Goal: Task Accomplishment & Management: Manage account settings

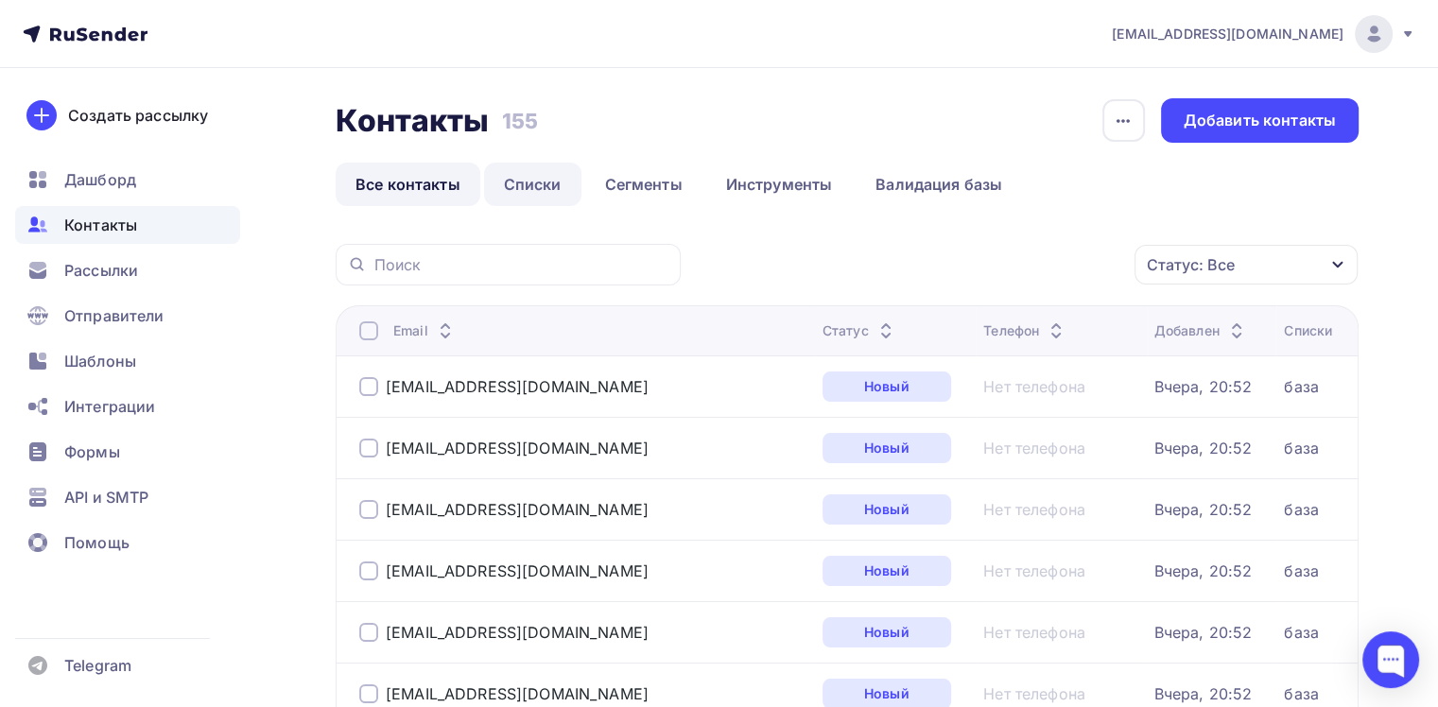
click at [529, 193] on link "Списки" at bounding box center [532, 184] width 97 height 43
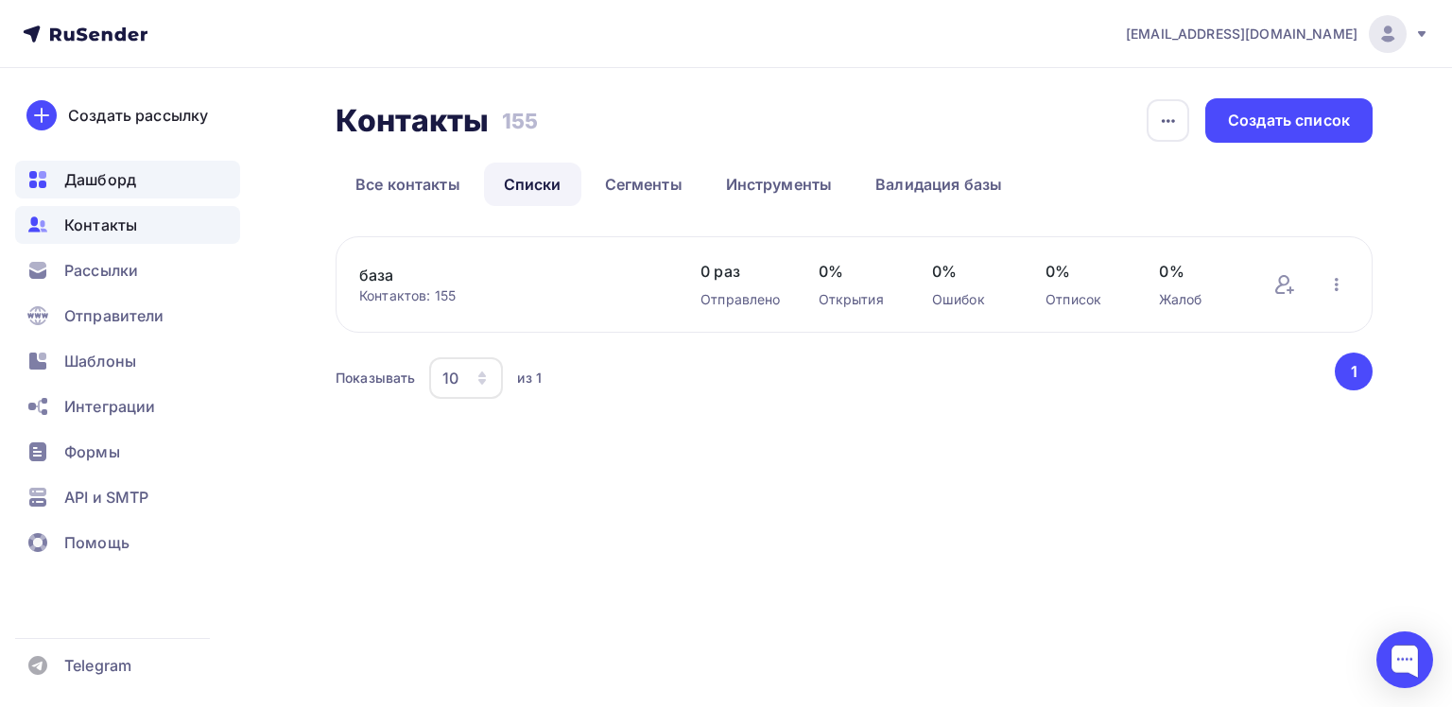
click at [91, 171] on span "Дашборд" at bounding box center [100, 179] width 72 height 23
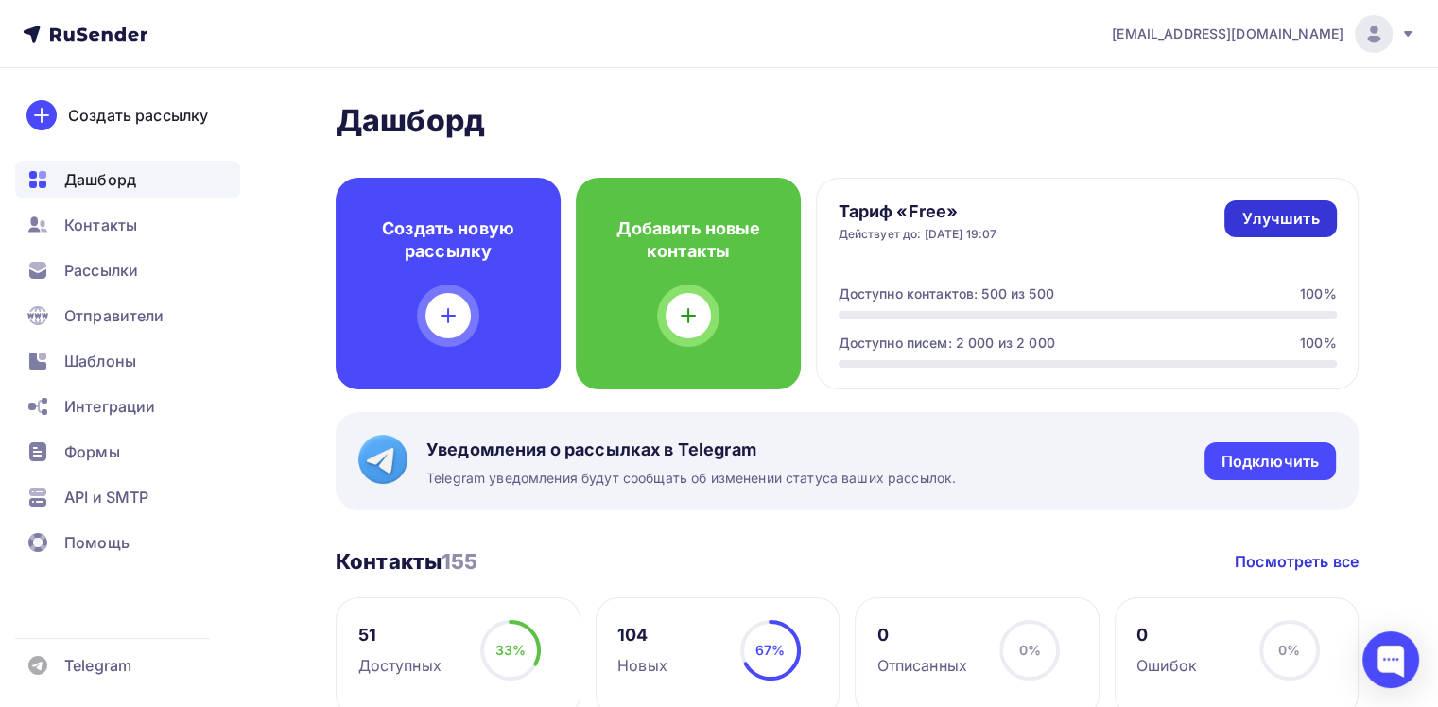
click at [1263, 223] on div "Улучшить" at bounding box center [1280, 219] width 78 height 22
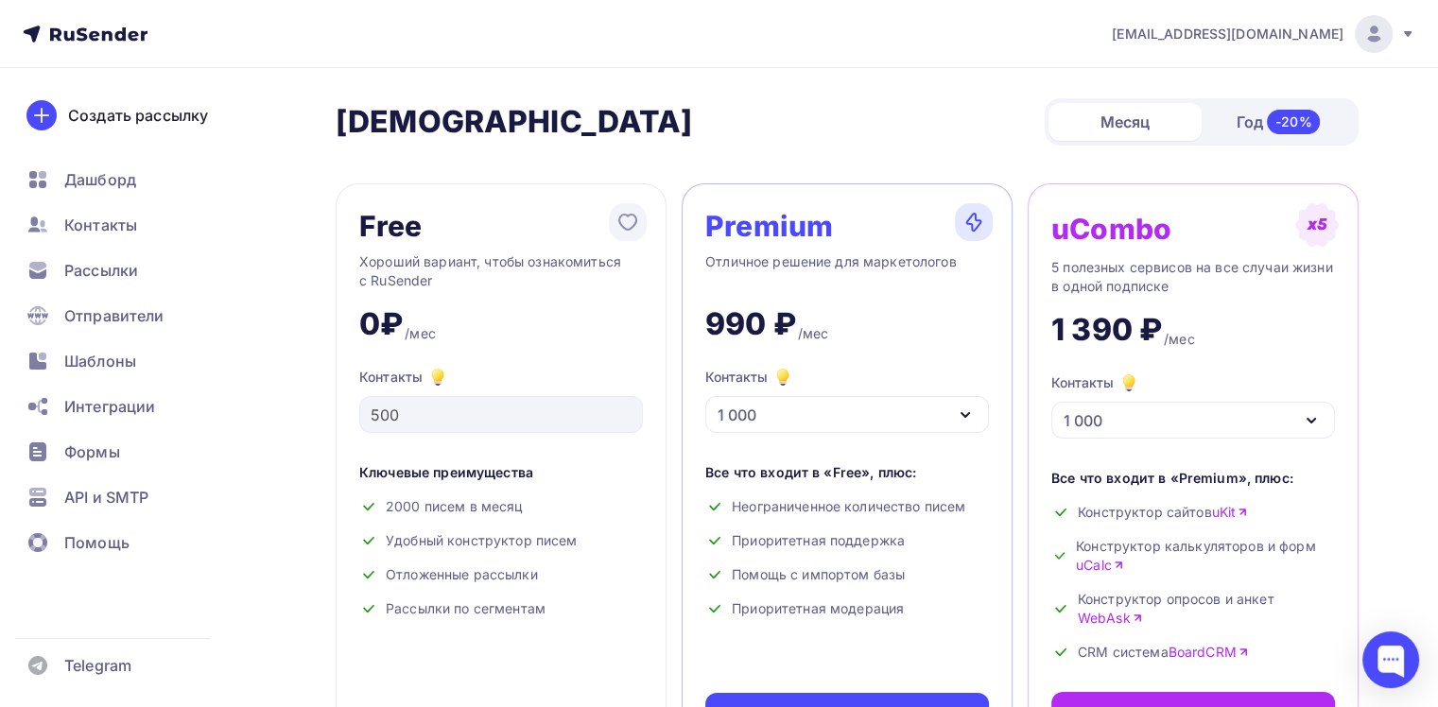
click at [964, 415] on icon "button" at bounding box center [965, 415] width 8 height 4
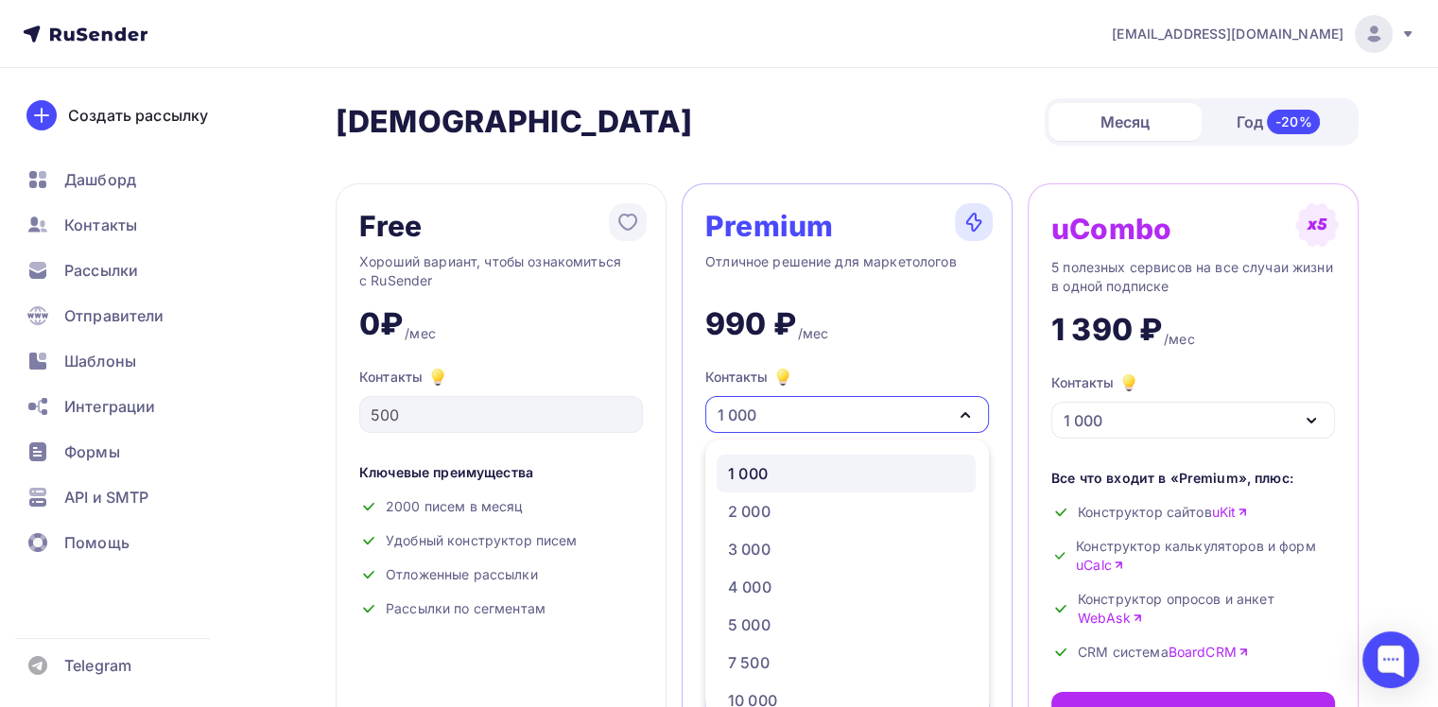
scroll to position [43, 0]
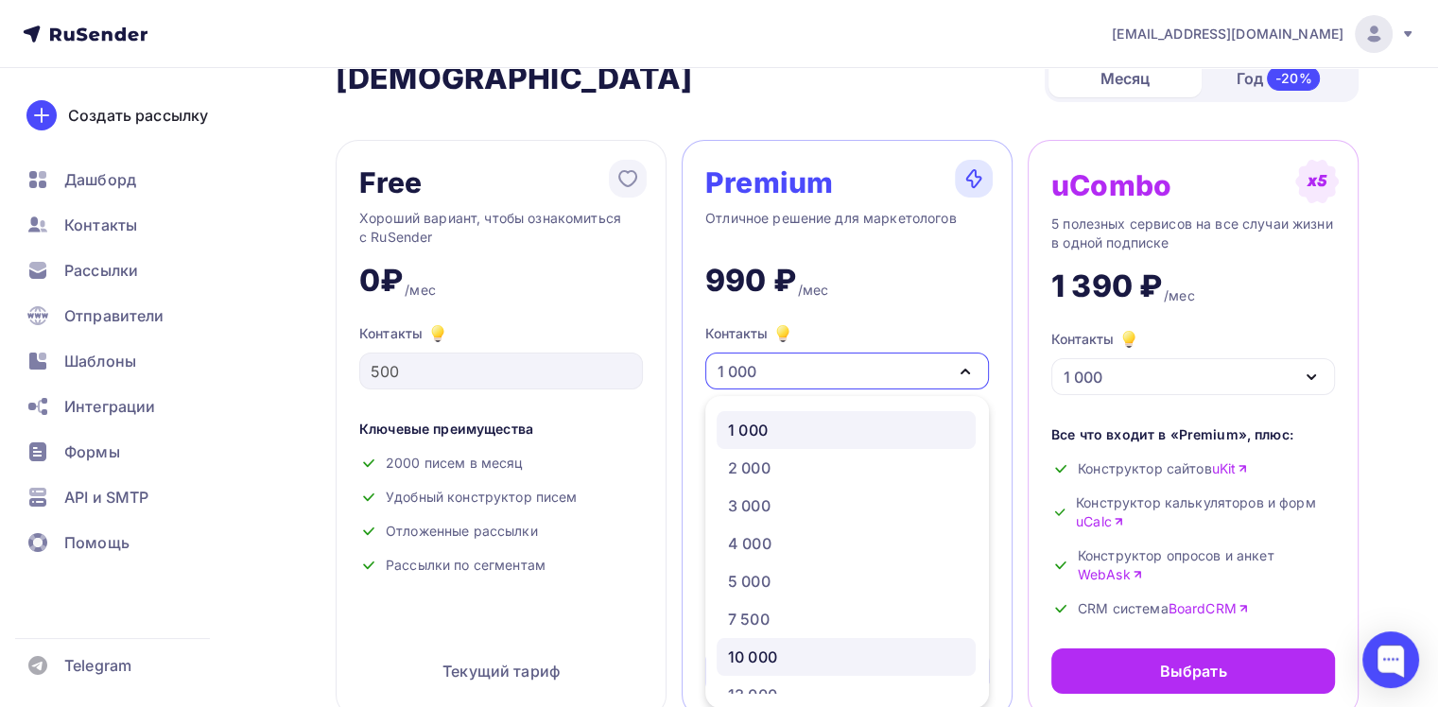
click at [773, 662] on div "10 000" at bounding box center [752, 657] width 49 height 23
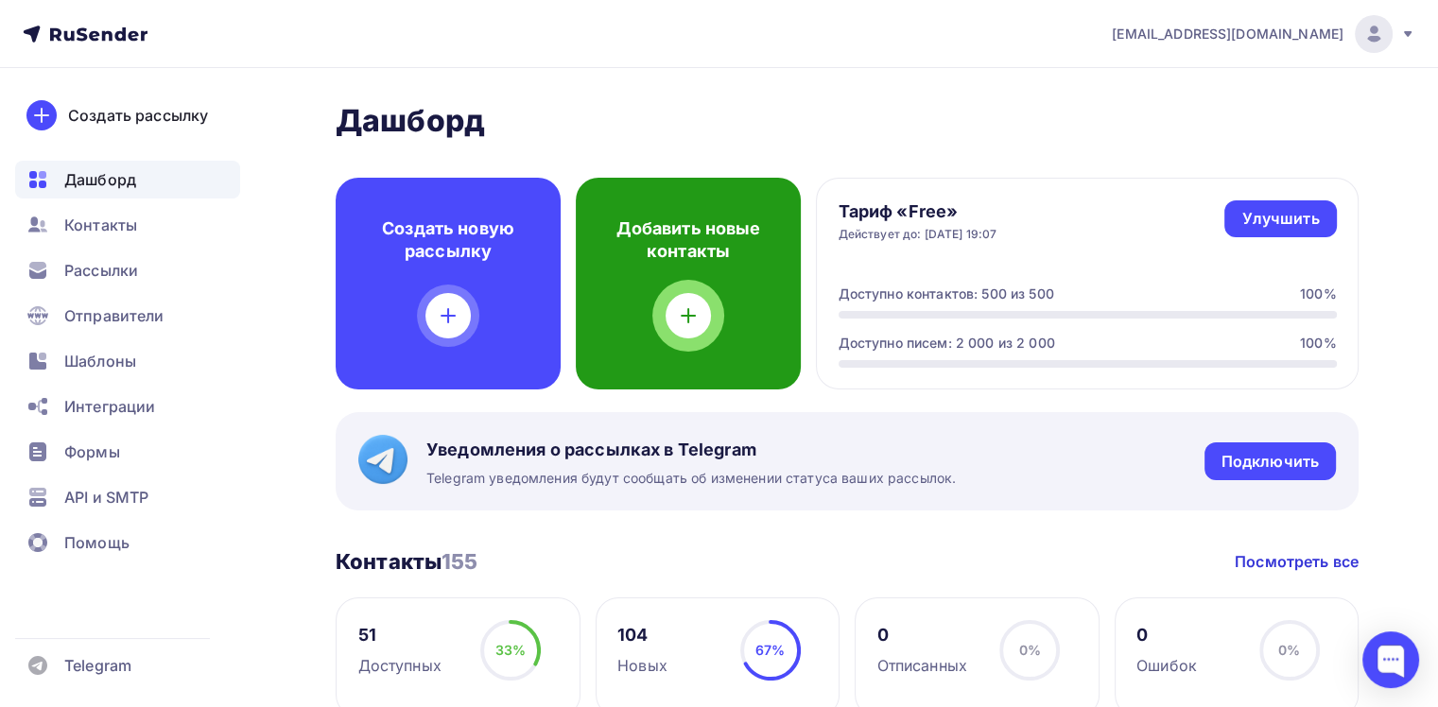
click at [673, 315] on div at bounding box center [687, 315] width 45 height 45
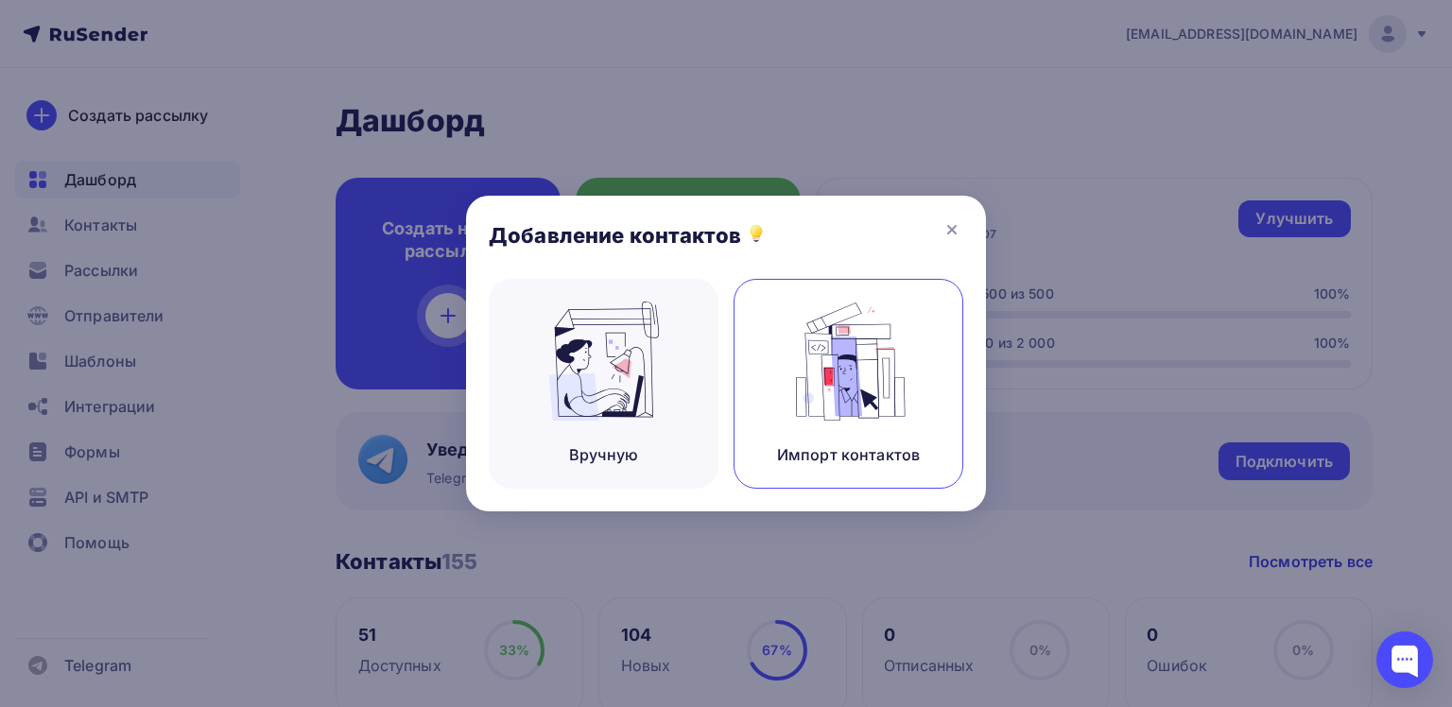
click at [840, 373] on img at bounding box center [848, 361] width 127 height 119
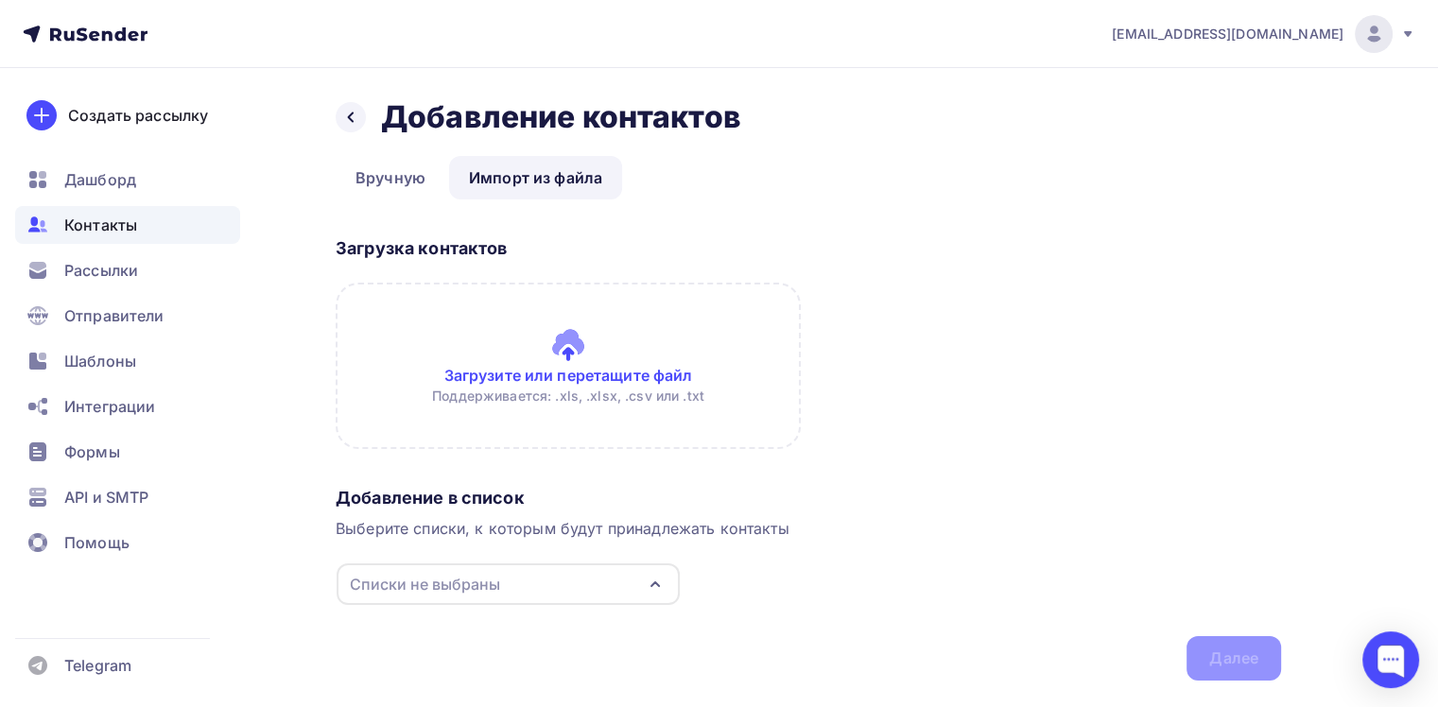
click at [660, 586] on icon "button" at bounding box center [655, 584] width 23 height 23
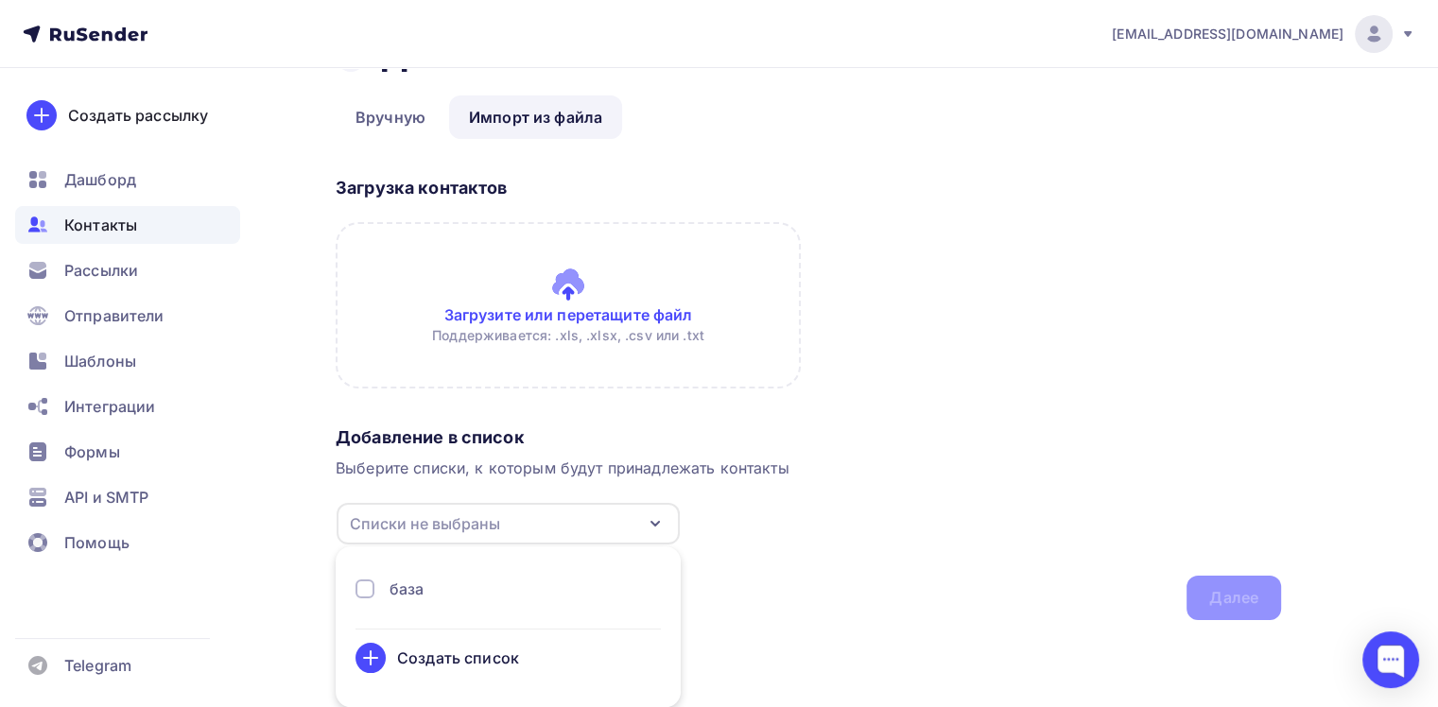
click at [429, 582] on div "база" at bounding box center [507, 589] width 305 height 23
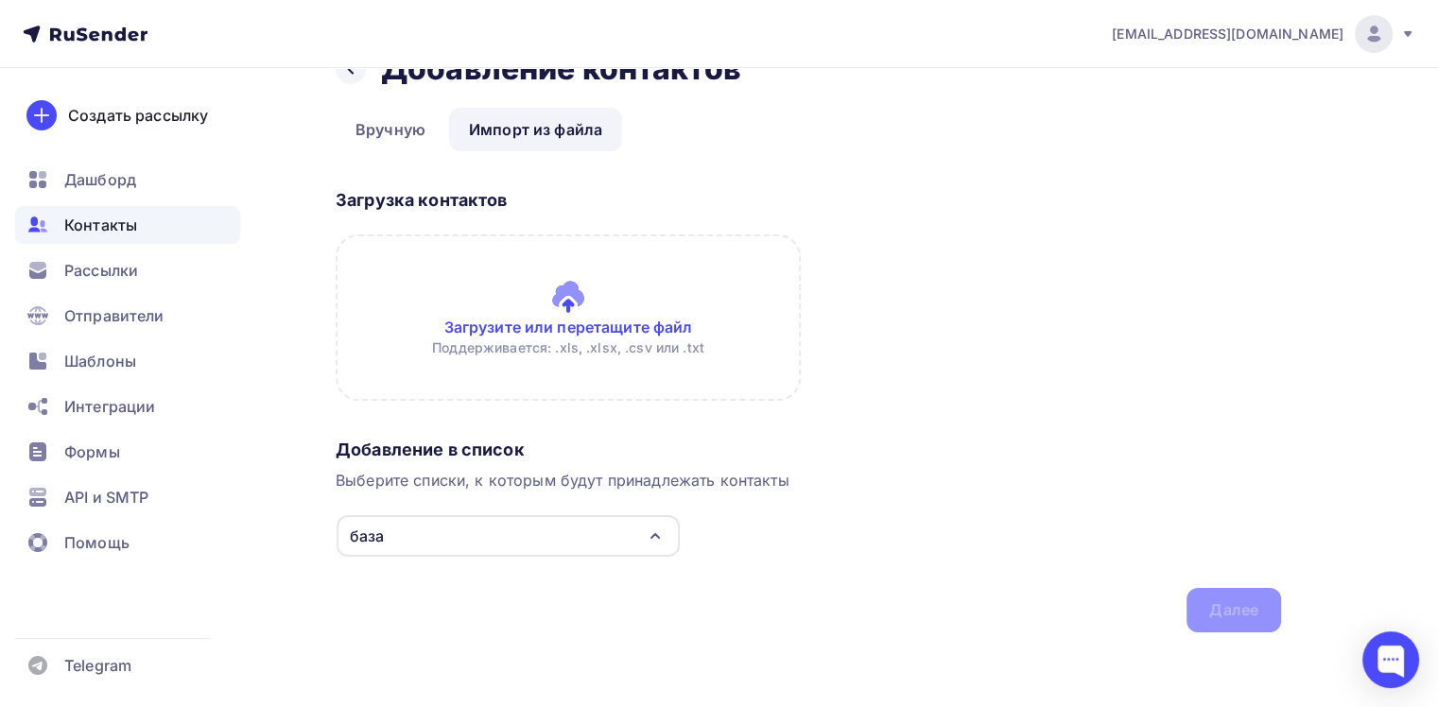
click at [566, 316] on input "file" at bounding box center [568, 317] width 465 height 166
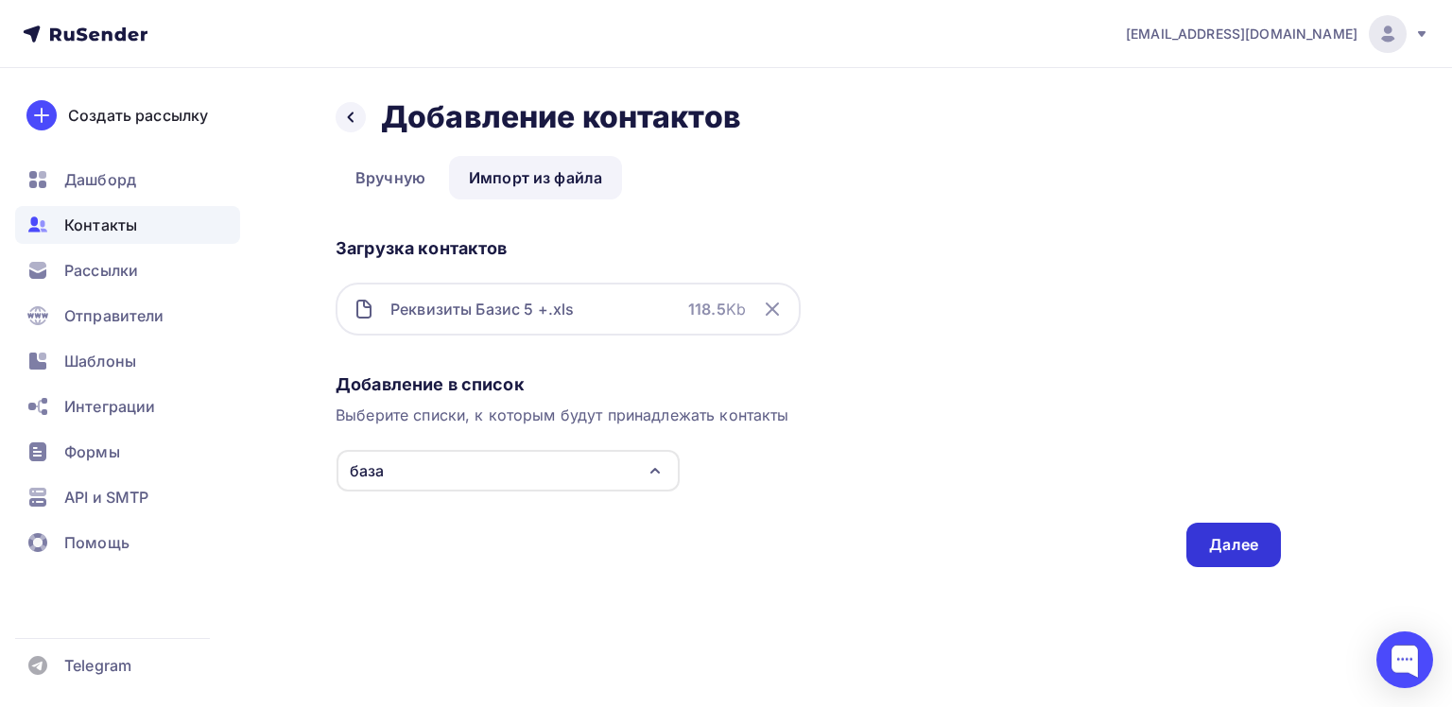
click at [1235, 526] on div "Далее" at bounding box center [1233, 545] width 95 height 44
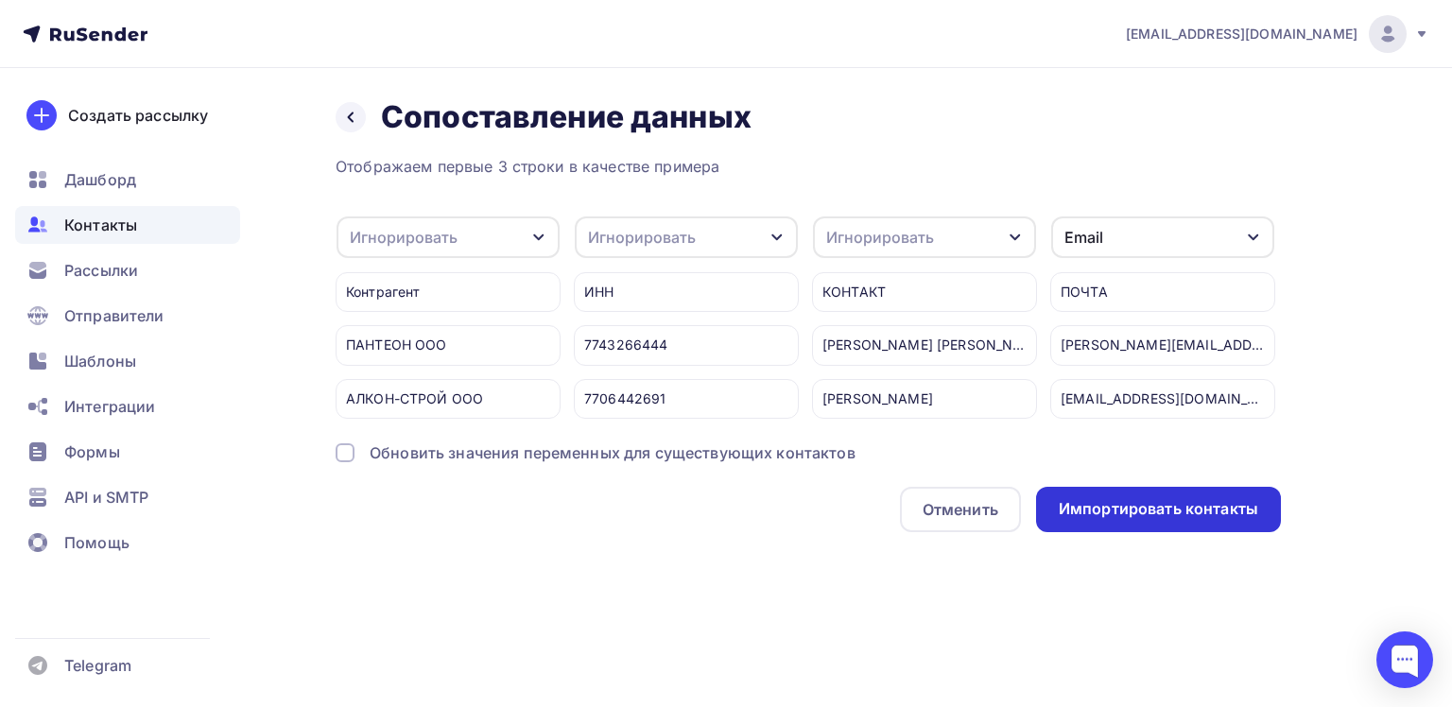
click at [1172, 520] on div "Импортировать контакты" at bounding box center [1158, 509] width 199 height 22
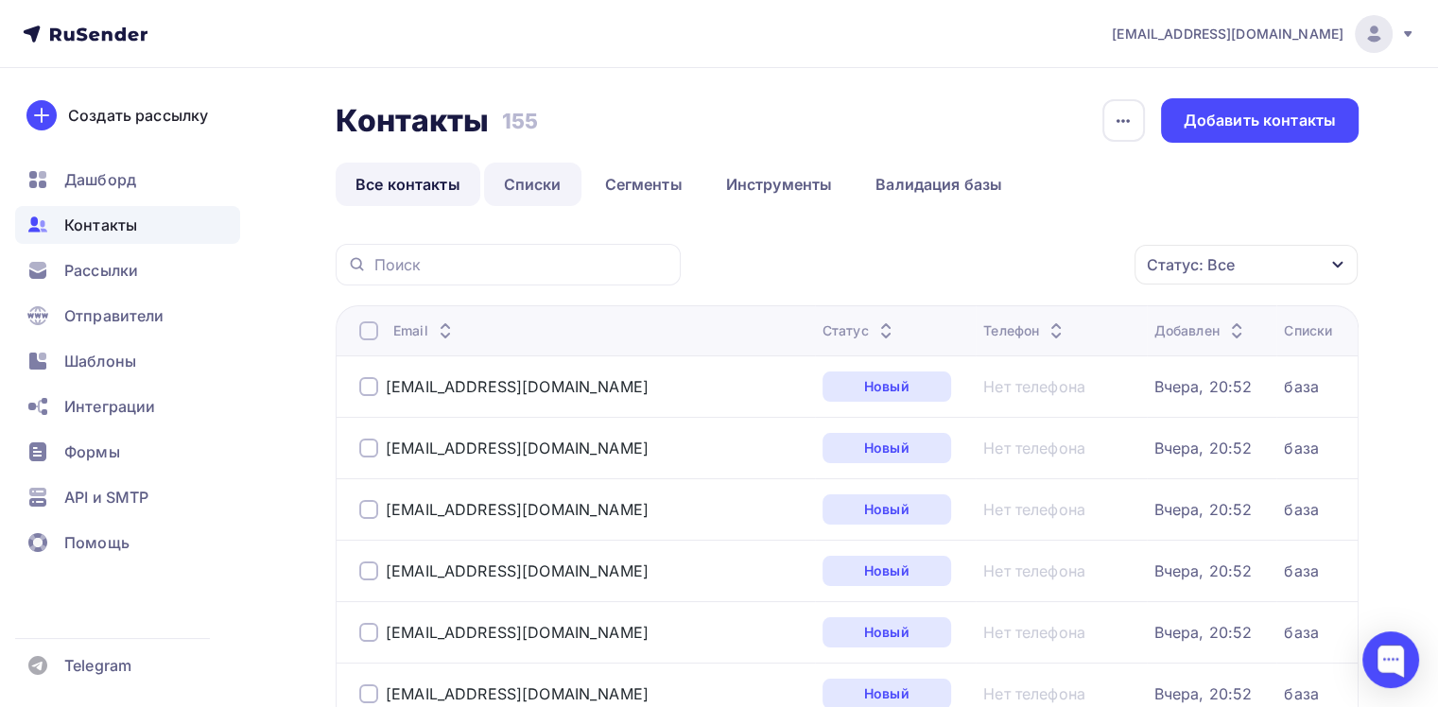
click at [538, 193] on link "Списки" at bounding box center [532, 184] width 97 height 43
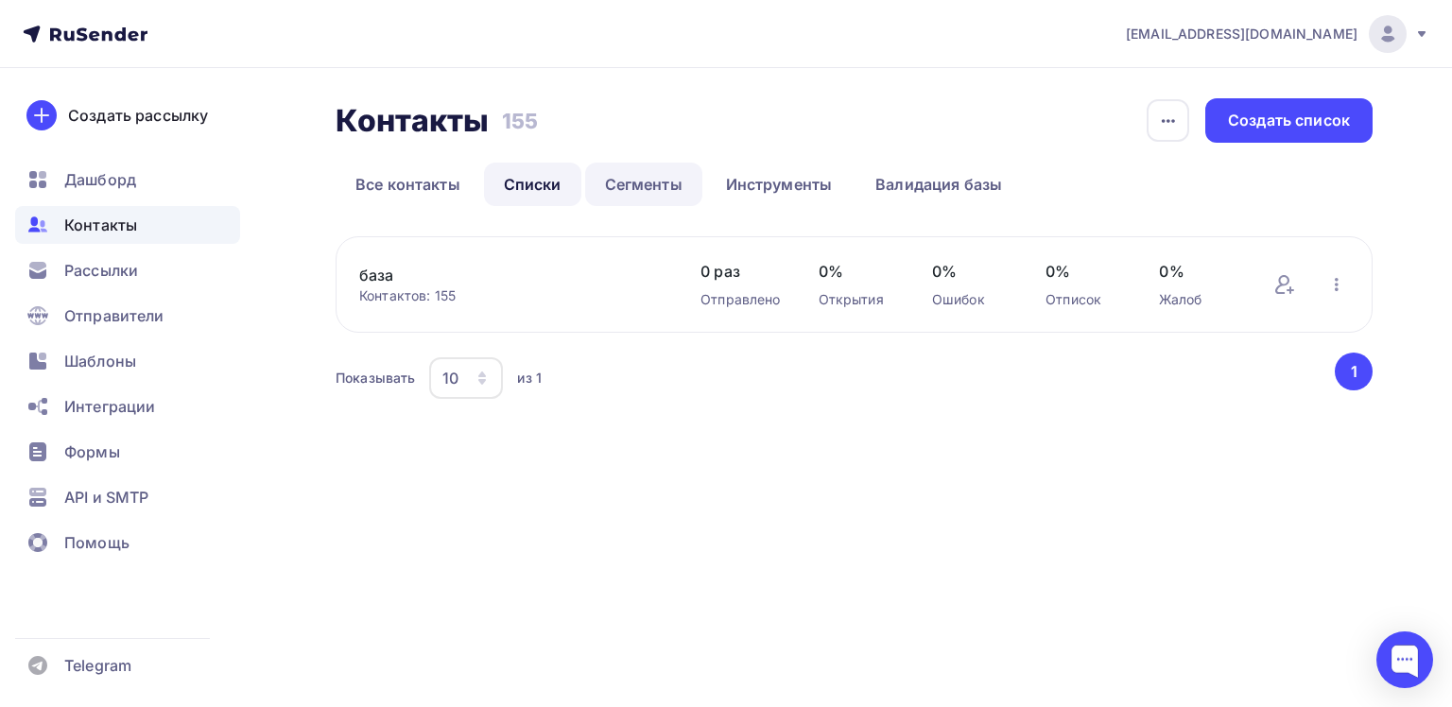
click at [637, 190] on link "Сегменты" at bounding box center [643, 184] width 117 height 43
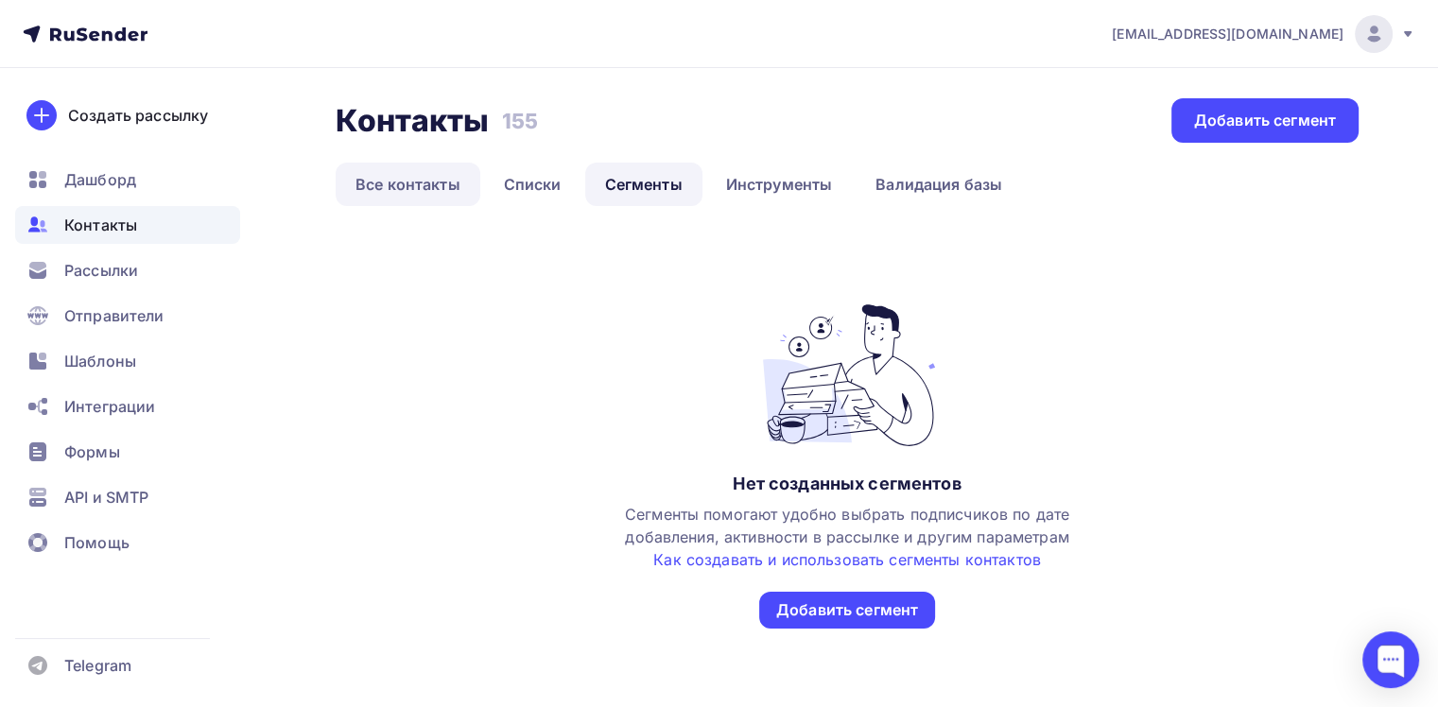
click at [427, 188] on link "Все контакты" at bounding box center [408, 184] width 145 height 43
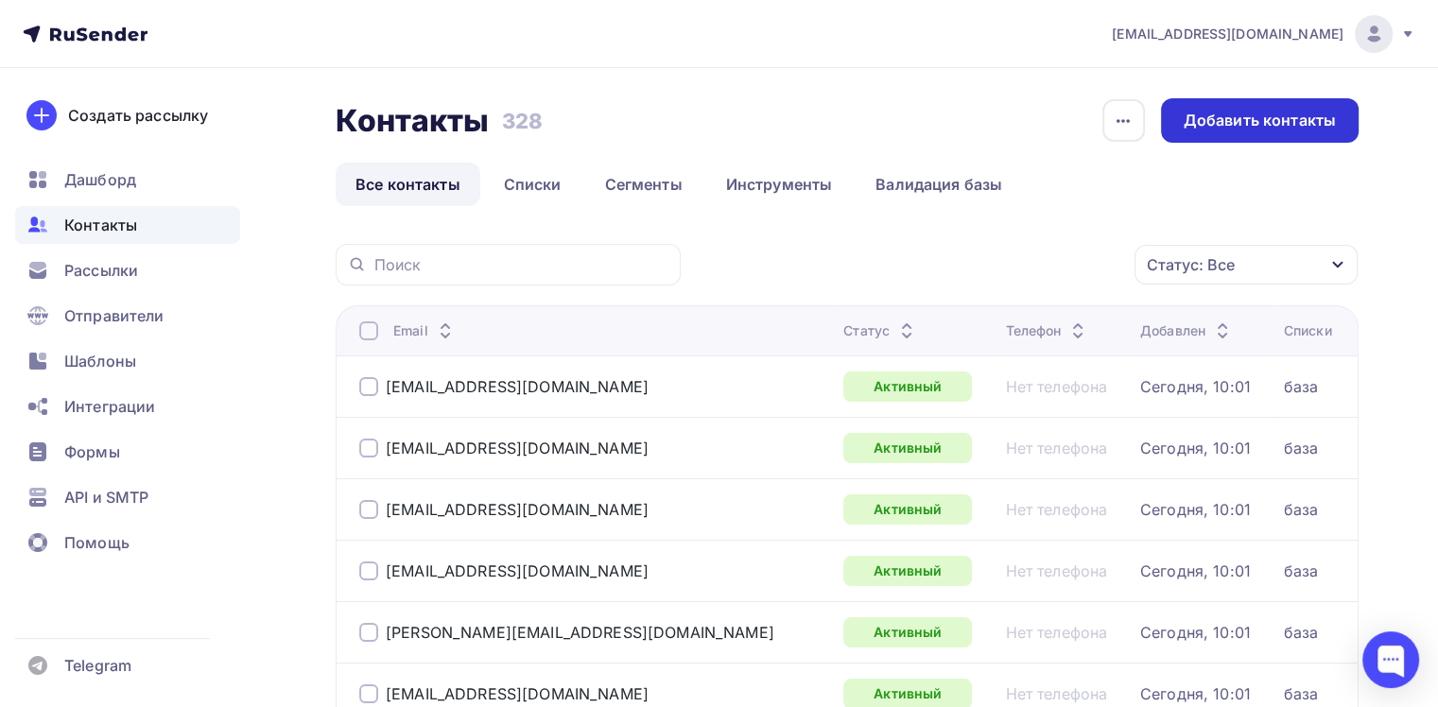
click at [1241, 132] on div "Добавить контакты" at bounding box center [1260, 120] width 198 height 44
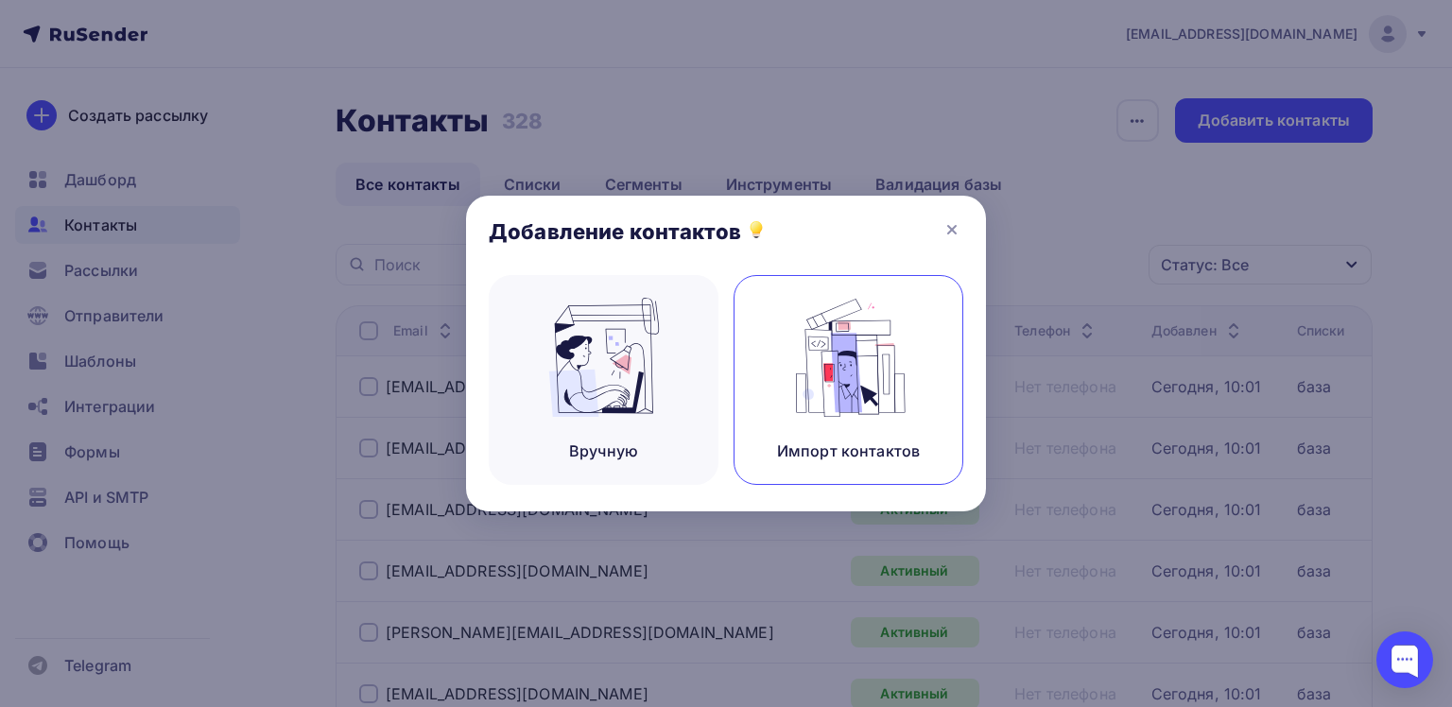
click at [871, 361] on img at bounding box center [848, 357] width 127 height 119
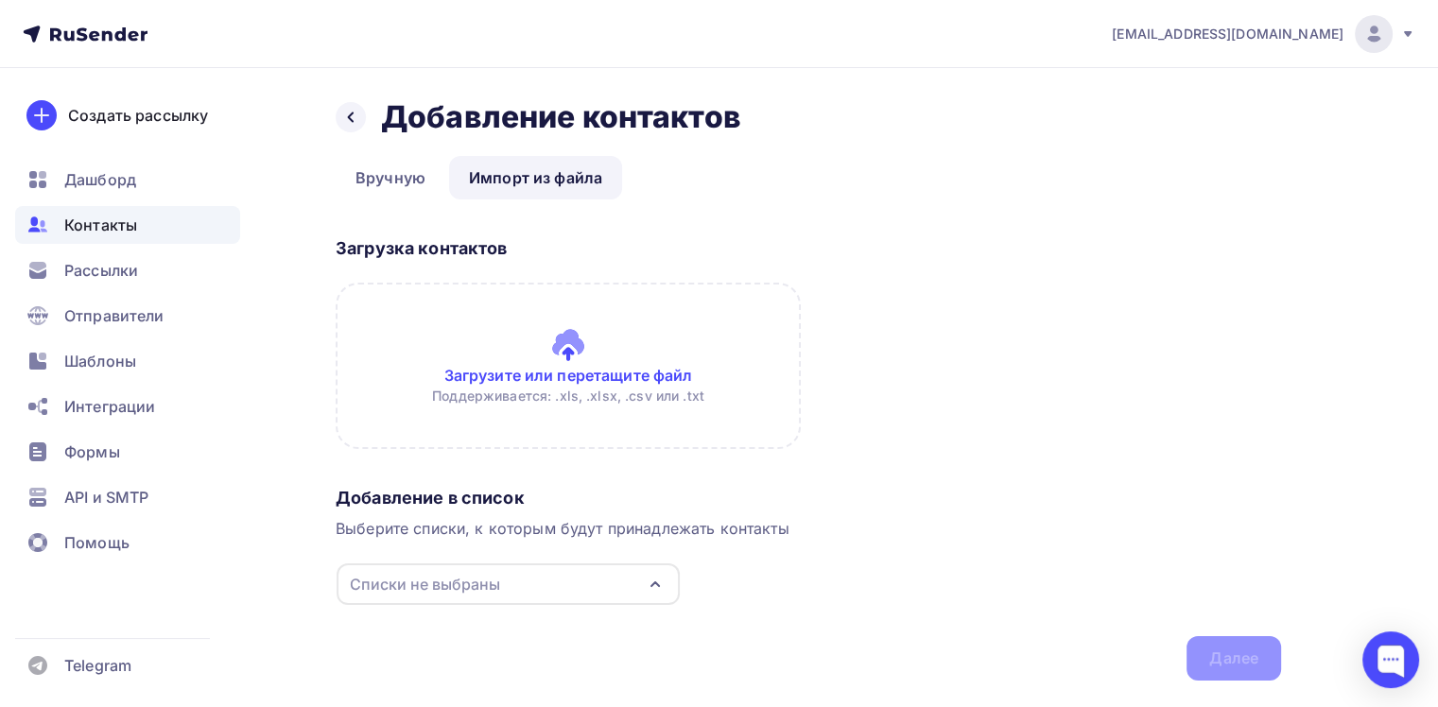
click at [646, 576] on icon "button" at bounding box center [655, 584] width 23 height 23
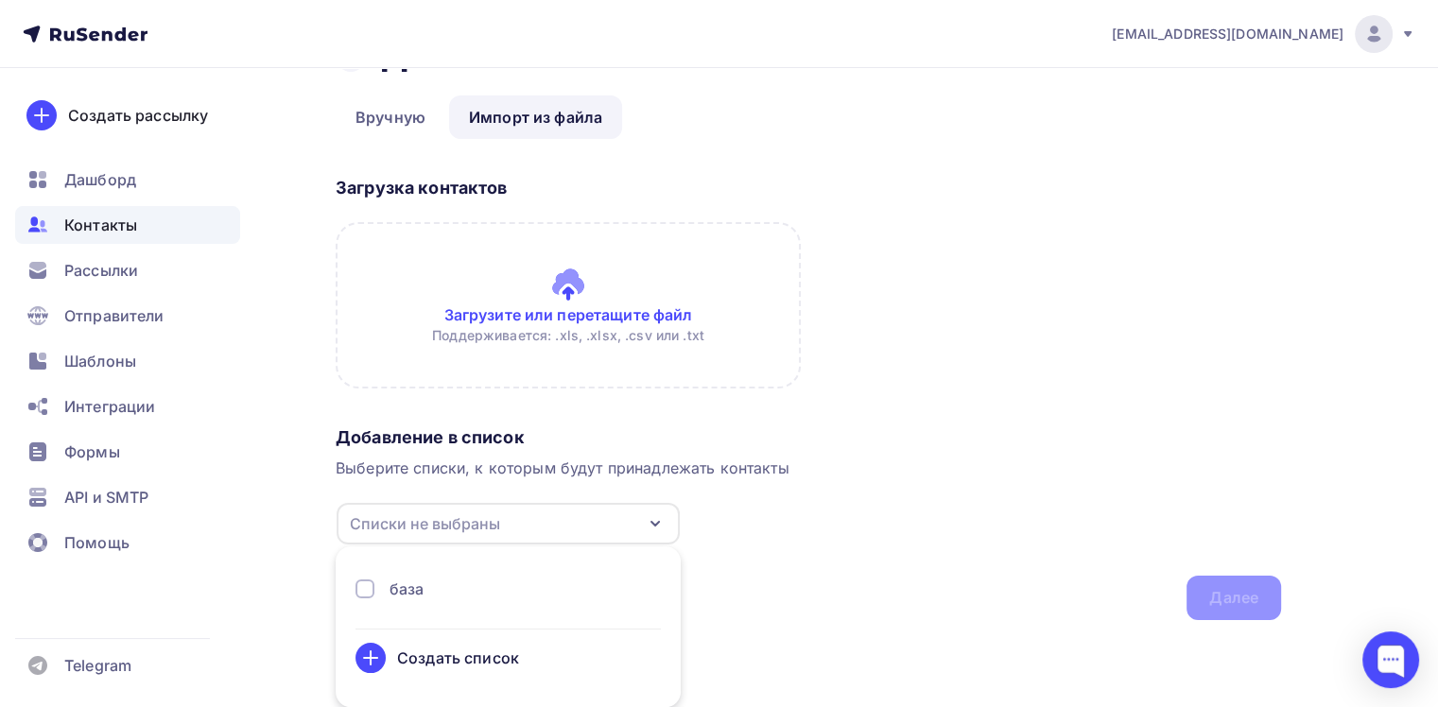
click at [448, 587] on div "база" at bounding box center [507, 589] width 305 height 23
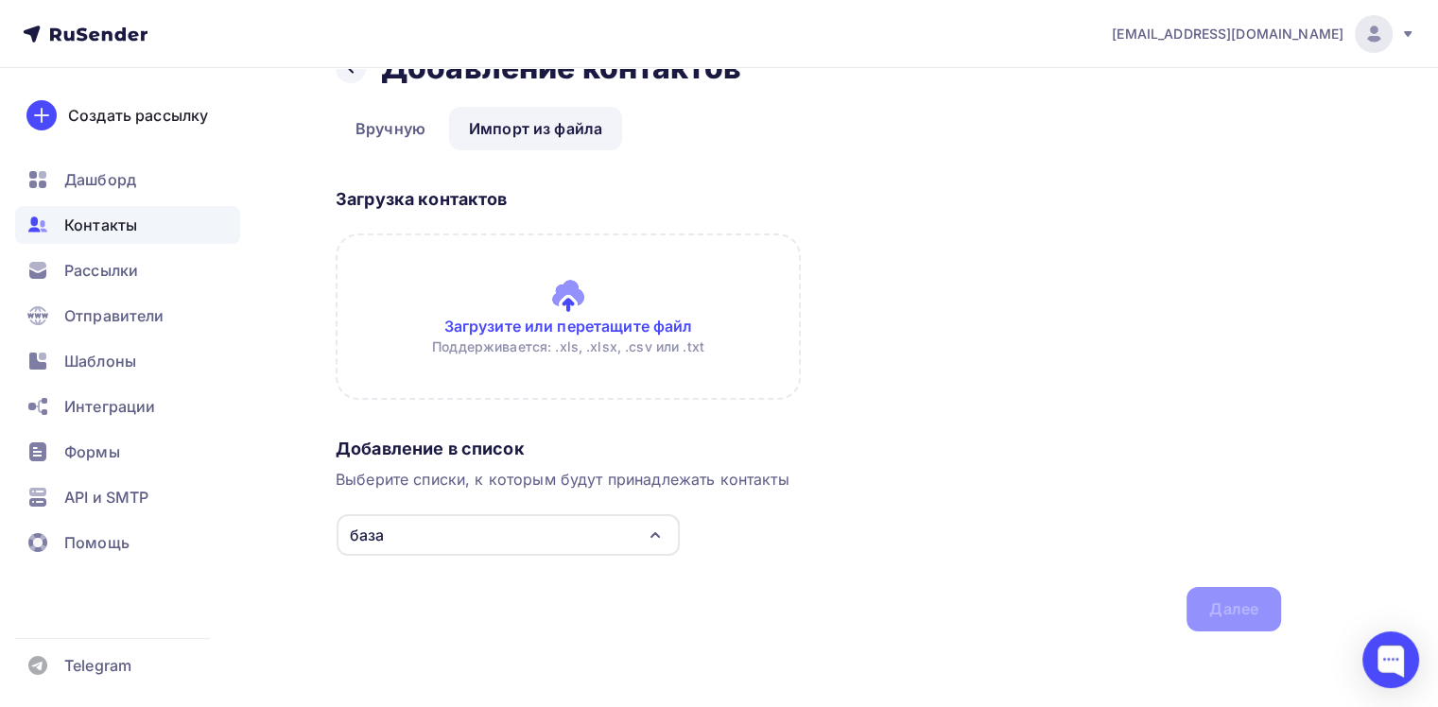
scroll to position [48, 0]
click at [556, 302] on input "file" at bounding box center [568, 317] width 465 height 166
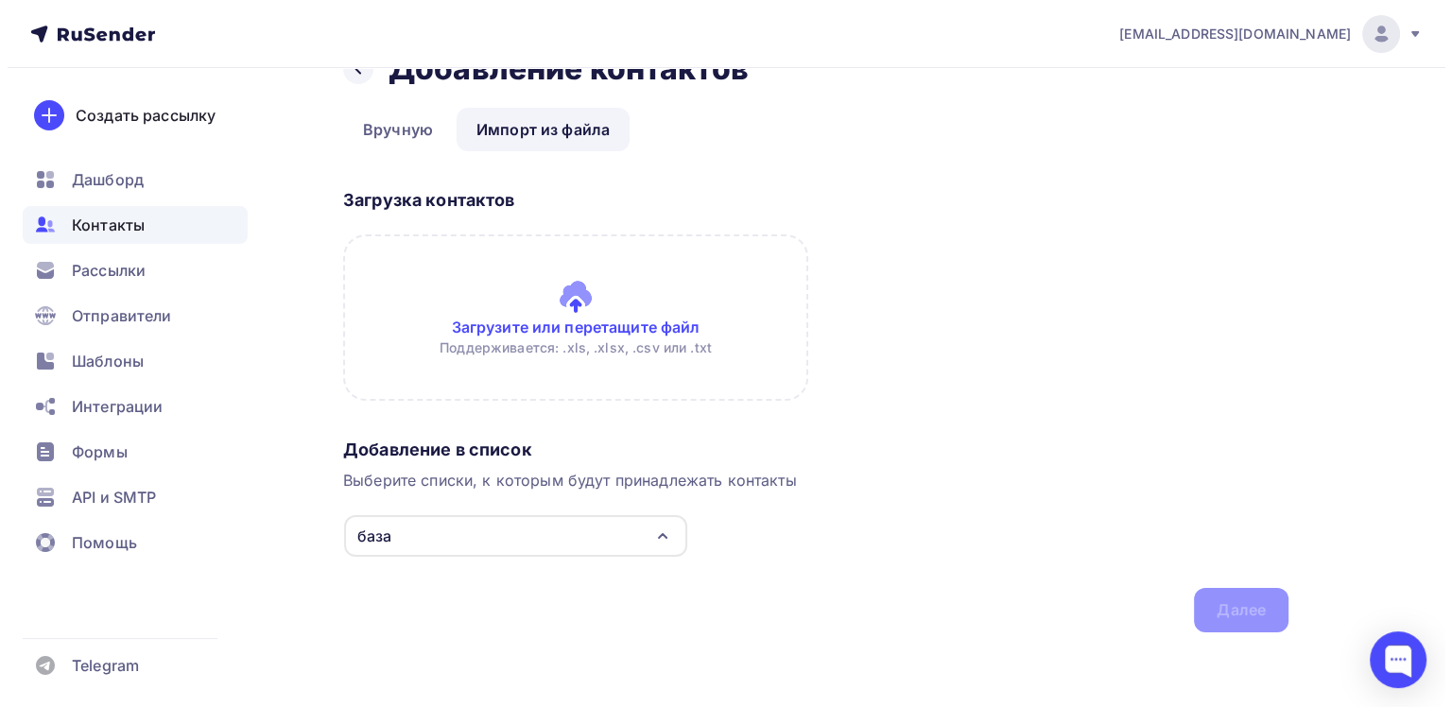
scroll to position [0, 0]
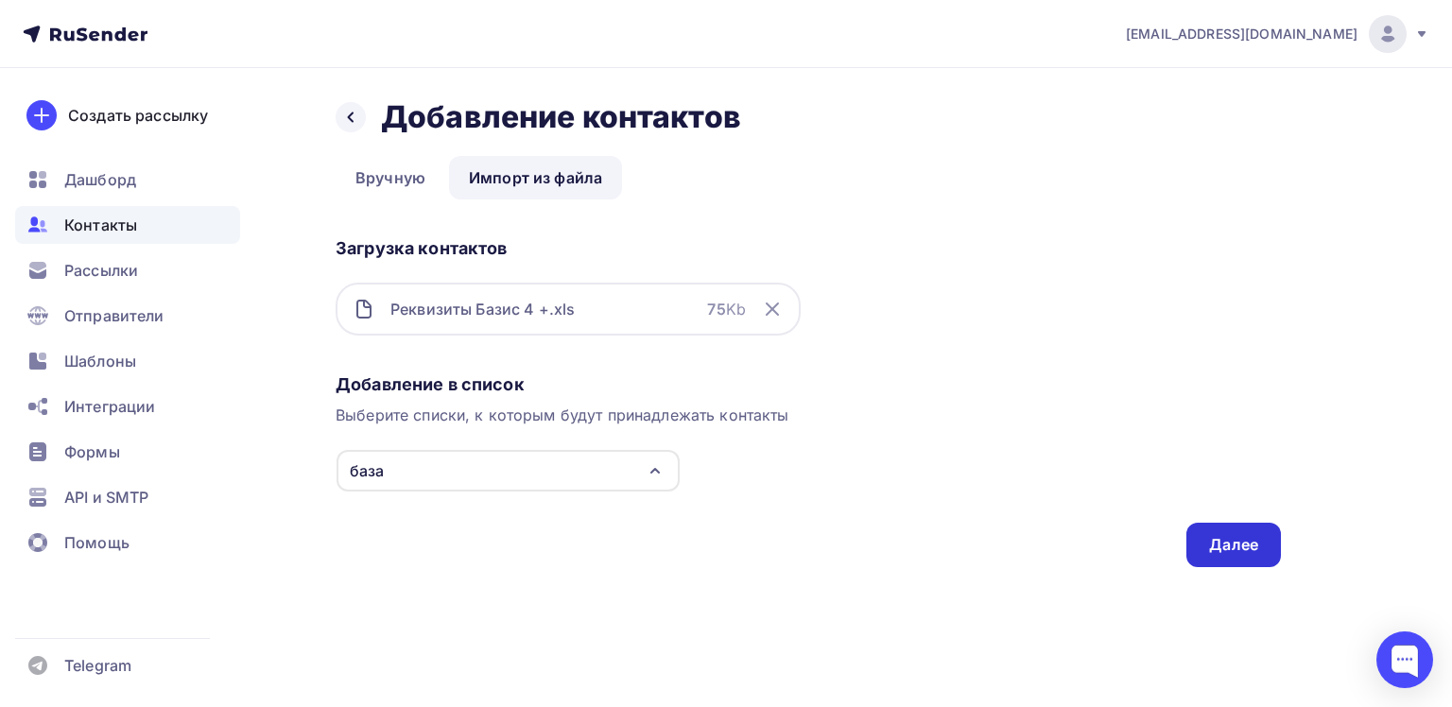
click at [1224, 538] on div "Далее" at bounding box center [1233, 545] width 49 height 22
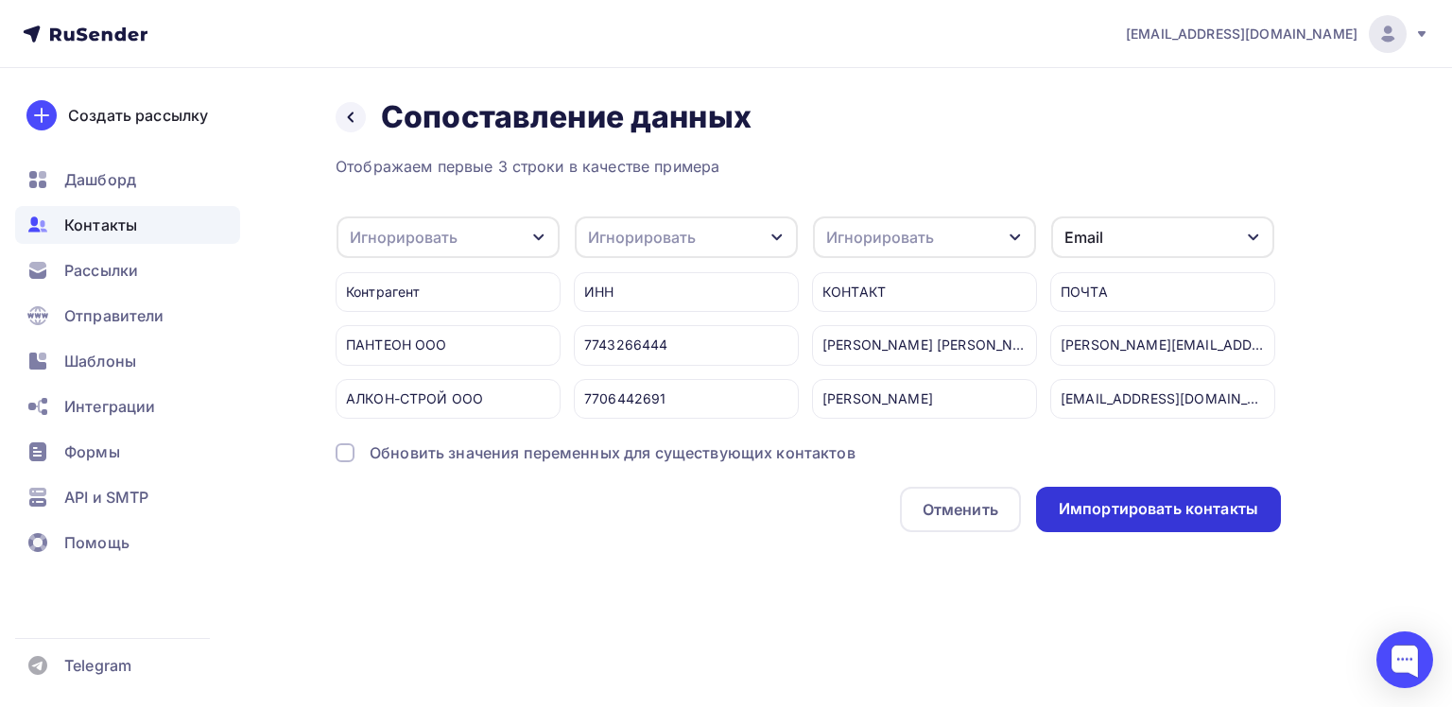
click at [1173, 532] on div "Импортировать контакты" at bounding box center [1158, 509] width 245 height 45
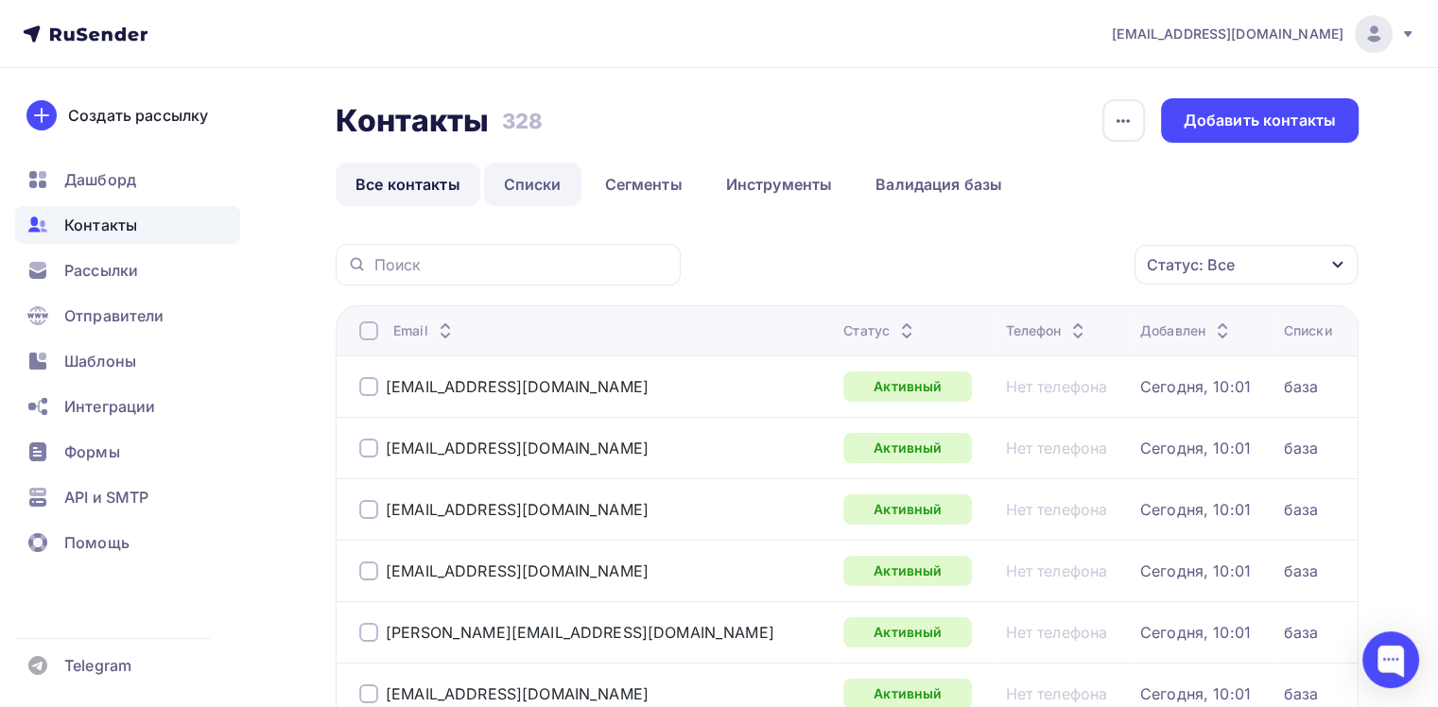
click at [548, 187] on link "Списки" at bounding box center [532, 184] width 97 height 43
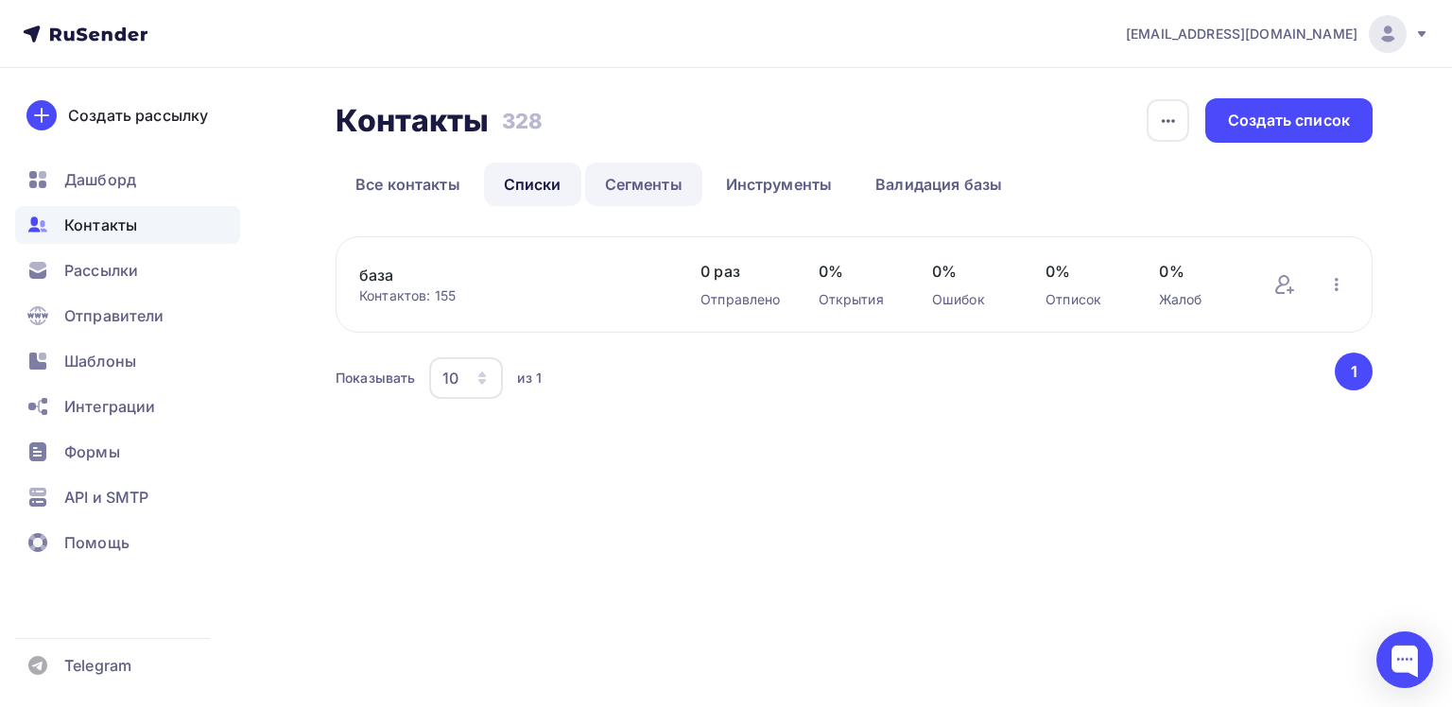
click at [654, 188] on link "Сегменты" at bounding box center [643, 184] width 117 height 43
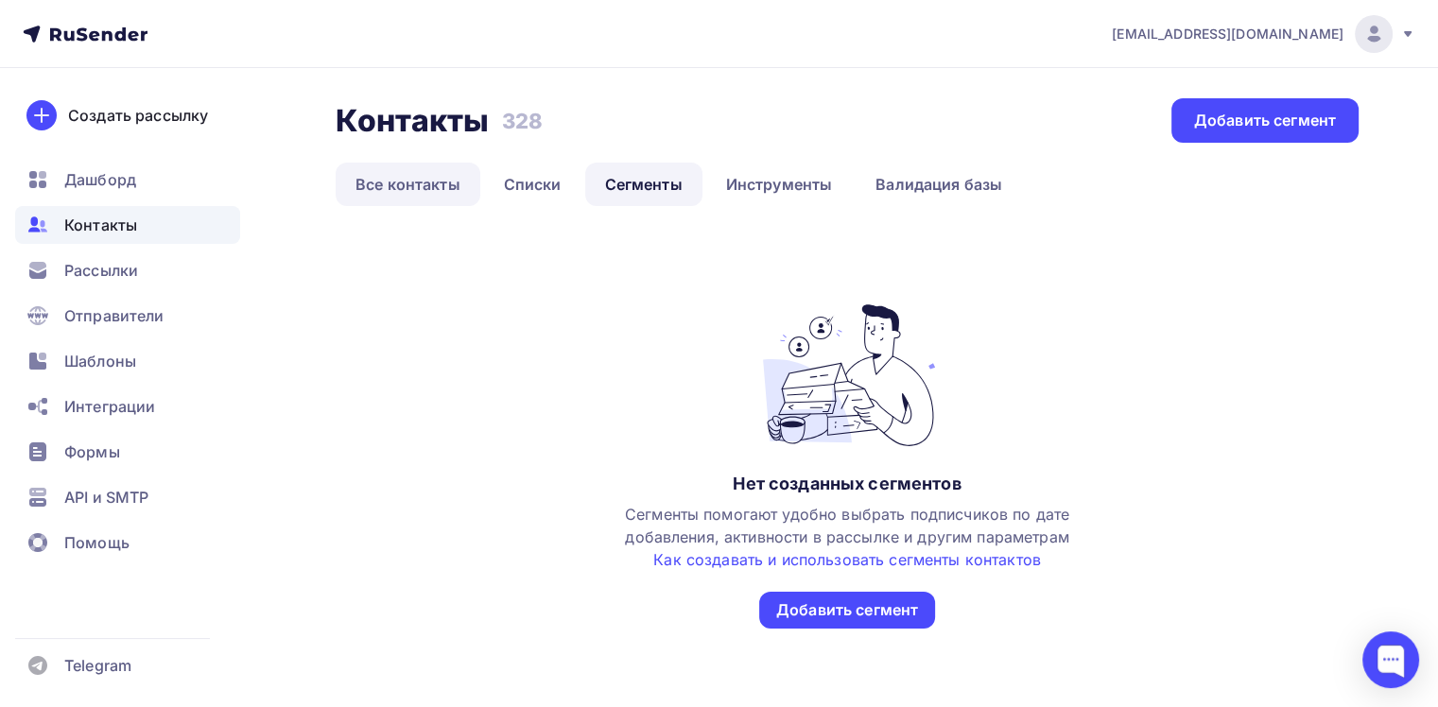
click at [438, 186] on link "Все контакты" at bounding box center [408, 184] width 145 height 43
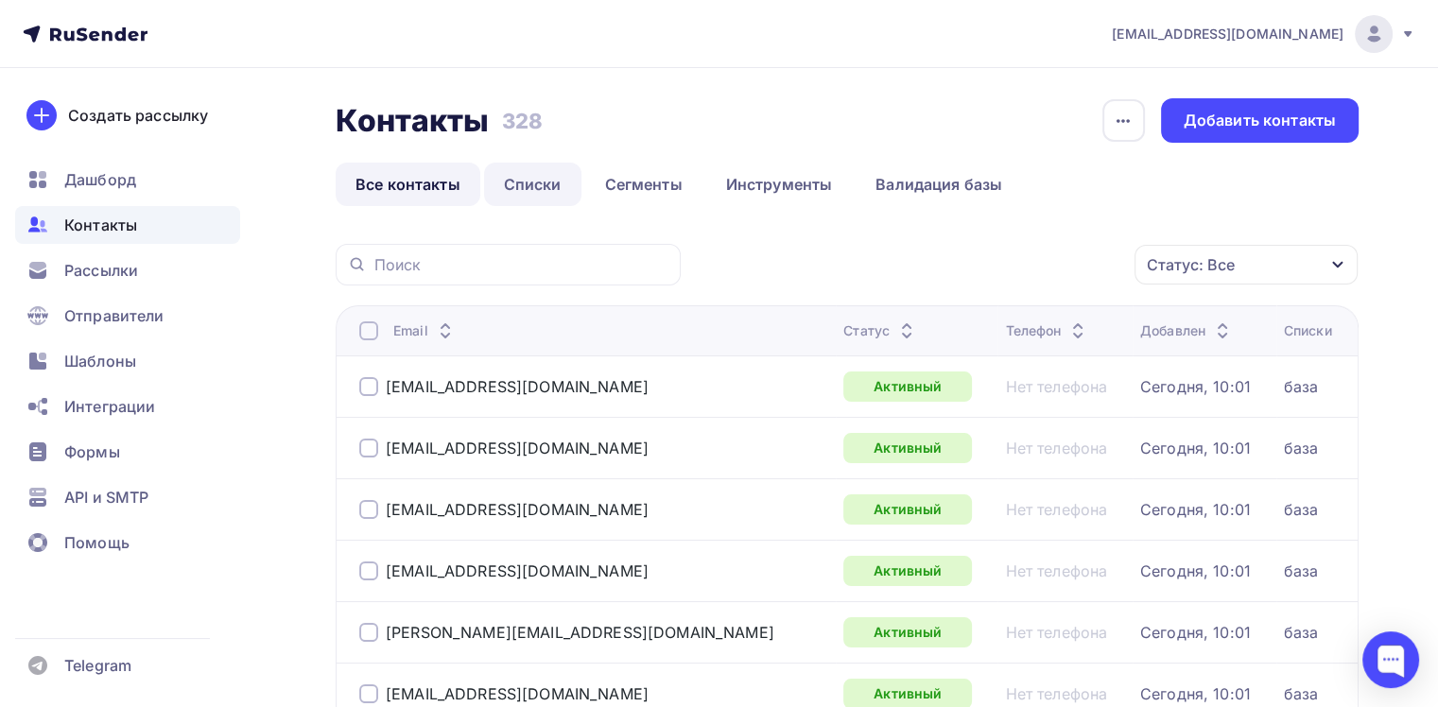
click at [508, 186] on link "Списки" at bounding box center [532, 184] width 97 height 43
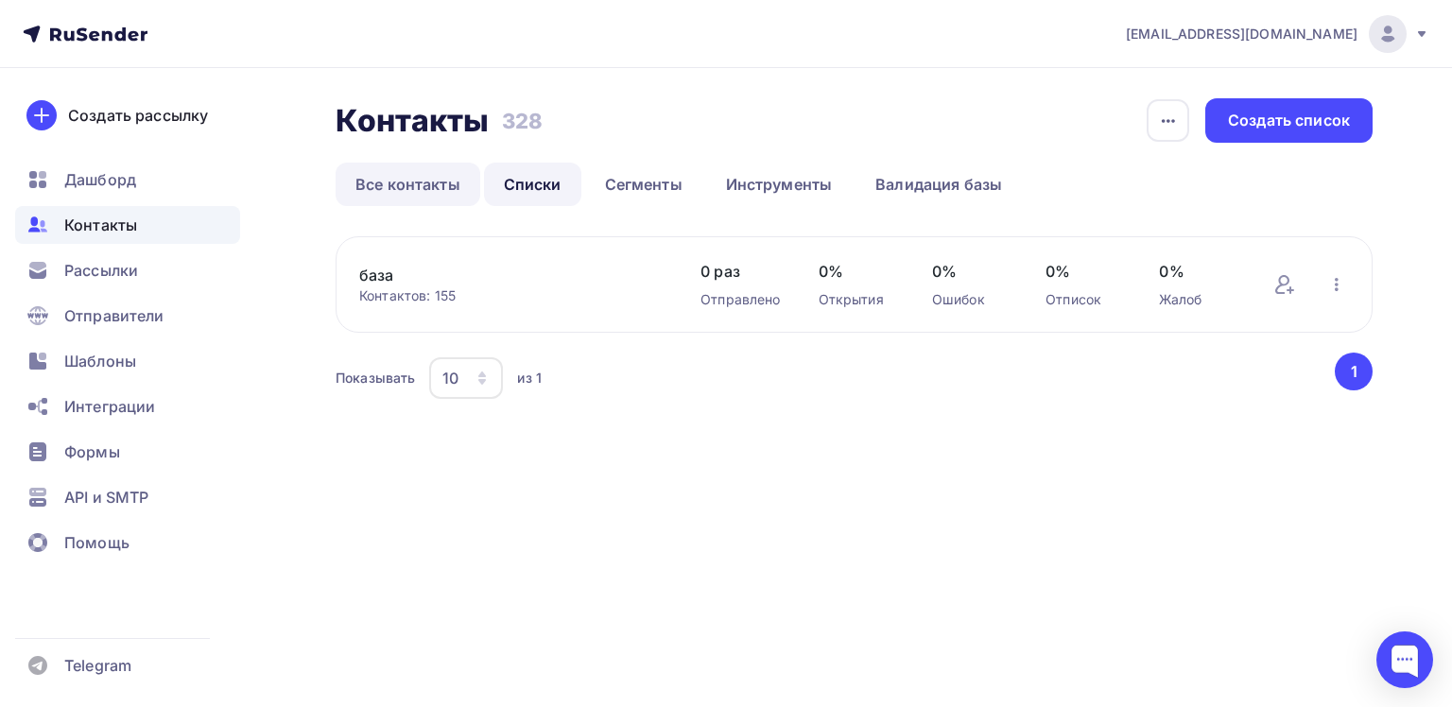
click at [423, 191] on link "Все контакты" at bounding box center [408, 184] width 145 height 43
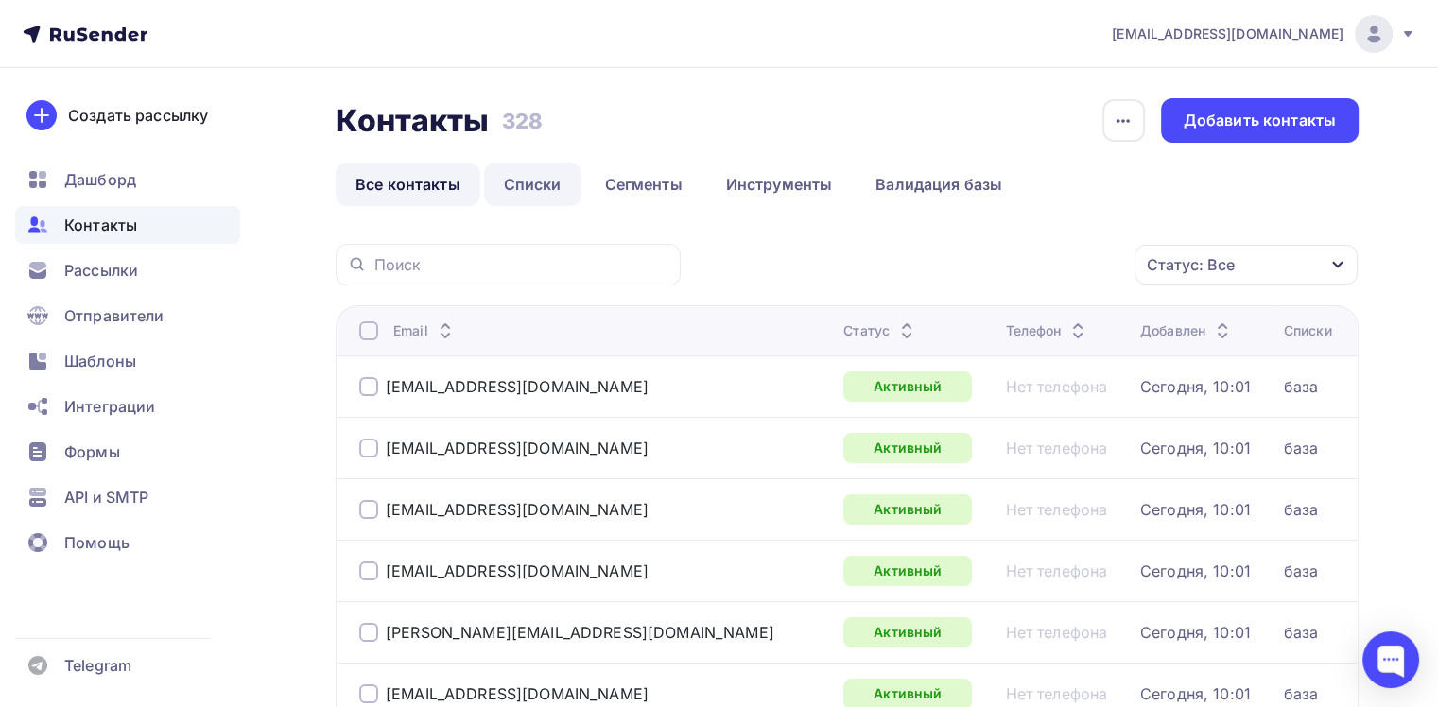
click at [541, 193] on link "Списки" at bounding box center [532, 184] width 97 height 43
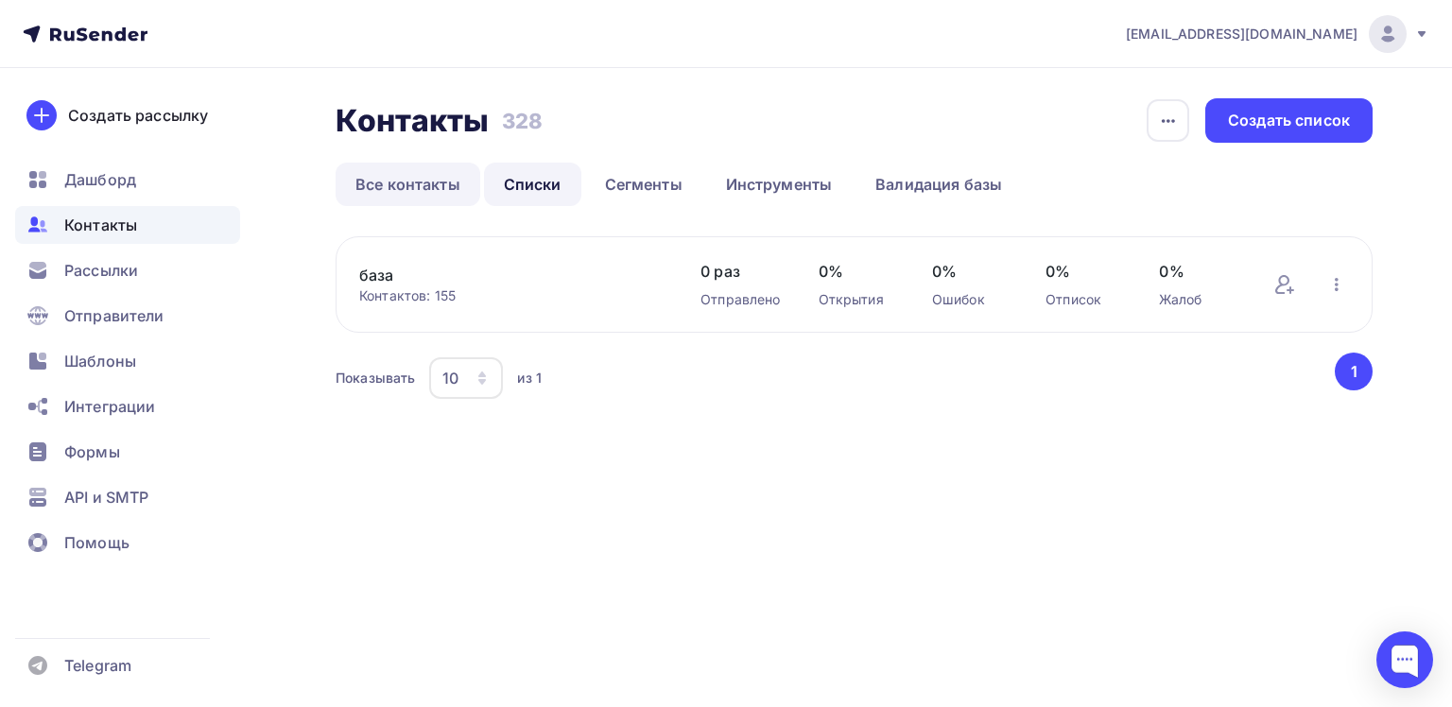
click at [442, 179] on link "Все контакты" at bounding box center [408, 184] width 145 height 43
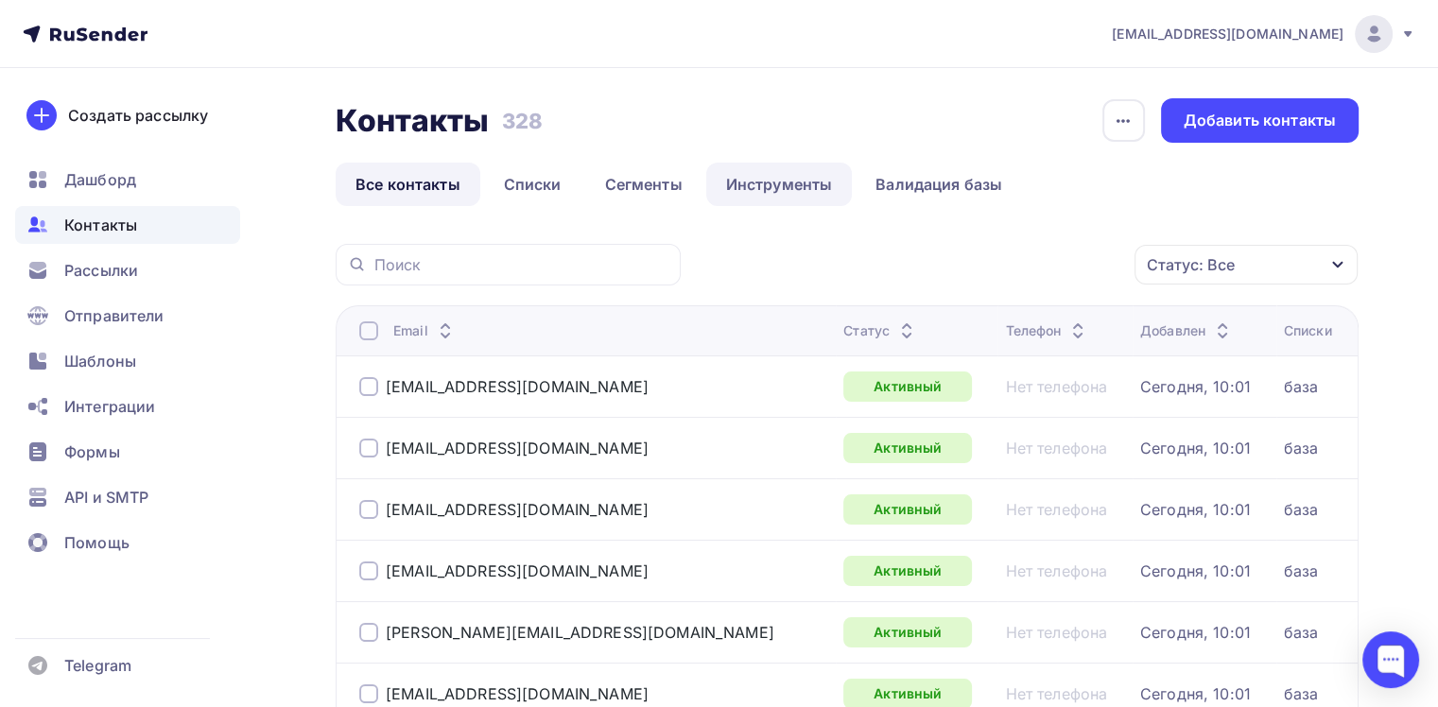
click at [803, 184] on link "Инструменты" at bounding box center [779, 184] width 147 height 43
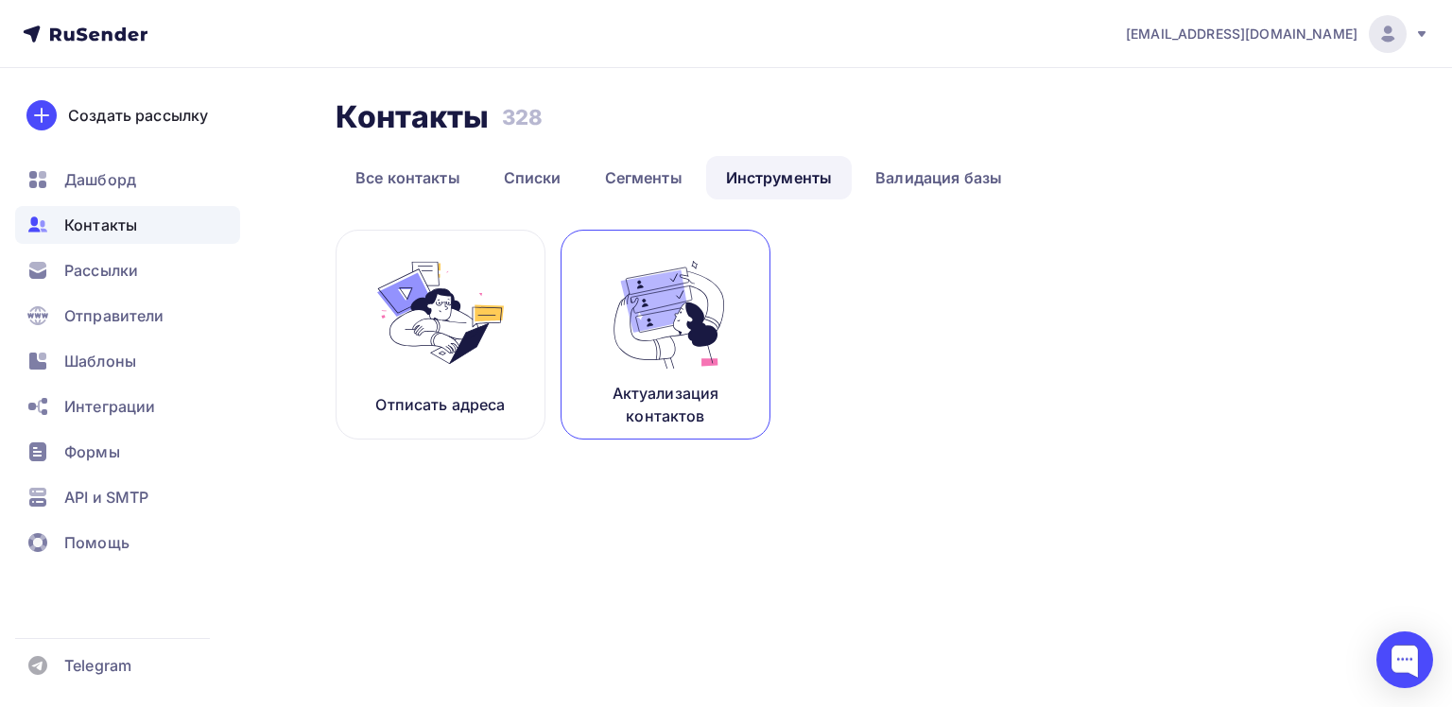
click at [655, 341] on img at bounding box center [665, 312] width 127 height 119
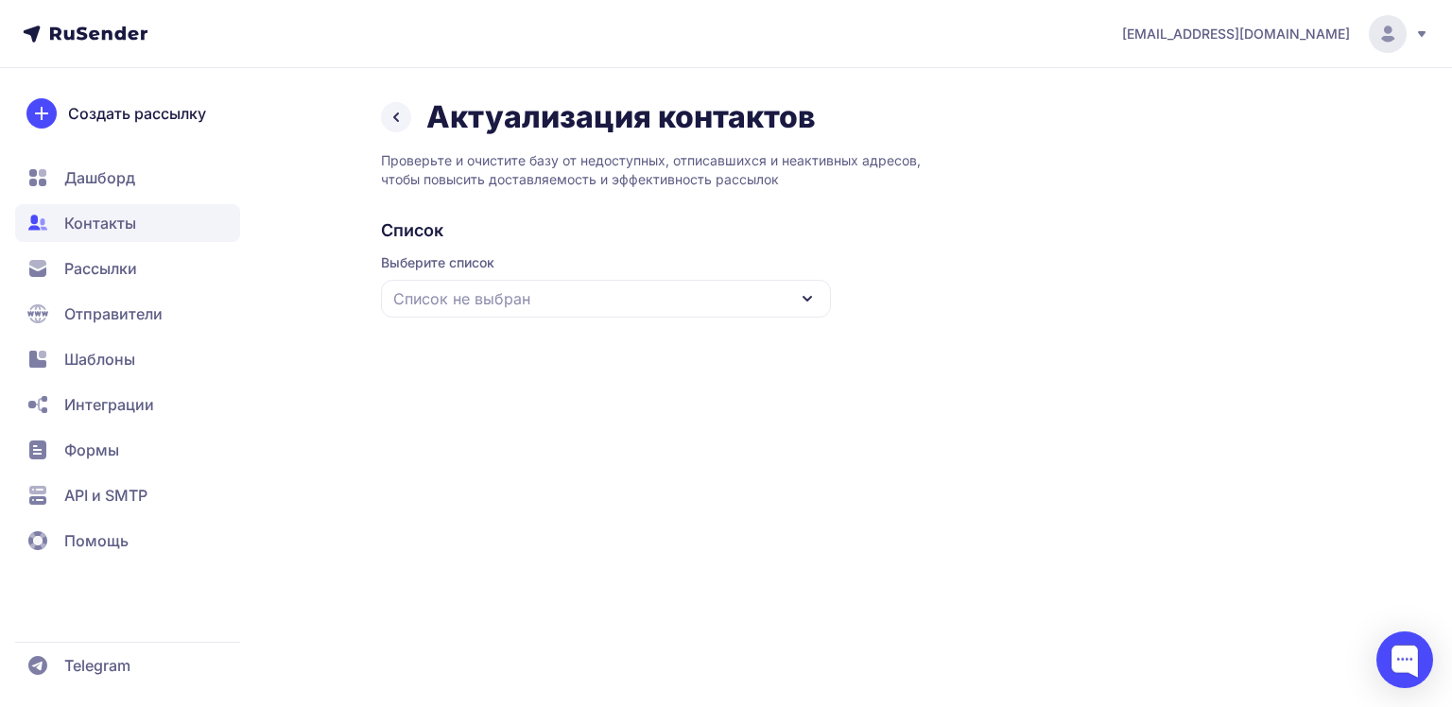
click at [794, 302] on div "Список не выбран" at bounding box center [606, 299] width 450 height 38
click at [508, 412] on div "база" at bounding box center [605, 414] width 427 height 45
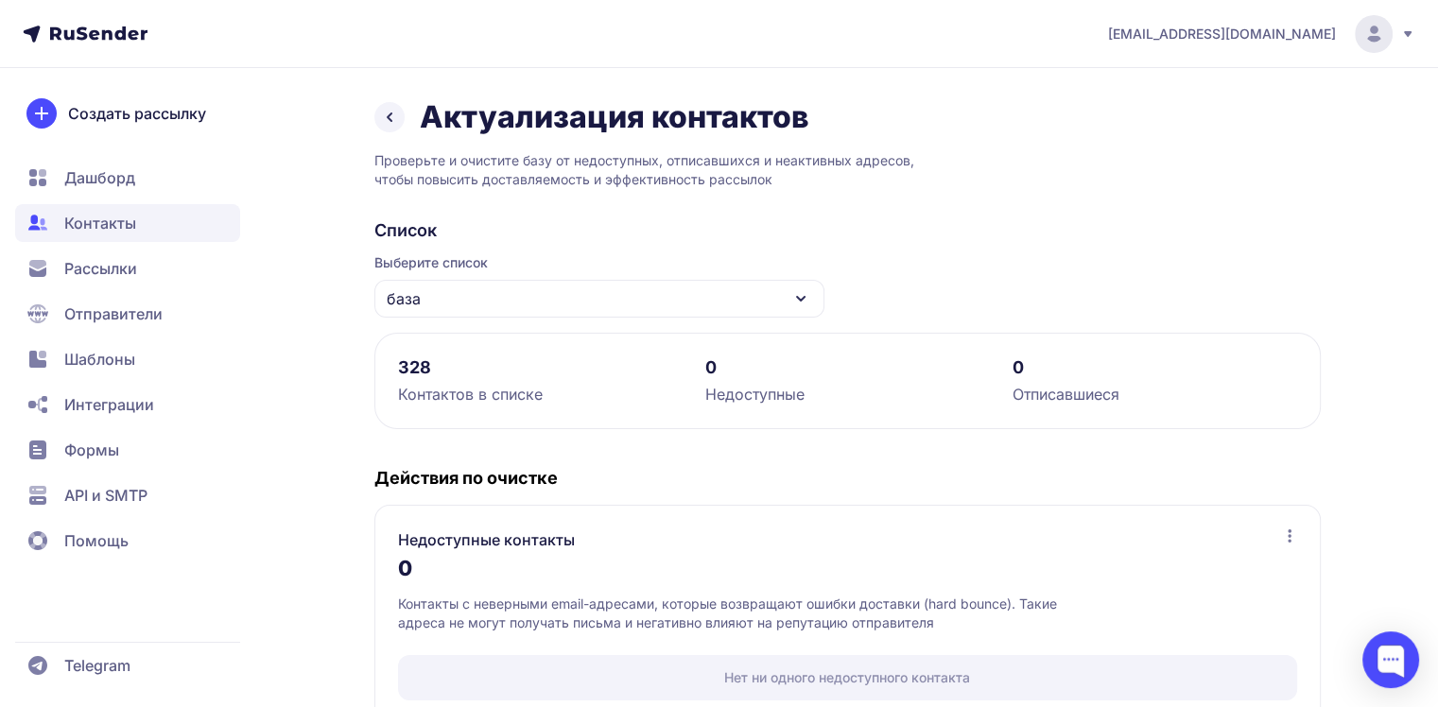
click at [473, 394] on div "Контактов в списке" at bounding box center [540, 394] width 284 height 23
click at [136, 204] on span "Дашборд" at bounding box center [127, 223] width 225 height 38
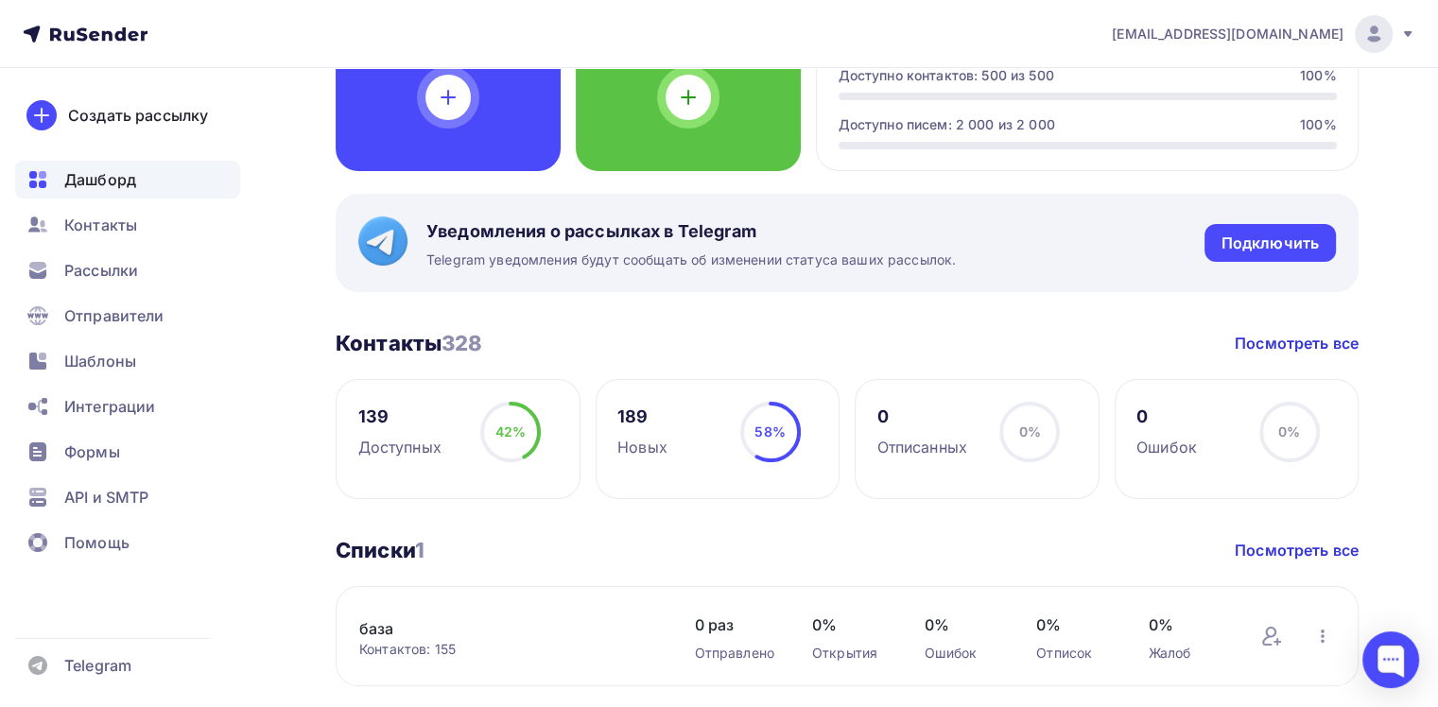
scroll to position [227, 0]
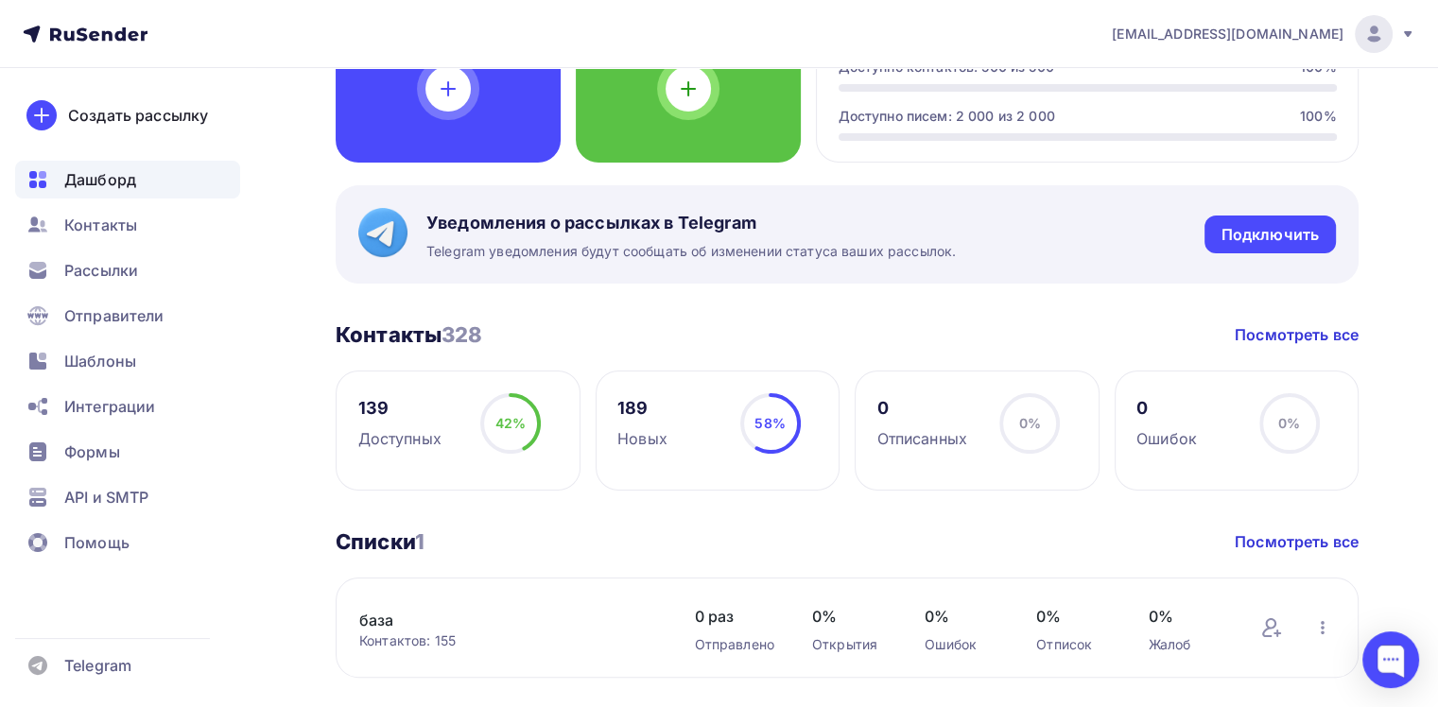
click at [745, 408] on circle at bounding box center [770, 423] width 57 height 57
click at [1304, 543] on link "Посмотреть все" at bounding box center [1296, 541] width 124 height 23
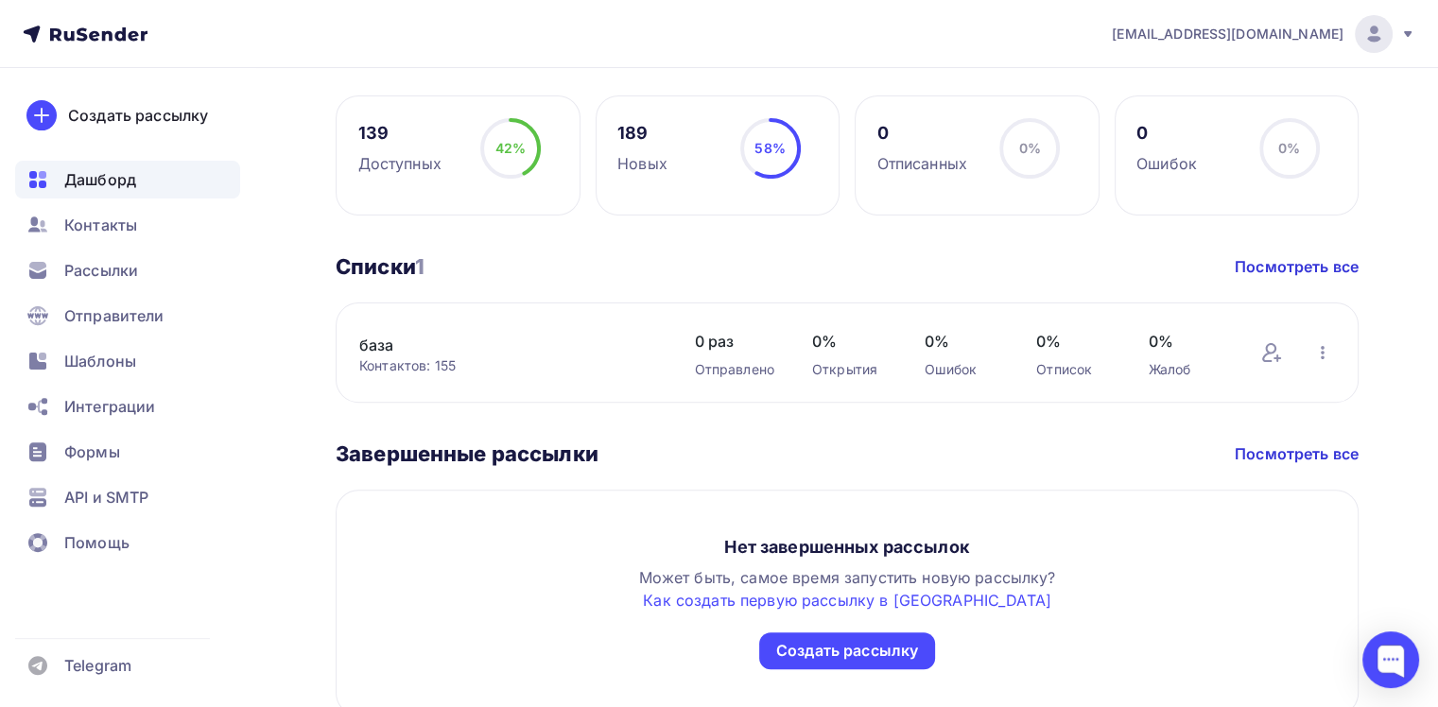
scroll to position [529, 0]
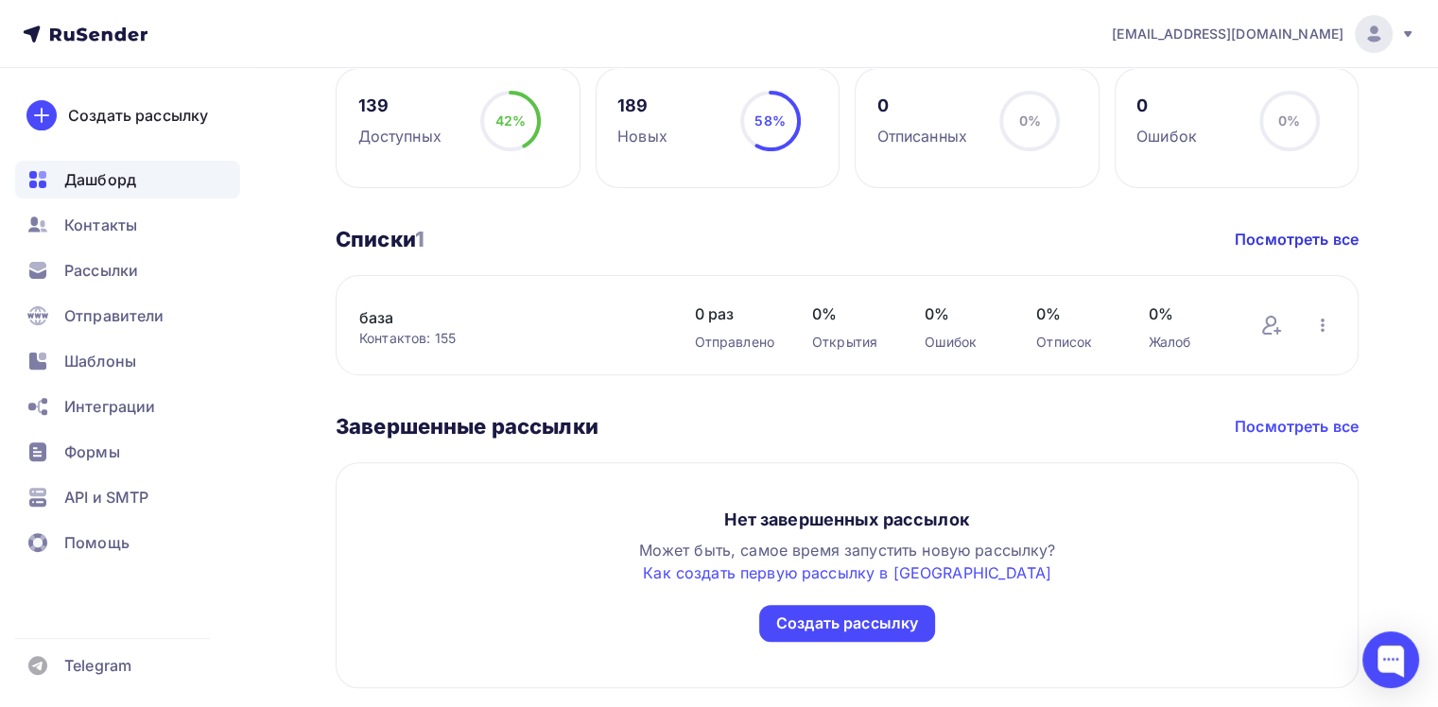
click at [1289, 430] on link "Посмотреть все" at bounding box center [1296, 426] width 124 height 23
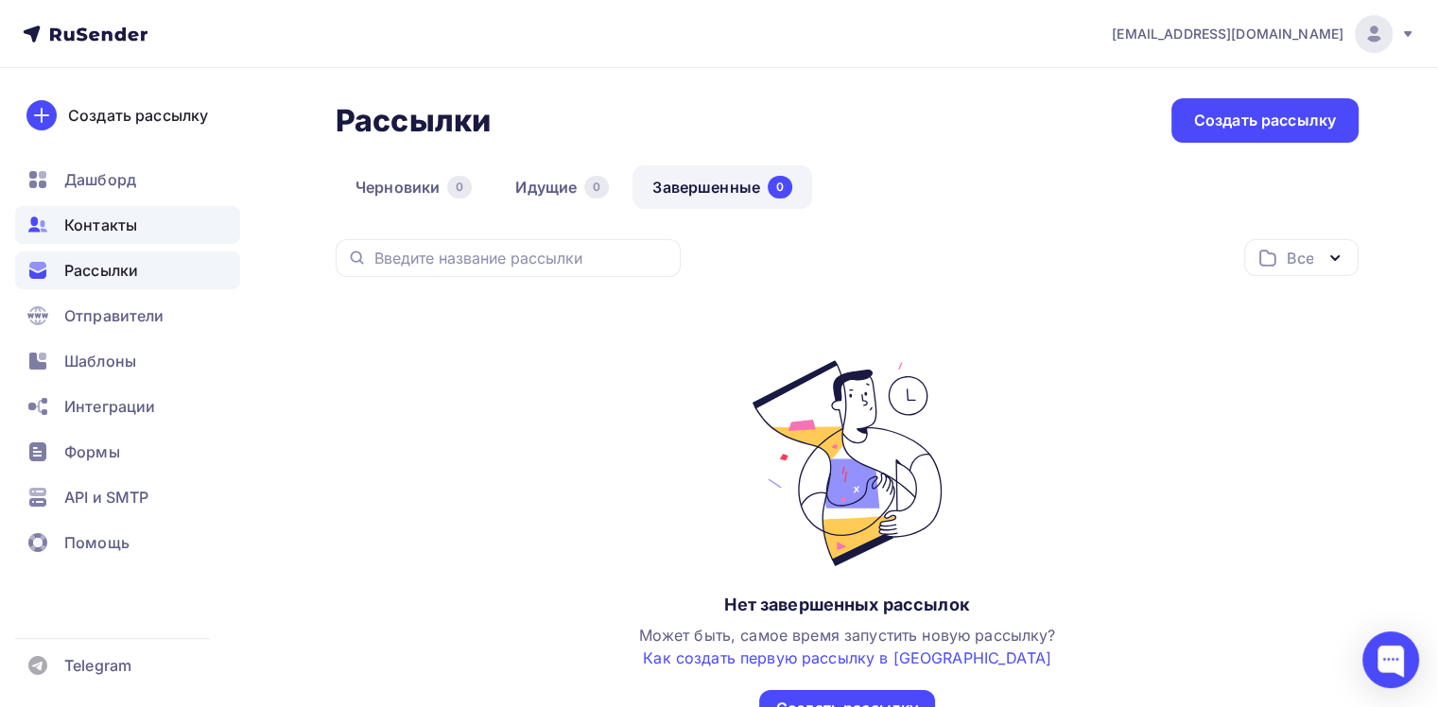
click at [113, 224] on span "Контакты" at bounding box center [100, 225] width 73 height 23
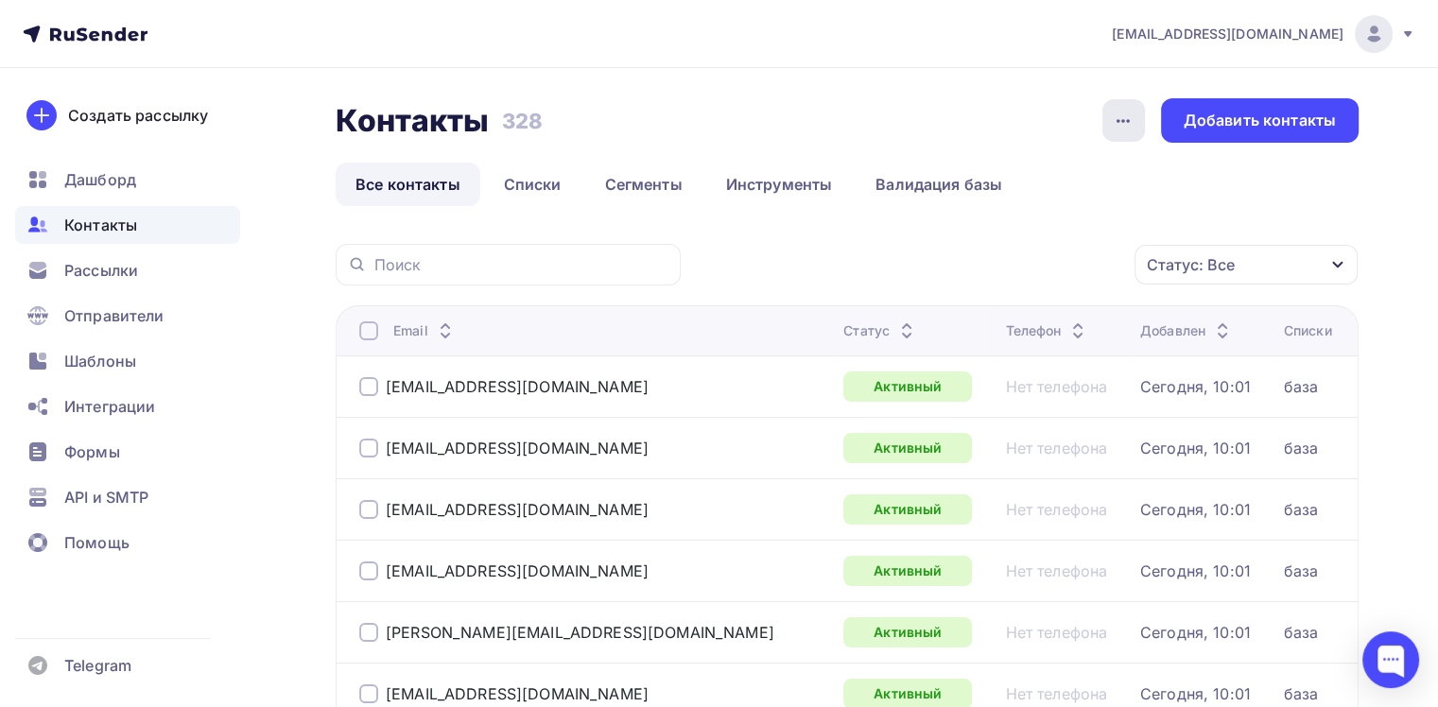
click at [1134, 117] on icon "button" at bounding box center [1123, 121] width 23 height 23
click at [1125, 121] on icon "button" at bounding box center [1122, 121] width 13 height 4
click at [1099, 167] on div "История импорта" at bounding box center [1049, 178] width 181 height 23
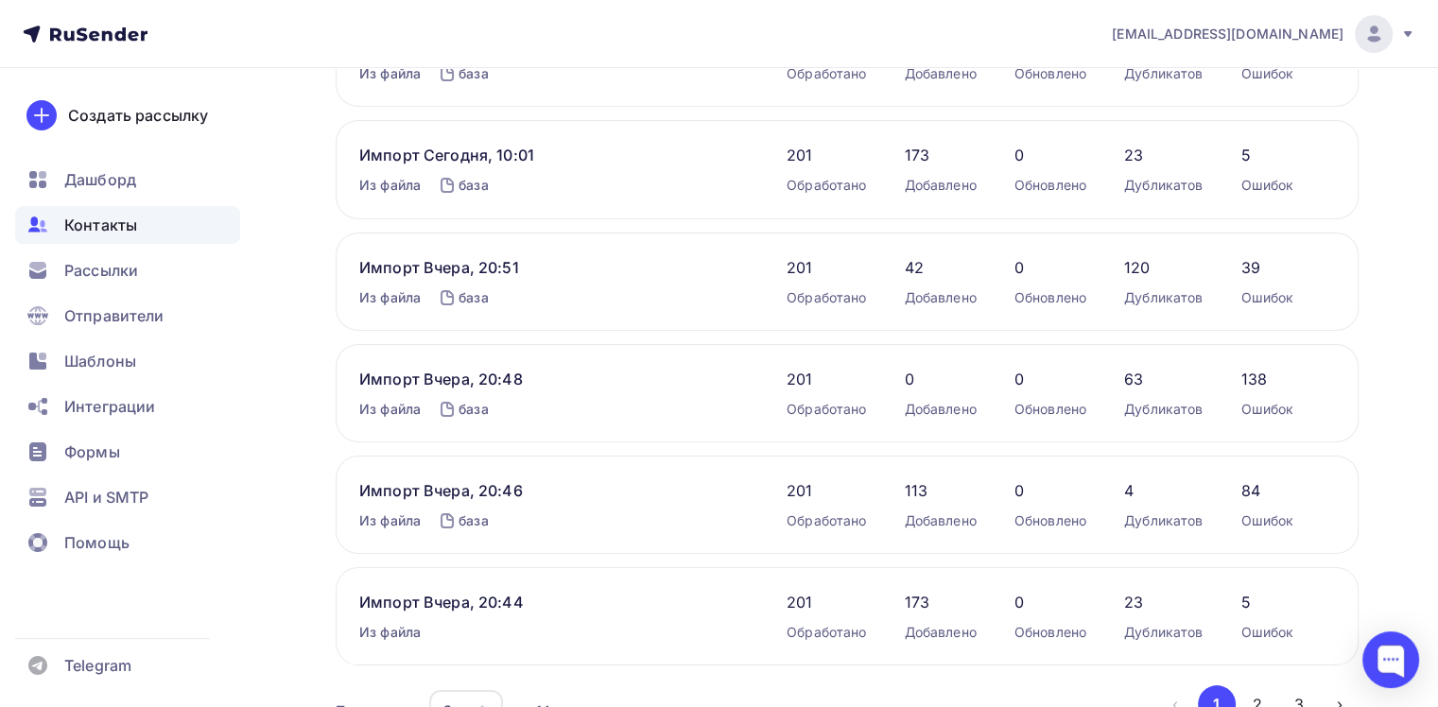
scroll to position [276, 0]
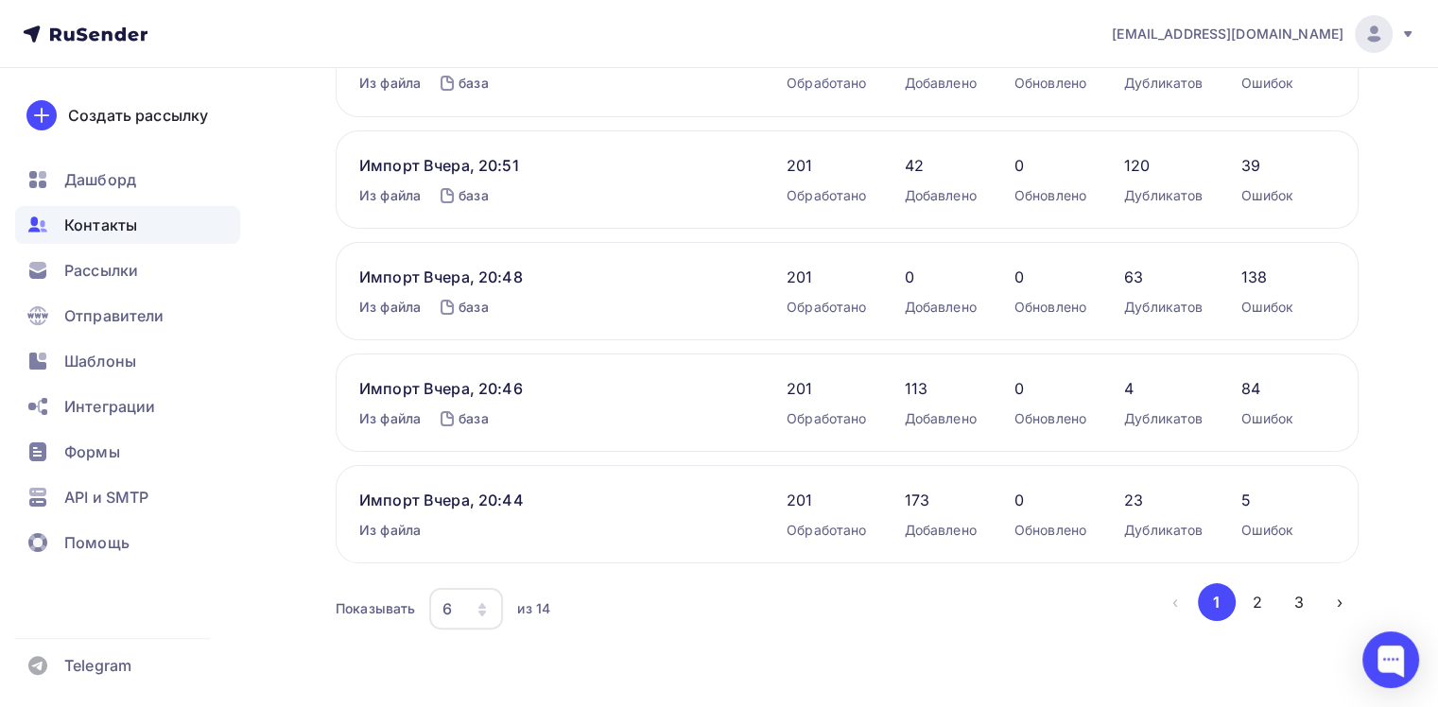
drag, startPoint x: 473, startPoint y: 401, endPoint x: 277, endPoint y: 223, distance: 264.3
click at [277, 223] on div "Назад История импорта История импорта Импорт Сегодня, 10:01 Из файла база 148 О…" at bounding box center [719, 251] width 1438 height 918
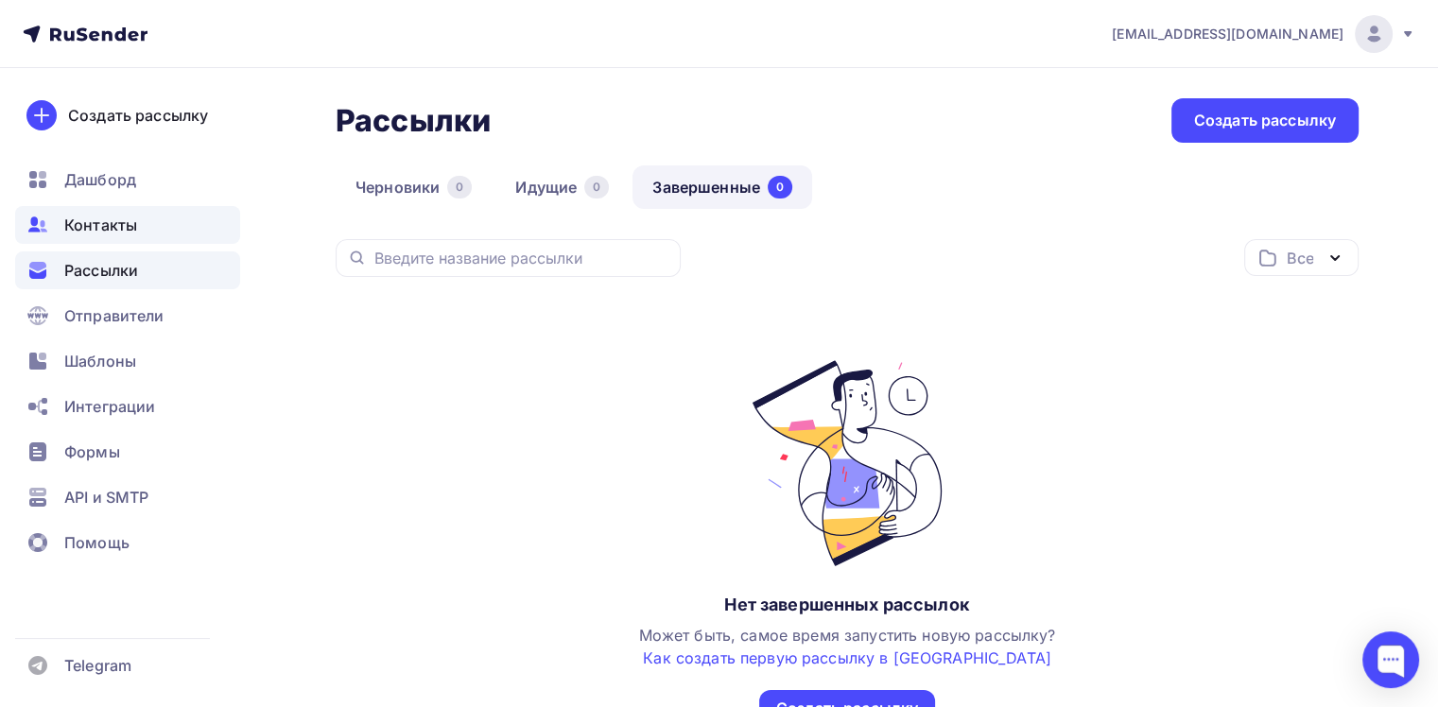
click at [140, 221] on div "Контакты" at bounding box center [127, 225] width 225 height 38
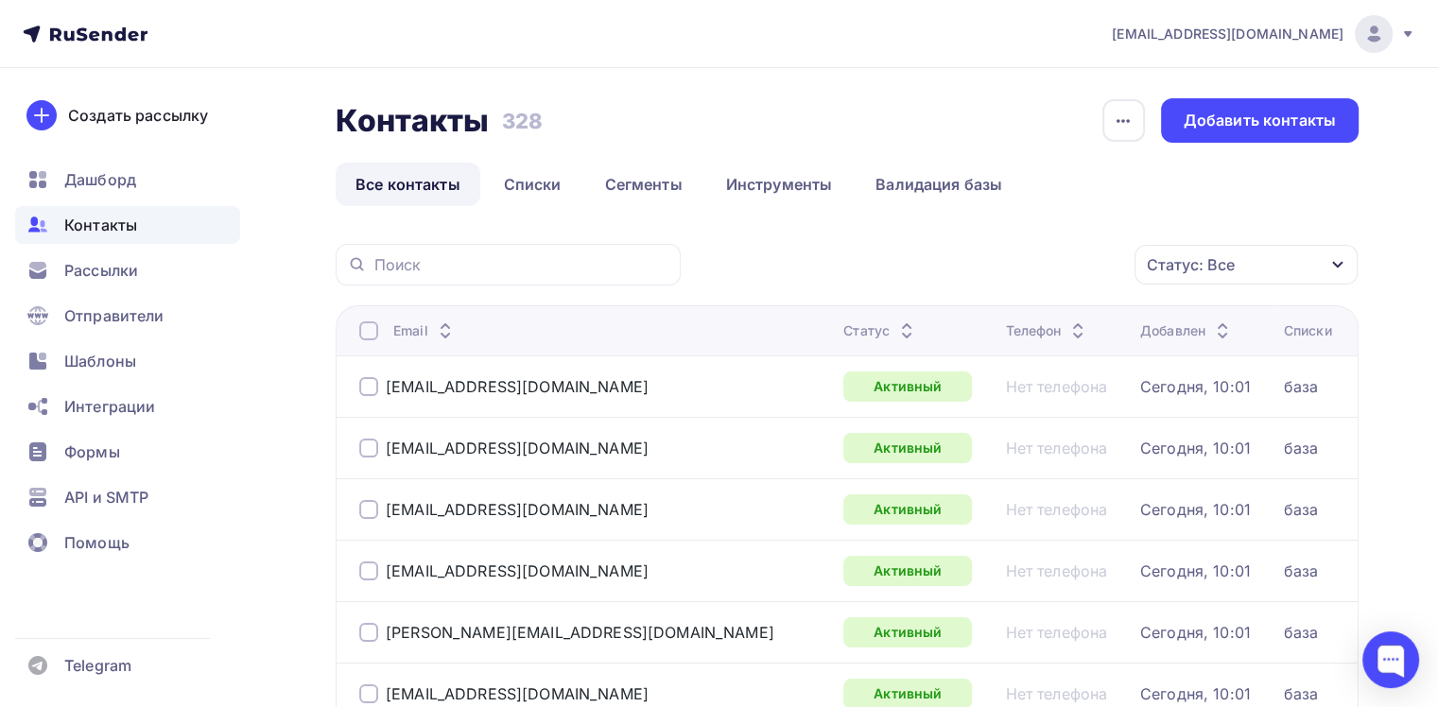
click at [1408, 34] on icon at bounding box center [1408, 34] width 8 height 6
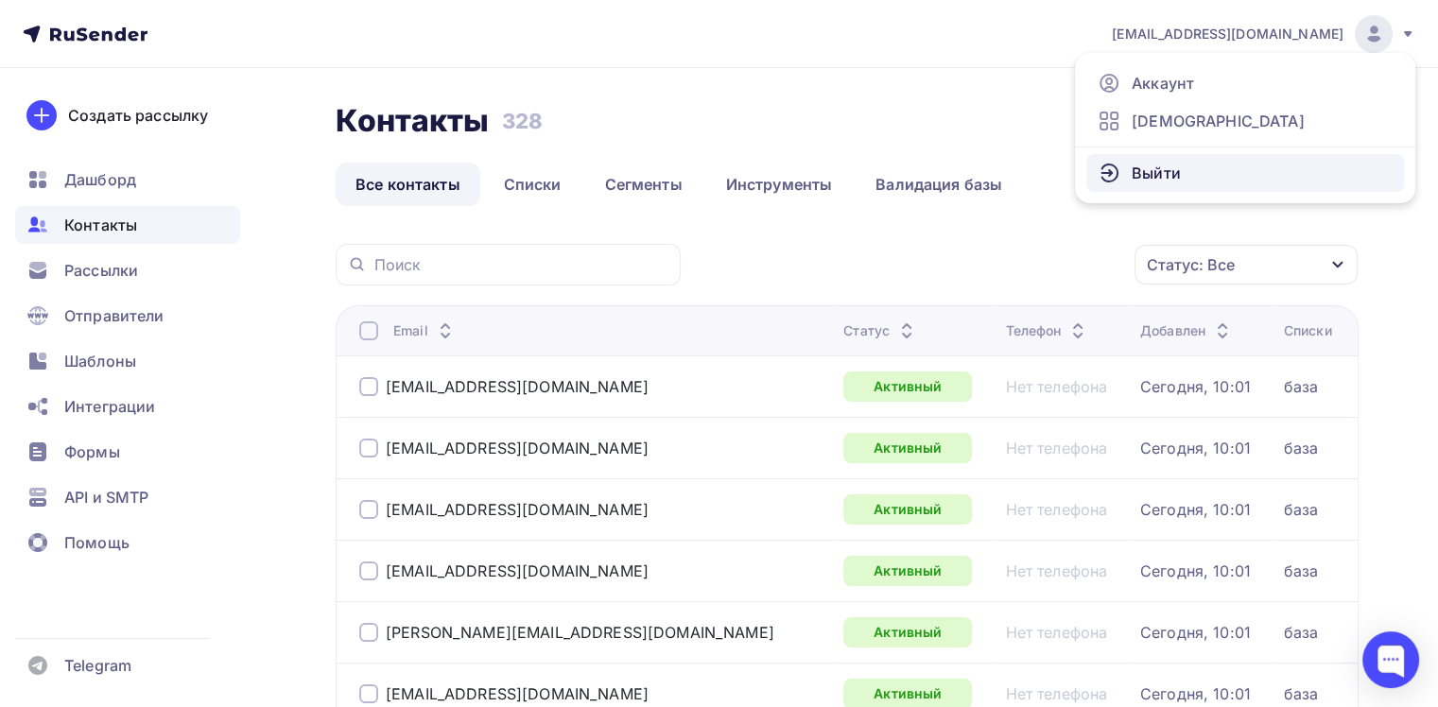
click at [1179, 176] on span "Выйти" at bounding box center [1155, 173] width 49 height 23
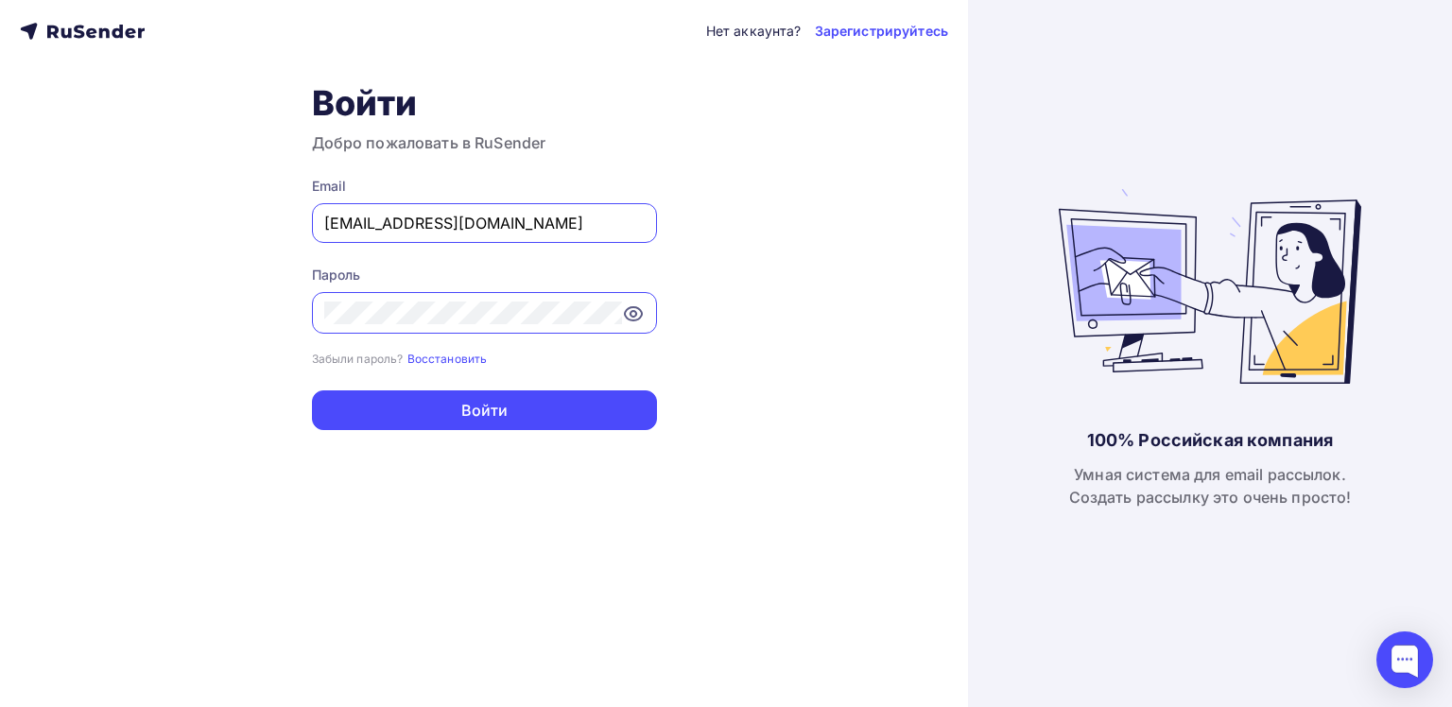
click at [567, 234] on div "[EMAIL_ADDRESS][DOMAIN_NAME]" at bounding box center [484, 223] width 345 height 40
click at [531, 231] on input "[EMAIL_ADDRESS][DOMAIN_NAME]" at bounding box center [484, 223] width 320 height 23
type input "d.voronin@gkatmos.ru"
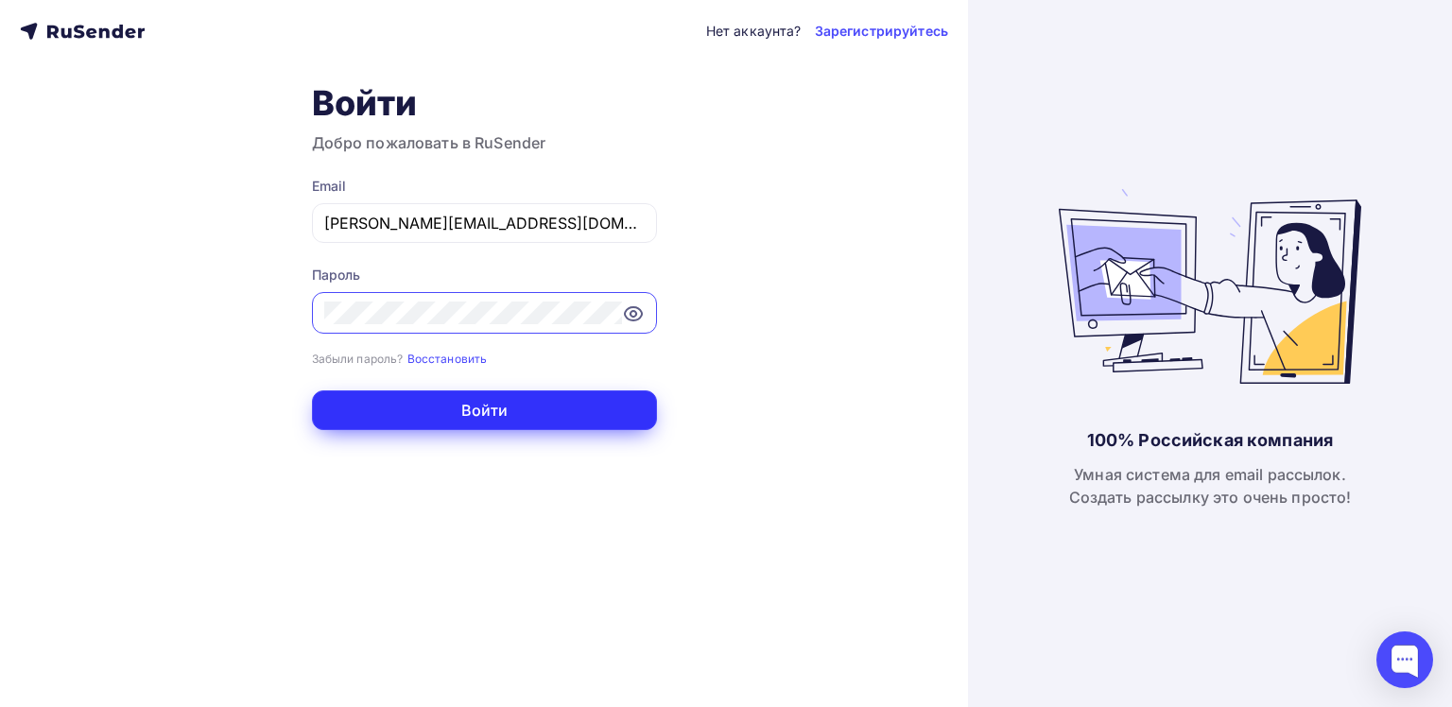
click at [503, 414] on button "Войти" at bounding box center [484, 410] width 345 height 40
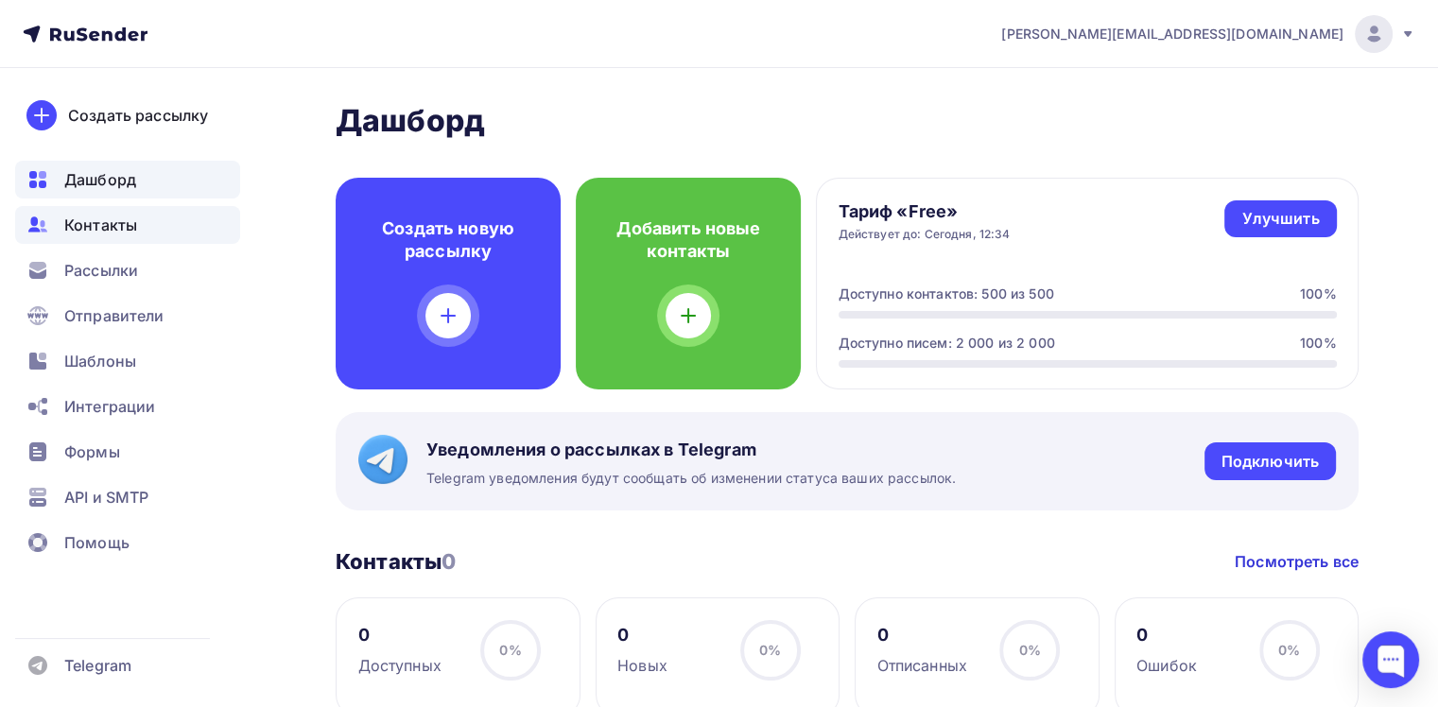
click at [125, 231] on span "Контакты" at bounding box center [100, 225] width 73 height 23
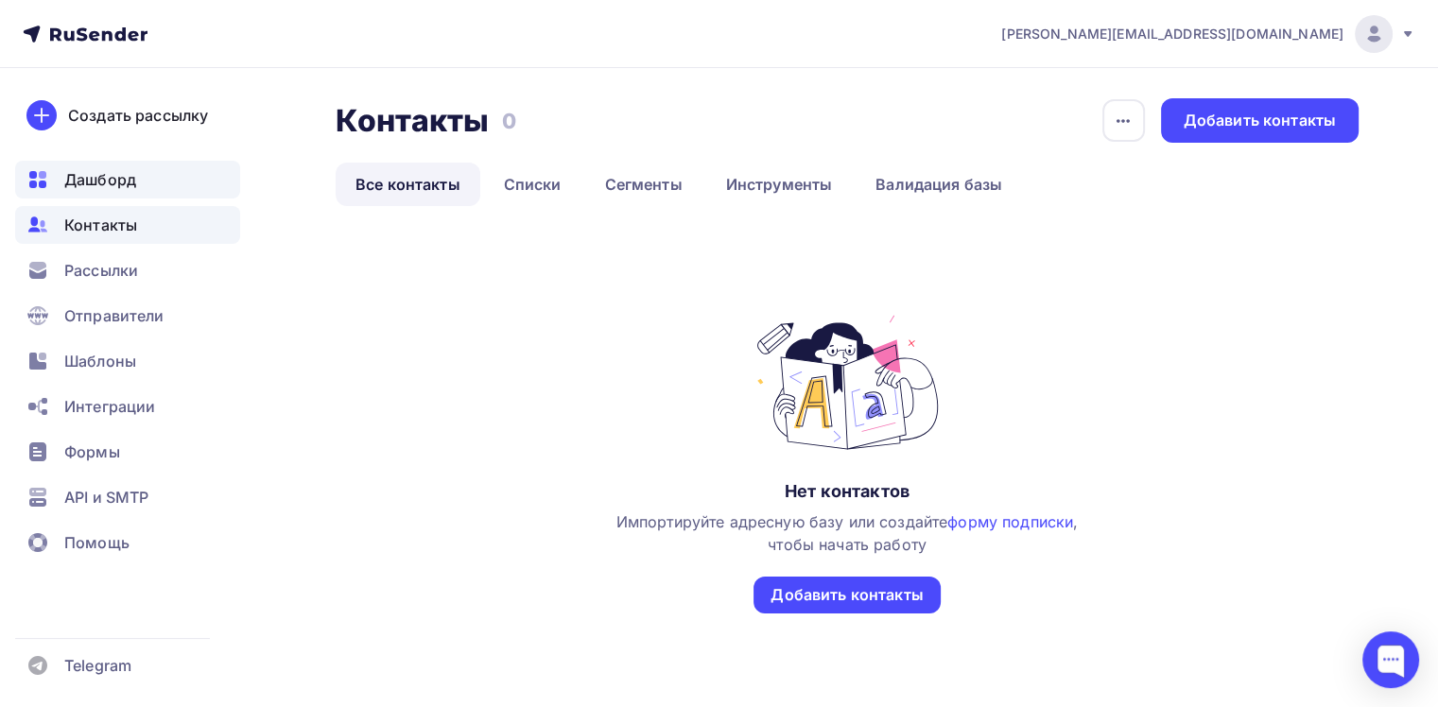
click at [111, 186] on span "Дашборд" at bounding box center [100, 179] width 72 height 23
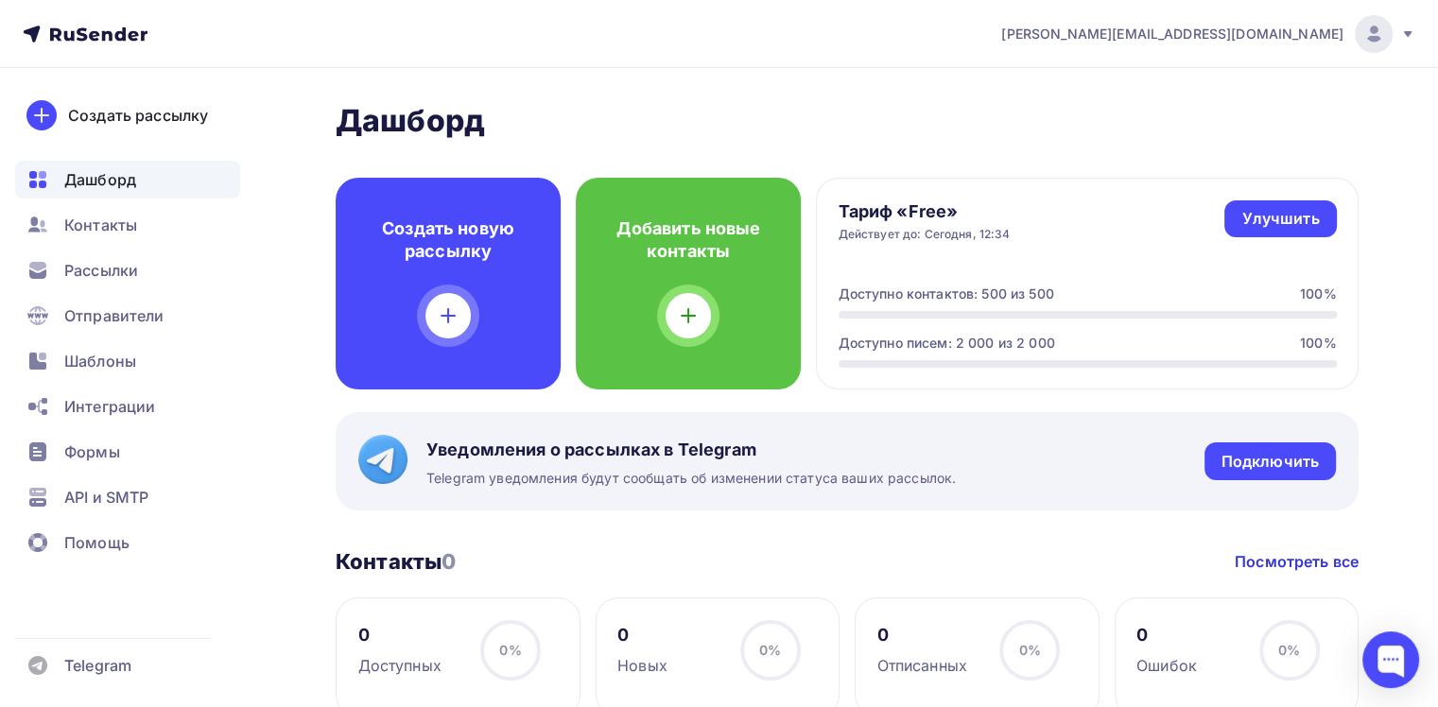
click at [1318, 40] on span "d.voronin@gkatmos.ru" at bounding box center [1172, 34] width 342 height 19
click at [117, 323] on span "Отправители" at bounding box center [114, 315] width 100 height 23
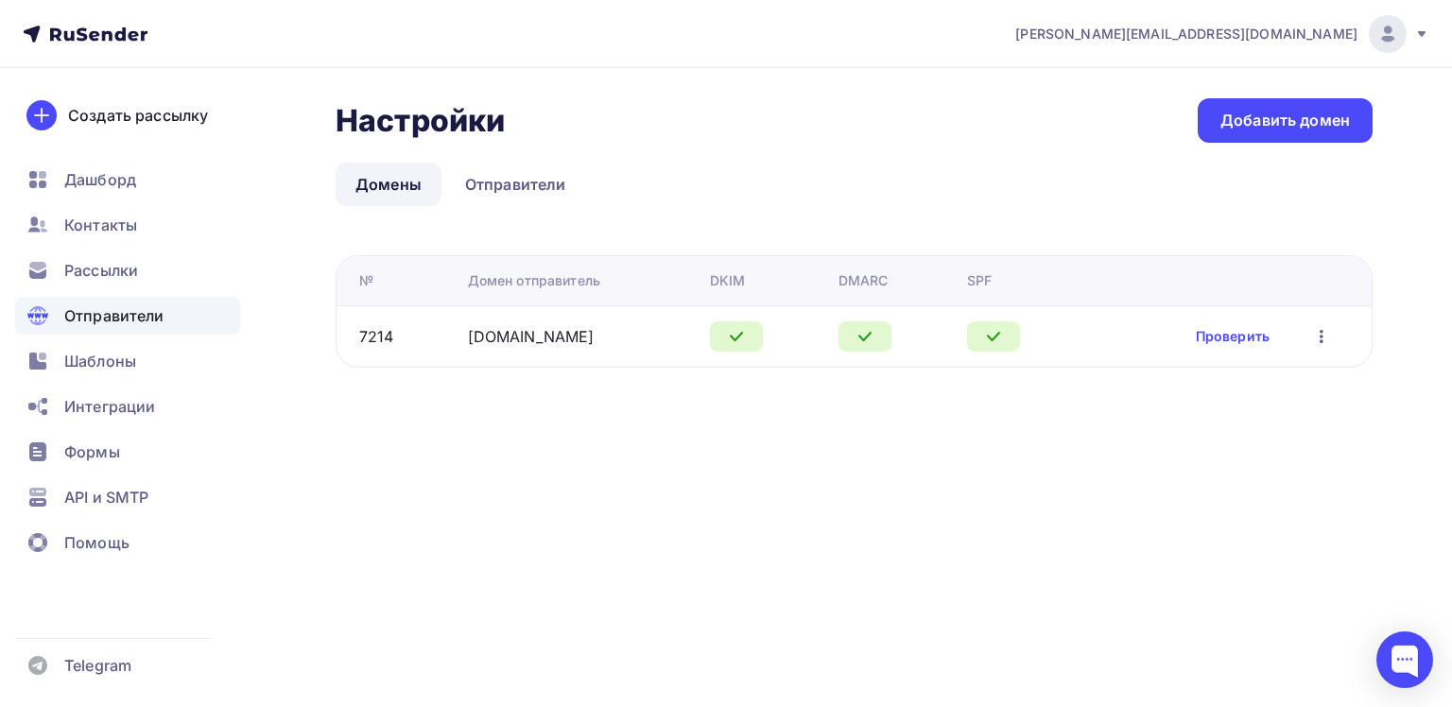
click at [1320, 339] on icon "button" at bounding box center [1321, 336] width 4 height 13
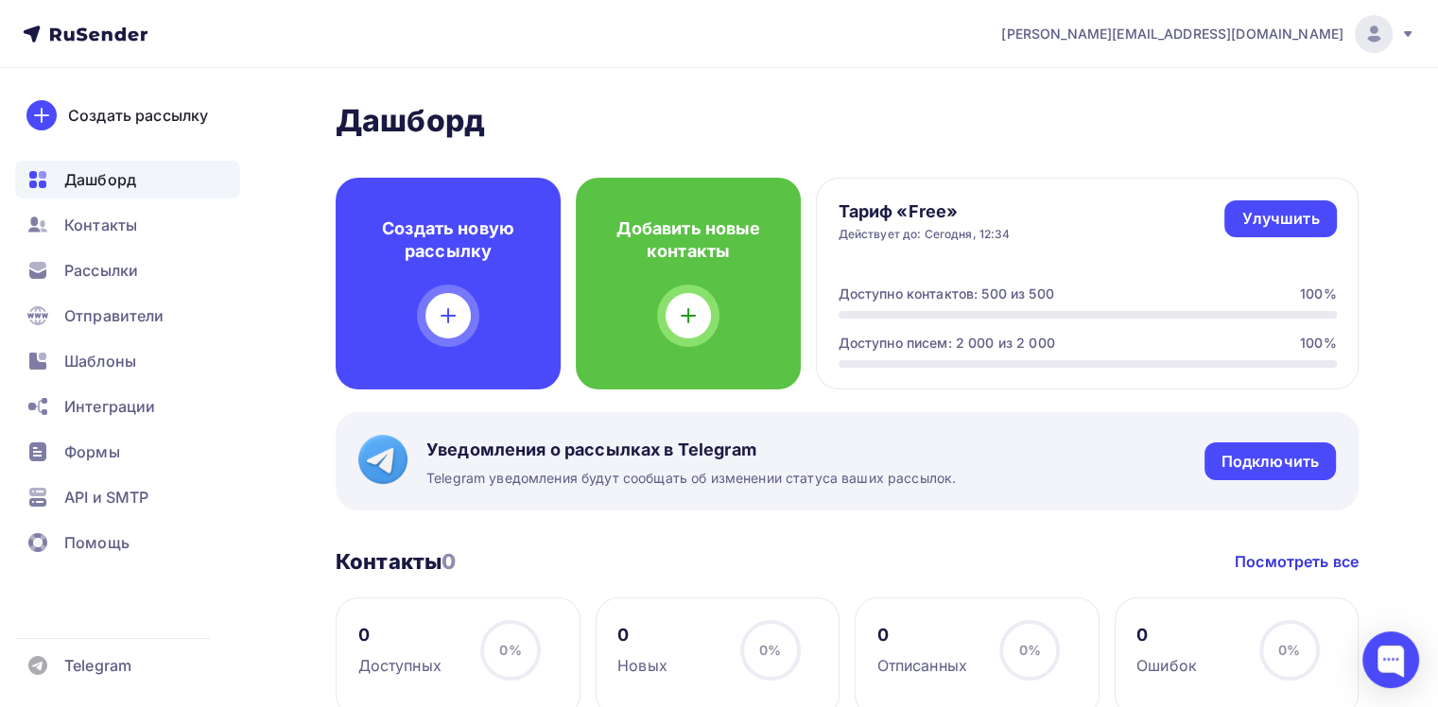
click at [1403, 38] on icon at bounding box center [1407, 33] width 15 height 15
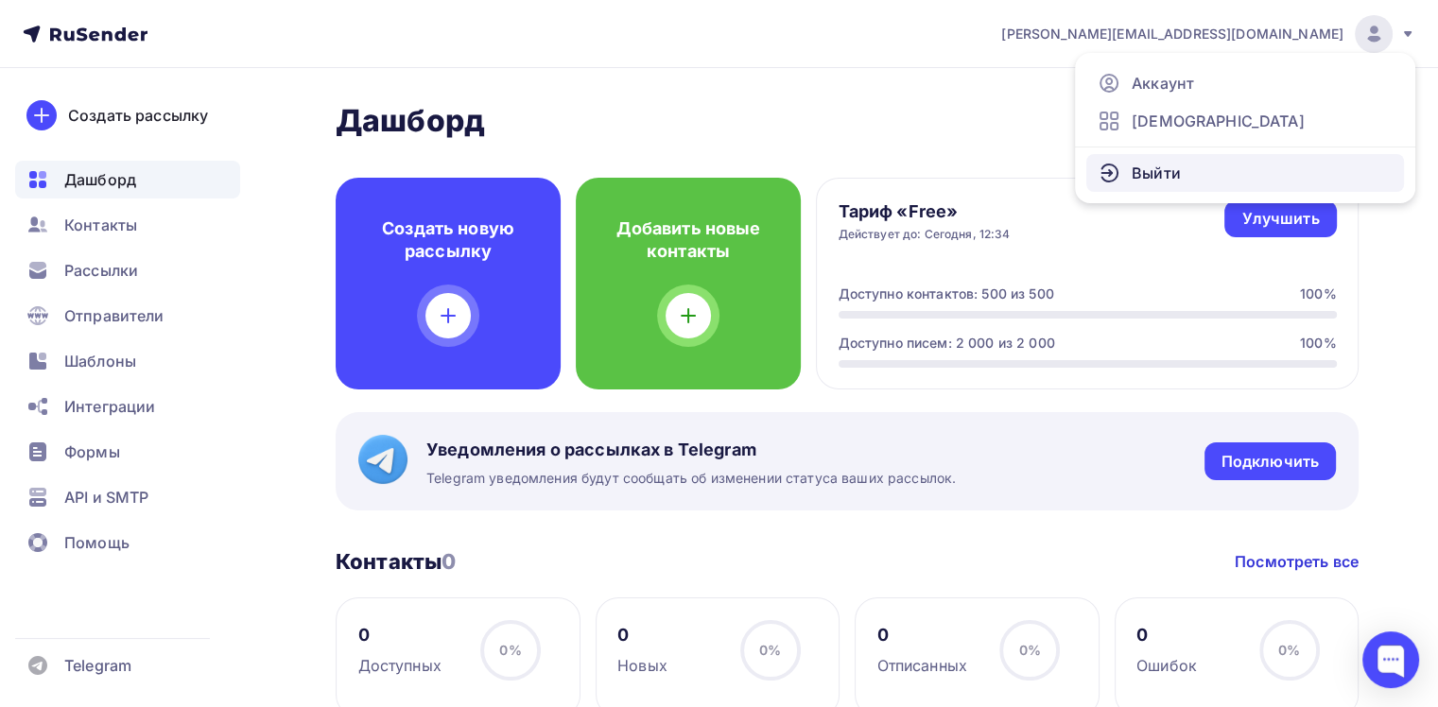
click at [1176, 178] on span "Выйти" at bounding box center [1155, 173] width 49 height 23
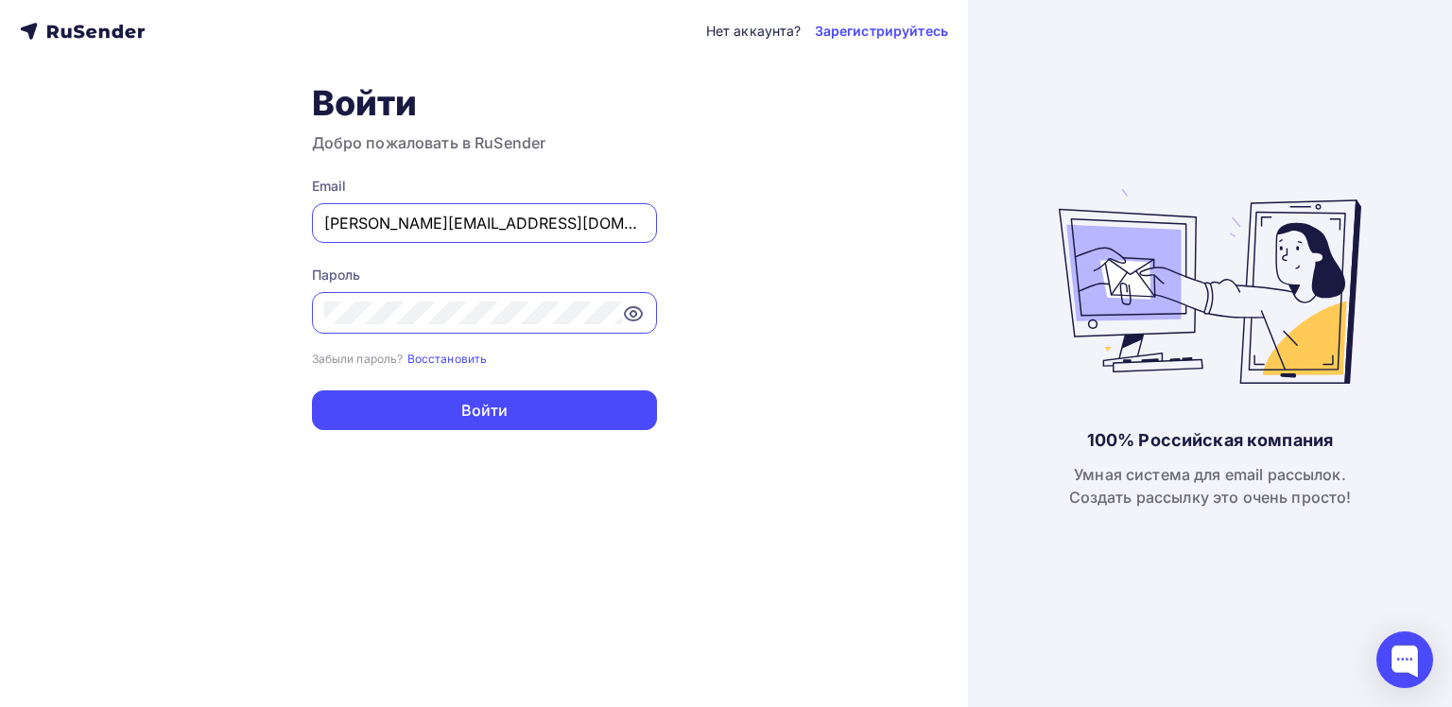
click at [561, 227] on input "d.voronin@gkatmos.ru" at bounding box center [484, 223] width 320 height 23
type input "[EMAIL_ADDRESS][DOMAIN_NAME]"
click at [634, 314] on icon at bounding box center [633, 314] width 6 height 6
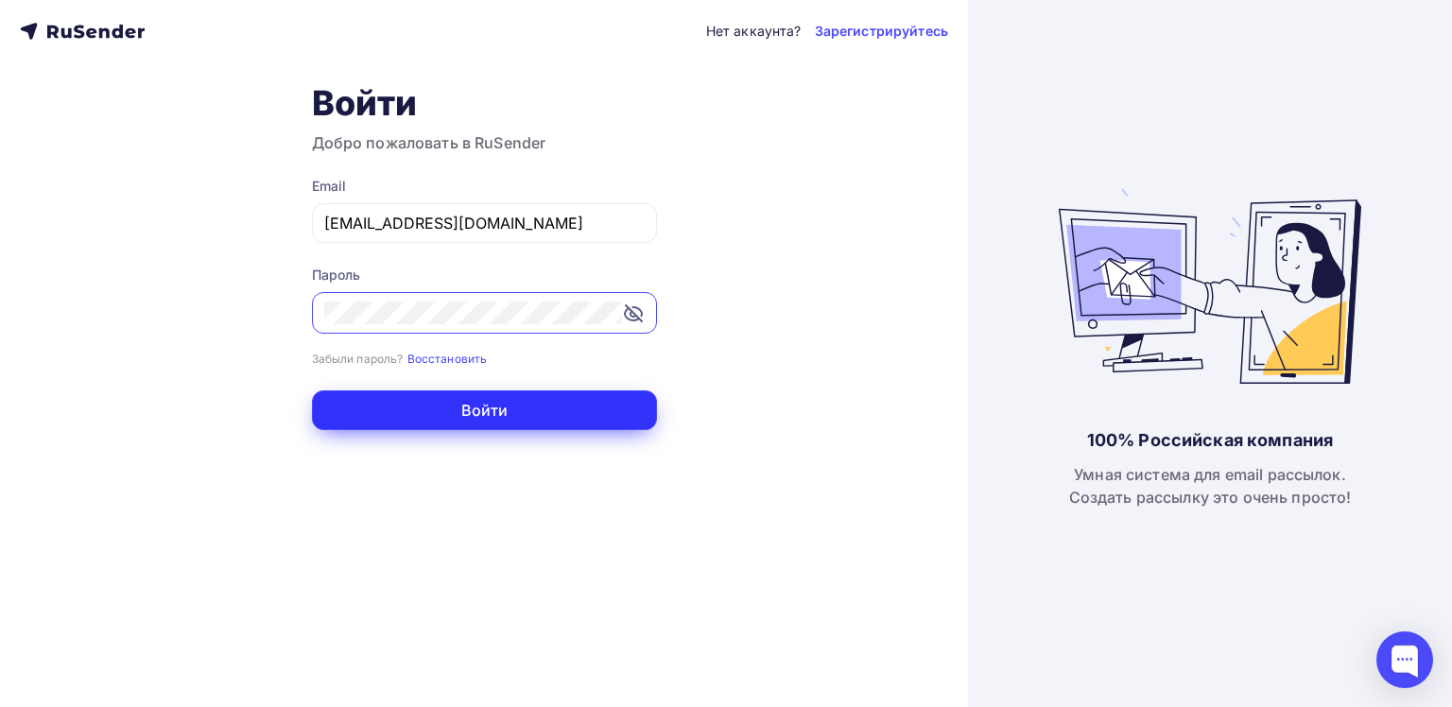
click at [495, 412] on button "Войти" at bounding box center [484, 410] width 345 height 40
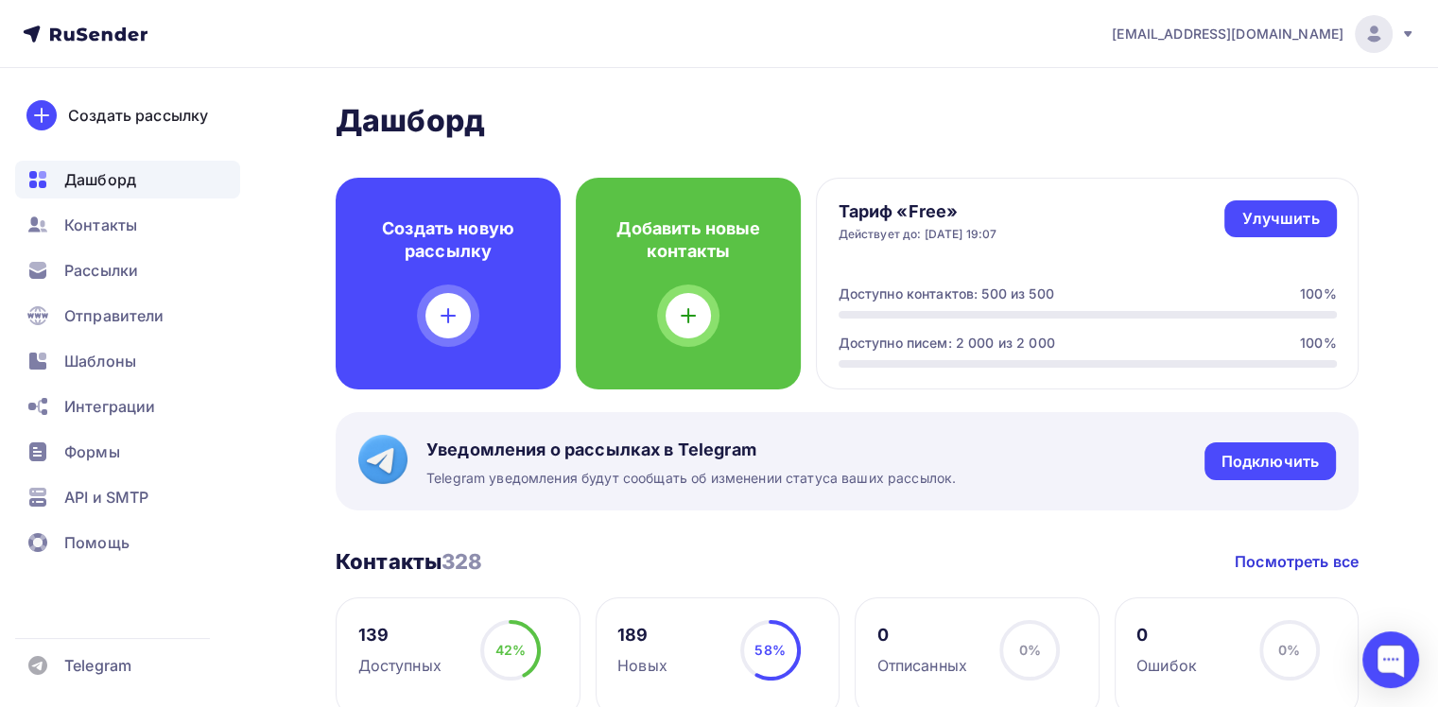
click at [487, 654] on circle at bounding box center [510, 650] width 57 height 57
click at [110, 214] on span "Контакты" at bounding box center [100, 225] width 73 height 23
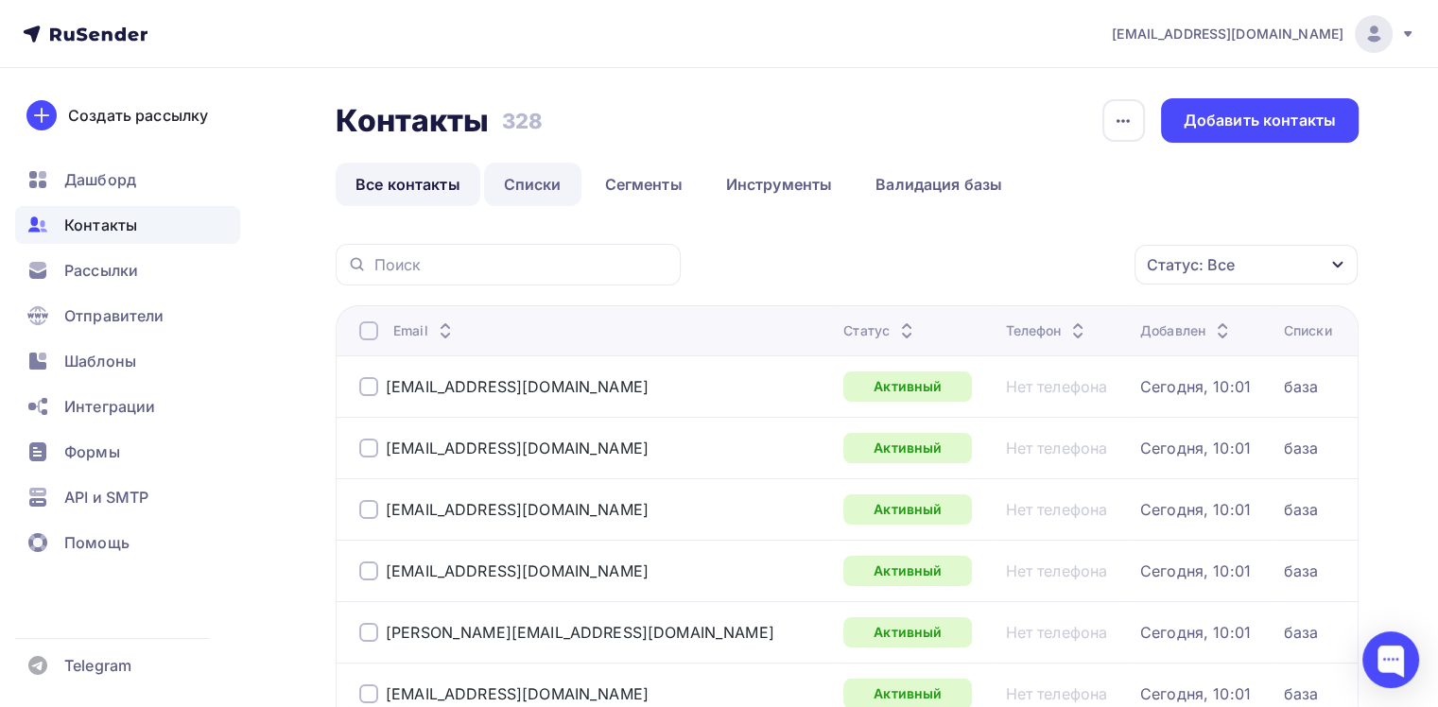
click at [540, 195] on link "Списки" at bounding box center [532, 184] width 97 height 43
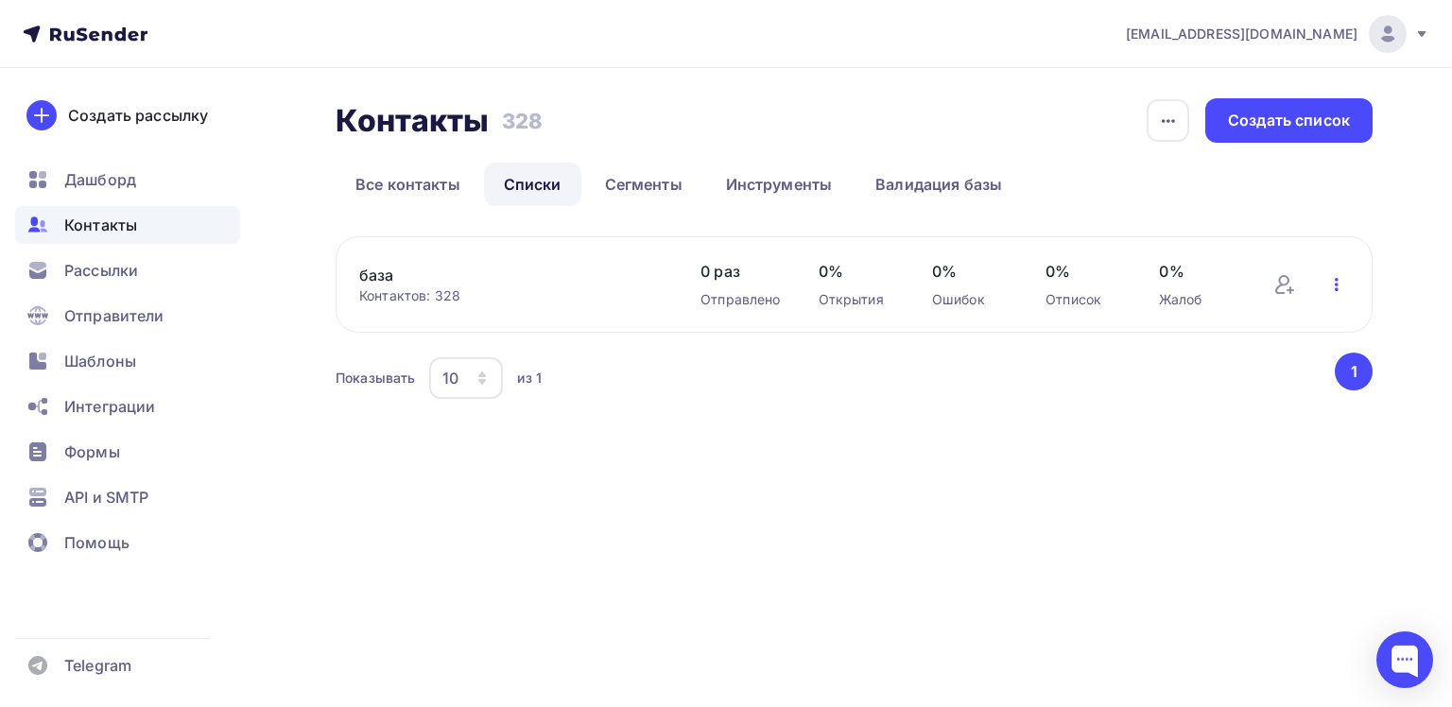
click at [1336, 286] on icon "button" at bounding box center [1336, 284] width 23 height 23
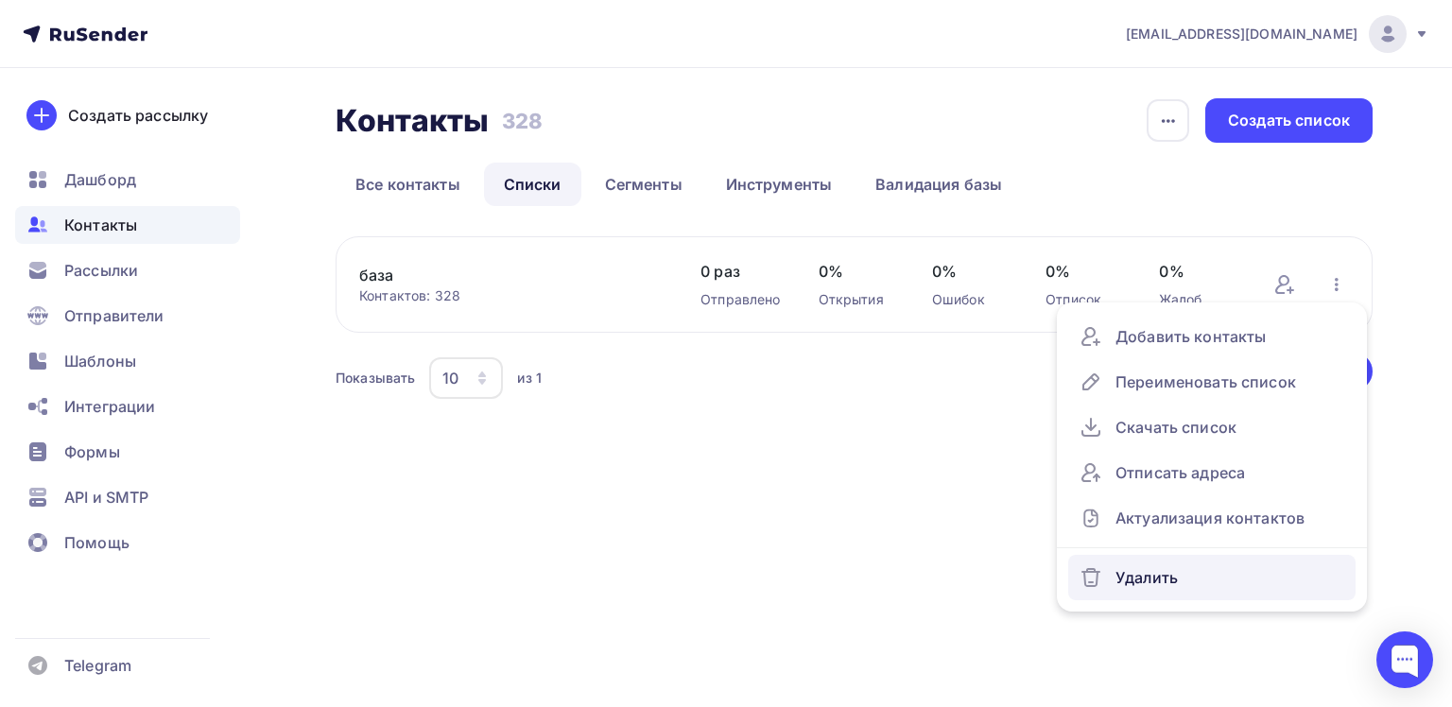
click at [1161, 562] on div "Удалить" at bounding box center [1211, 577] width 265 height 30
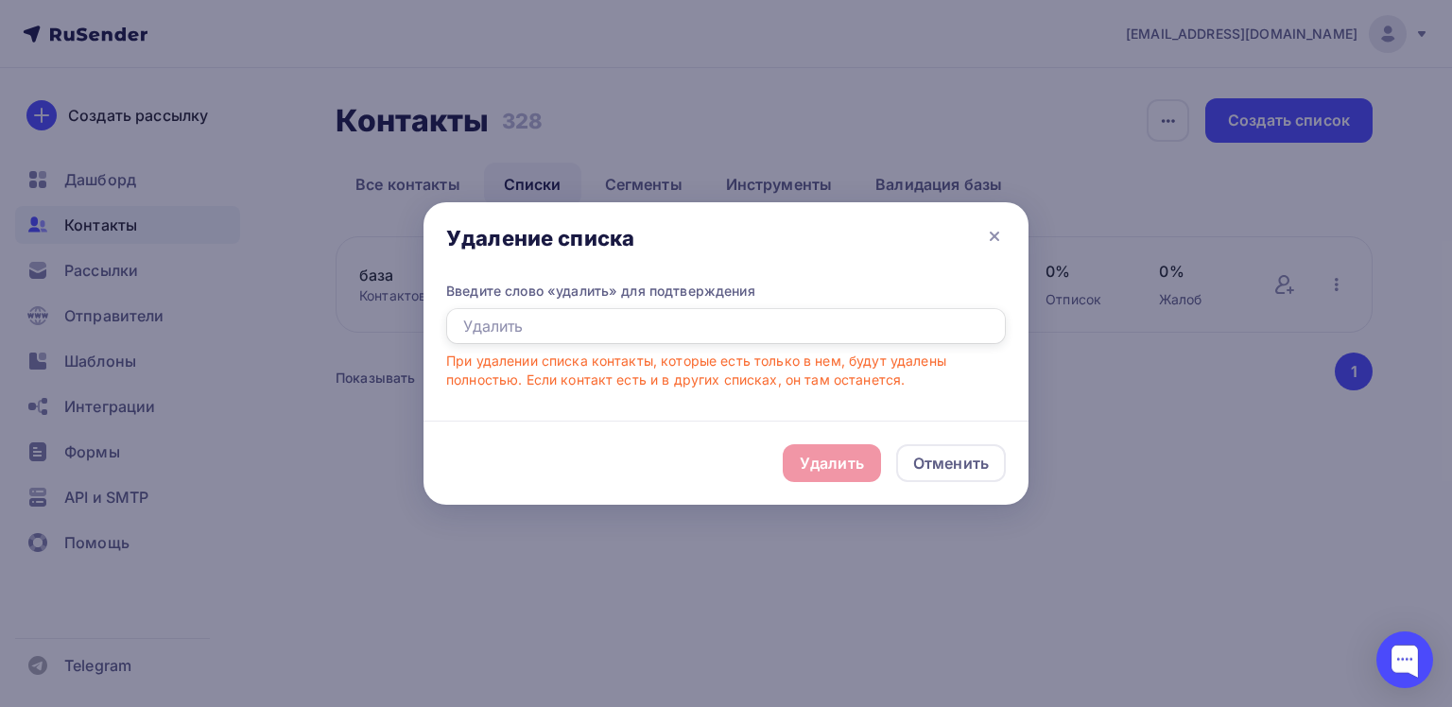
click at [597, 332] on input "text" at bounding box center [726, 326] width 560 height 36
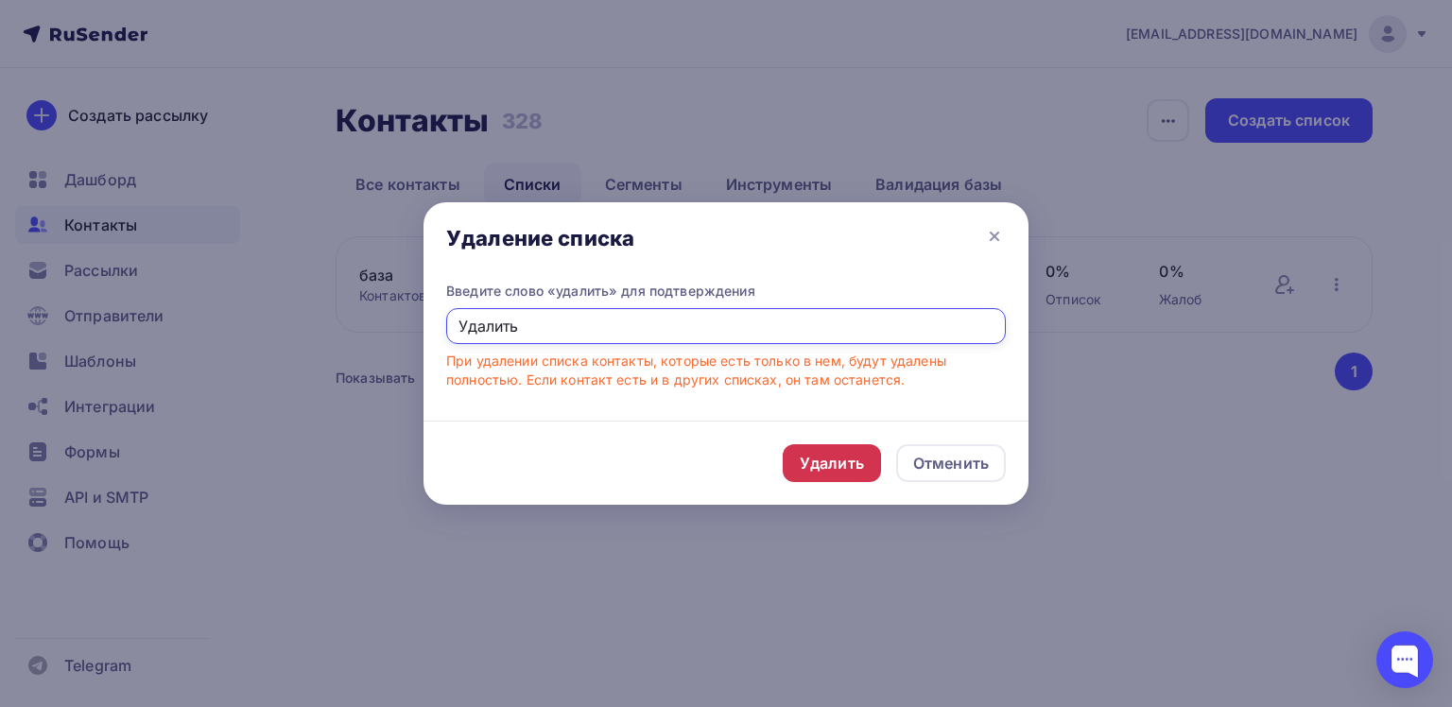
type input "Удалить"
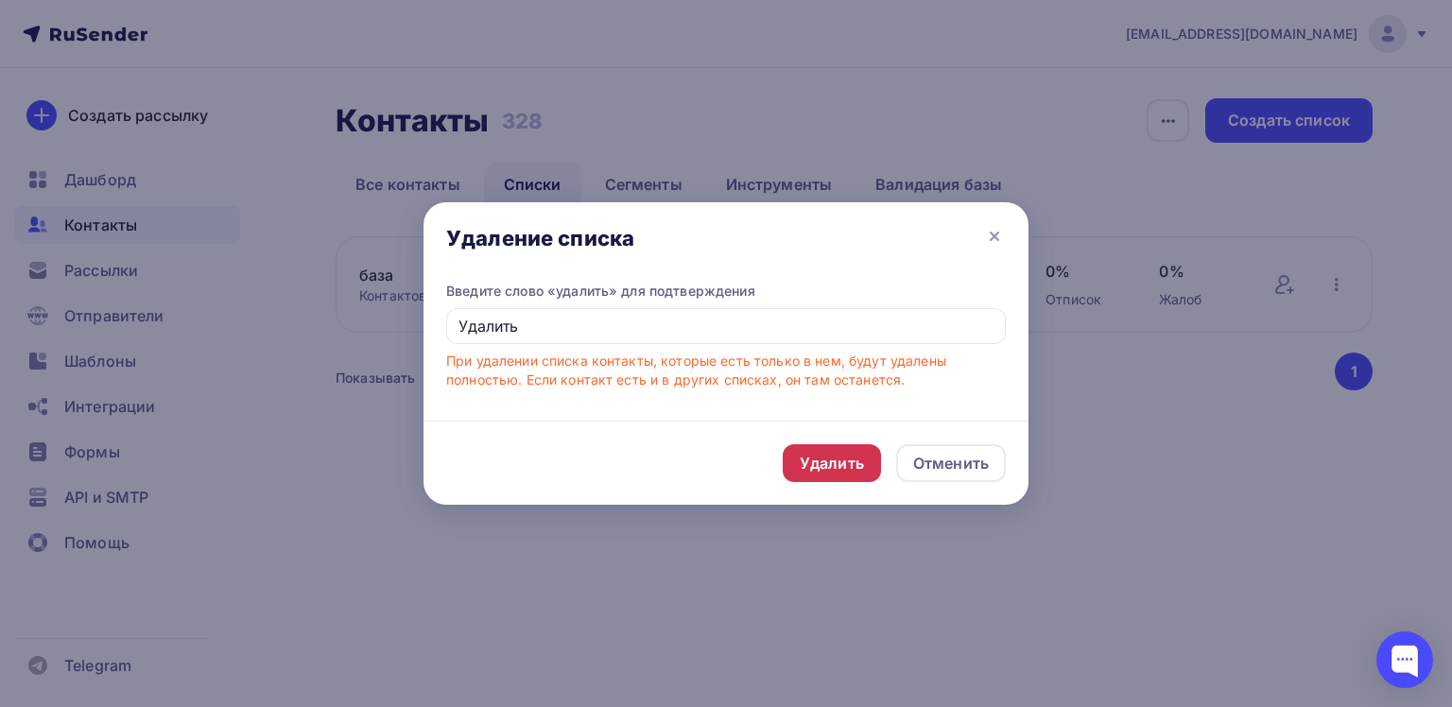
click at [828, 458] on div "Удалить" at bounding box center [832, 463] width 64 height 23
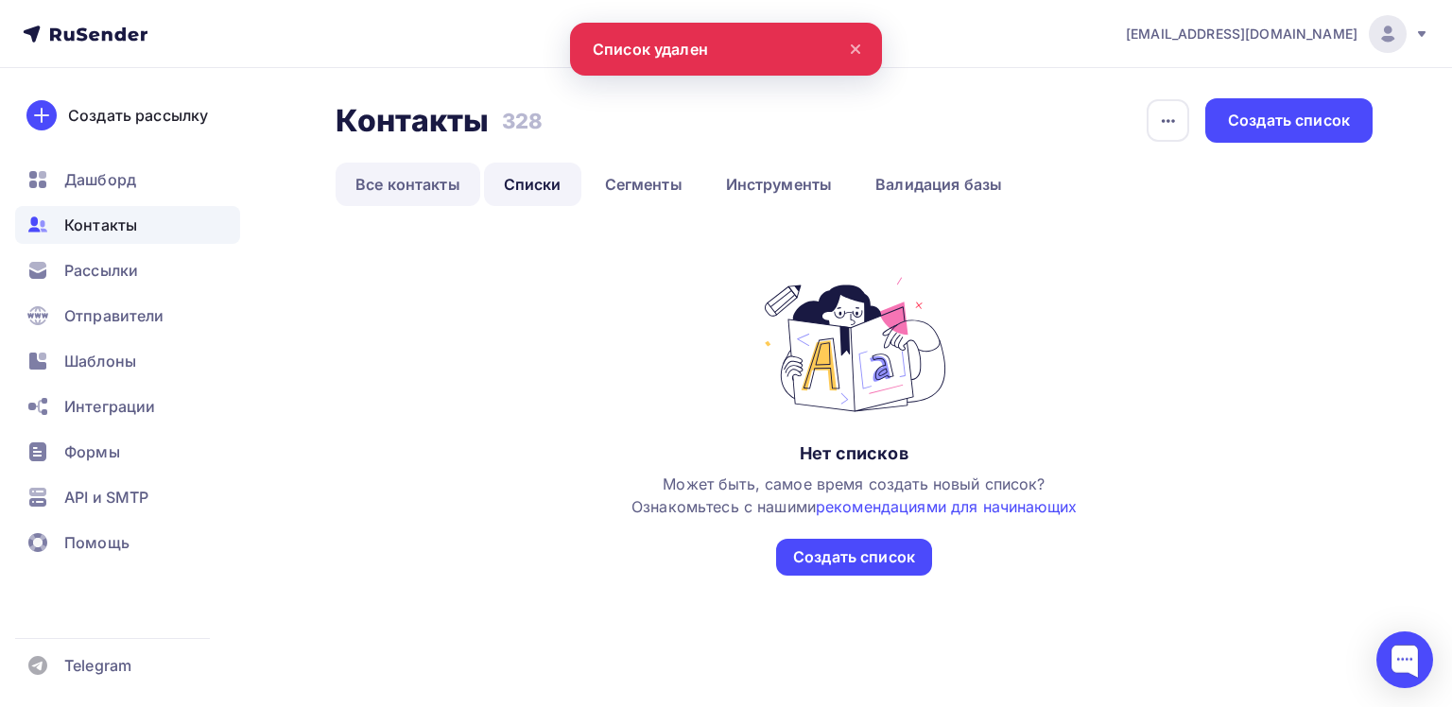
click at [402, 181] on link "Все контакты" at bounding box center [408, 184] width 145 height 43
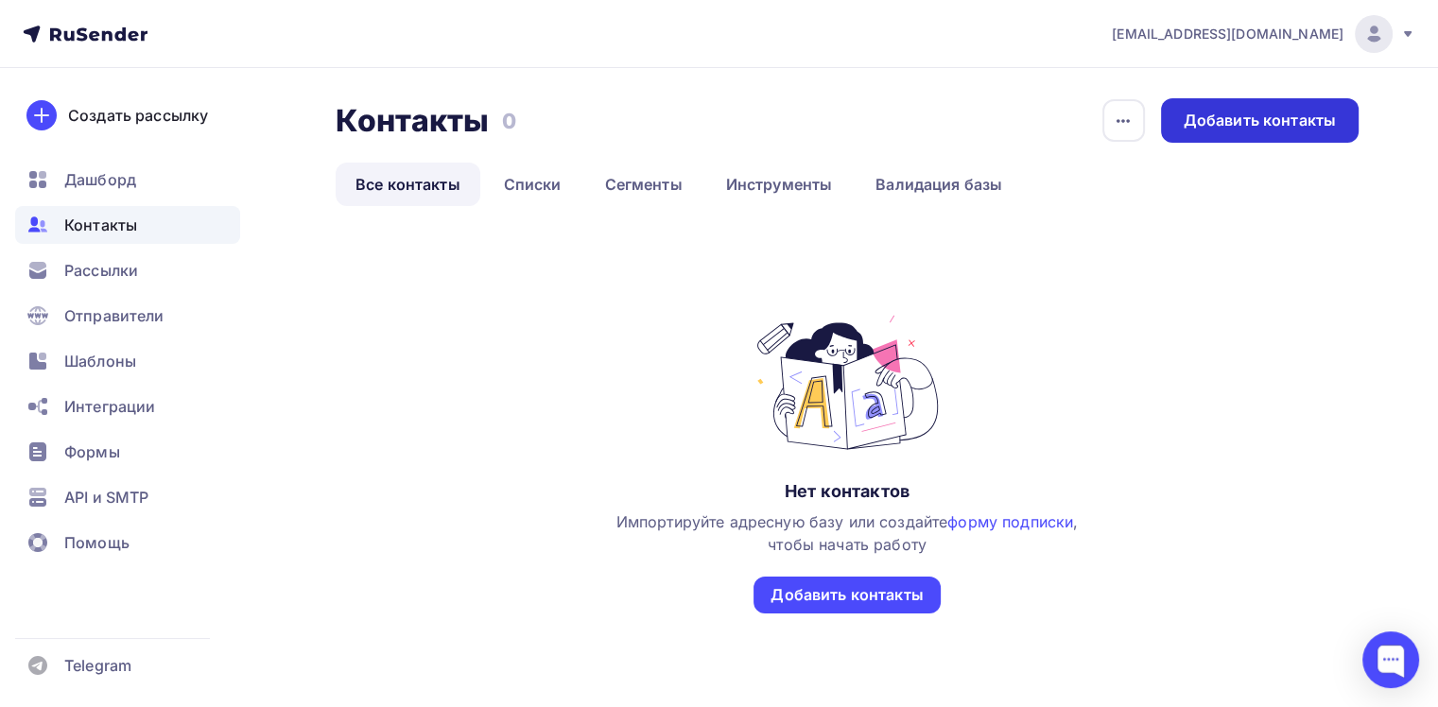
click at [1282, 115] on div "Добавить контакты" at bounding box center [1259, 121] width 152 height 22
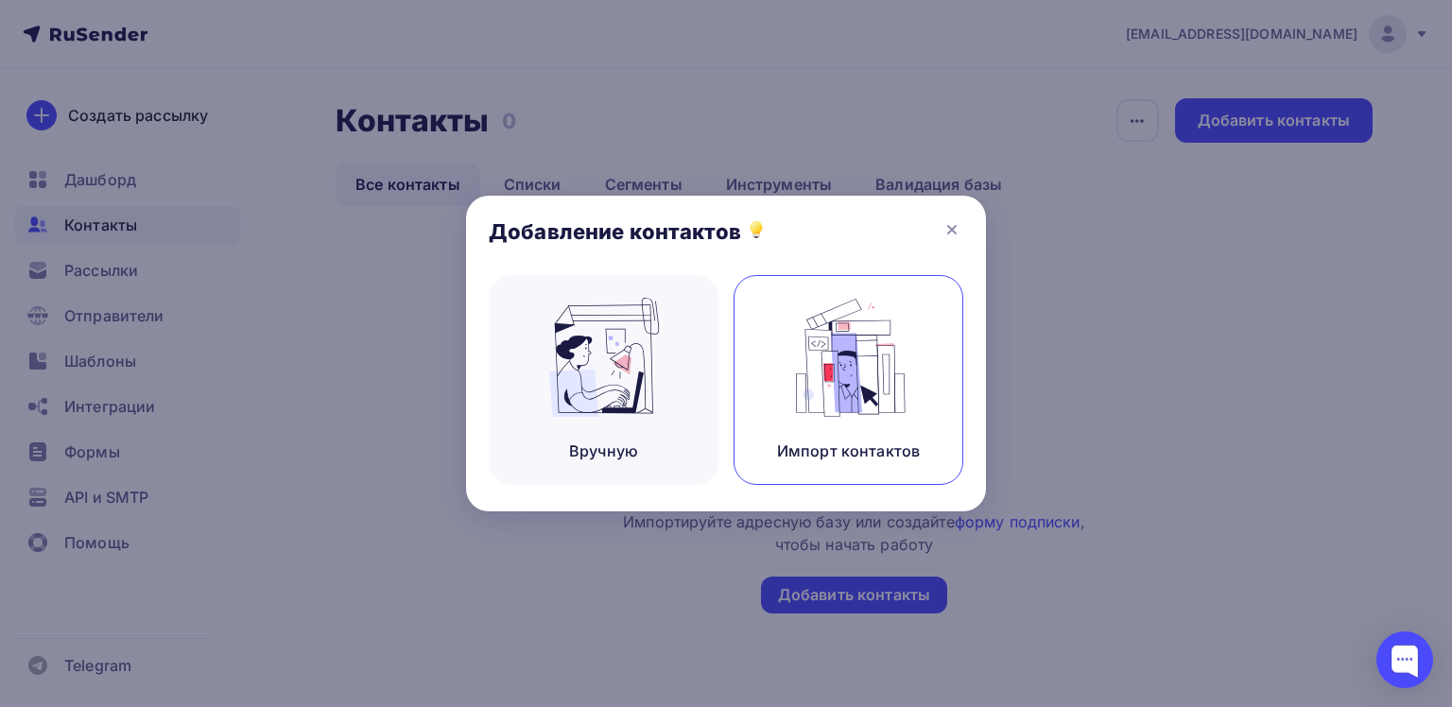
click at [847, 363] on img at bounding box center [848, 357] width 127 height 119
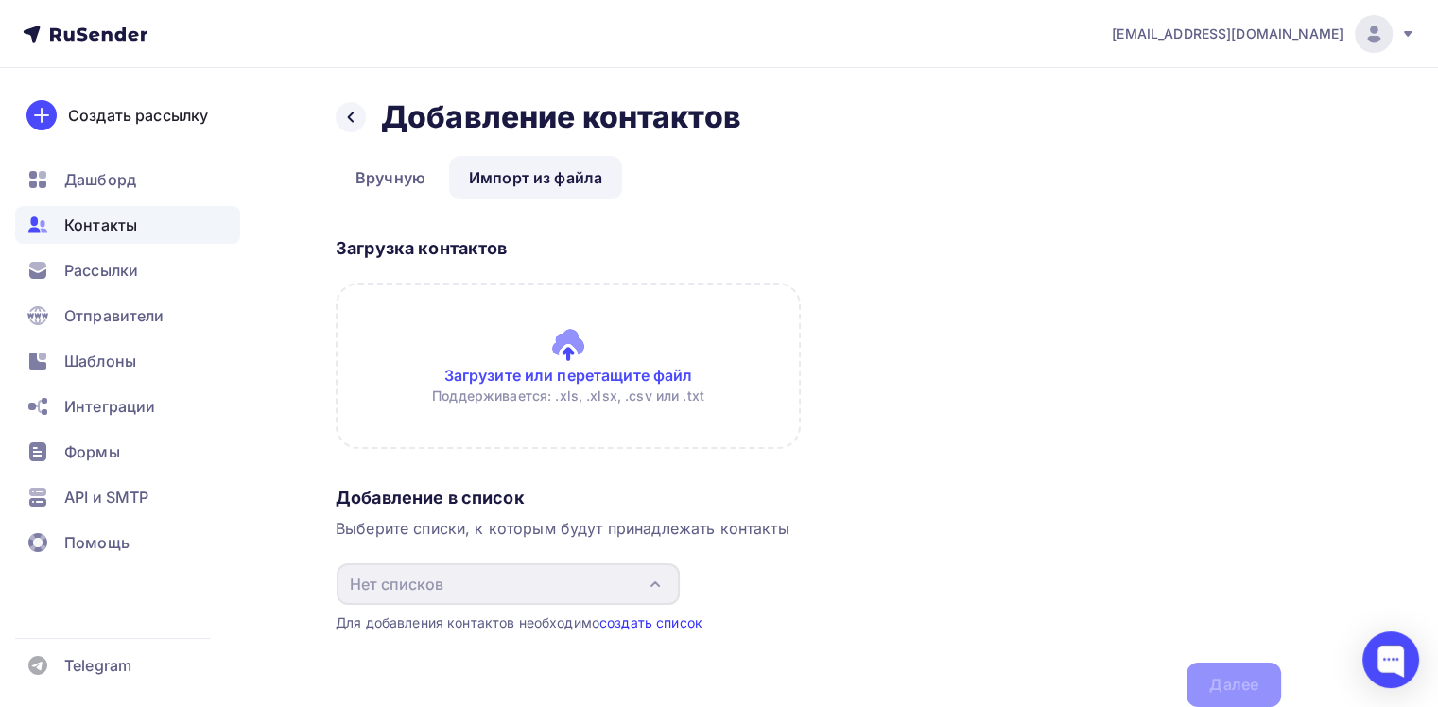
click at [656, 626] on link "создать список" at bounding box center [650, 622] width 103 height 16
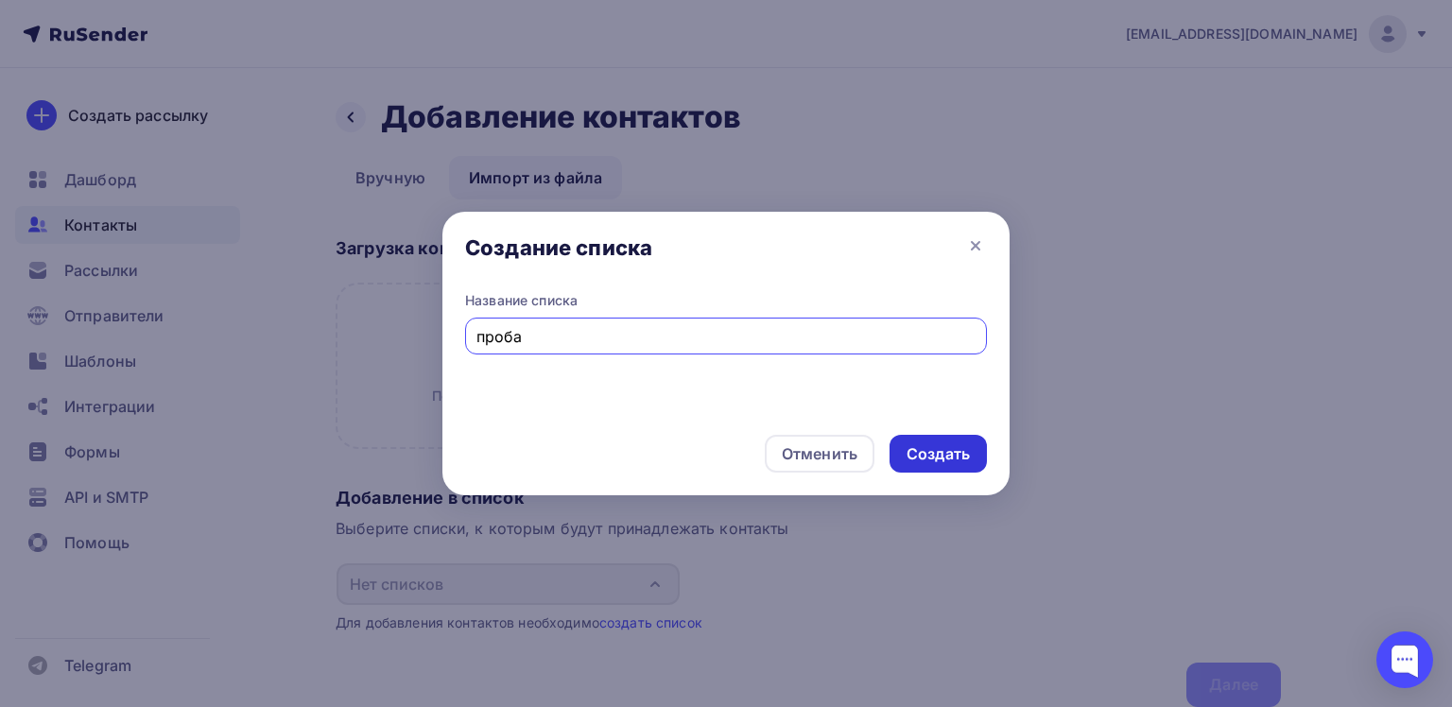
type input "проба"
click at [934, 461] on div "Создать" at bounding box center [937, 454] width 63 height 22
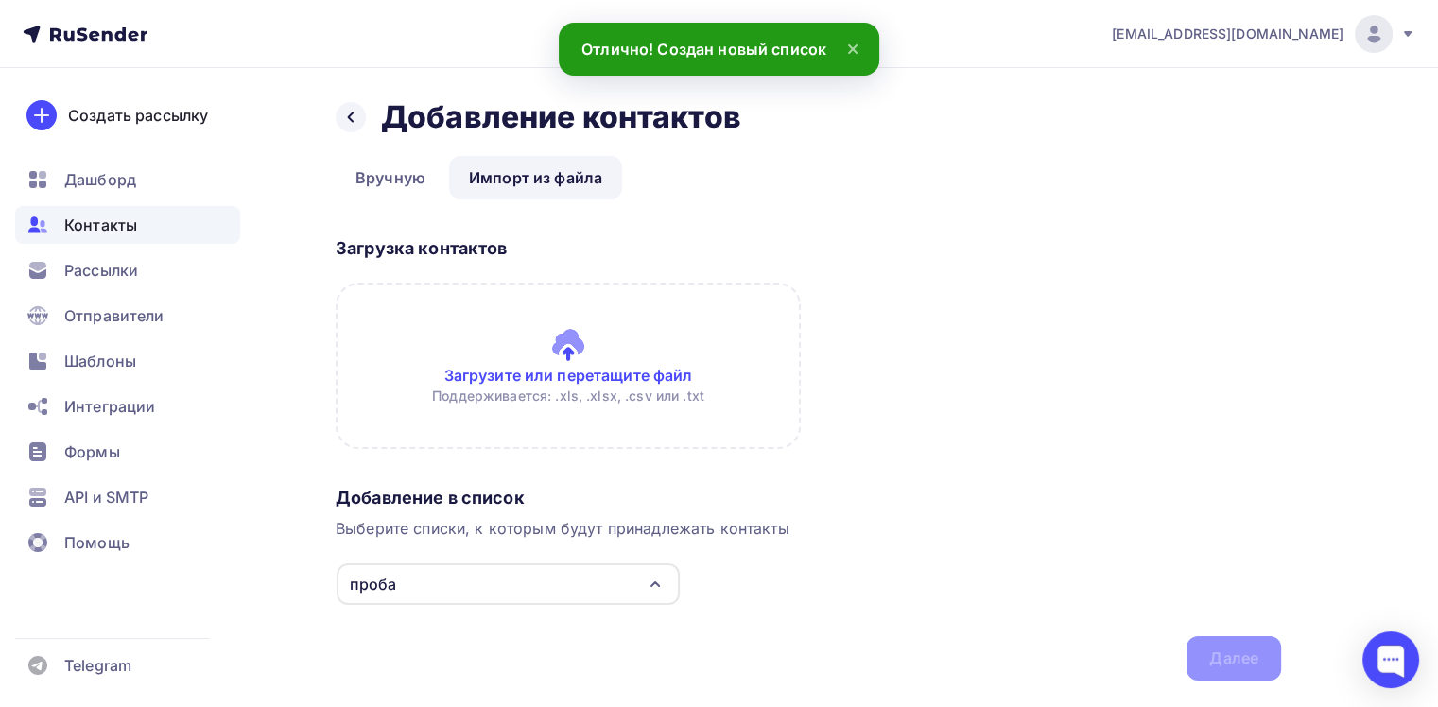
click at [565, 364] on input "file" at bounding box center [568, 366] width 465 height 166
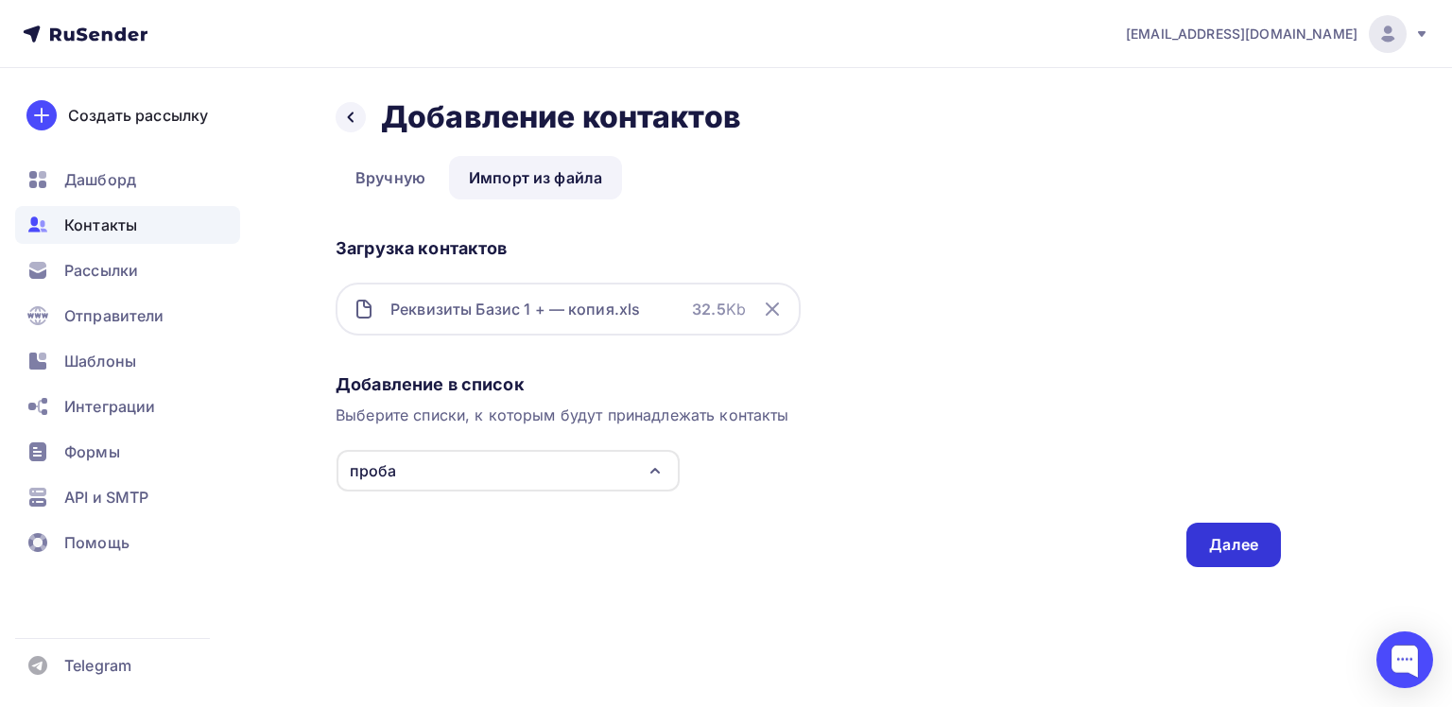
click at [1232, 560] on div "Далее" at bounding box center [1233, 545] width 95 height 44
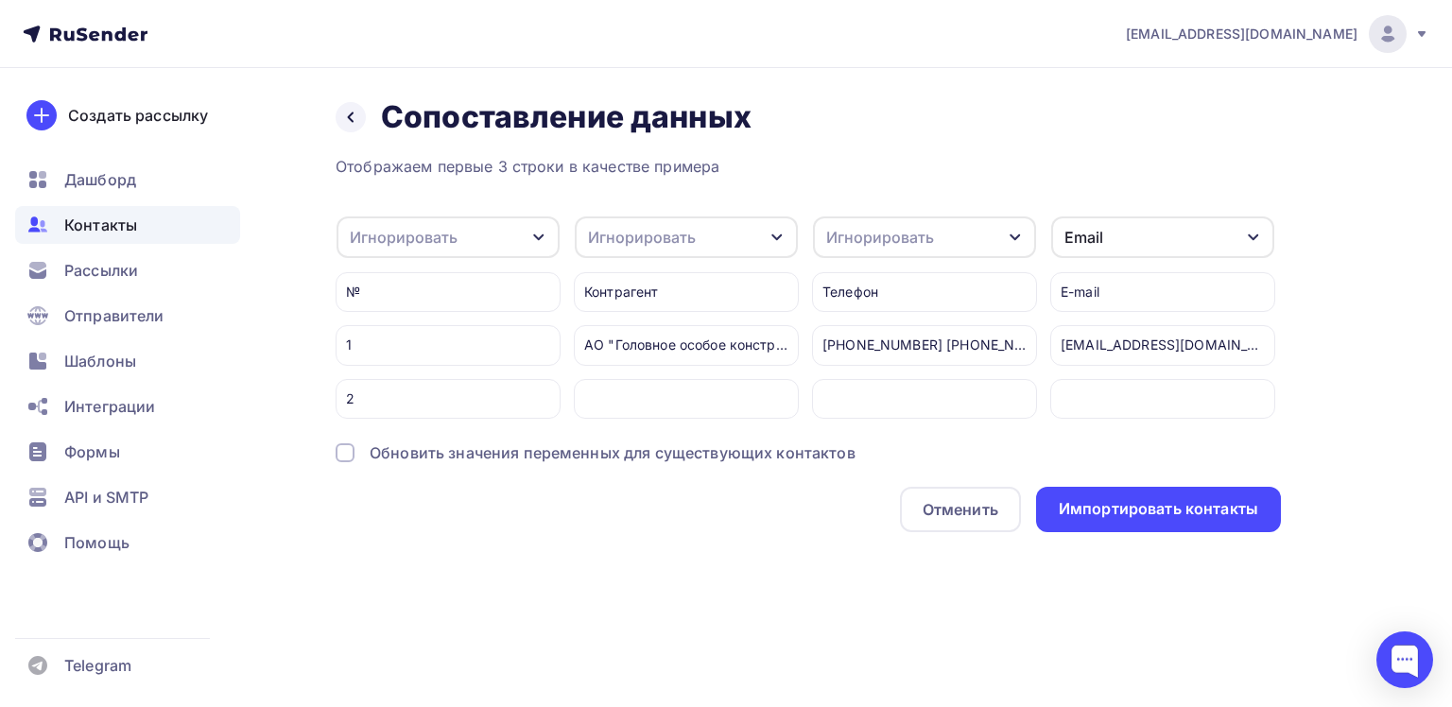
click at [782, 237] on icon "button" at bounding box center [776, 237] width 15 height 15
click at [675, 333] on div "Имя" at bounding box center [651, 334] width 110 height 23
click at [1017, 237] on icon "button" at bounding box center [1014, 237] width 10 height 7
click at [885, 370] on div "Телефон" at bounding box center [890, 372] width 110 height 23
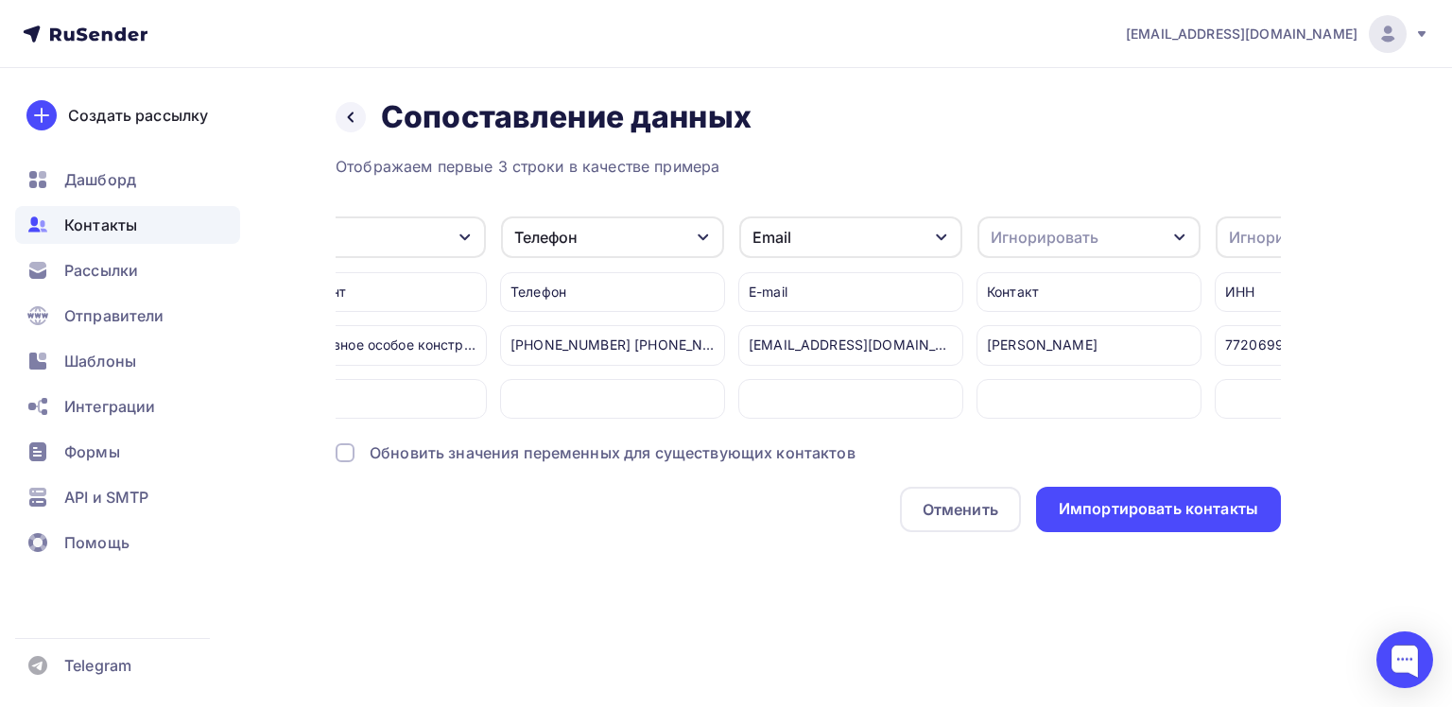
scroll to position [0, 321]
click at [1170, 233] on icon "button" at bounding box center [1170, 237] width 15 height 15
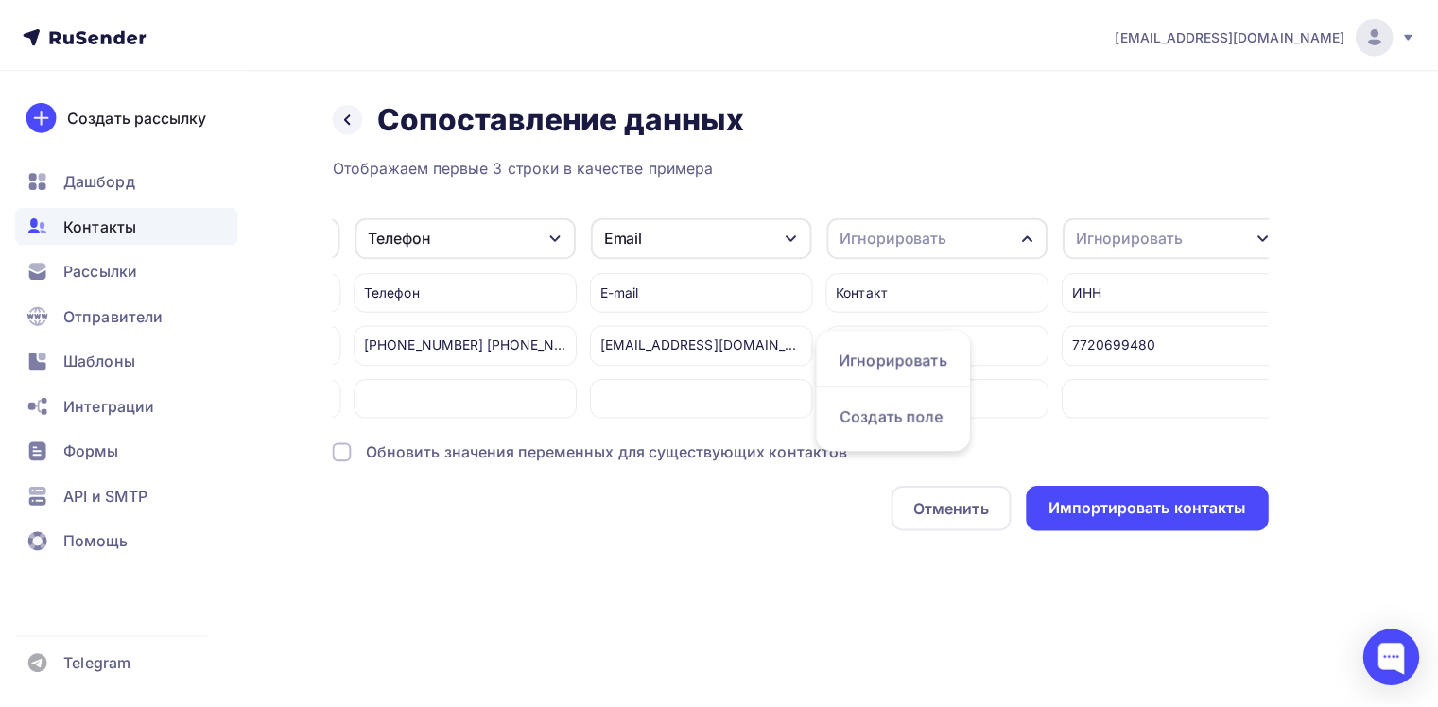
scroll to position [0, 470]
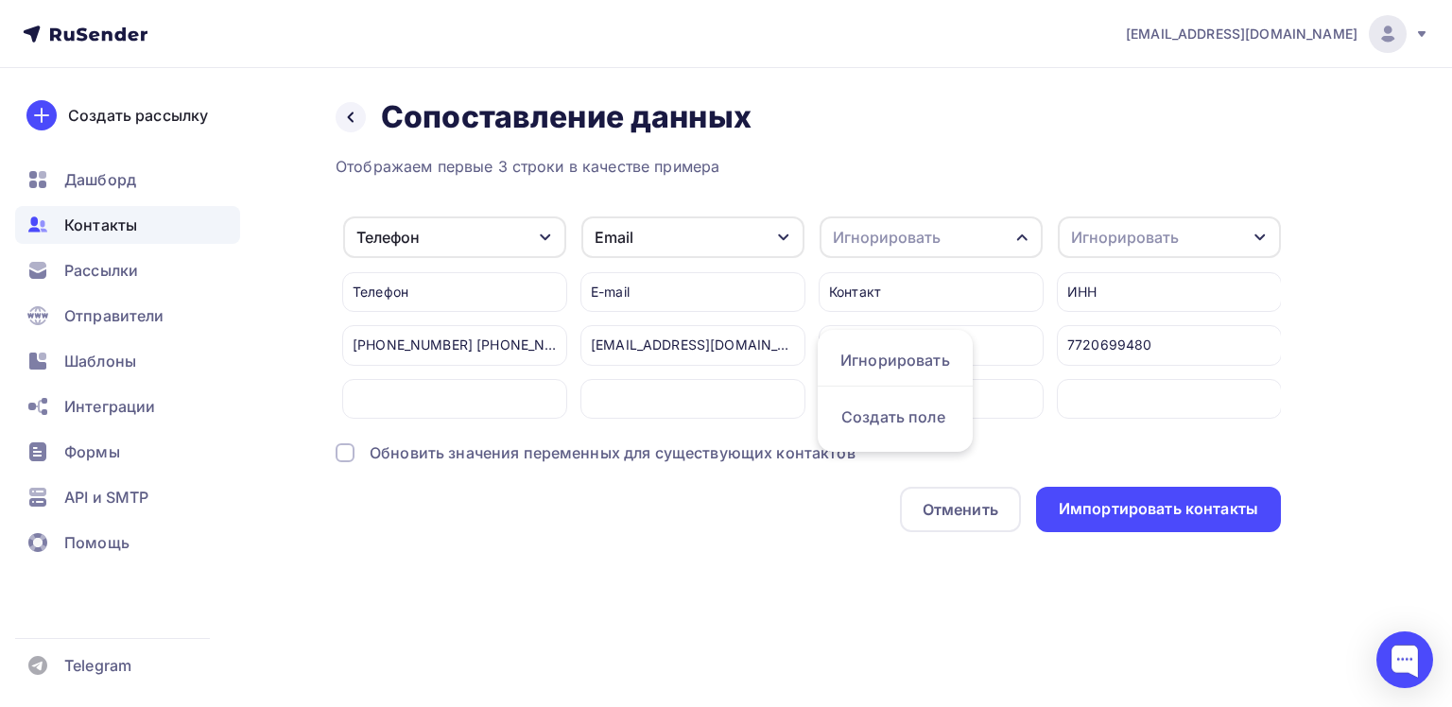
click at [426, 397] on div at bounding box center [454, 399] width 225 height 40
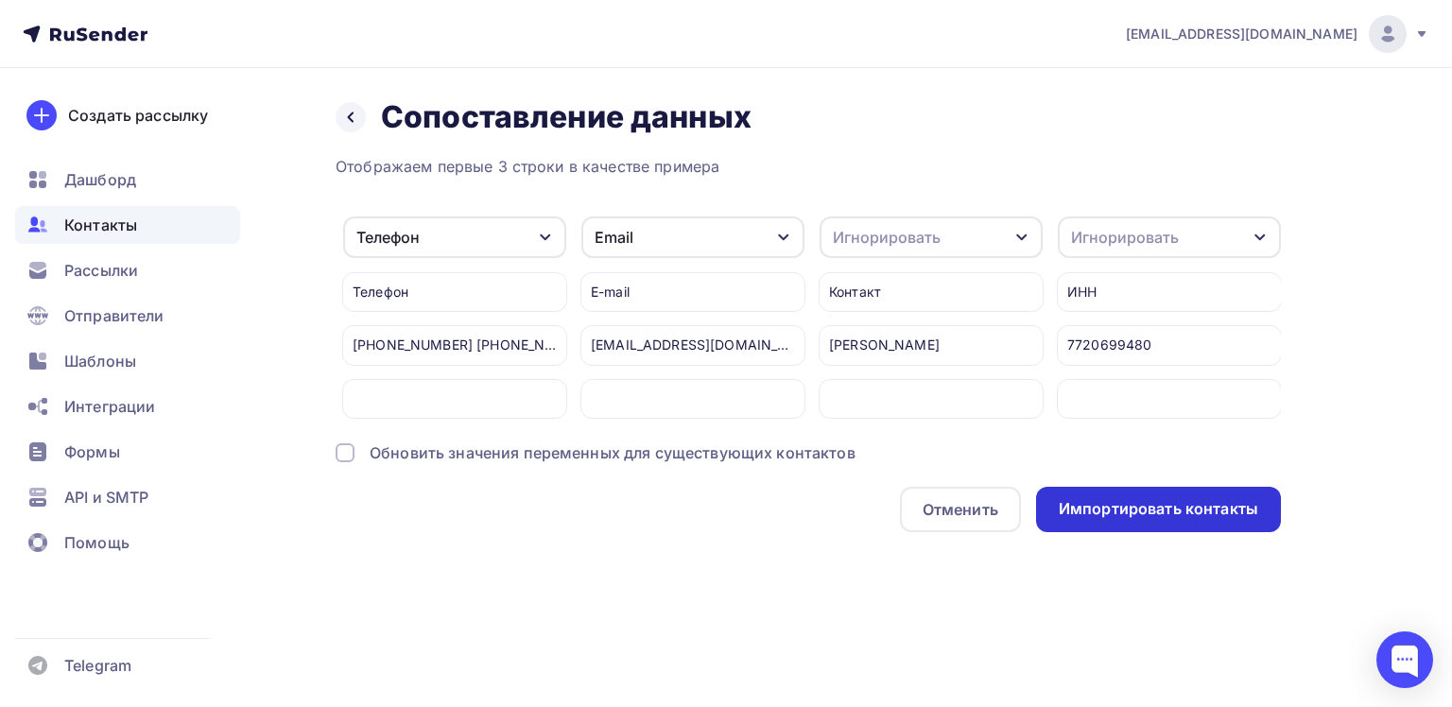
click at [1165, 520] on div "Импортировать контакты" at bounding box center [1158, 509] width 199 height 22
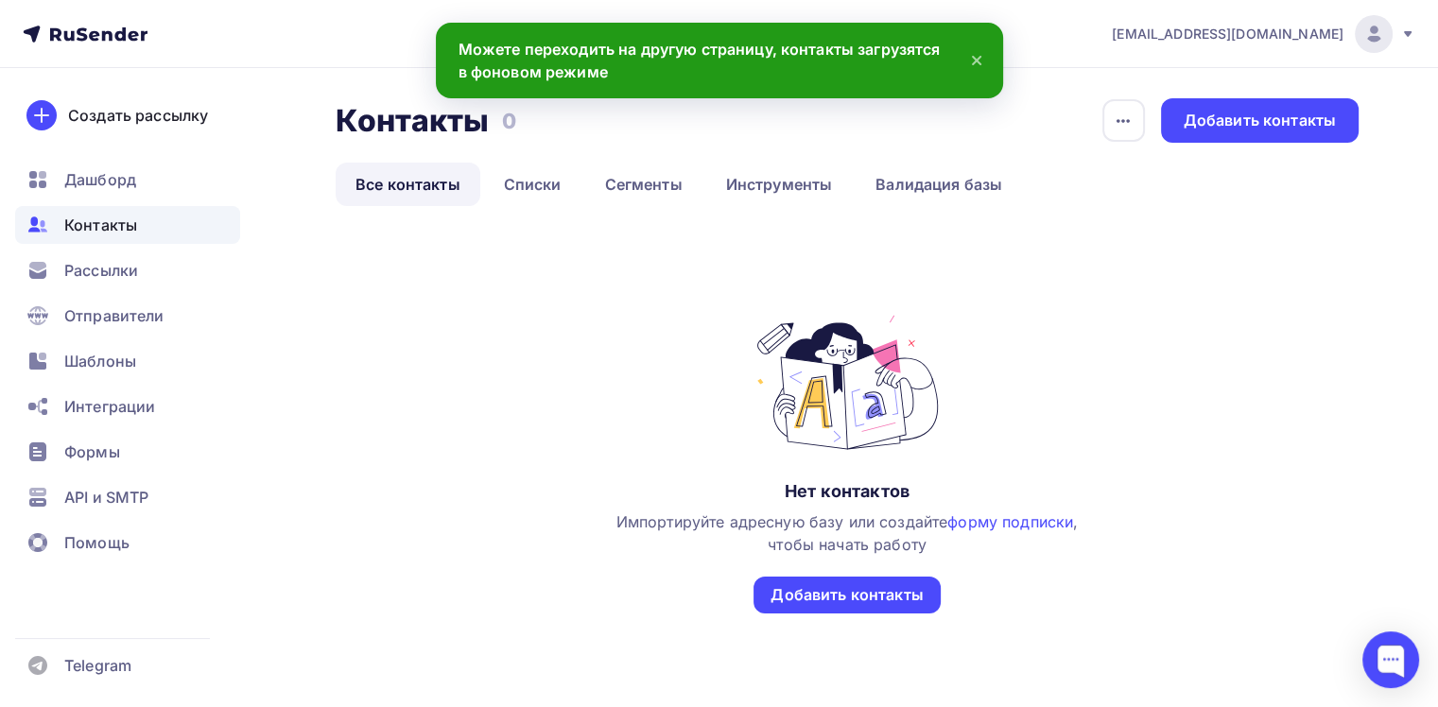
click at [125, 234] on span "Контакты" at bounding box center [100, 225] width 73 height 23
click at [98, 191] on div "Дашборд" at bounding box center [127, 180] width 225 height 38
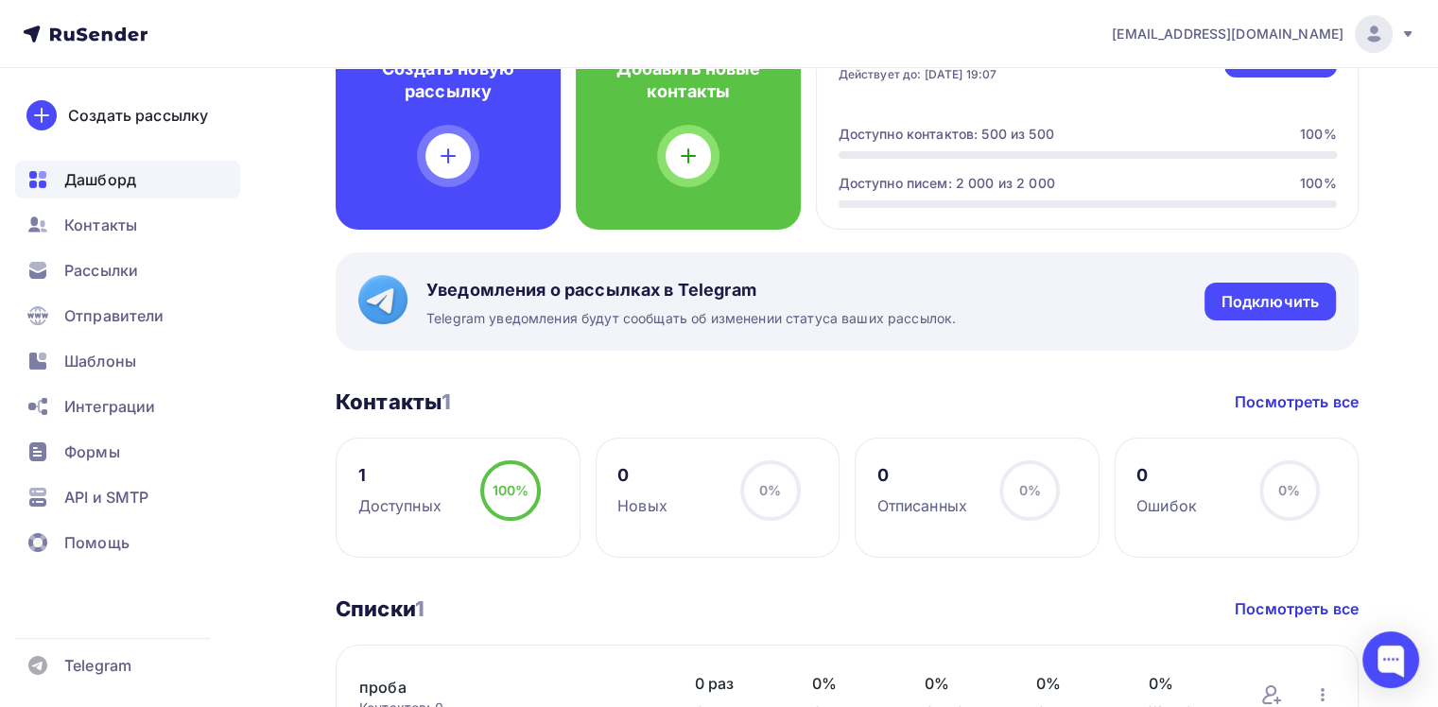
scroll to position [189, 0]
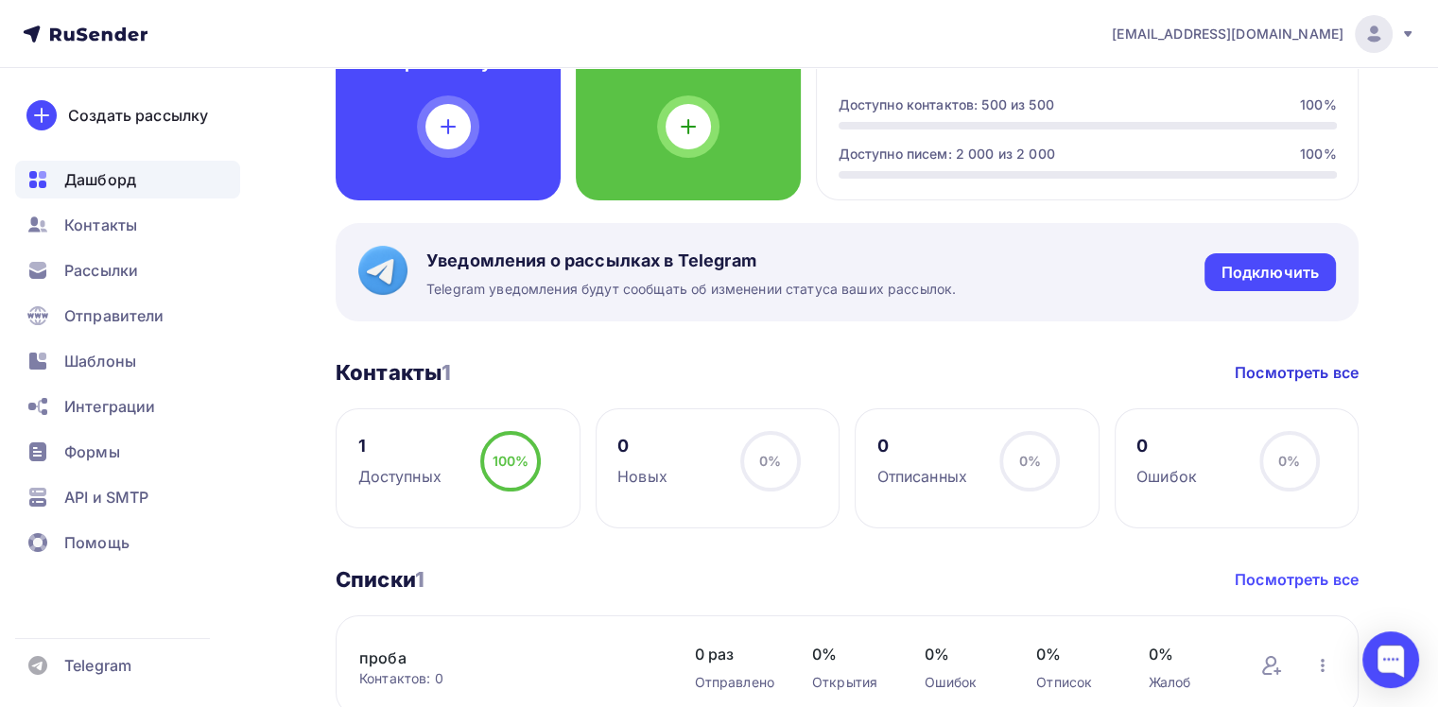
click at [1292, 578] on link "Посмотреть все" at bounding box center [1296, 579] width 124 height 23
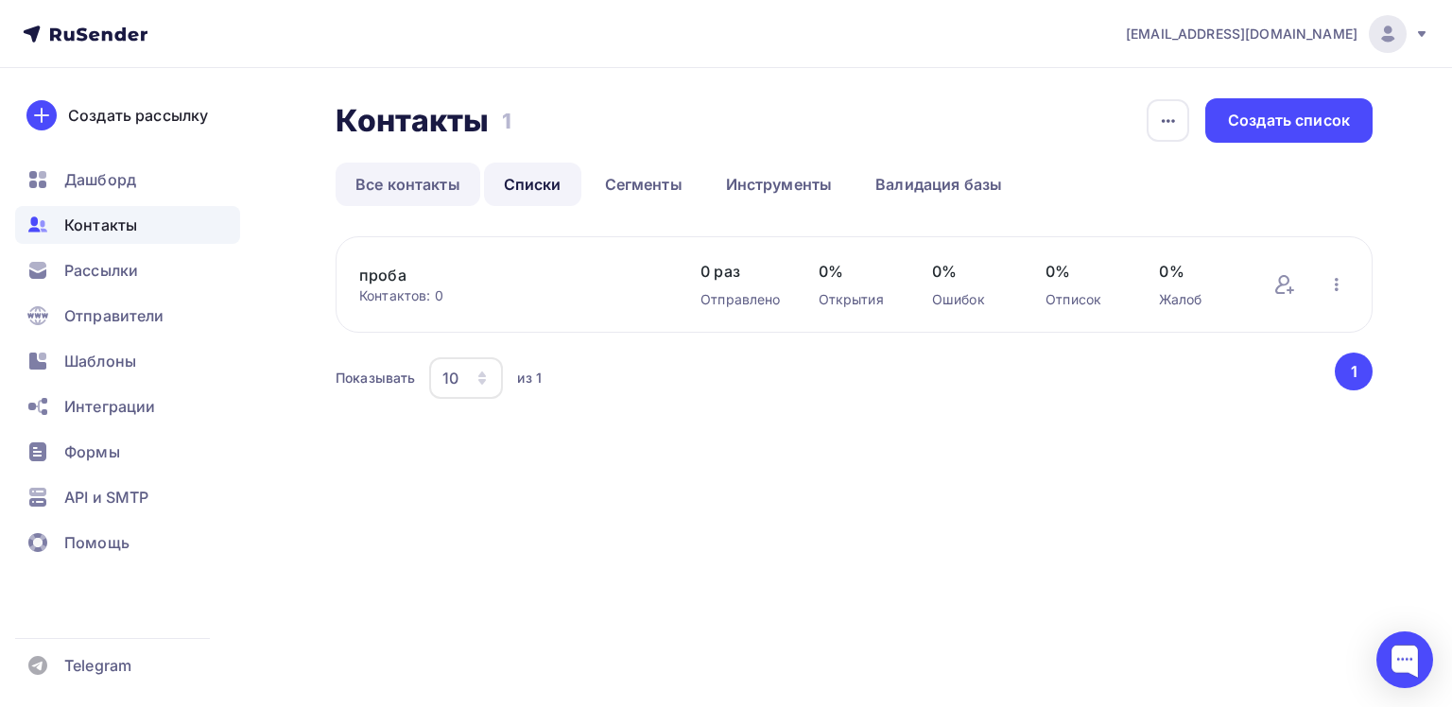
click at [384, 182] on link "Все контакты" at bounding box center [408, 184] width 145 height 43
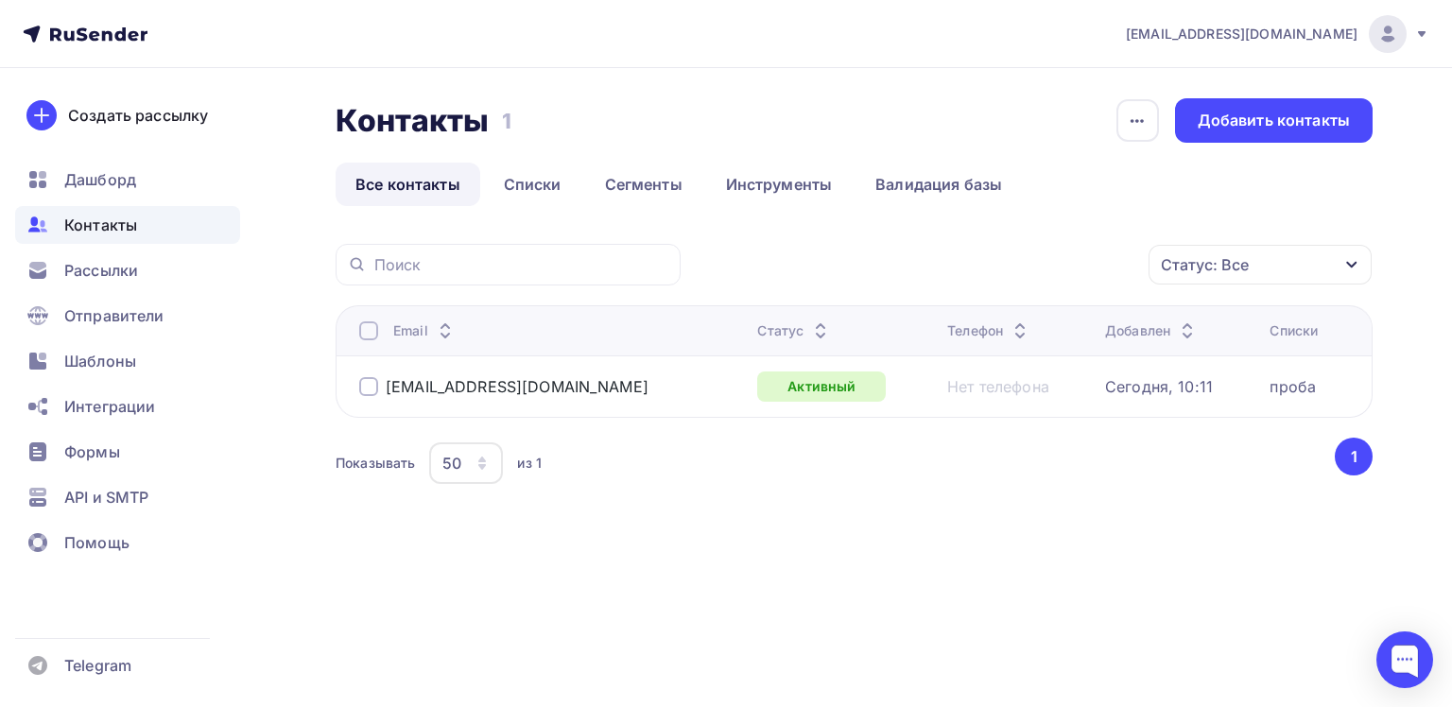
click at [1009, 337] on icon at bounding box center [1020, 335] width 23 height 23
click at [1353, 265] on icon "button" at bounding box center [1351, 265] width 10 height 7
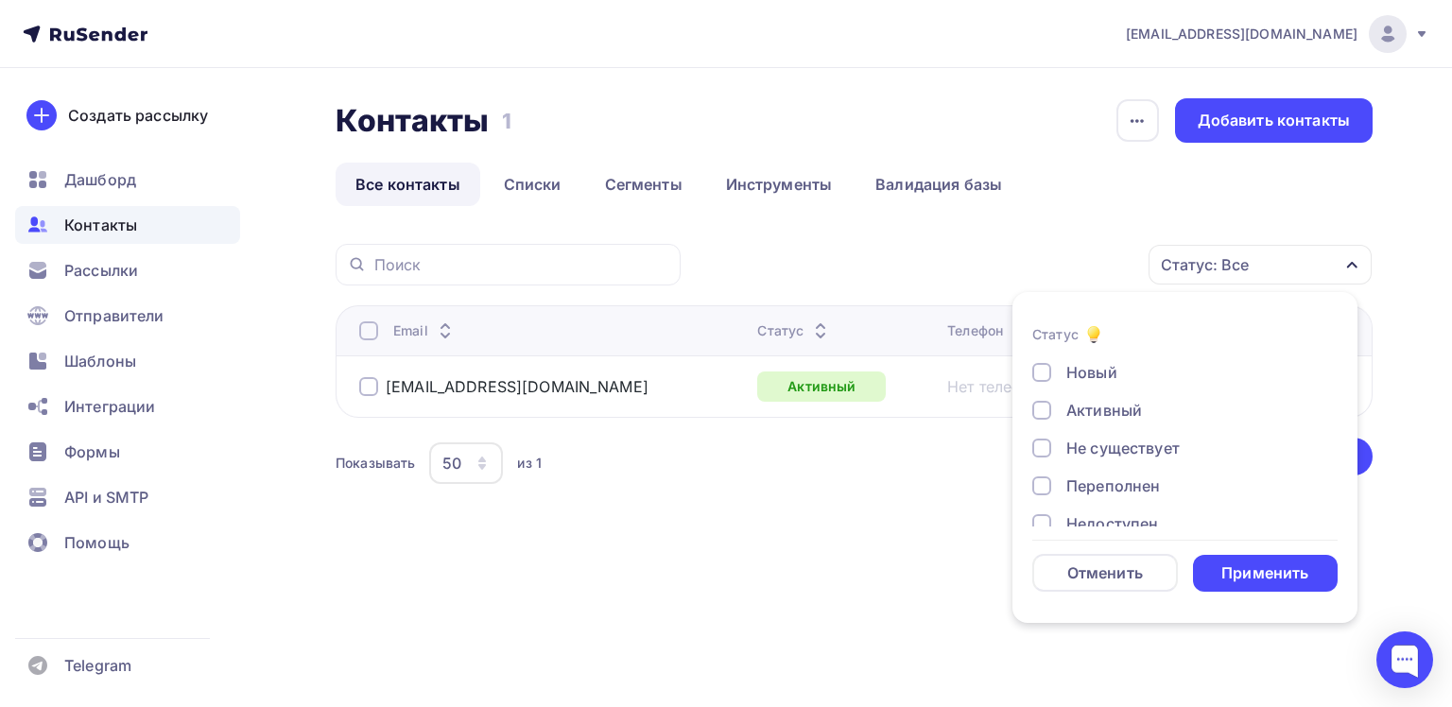
click at [956, 569] on div "Контакты Контакты 1 1 История импорта Добавить контакты Все контакты Списки Сег…" at bounding box center [726, 339] width 1452 height 543
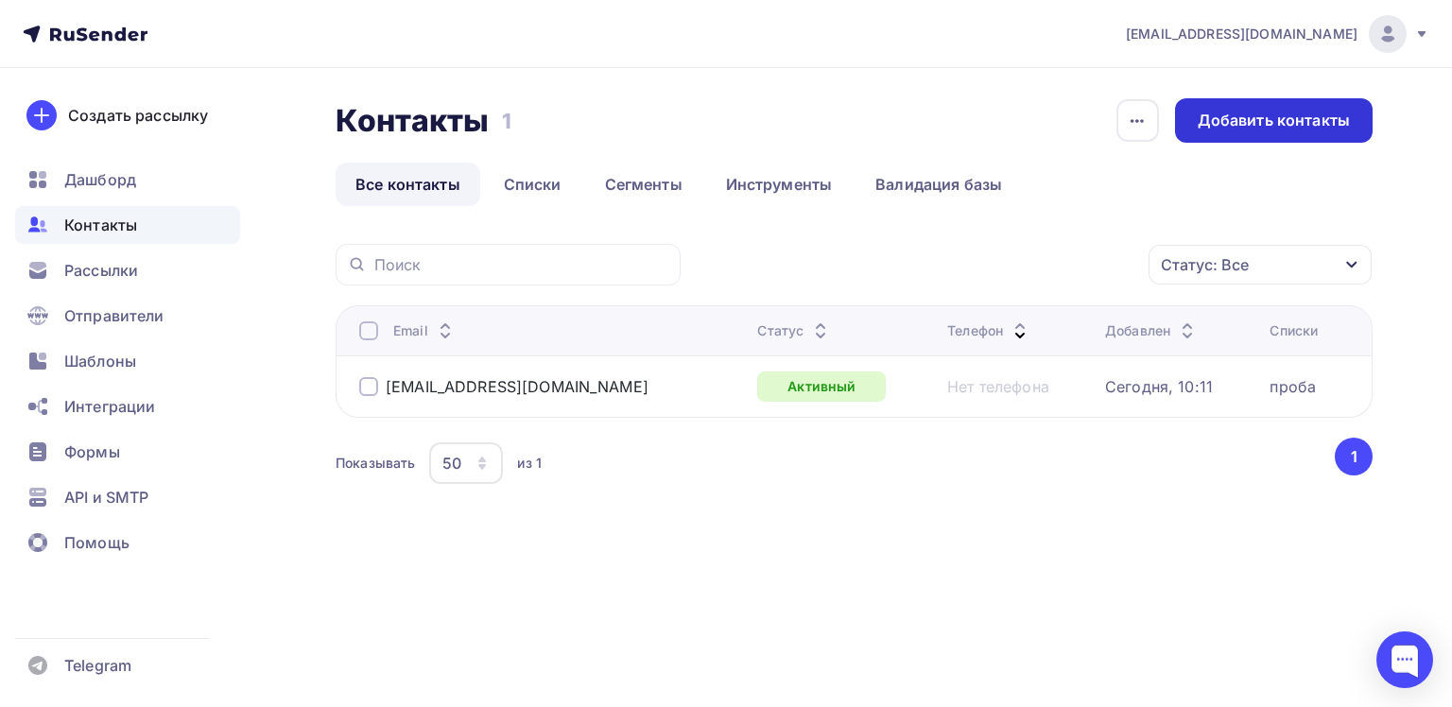
click at [1269, 121] on div "Добавить контакты" at bounding box center [1274, 121] width 152 height 22
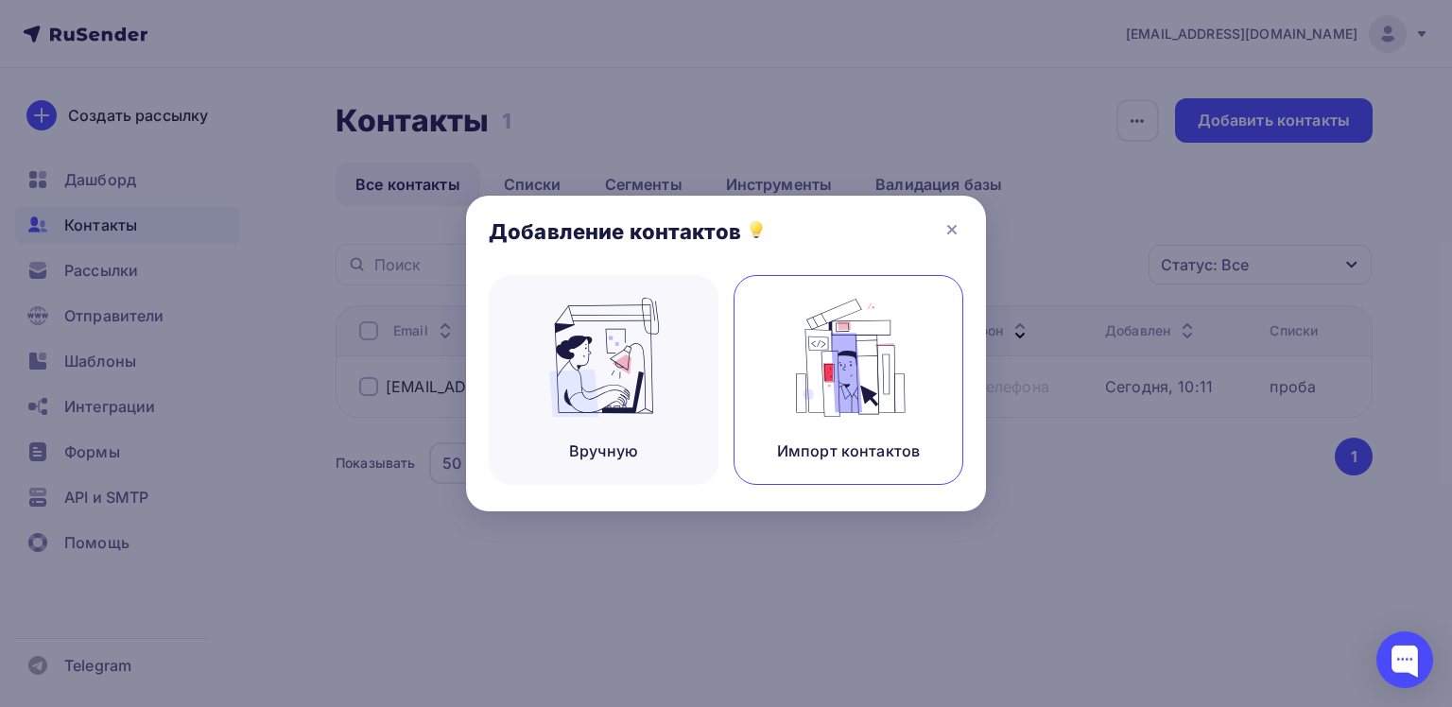
click at [840, 386] on img at bounding box center [848, 357] width 127 height 119
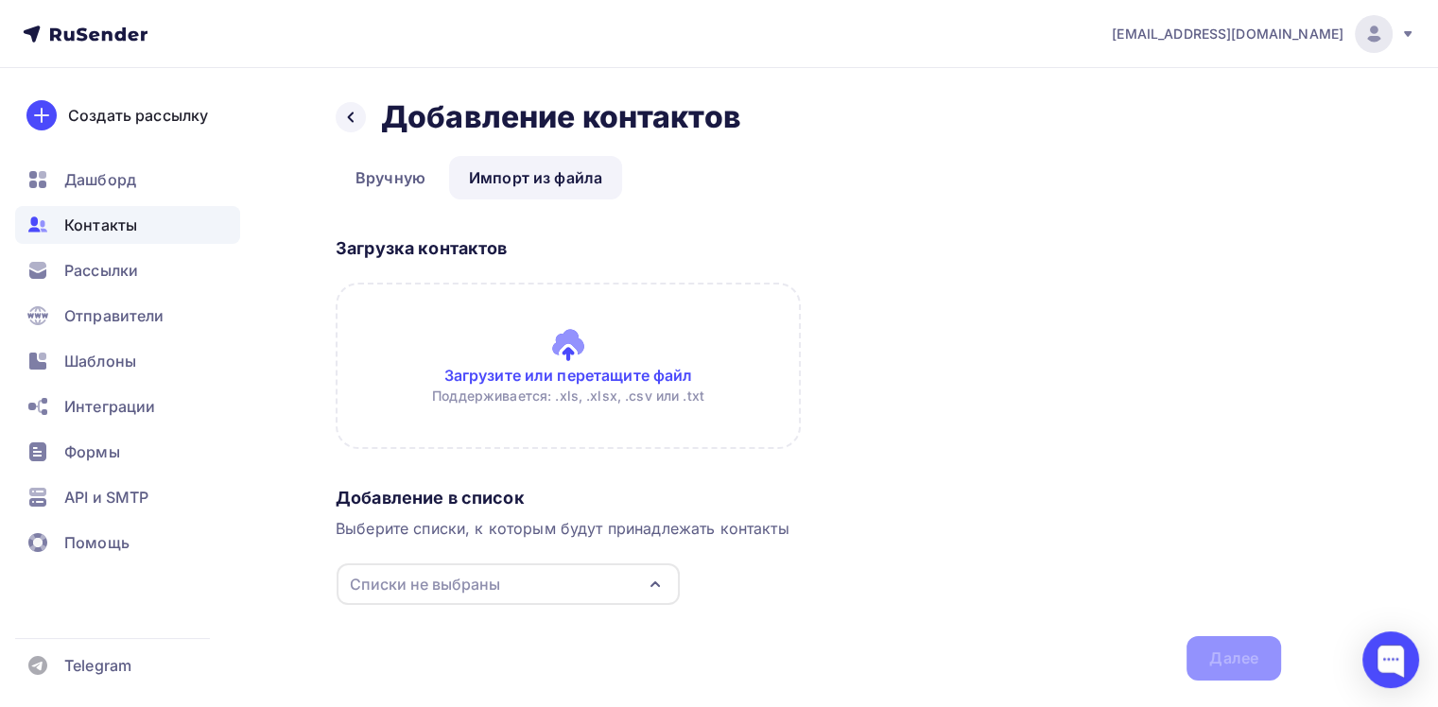
click at [645, 578] on icon "button" at bounding box center [655, 584] width 23 height 23
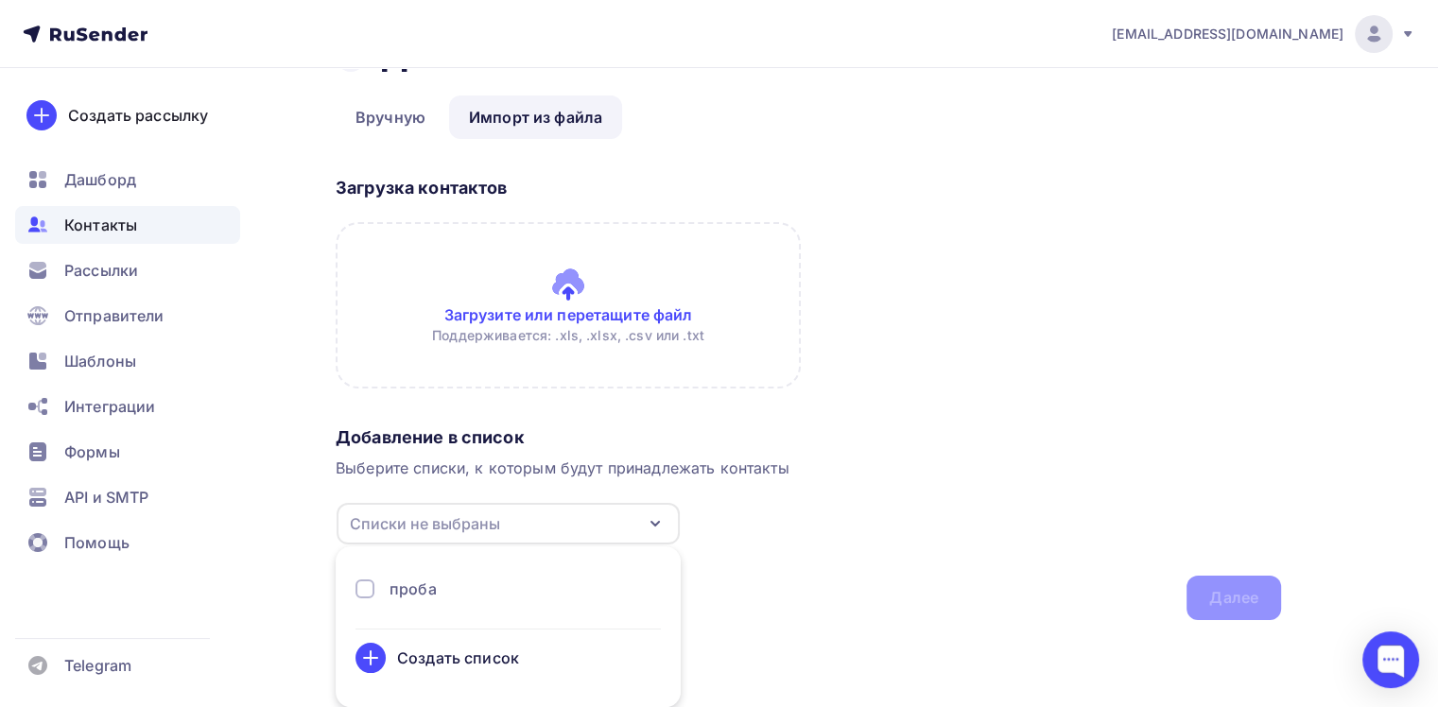
drag, startPoint x: 434, startPoint y: 543, endPoint x: 393, endPoint y: 590, distance: 61.6
click at [393, 545] on div "Списки не выбраны проба Создать список" at bounding box center [508, 523] width 345 height 43
click at [393, 590] on div "проба" at bounding box center [412, 589] width 47 height 23
click at [782, 596] on div "Добавление в список Выберите списки, к которым будут принадлежать контакты проб…" at bounding box center [808, 519] width 945 height 201
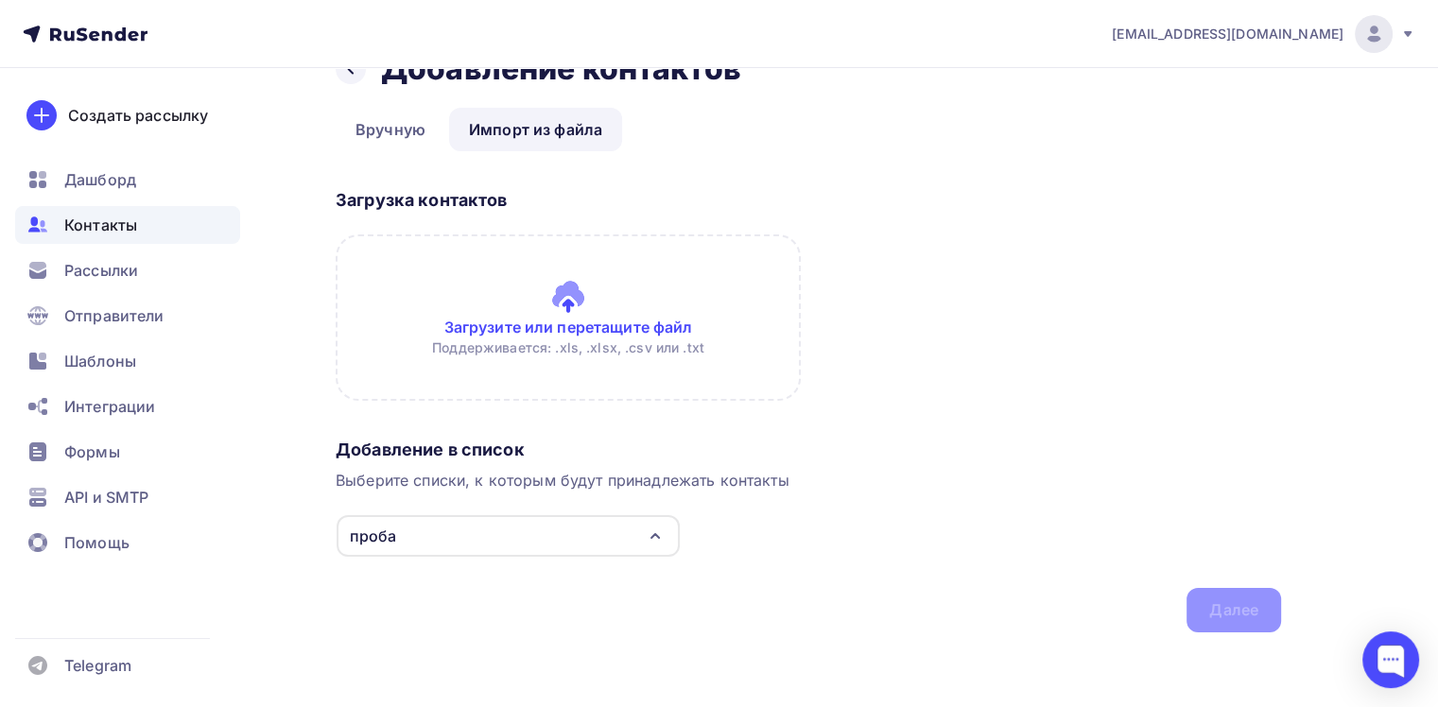
click at [577, 314] on input "file" at bounding box center [568, 317] width 465 height 166
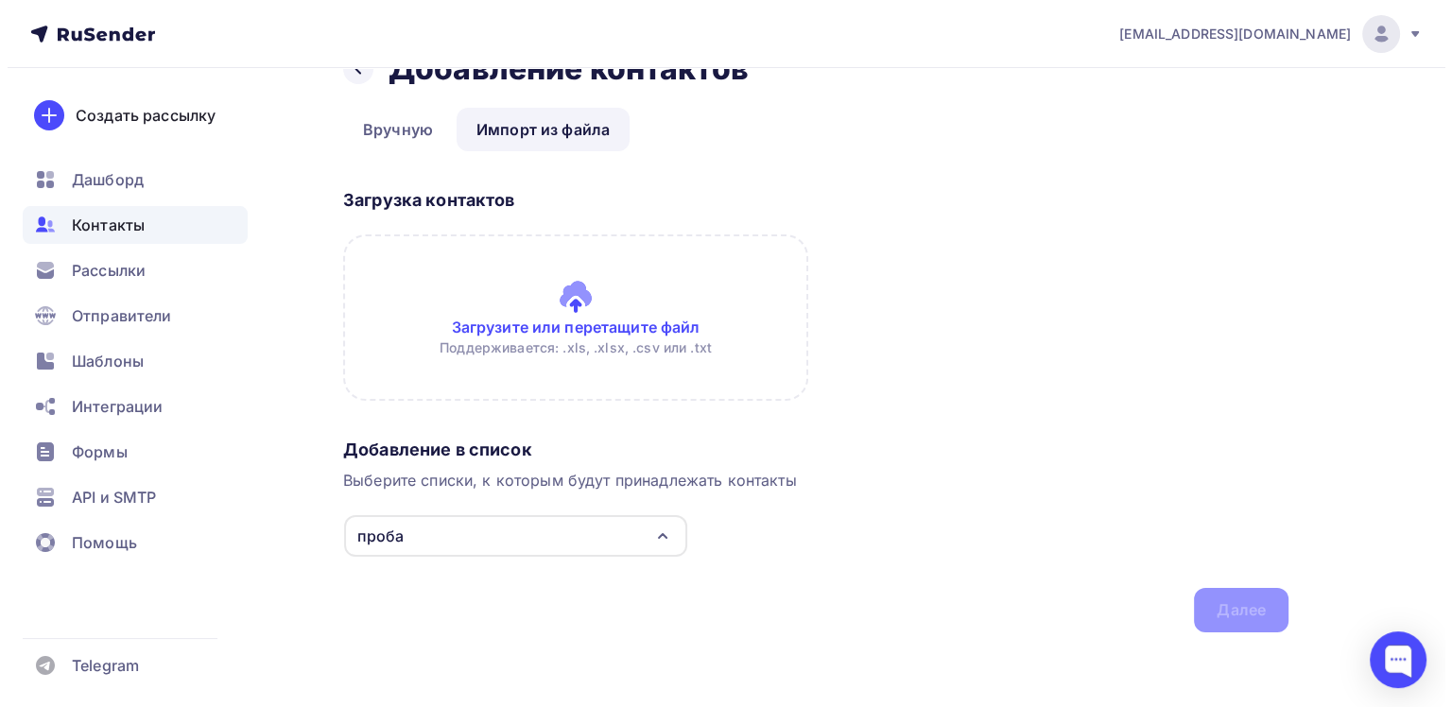
scroll to position [0, 0]
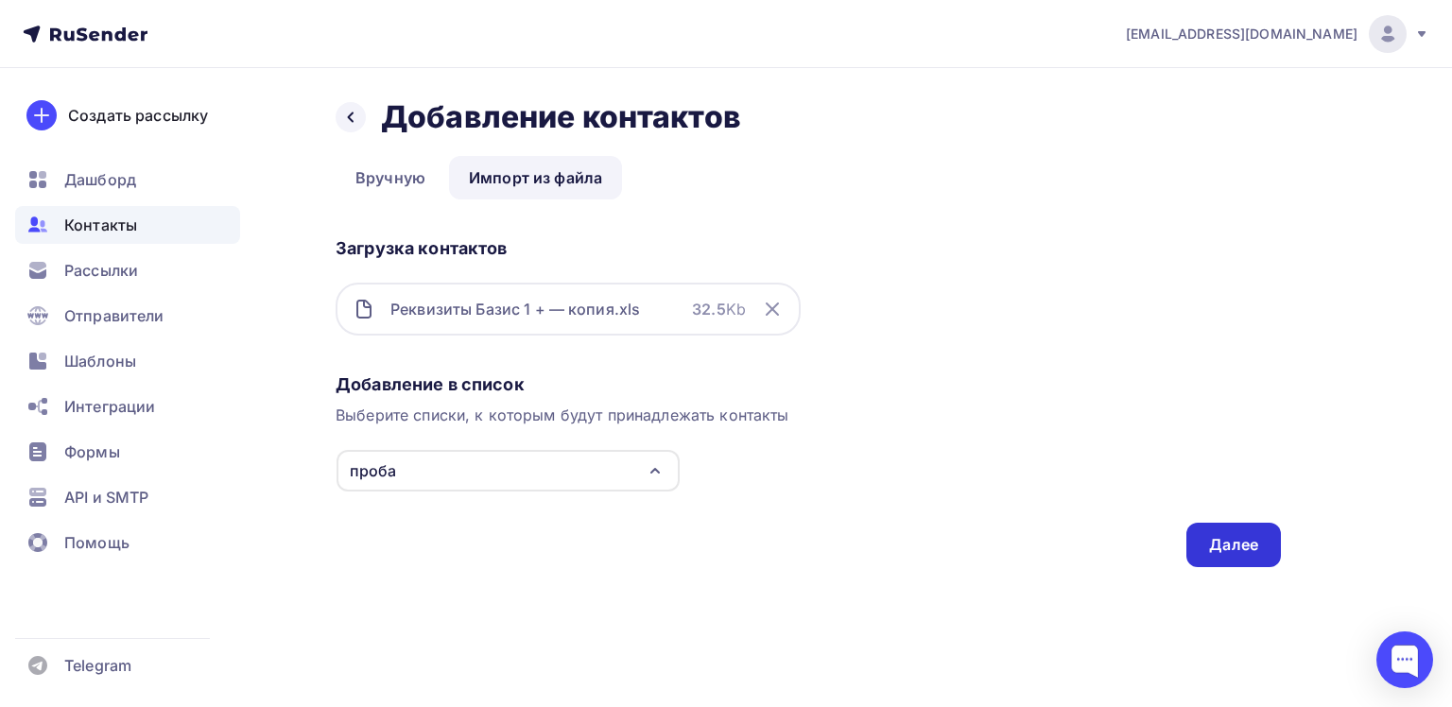
click at [1211, 547] on div "Далее" at bounding box center [1233, 545] width 49 height 22
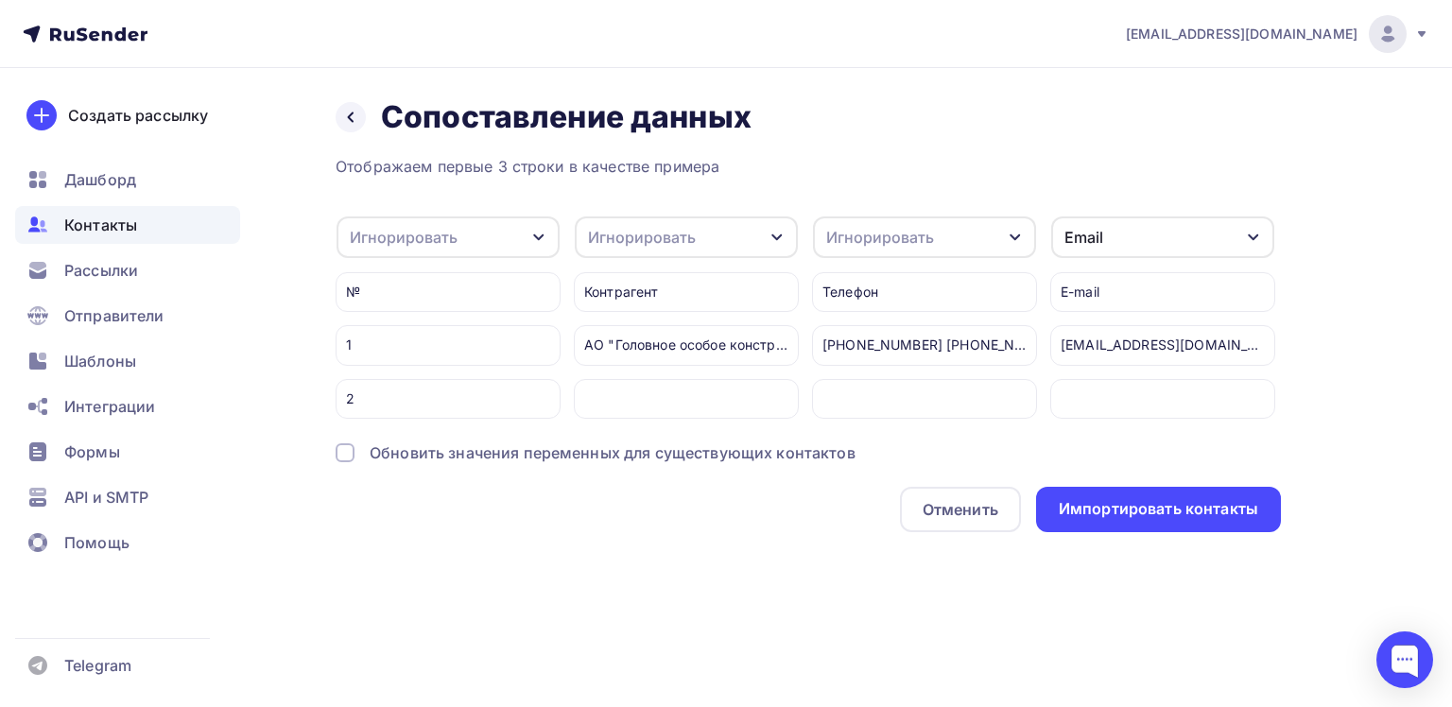
click at [537, 238] on icon "button" at bounding box center [538, 237] width 15 height 15
click at [432, 442] on div "Создать поле" at bounding box center [418, 428] width 132 height 47
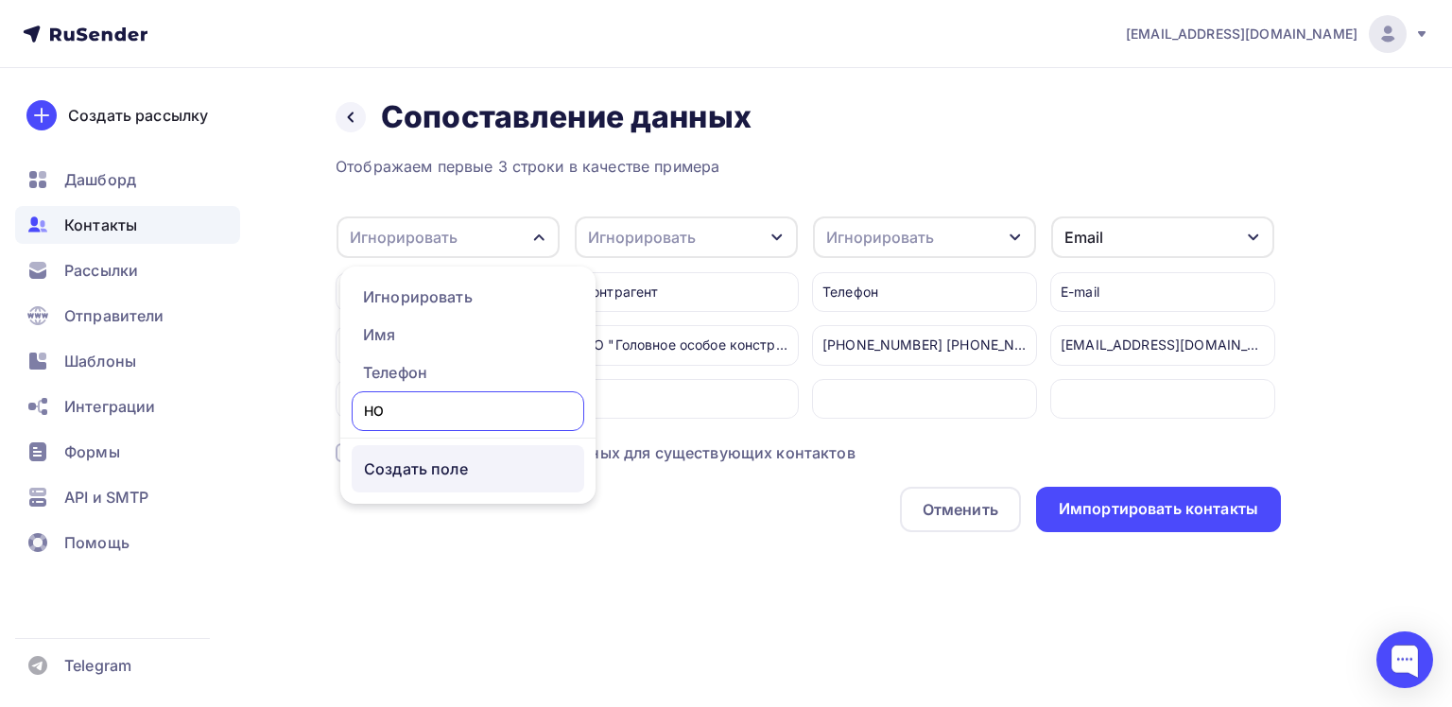
type input "Н"
type input "Номер"
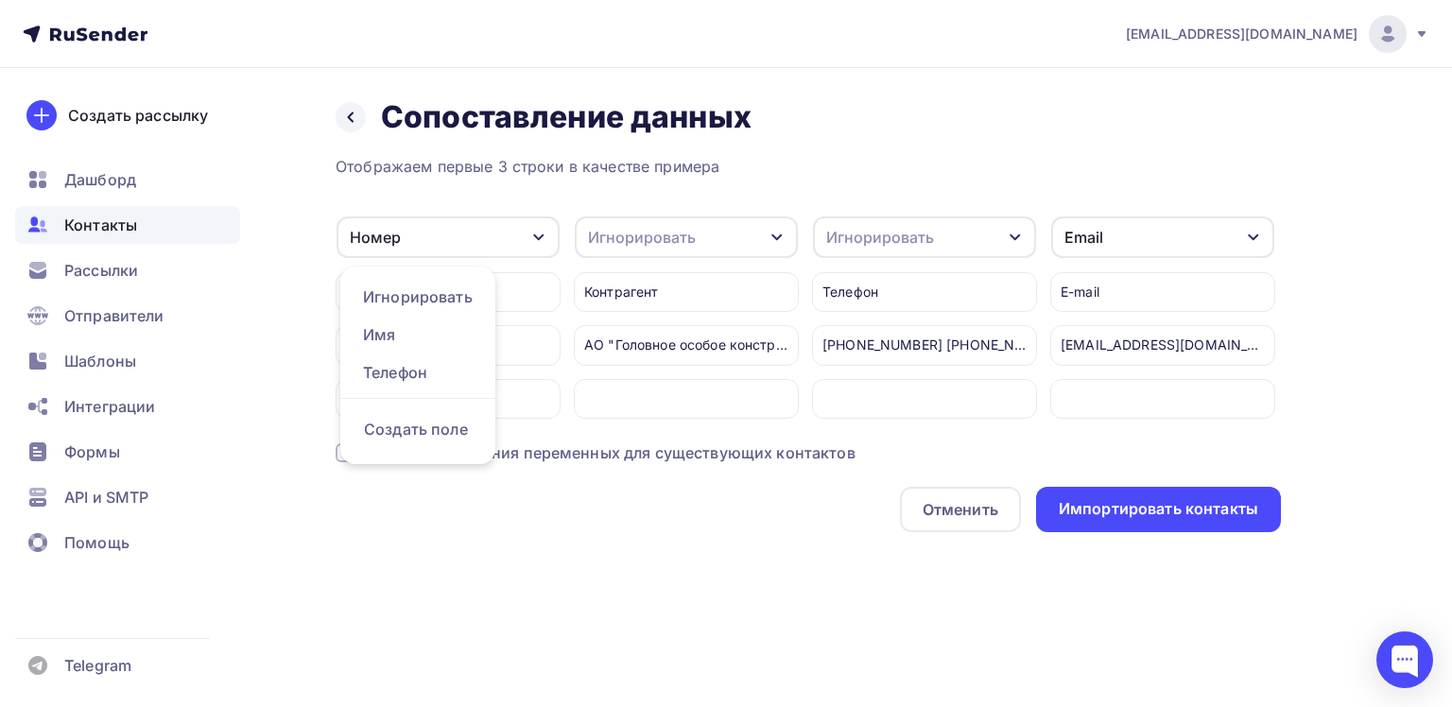
click at [498, 530] on div "Отменить Импортировать контакты" at bounding box center [808, 509] width 945 height 45
click at [494, 284] on div "№" at bounding box center [448, 292] width 225 height 40
click at [775, 238] on icon "button" at bounding box center [776, 237] width 15 height 15
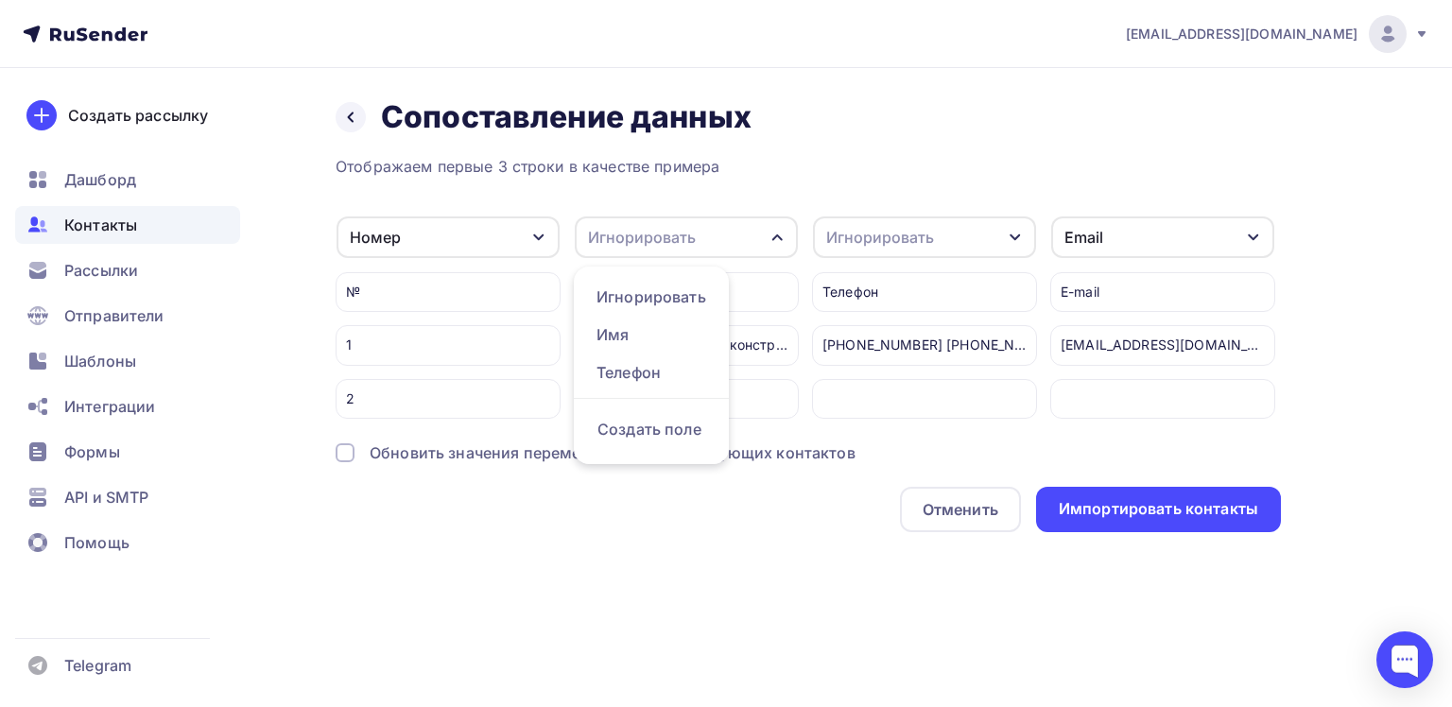
click at [807, 565] on div "Назад Сопоставление данных Сопоставление данных Отображаем первые 3 строки в ка…" at bounding box center [726, 338] width 1452 height 540
click at [1014, 238] on icon "button" at bounding box center [1014, 237] width 10 height 7
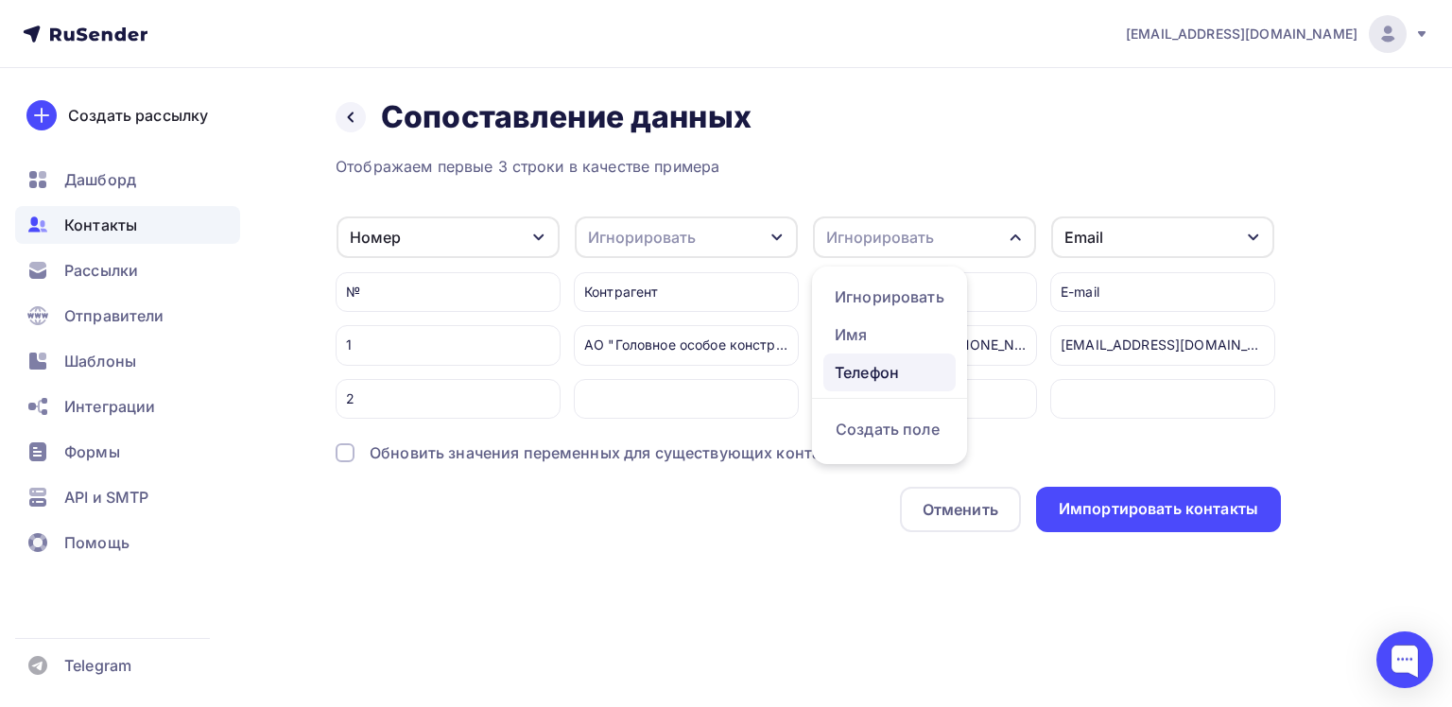
click at [900, 372] on div "Телефон" at bounding box center [890, 372] width 110 height 23
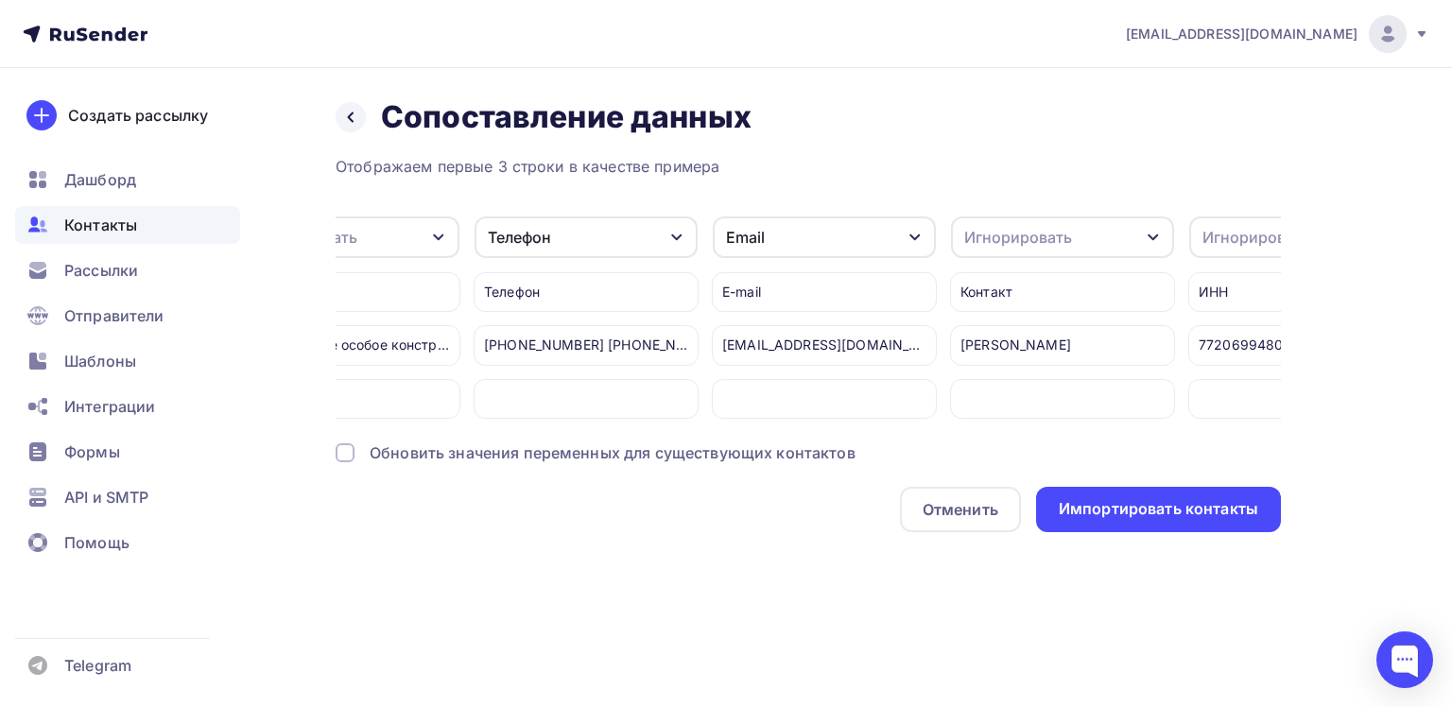
scroll to position [0, 340]
click at [1152, 233] on icon "button" at bounding box center [1151, 237] width 15 height 15
click at [1022, 367] on div "Имя" at bounding box center [1026, 372] width 110 height 23
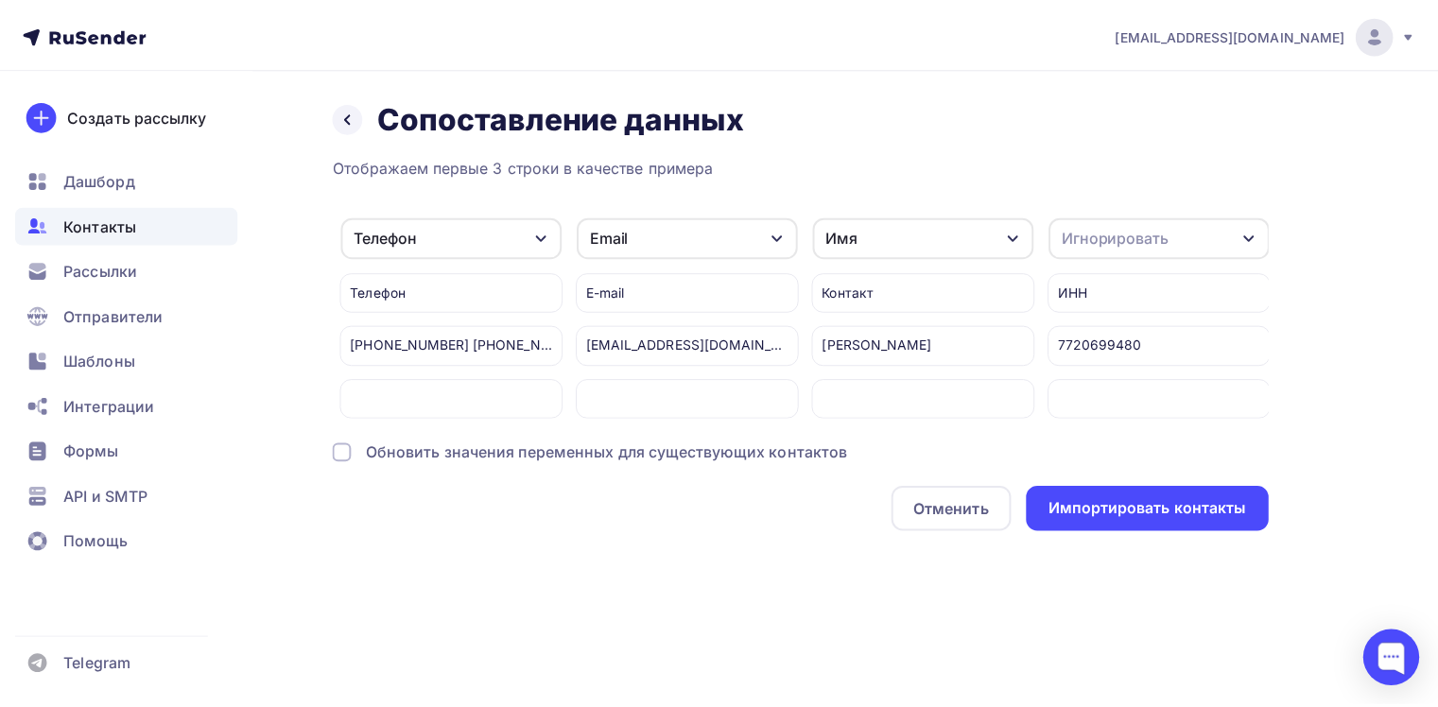
scroll to position [0, 470]
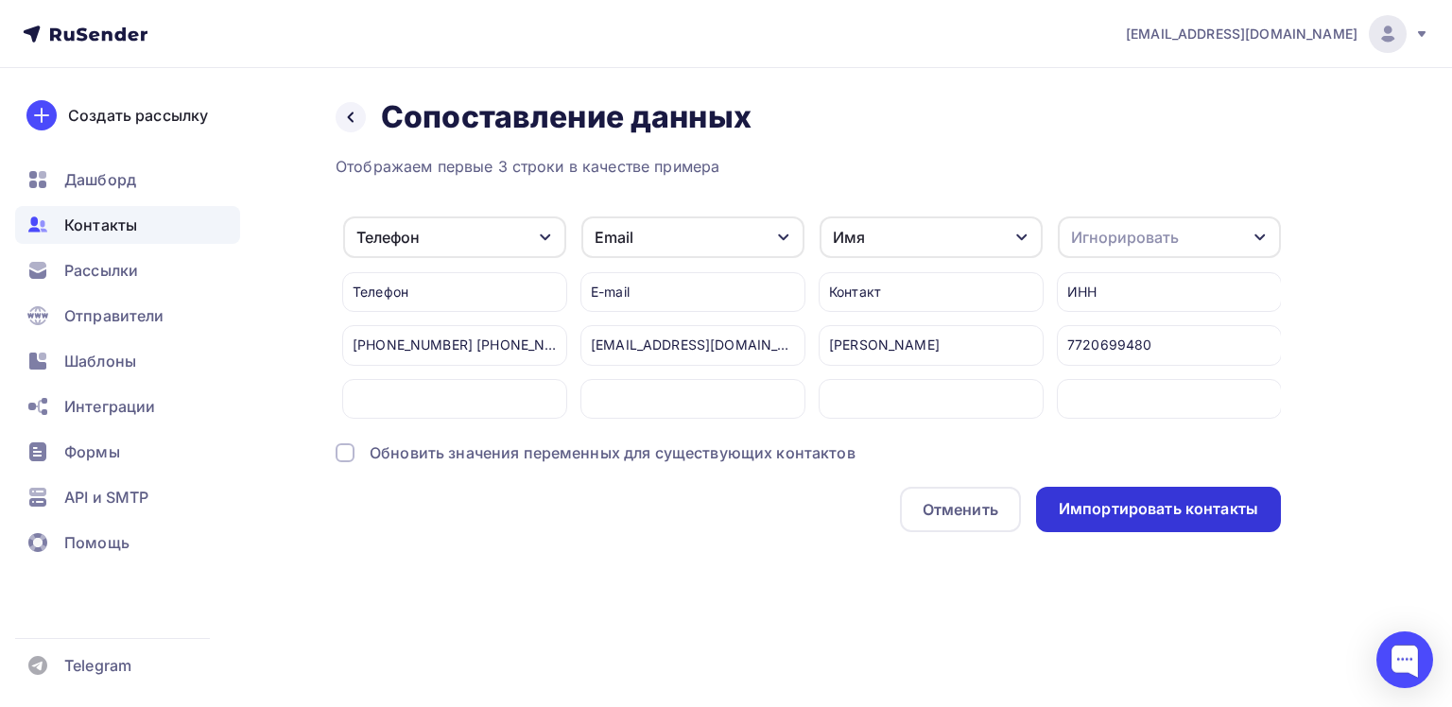
click at [1114, 518] on div "Импортировать контакты" at bounding box center [1158, 509] width 199 height 22
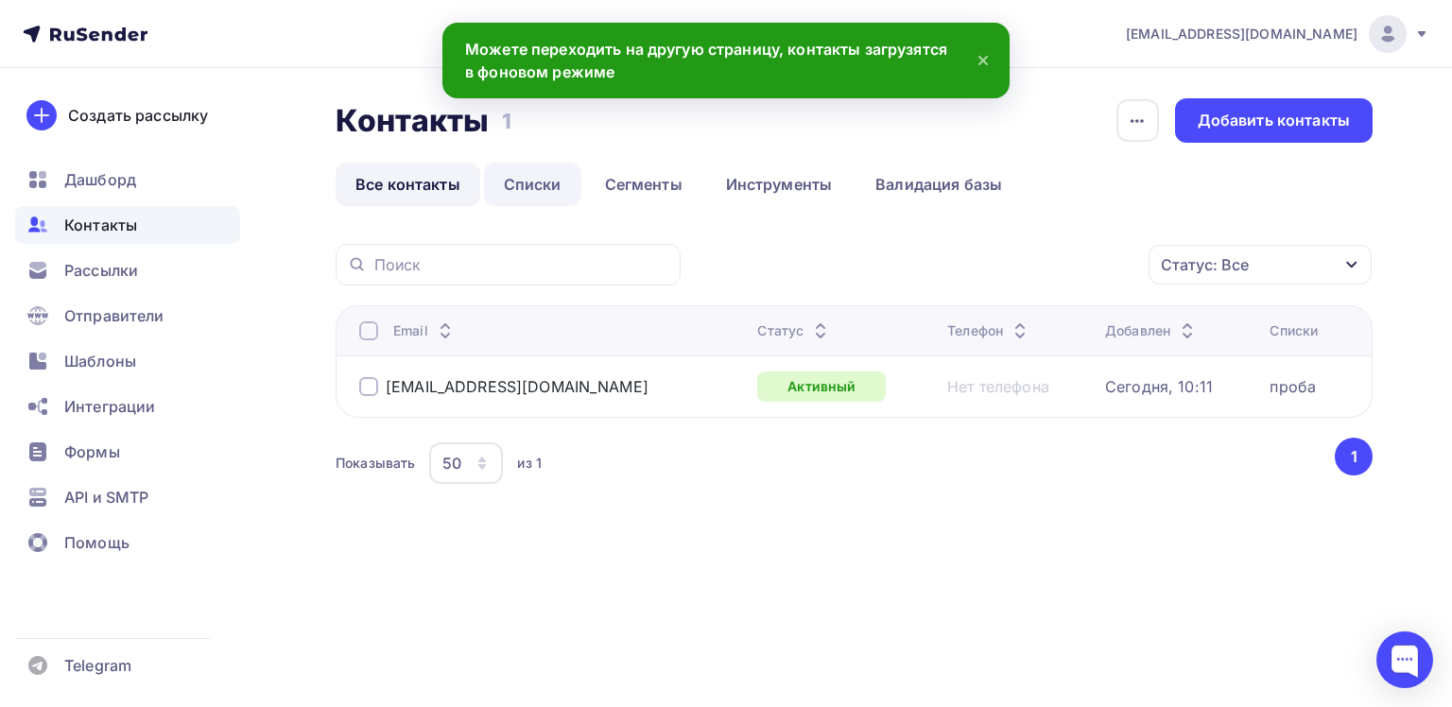
click at [532, 177] on link "Списки" at bounding box center [532, 184] width 97 height 43
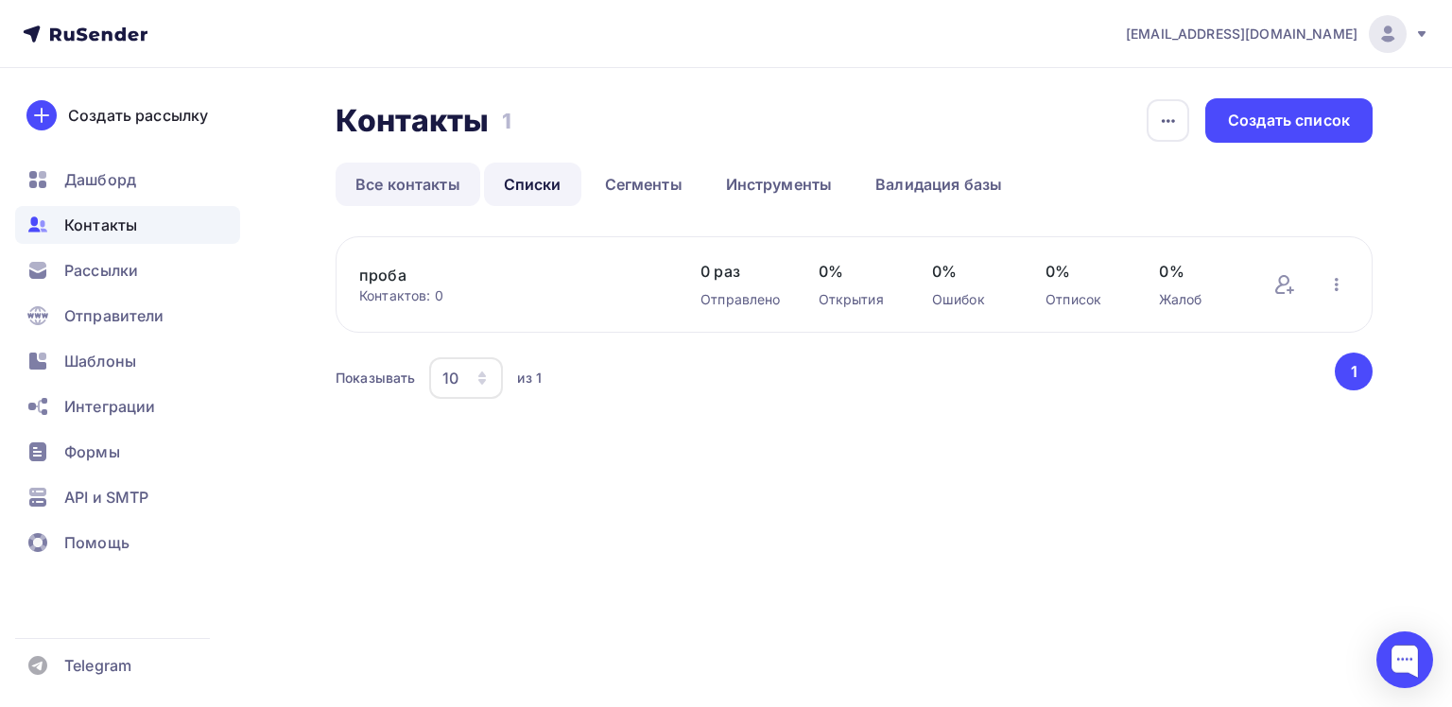
click at [439, 197] on link "Все контакты" at bounding box center [408, 184] width 145 height 43
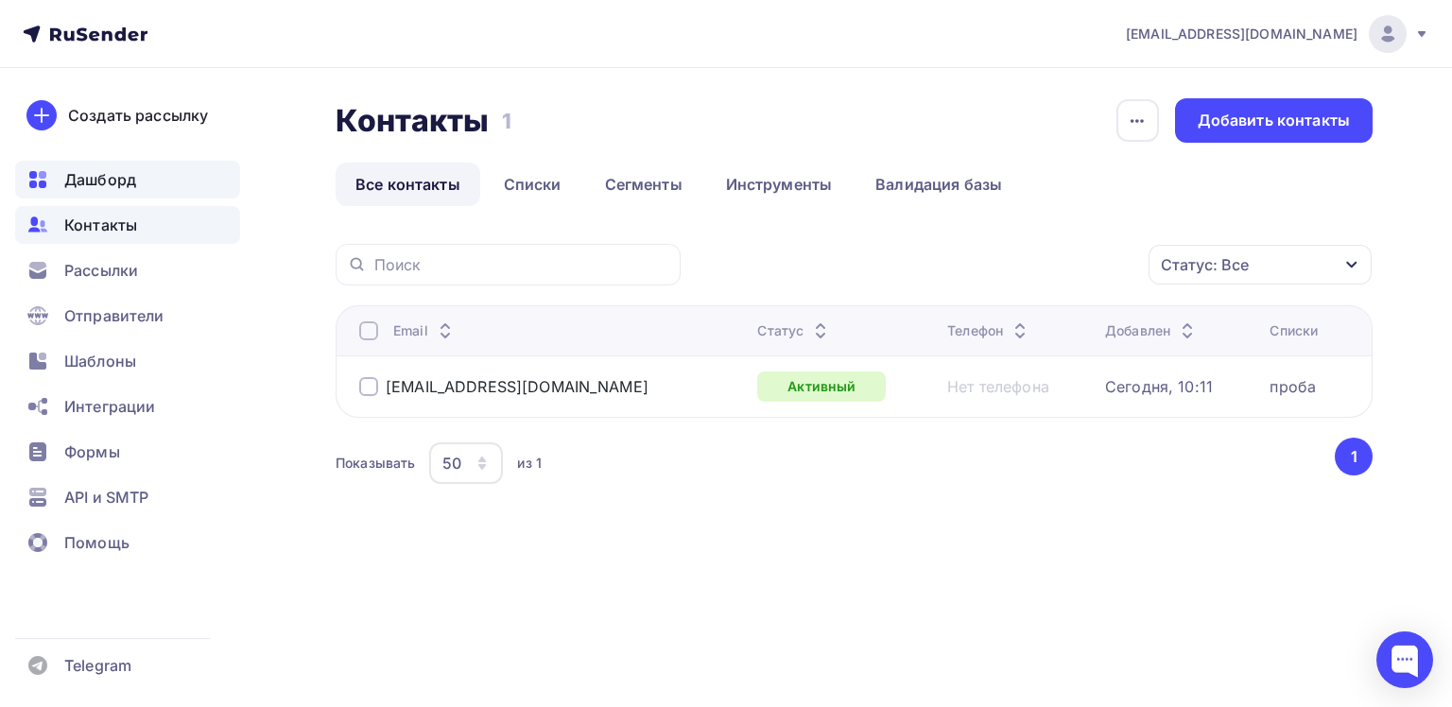
click at [86, 191] on div "Дашборд" at bounding box center [127, 180] width 225 height 38
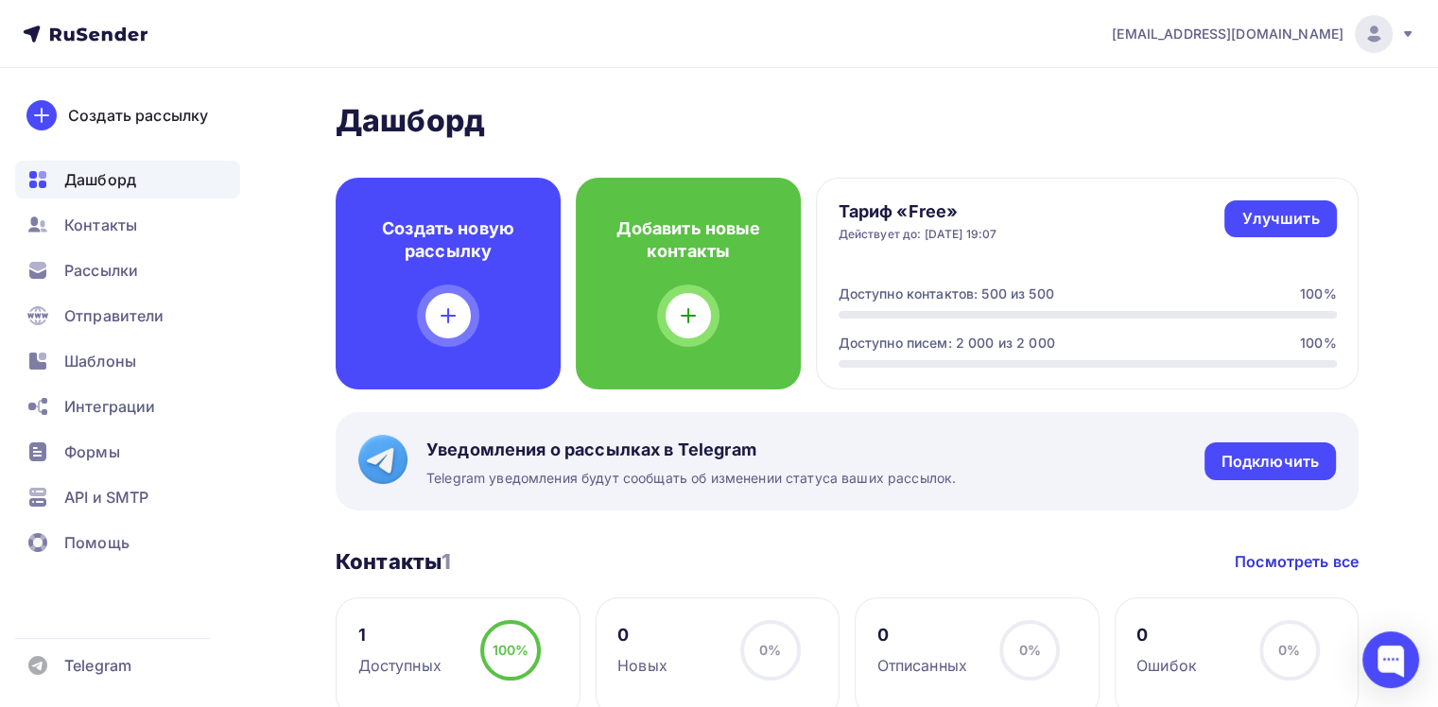
click at [479, 660] on div "100% 100%" at bounding box center [510, 658] width 95 height 76
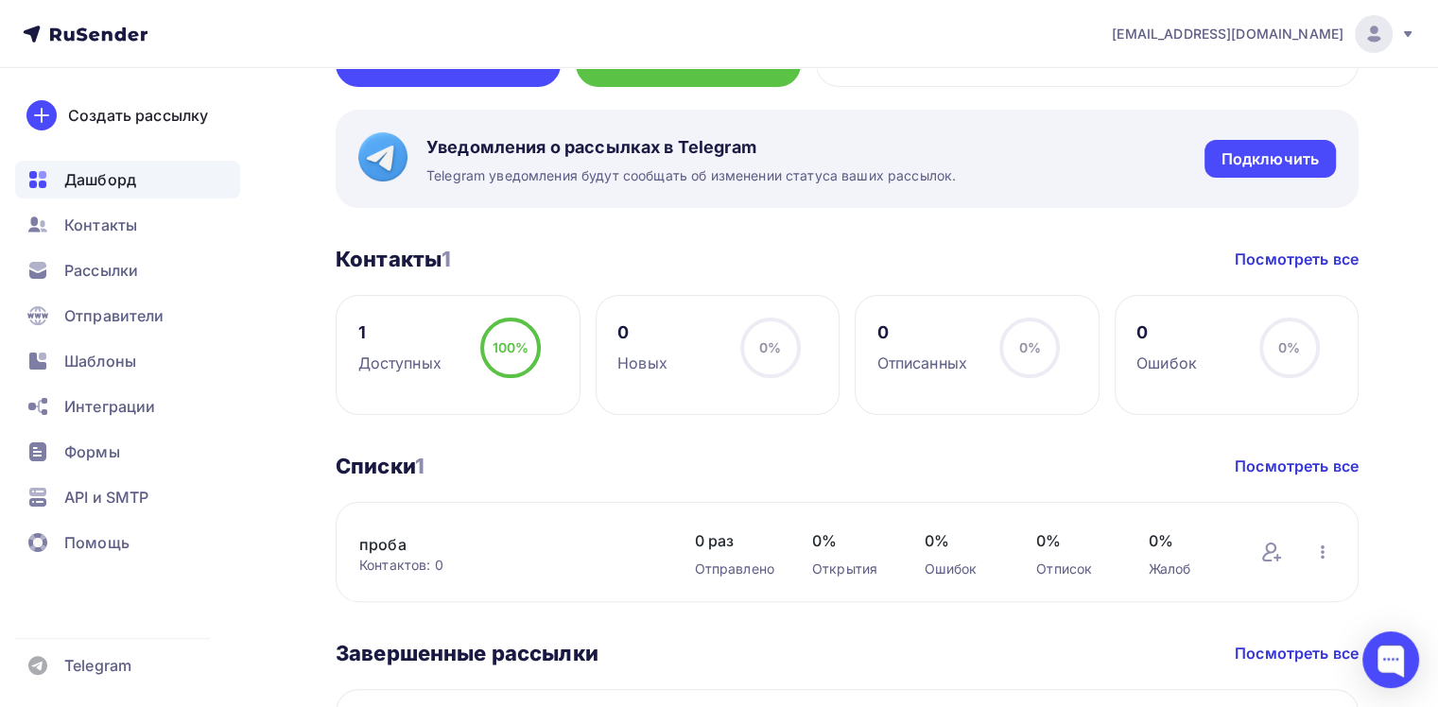
scroll to position [340, 0]
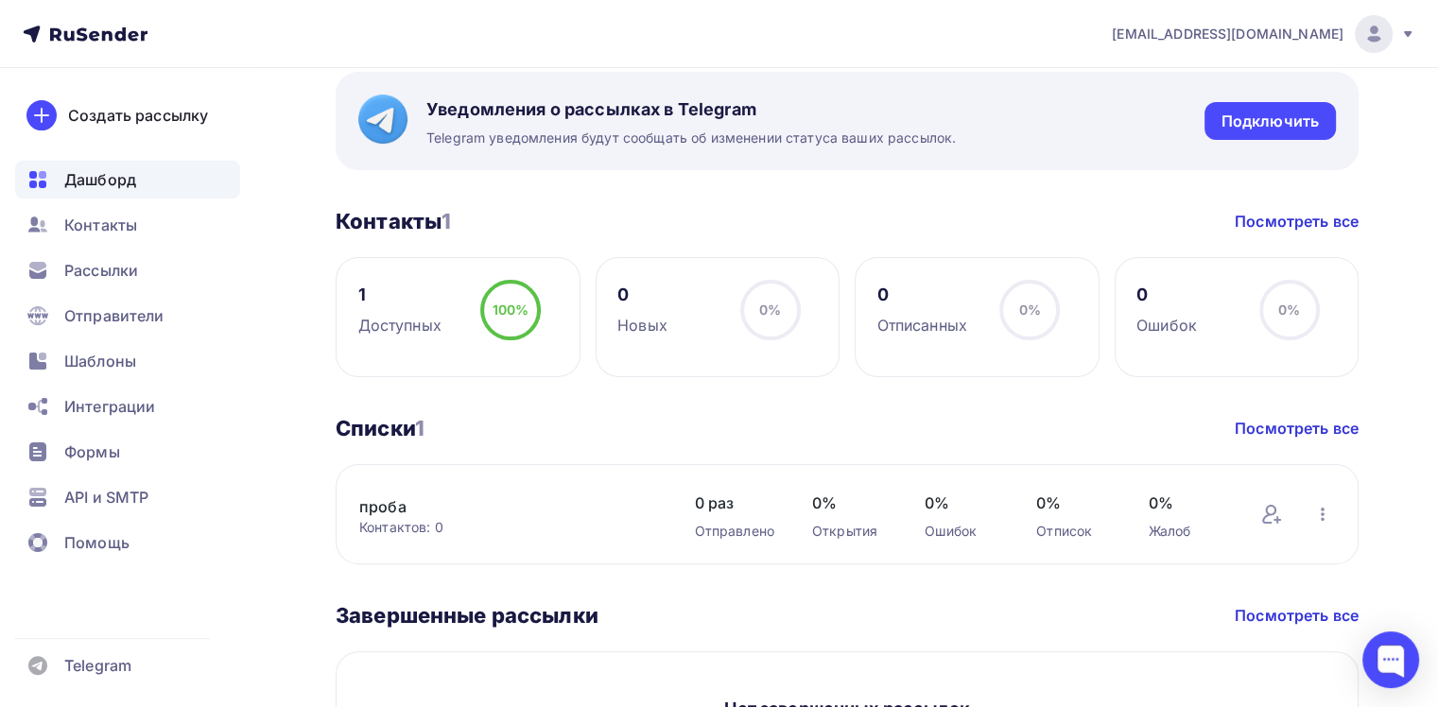
click at [1407, 34] on icon at bounding box center [1408, 34] width 8 height 6
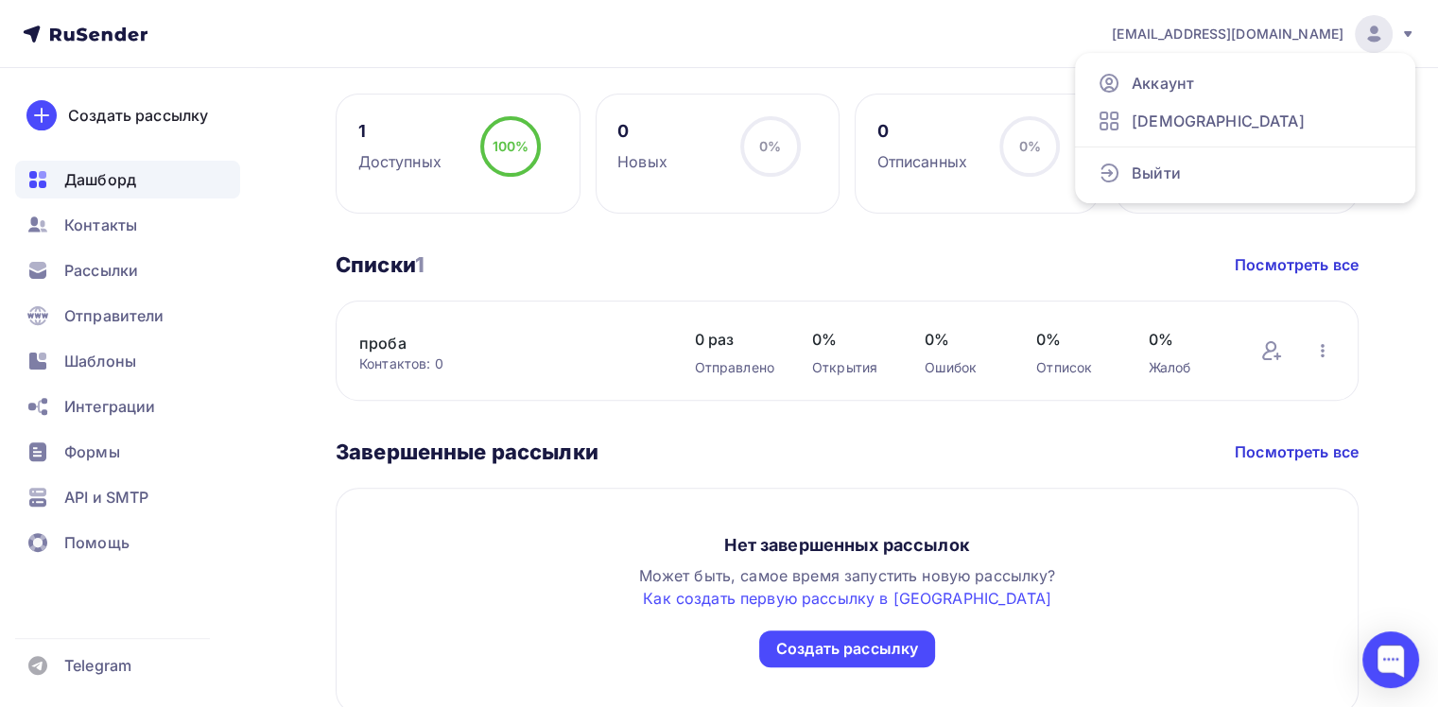
scroll to position [585, 0]
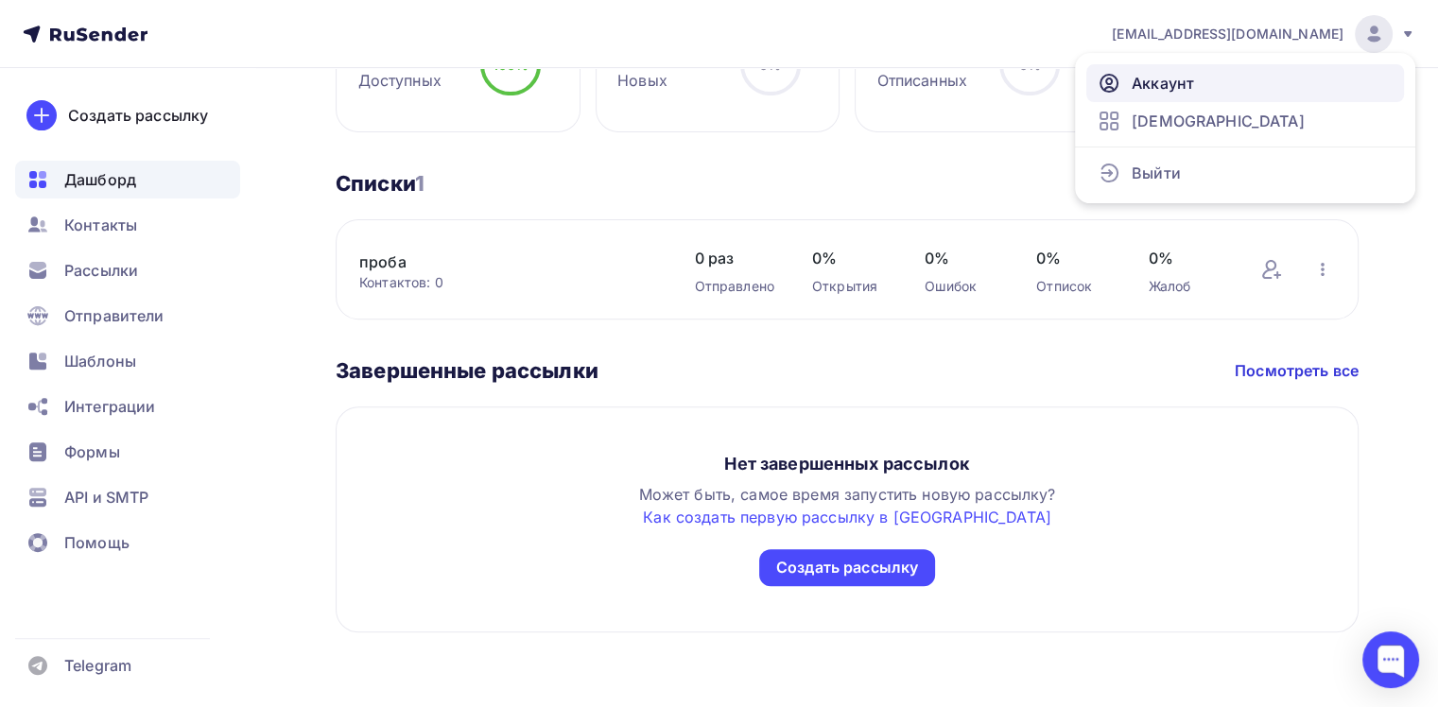
click at [1168, 91] on span "Аккаунт" at bounding box center [1162, 83] width 62 height 23
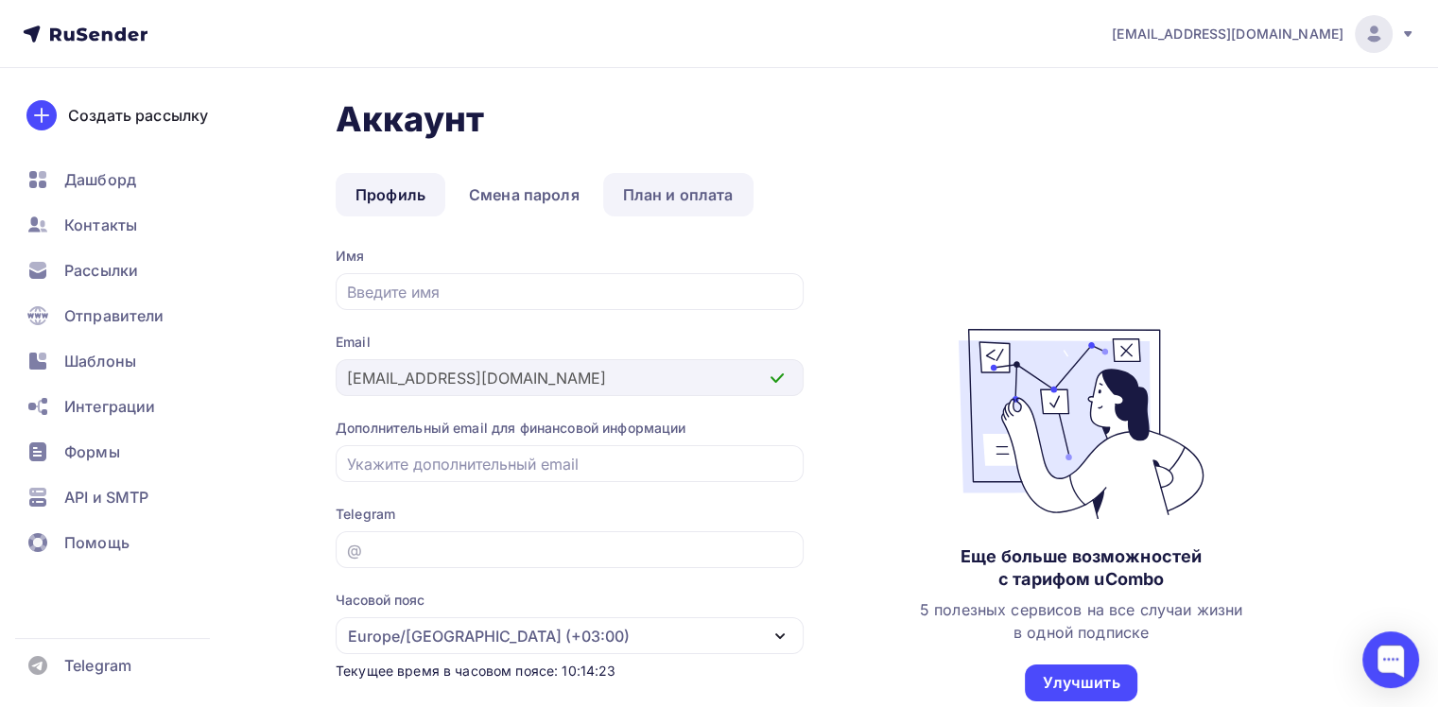
click at [687, 192] on link "План и оплата" at bounding box center [678, 194] width 150 height 43
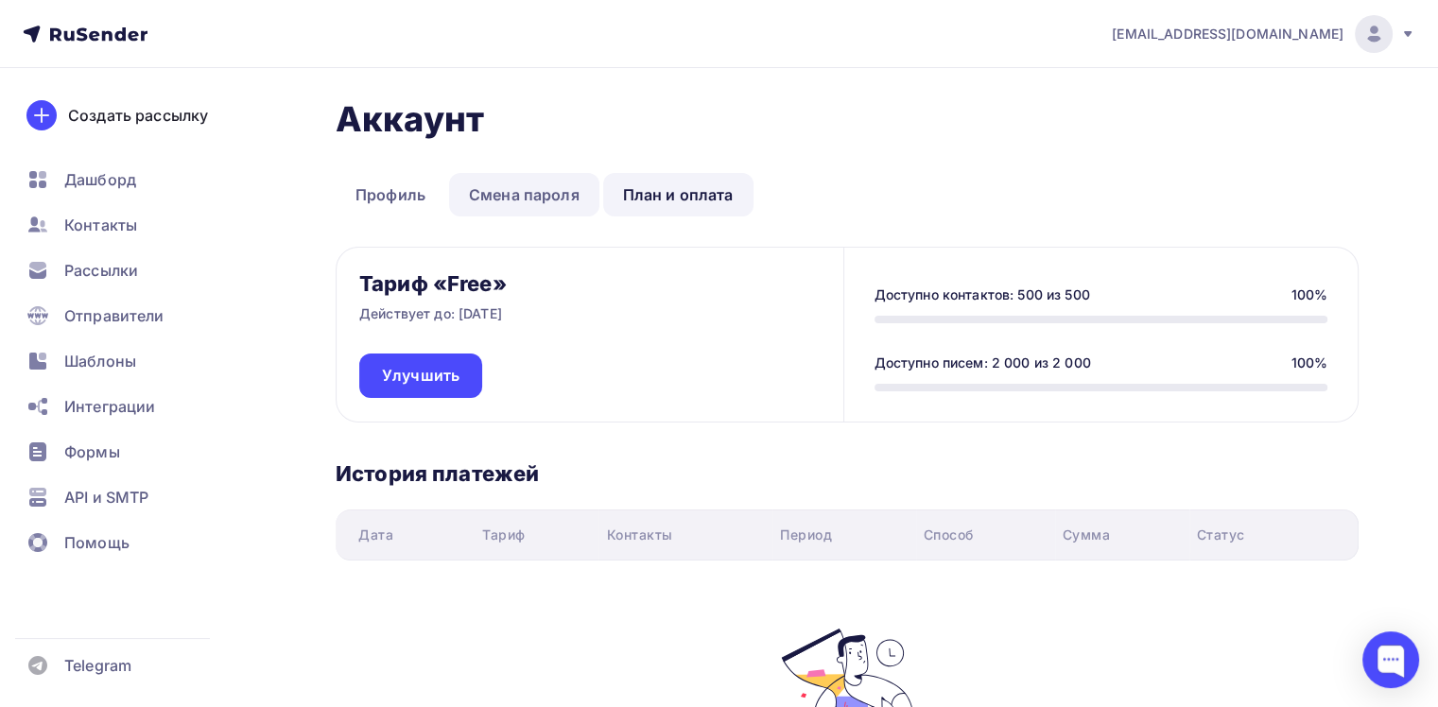
click at [529, 192] on link "Смена пароля" at bounding box center [524, 194] width 150 height 43
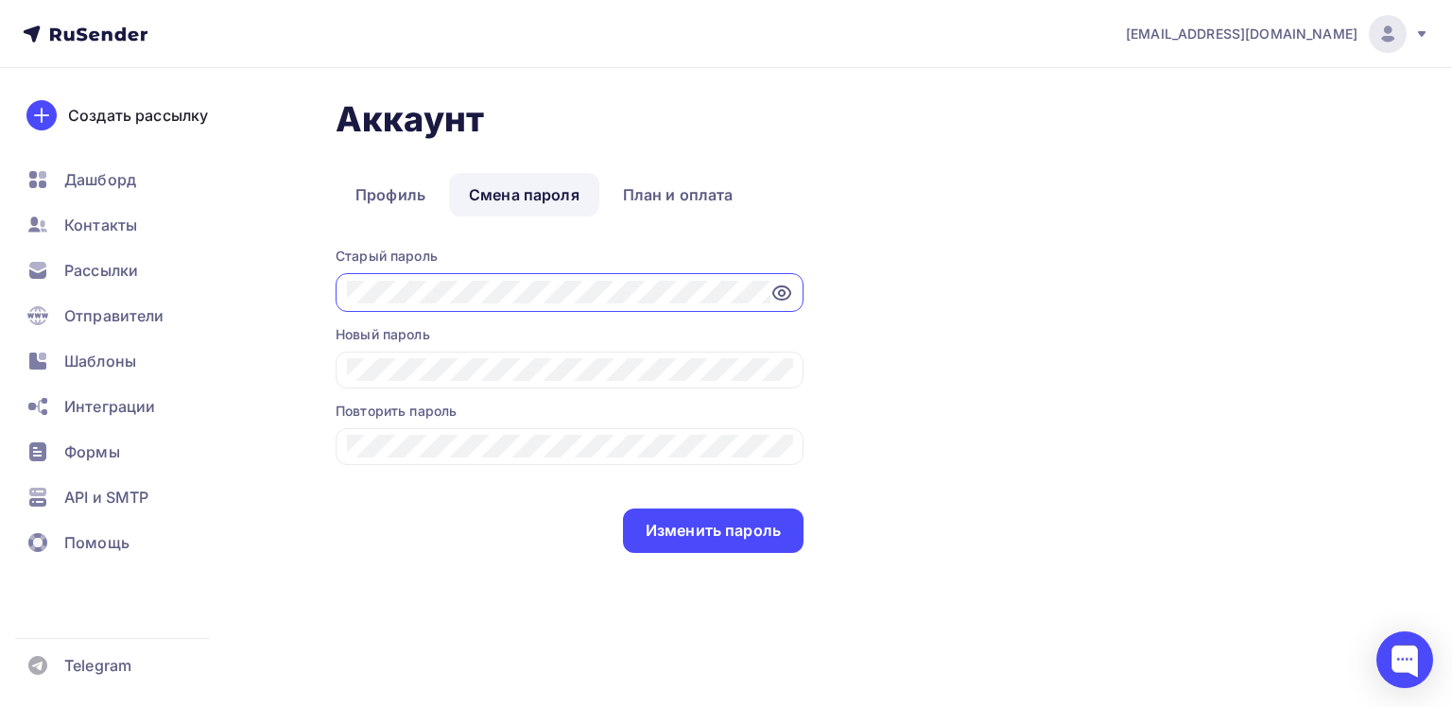
click at [775, 296] on icon at bounding box center [781, 292] width 17 height 13
click at [389, 209] on link "Профиль" at bounding box center [391, 194] width 110 height 43
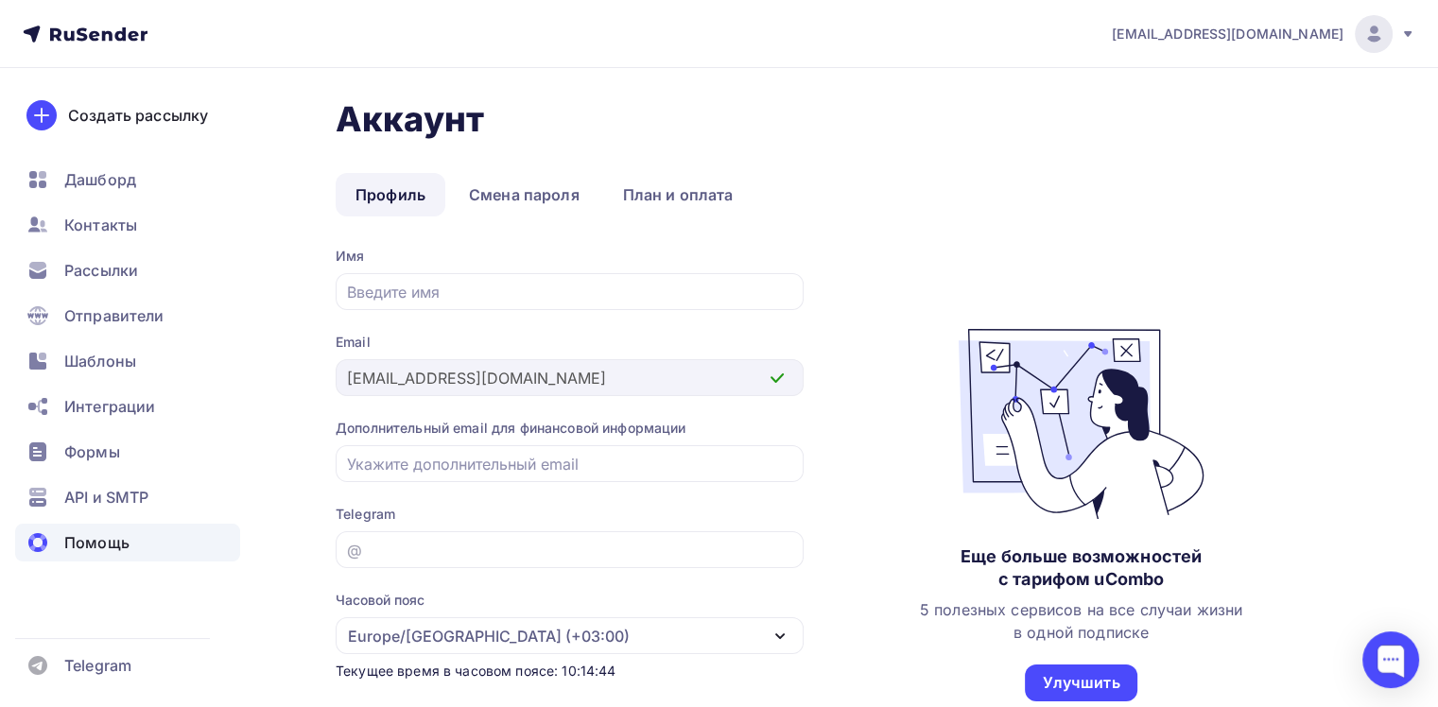
click at [98, 548] on span "Помощь" at bounding box center [96, 542] width 65 height 23
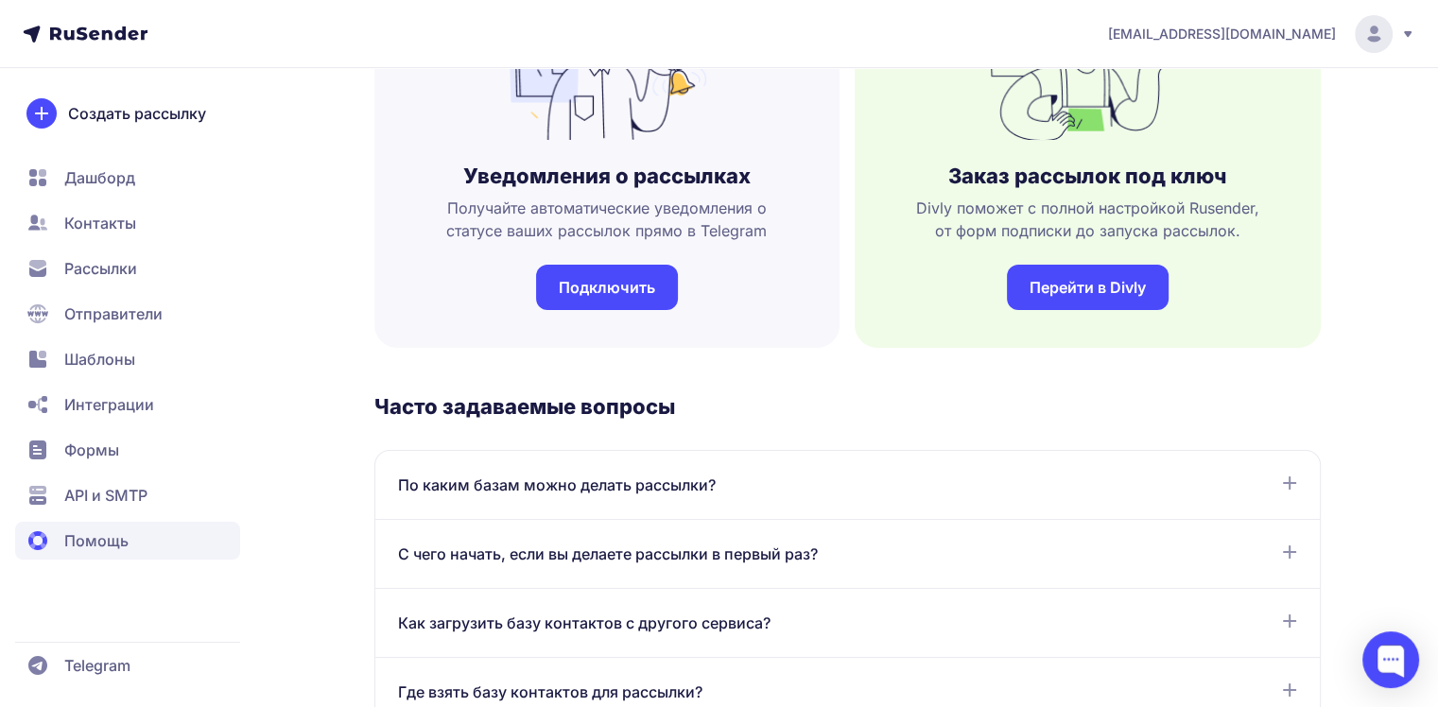
scroll to position [643, 0]
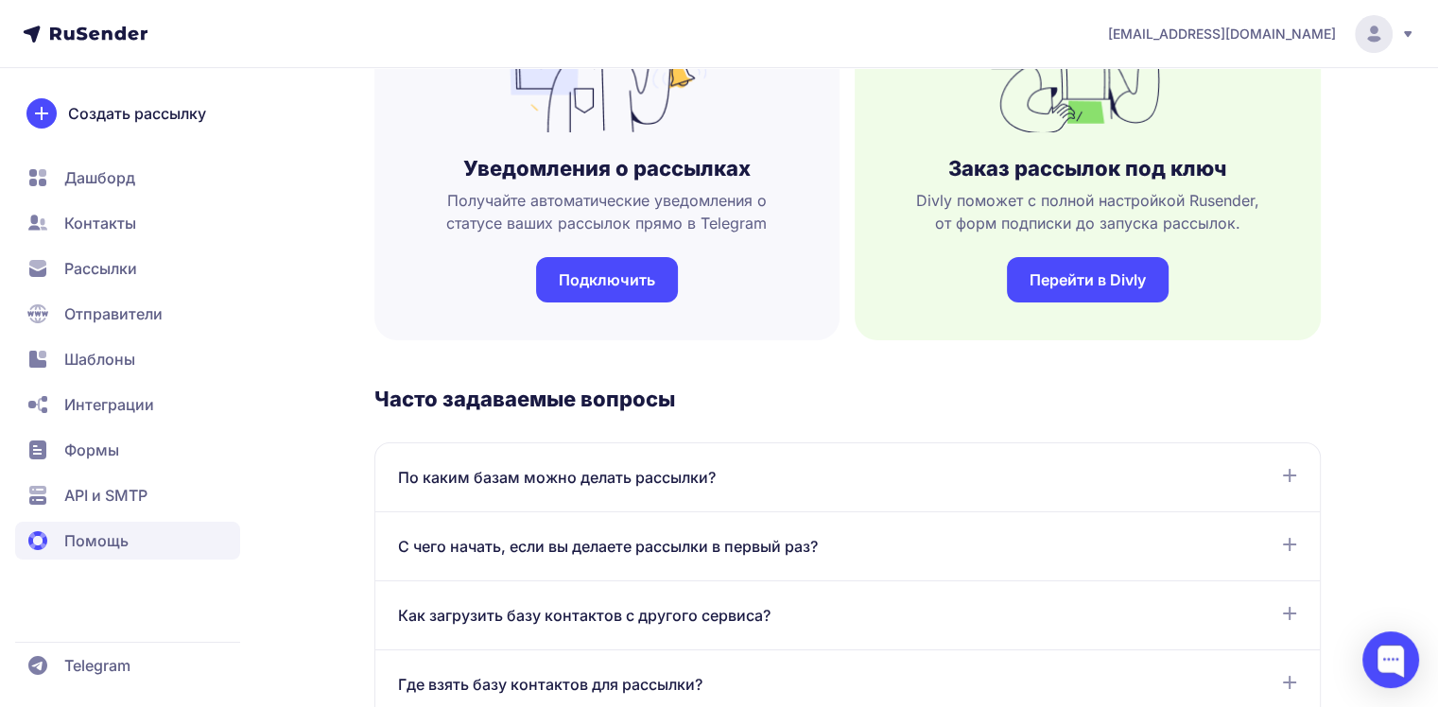
click at [1289, 544] on icon at bounding box center [1289, 544] width 13 height 13
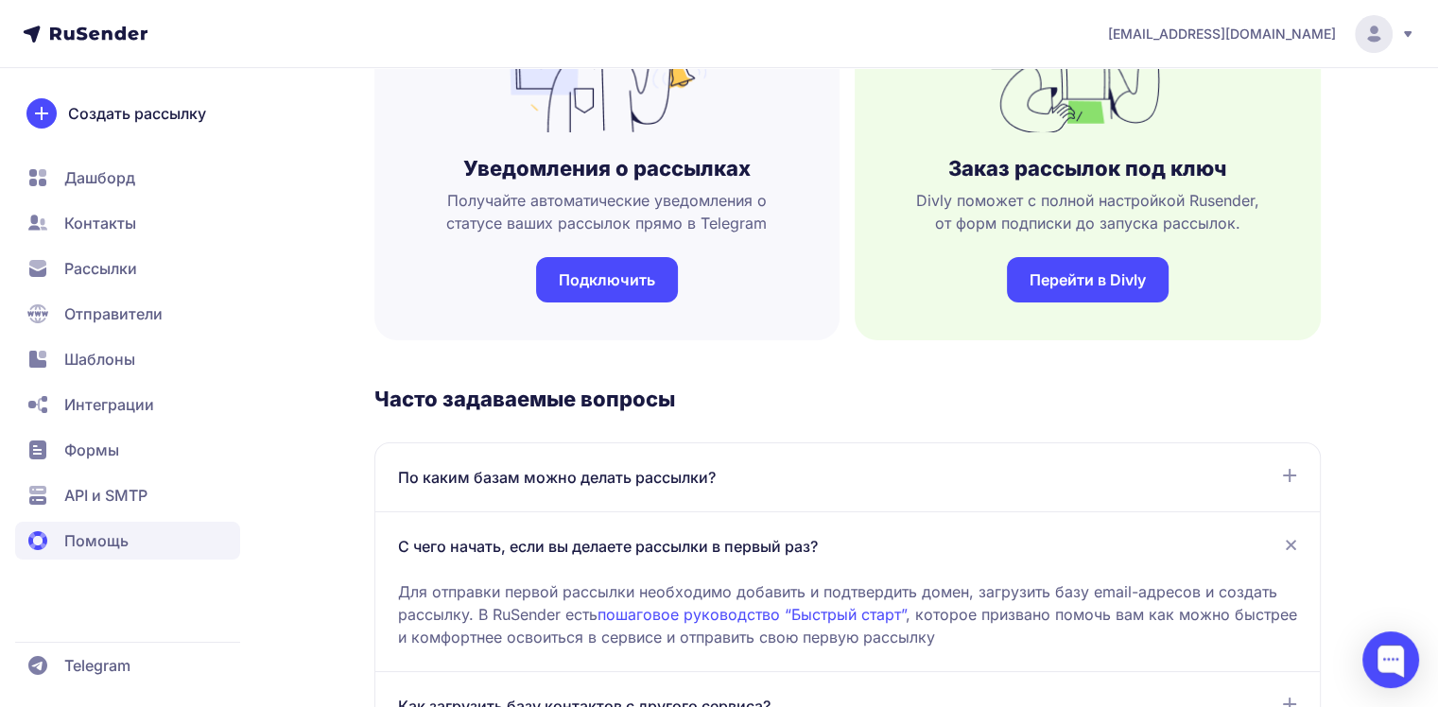
click at [1289, 544] on icon at bounding box center [1290, 545] width 19 height 19
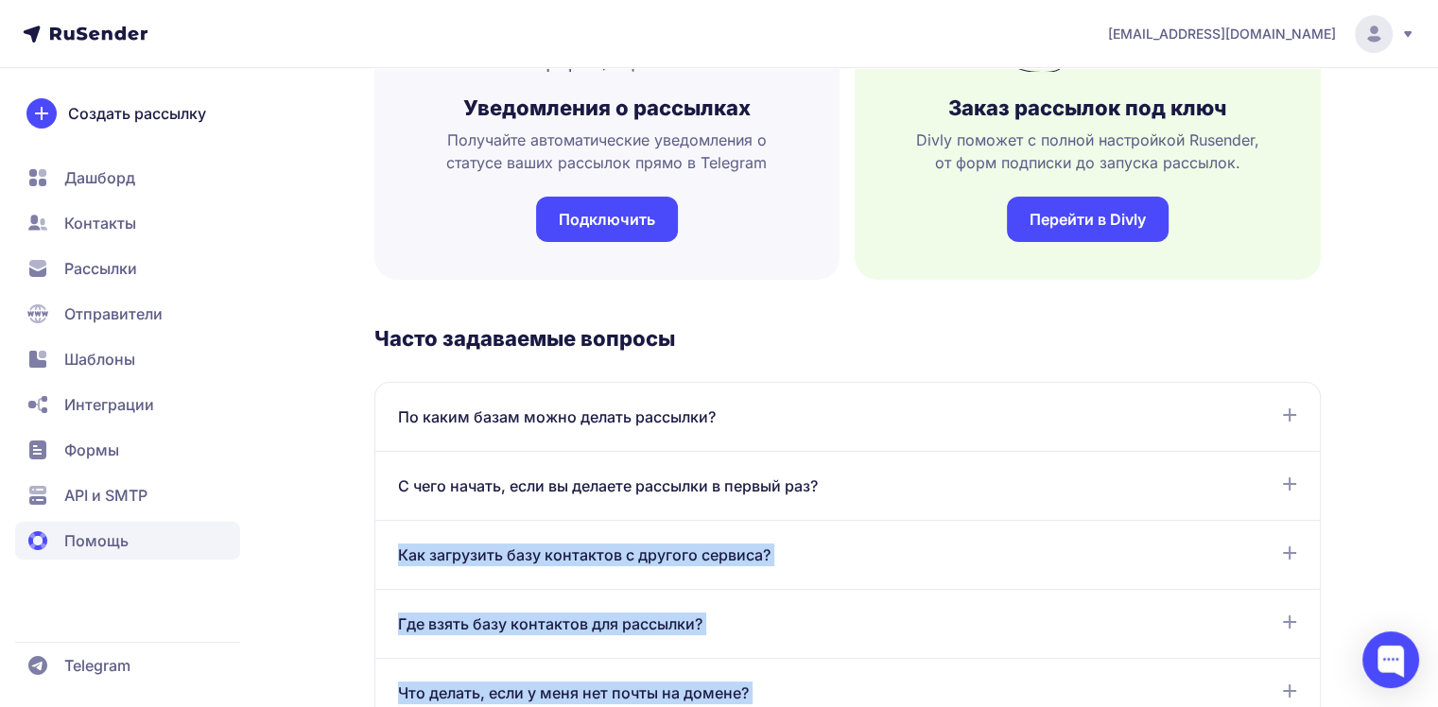
drag, startPoint x: 1289, startPoint y: 544, endPoint x: 1442, endPoint y: 700, distance: 218.6
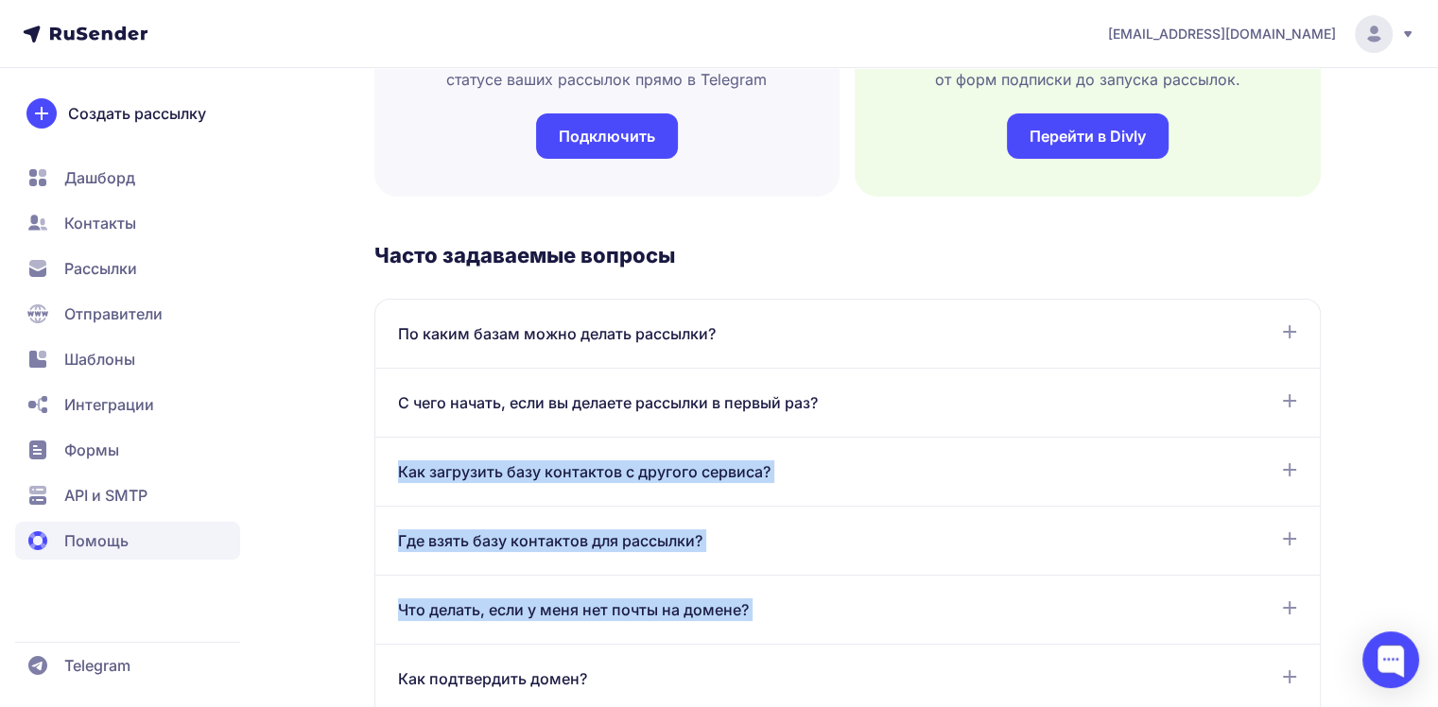
scroll to position [790, 0]
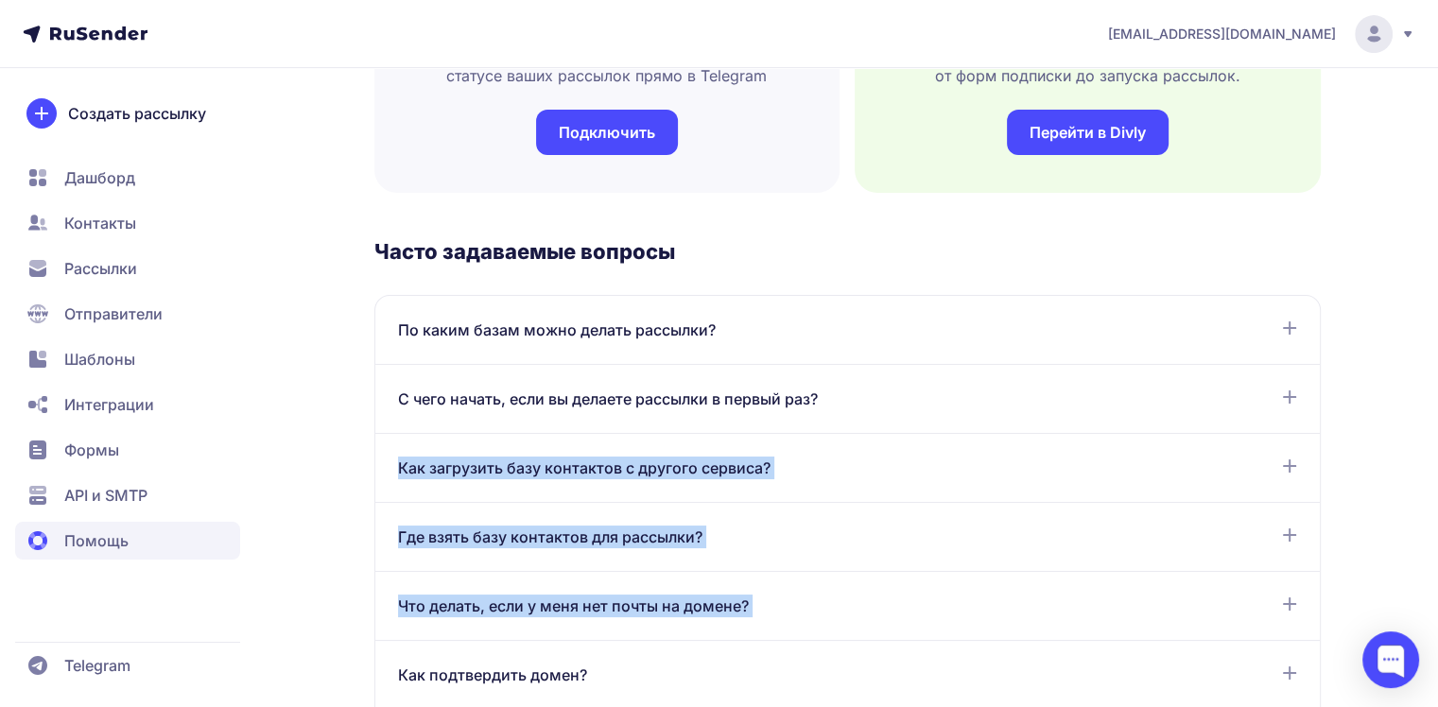
click at [1282, 609] on icon at bounding box center [1289, 603] width 15 height 15
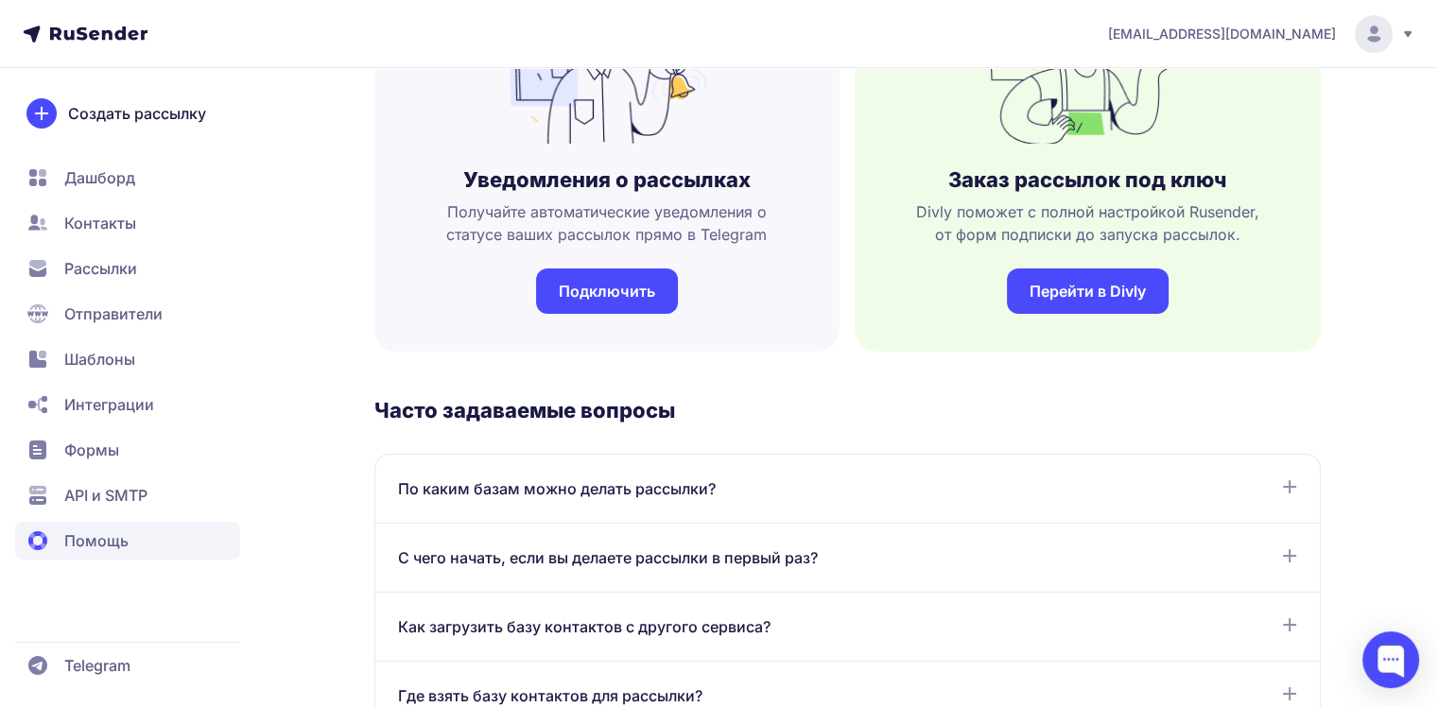
scroll to position [171, 0]
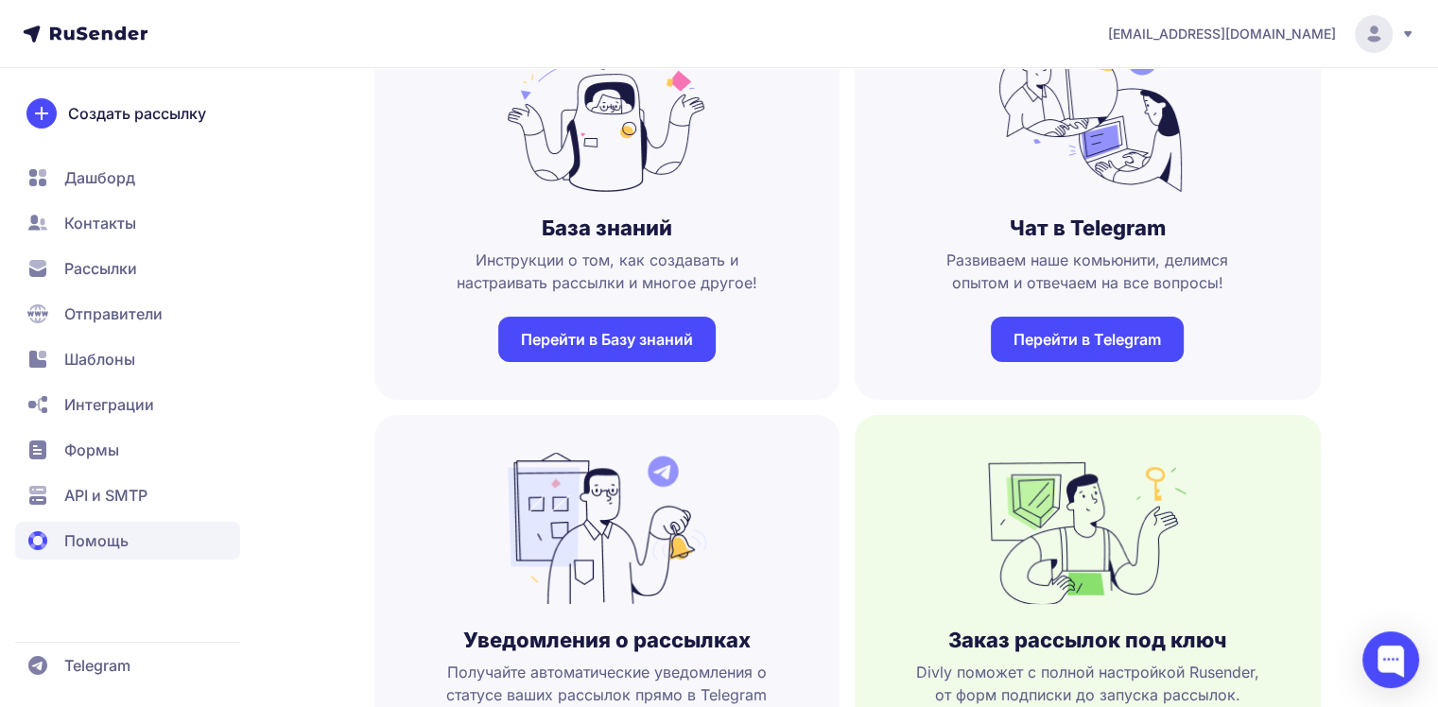
click at [113, 360] on span "Шаблоны" at bounding box center [99, 359] width 71 height 23
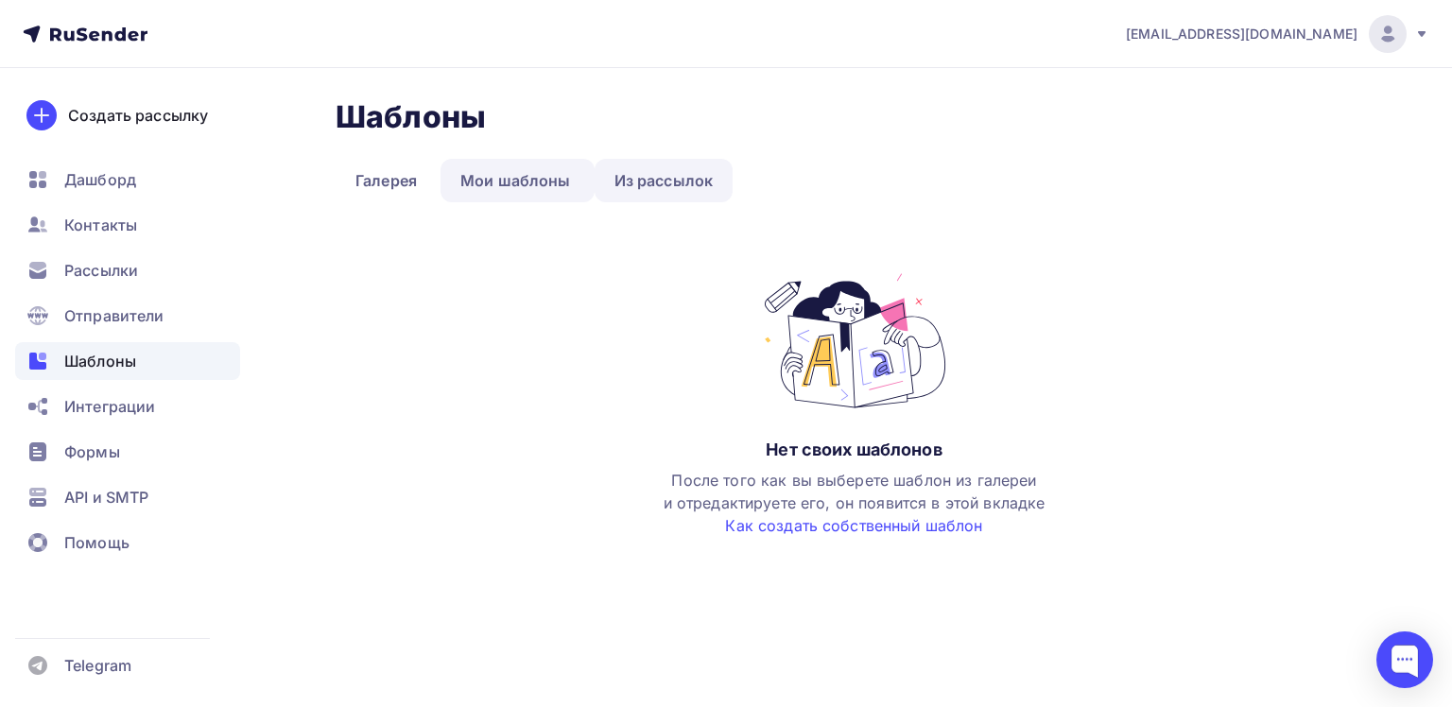
click at [662, 188] on link "Из рассылок" at bounding box center [664, 180] width 139 height 43
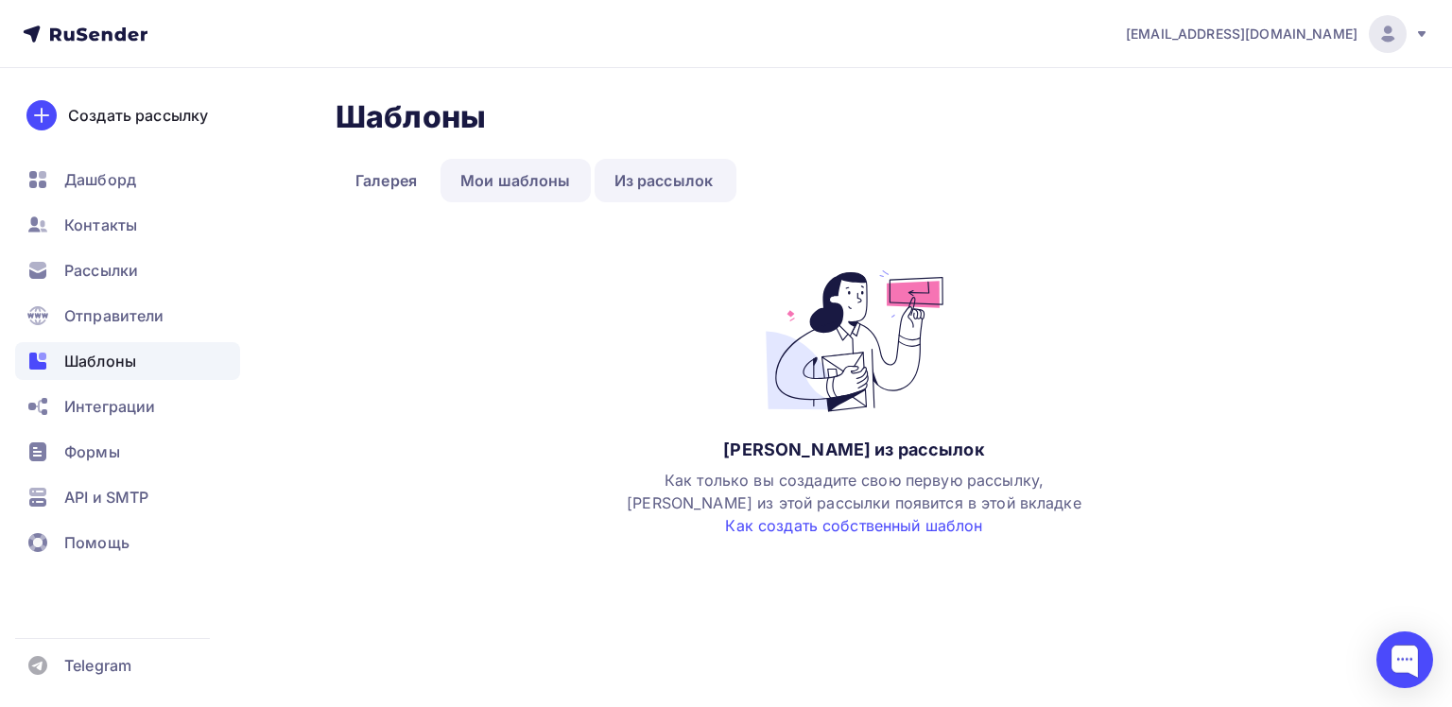
click at [522, 181] on link "Мои шаблоны" at bounding box center [515, 180] width 150 height 43
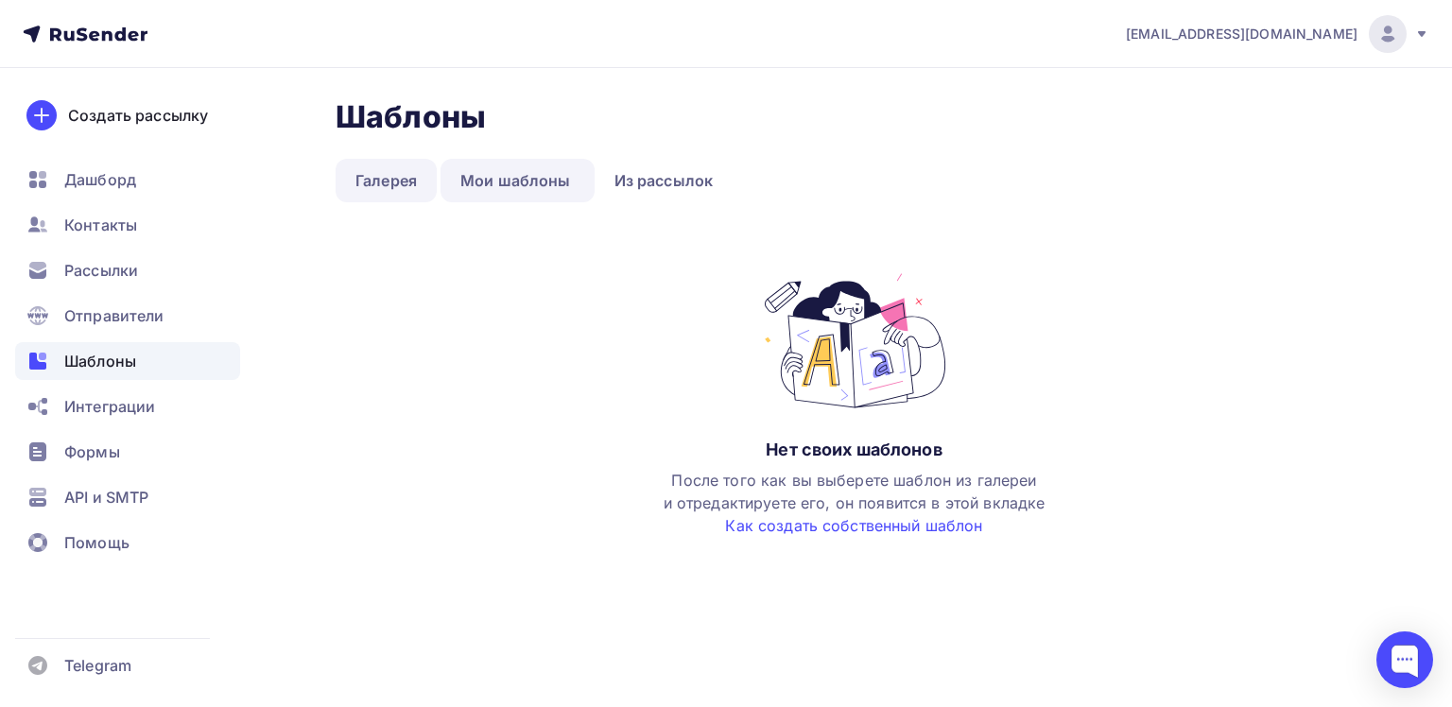
click at [398, 179] on link "Галерея" at bounding box center [386, 180] width 101 height 43
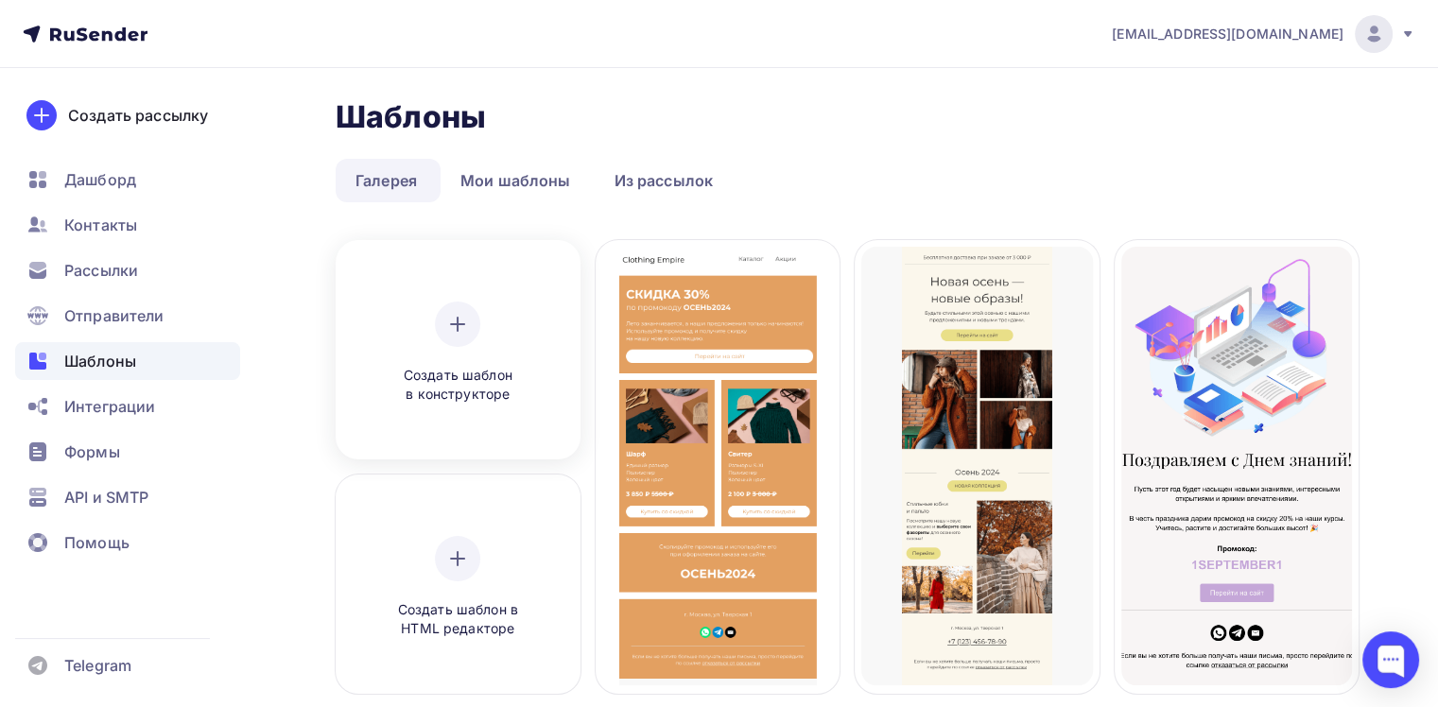
click at [469, 319] on icon at bounding box center [457, 324] width 23 height 23
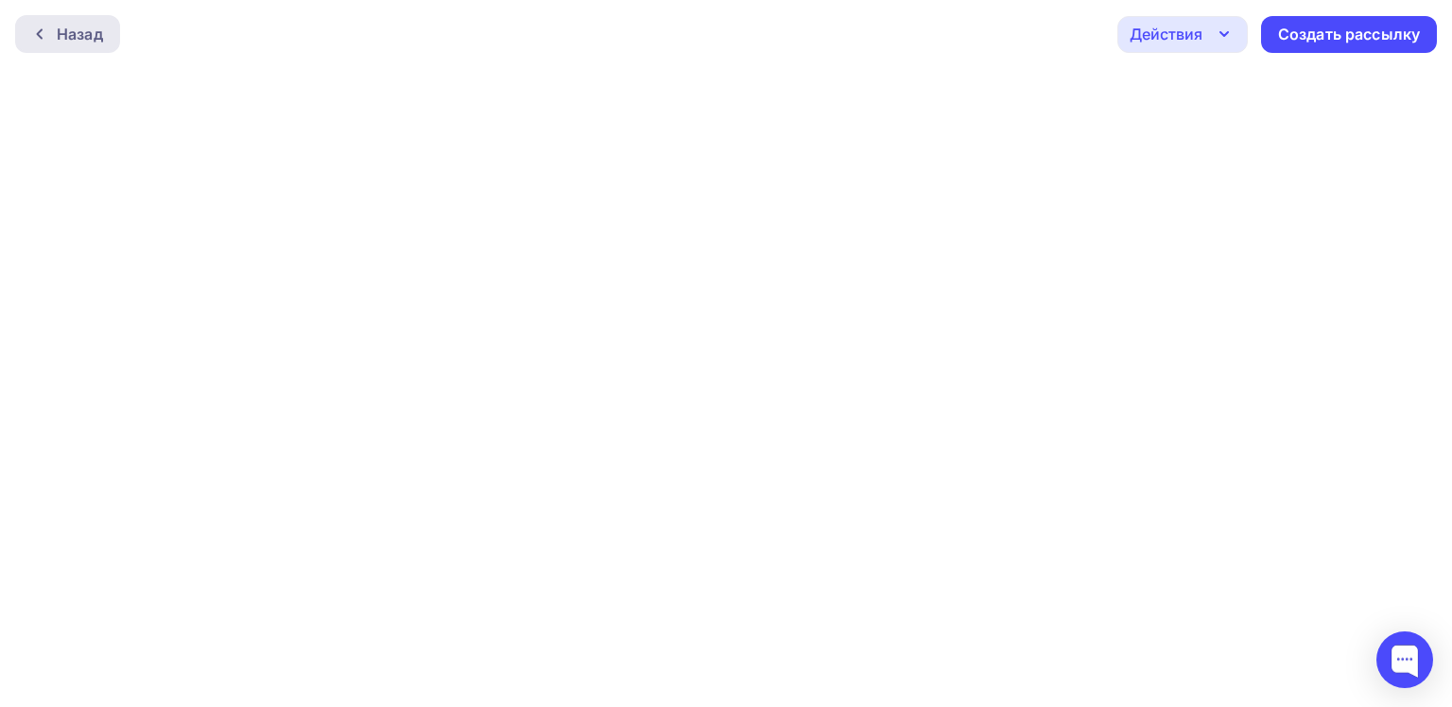
click at [36, 39] on icon at bounding box center [39, 33] width 15 height 15
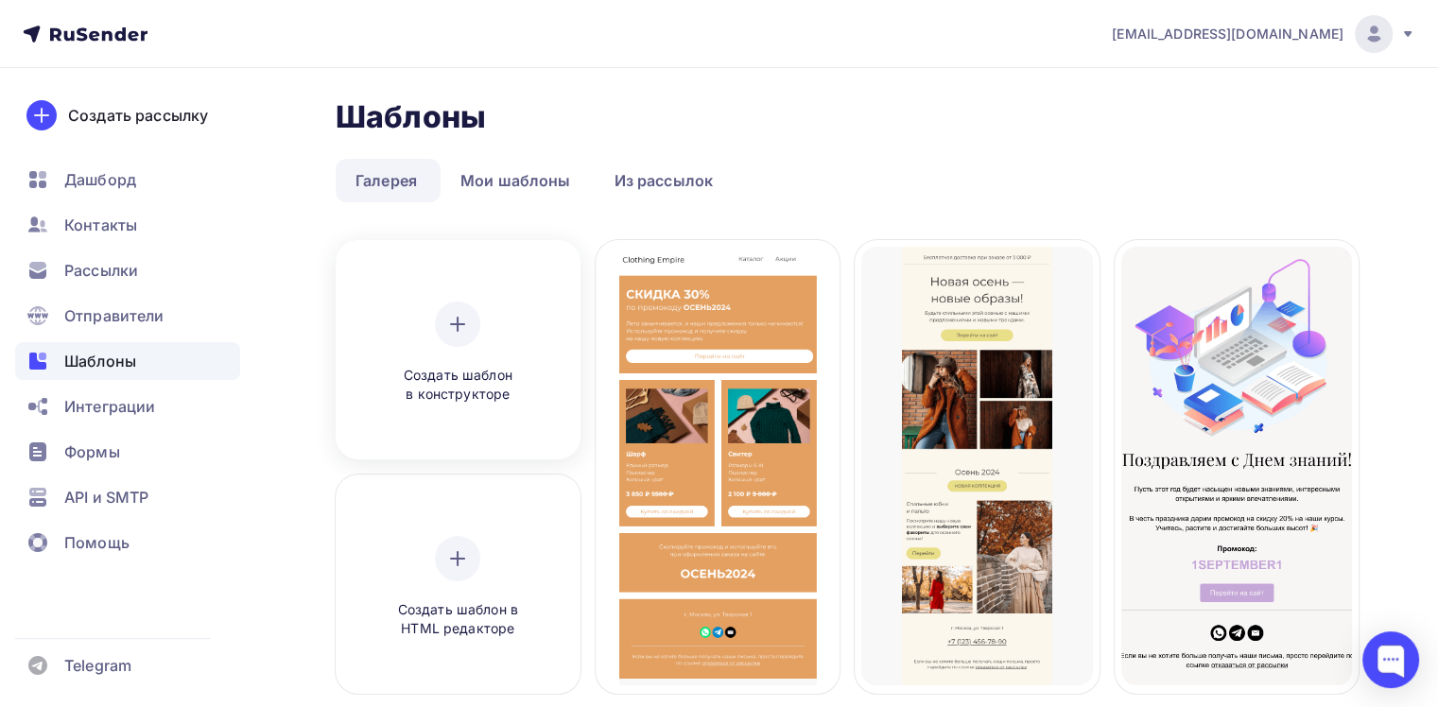
click at [460, 327] on icon at bounding box center [457, 324] width 23 height 23
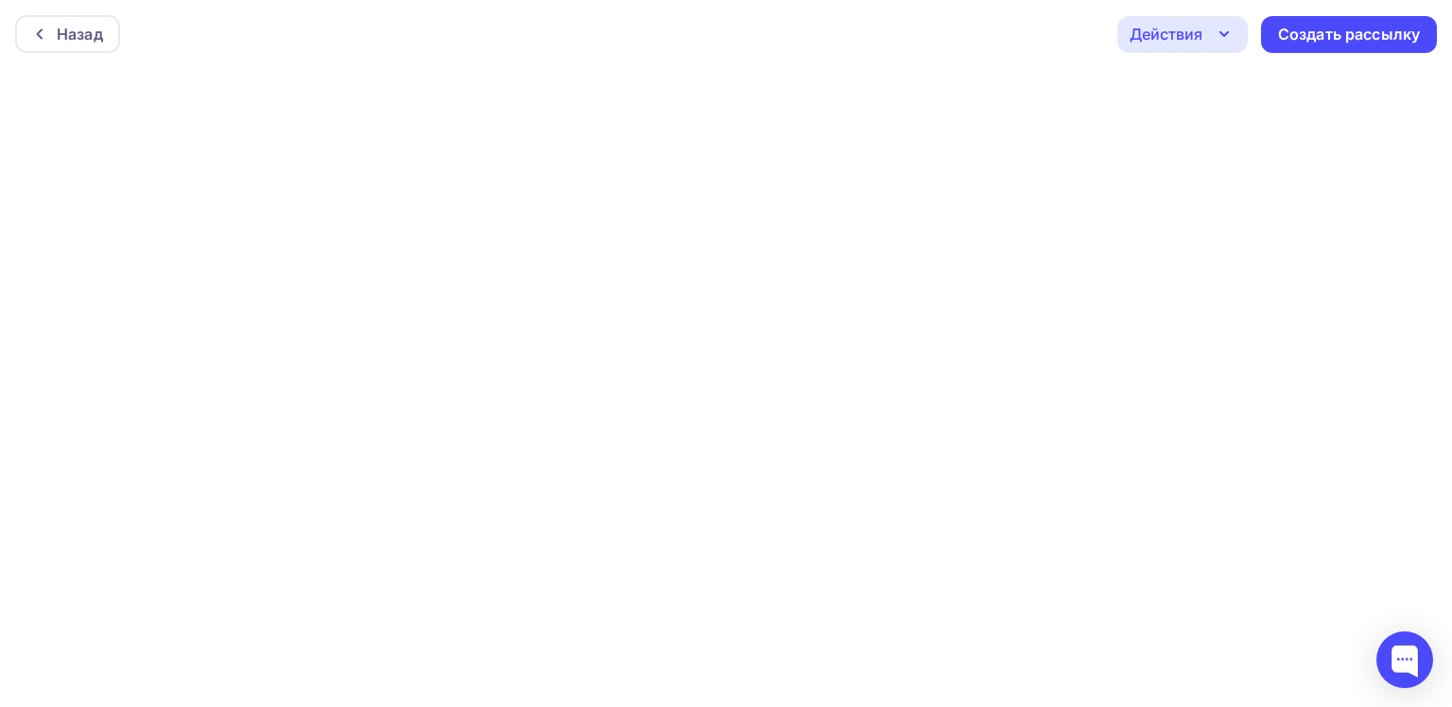
click at [1214, 42] on icon "button" at bounding box center [1224, 34] width 23 height 23
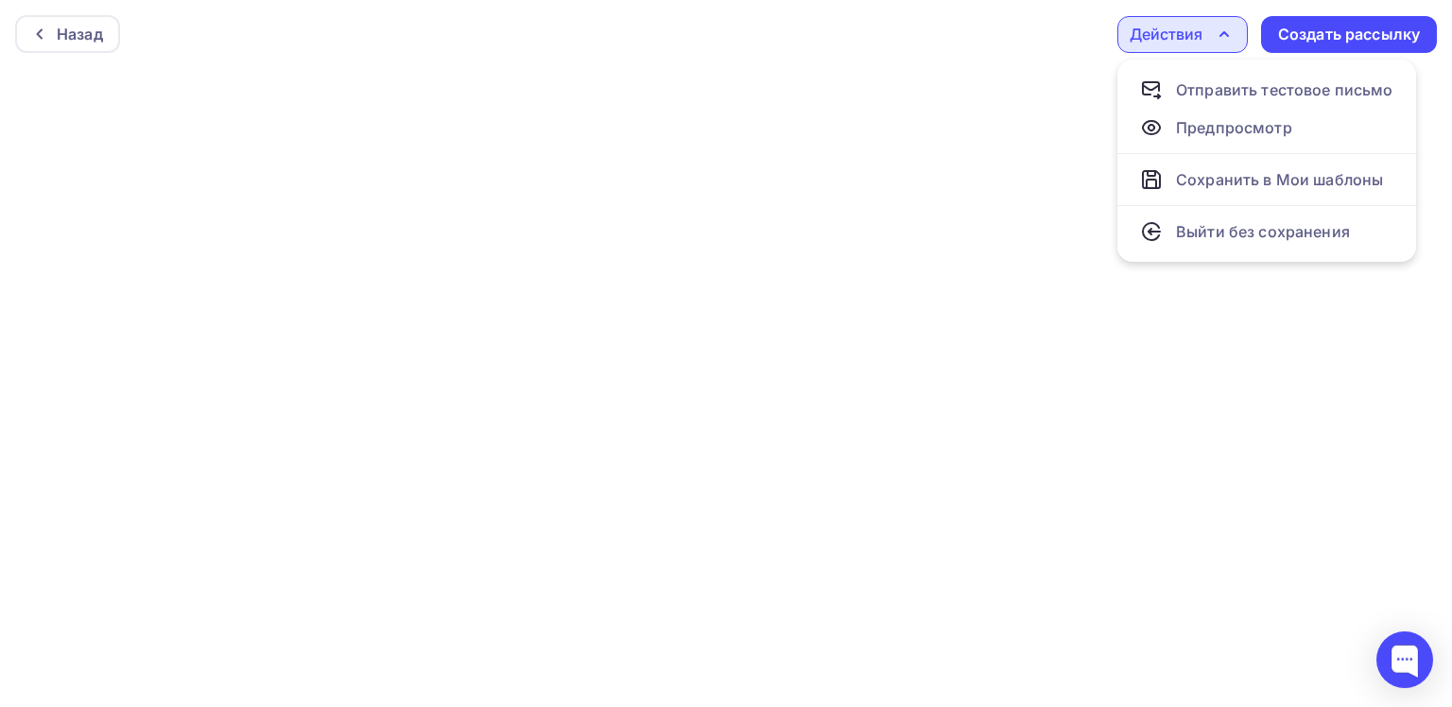
click at [794, 330] on div at bounding box center [726, 387] width 1452 height 639
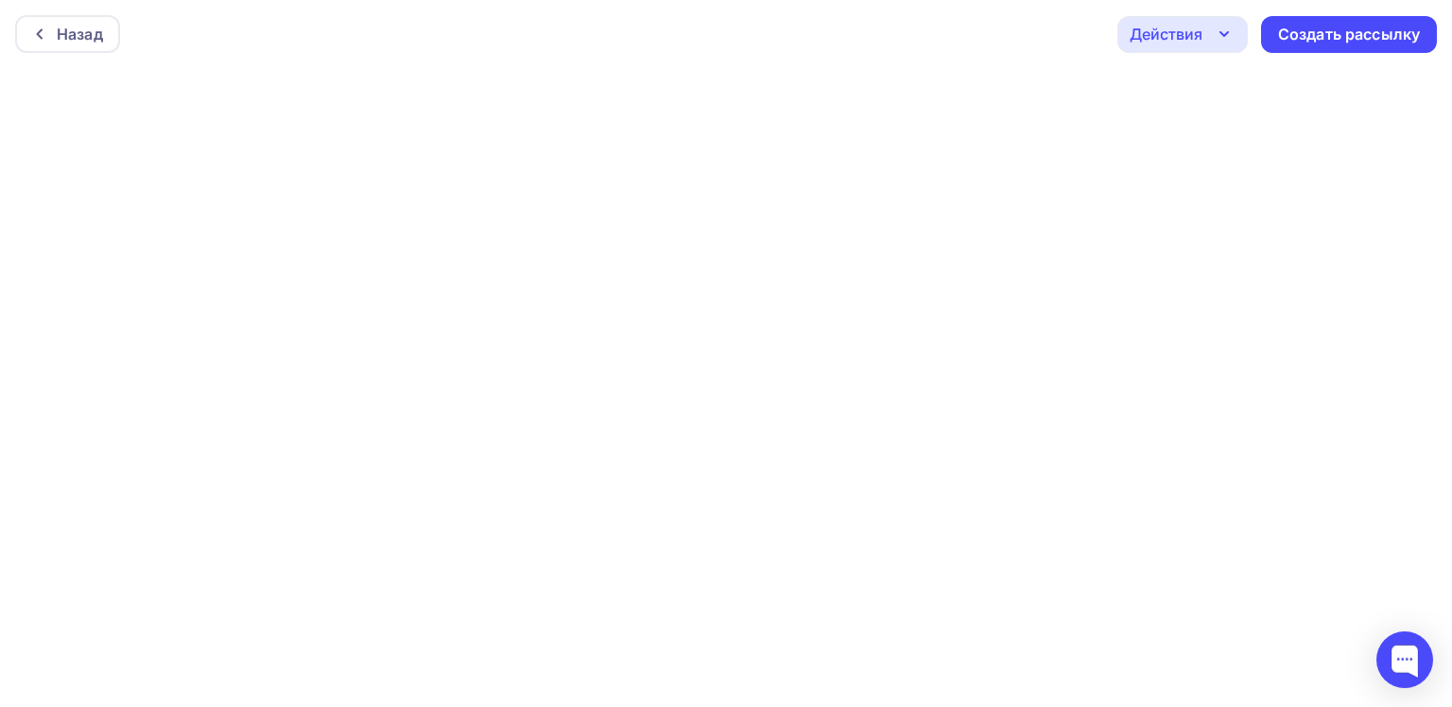
click at [794, 330] on div at bounding box center [726, 387] width 1452 height 639
click at [637, 234] on div at bounding box center [726, 387] width 1452 height 639
click at [1301, 36] on div "Создать рассылку" at bounding box center [1349, 35] width 142 height 22
click at [377, 306] on div at bounding box center [726, 387] width 1452 height 639
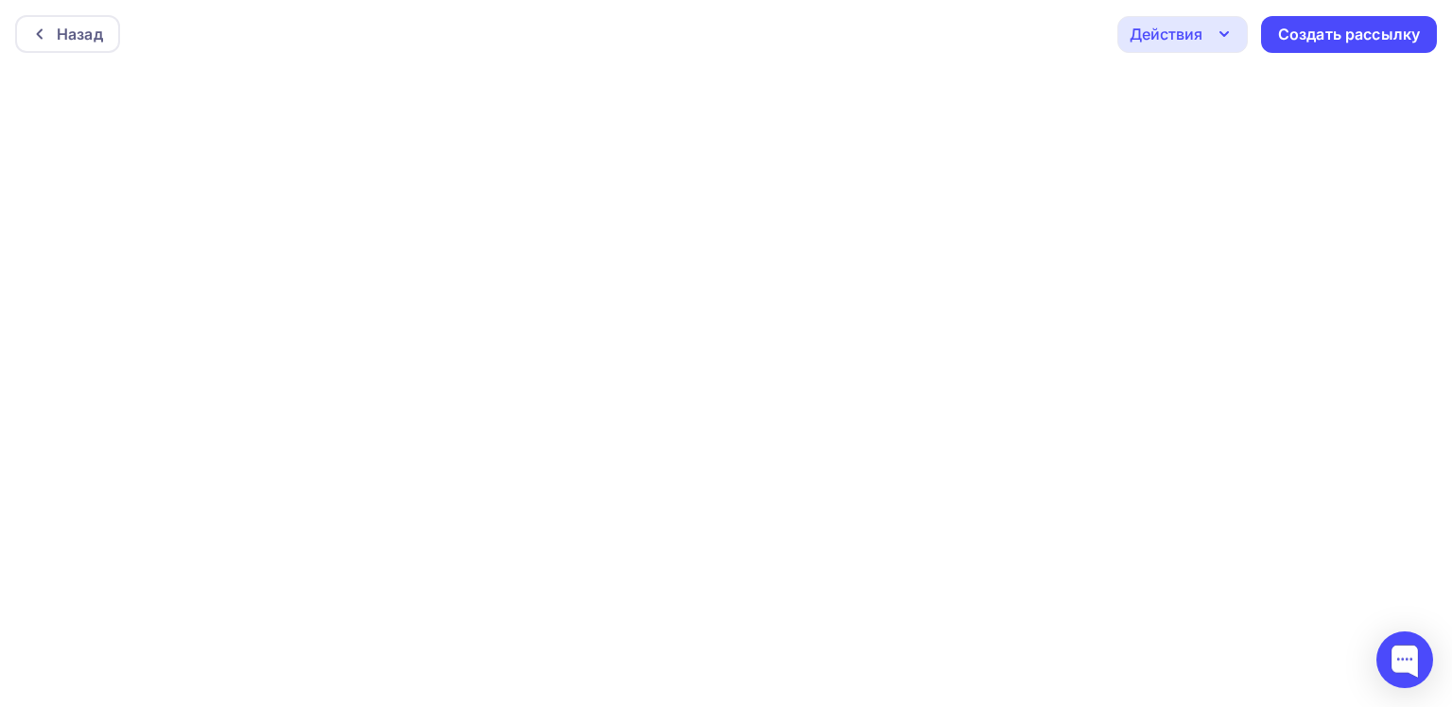
click at [377, 306] on div at bounding box center [726, 387] width 1452 height 639
click at [1403, 669] on div at bounding box center [1404, 659] width 57 height 57
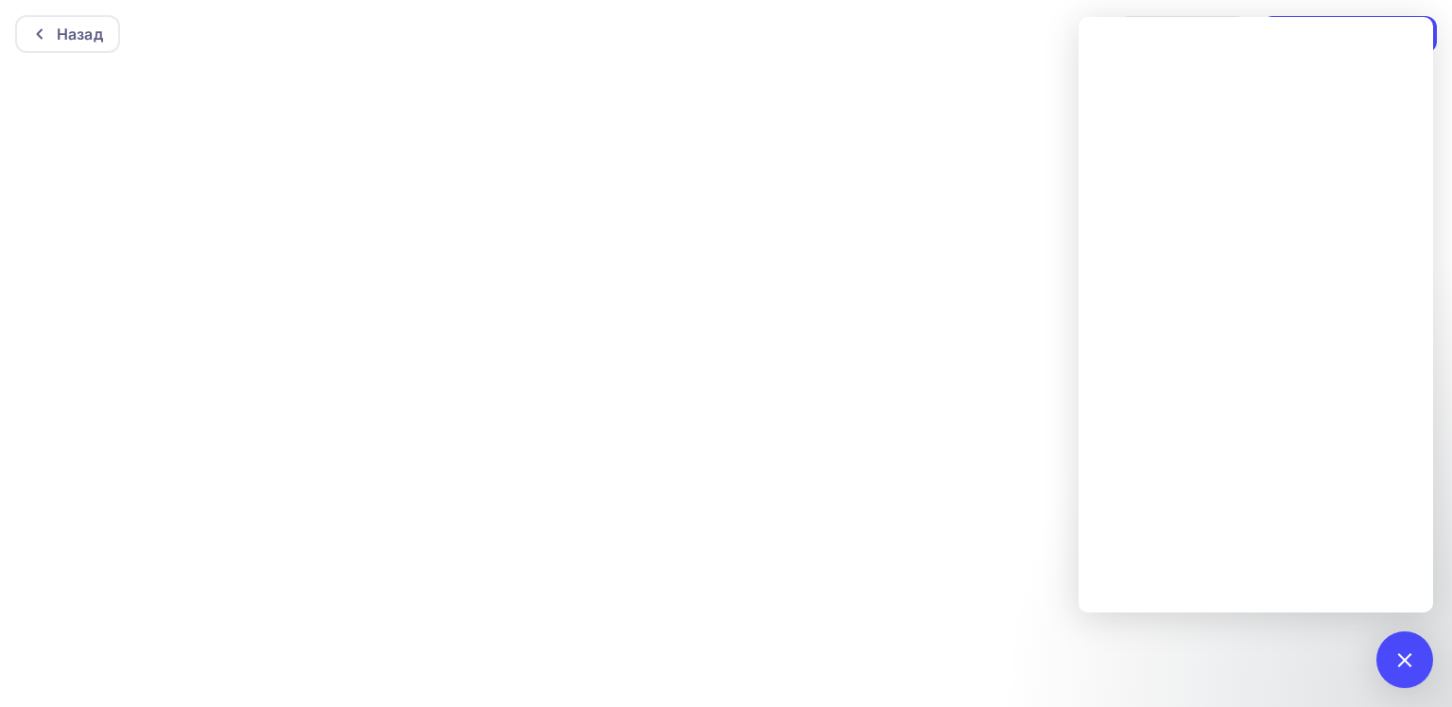
click at [778, 398] on div at bounding box center [726, 387] width 1452 height 639
click at [1418, 668] on div at bounding box center [1404, 659] width 57 height 57
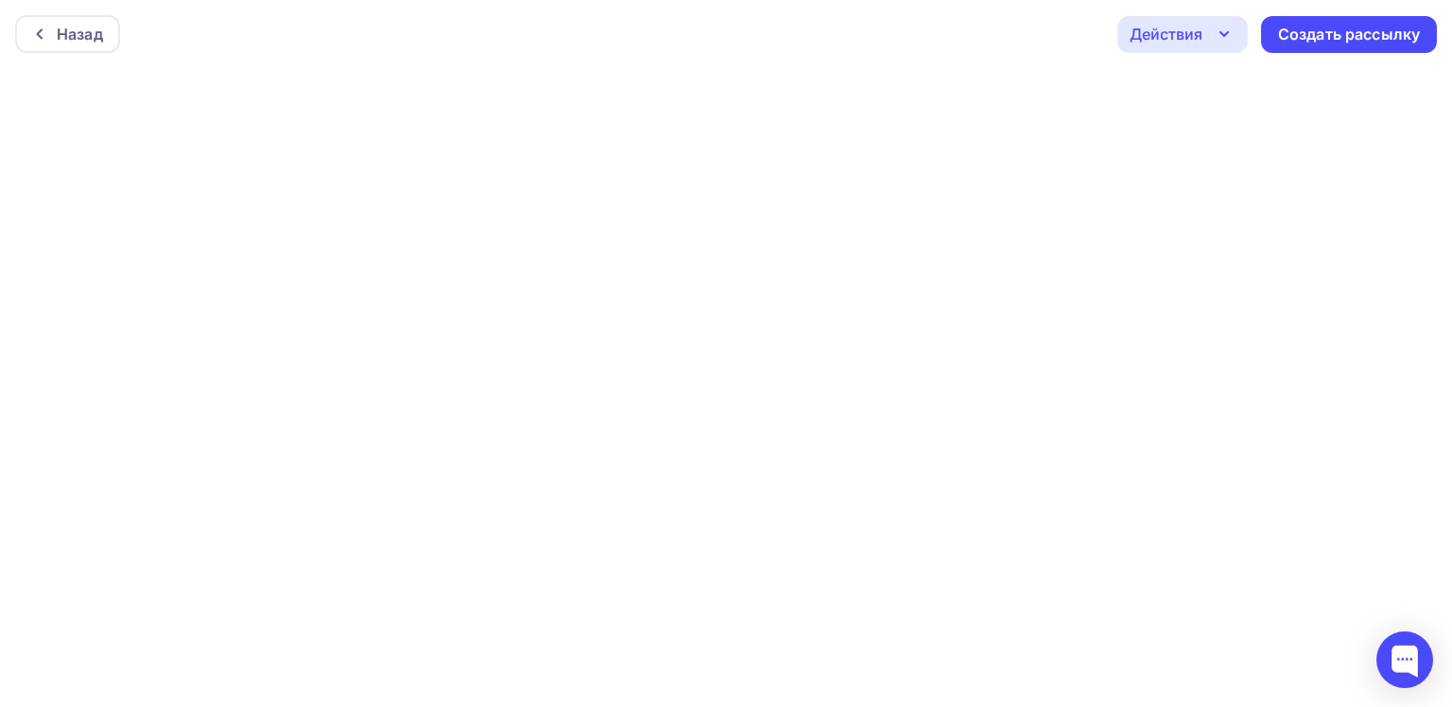
click at [1209, 35] on div "Действия" at bounding box center [1182, 34] width 130 height 37
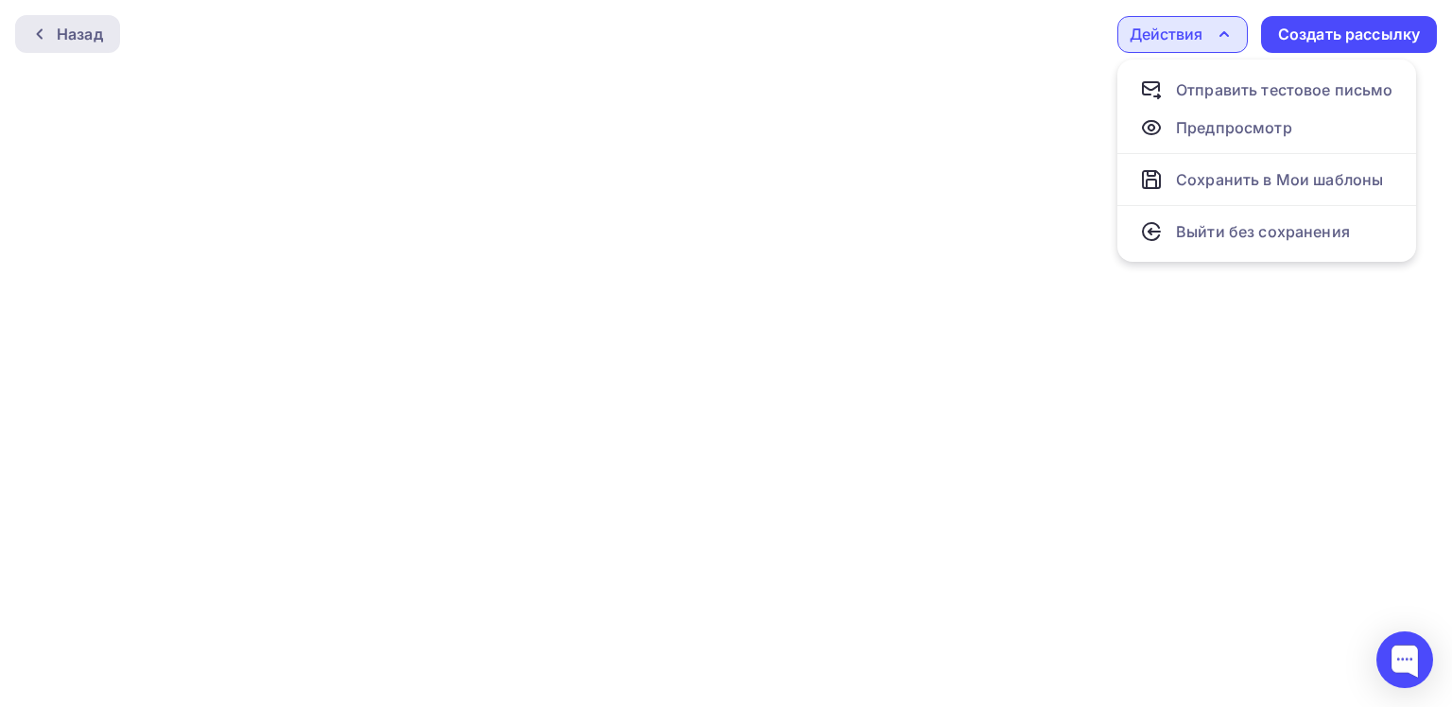
click at [90, 38] on div "Назад" at bounding box center [80, 34] width 46 height 23
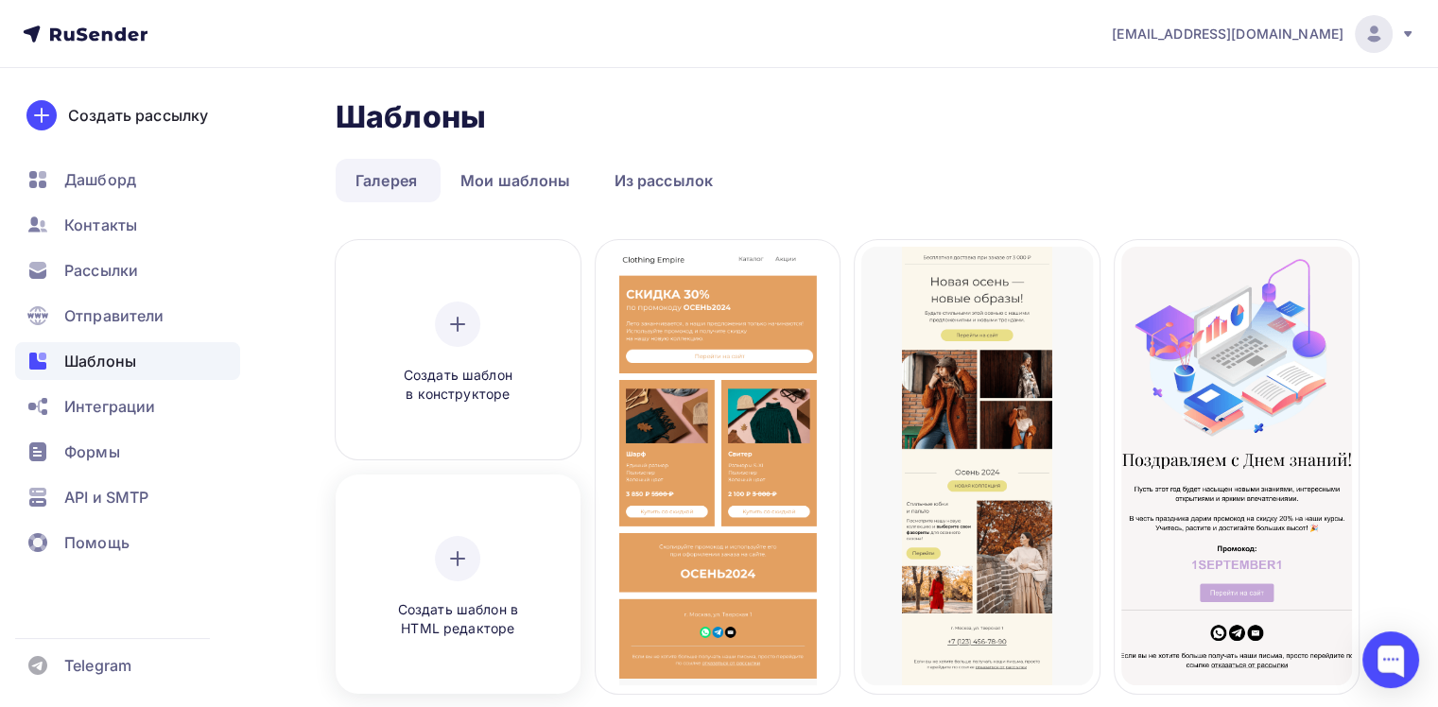
click at [461, 547] on icon at bounding box center [457, 558] width 23 height 23
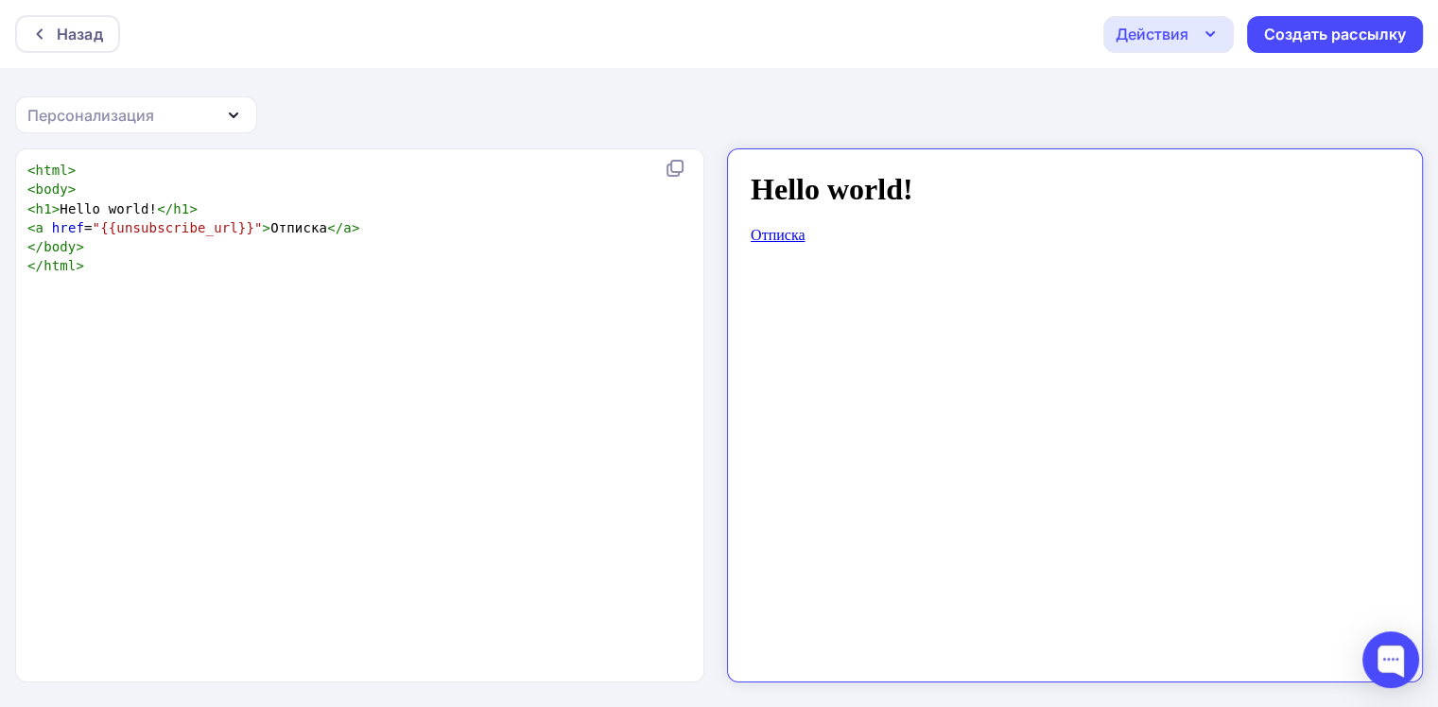
click at [234, 118] on icon "button" at bounding box center [233, 115] width 23 height 23
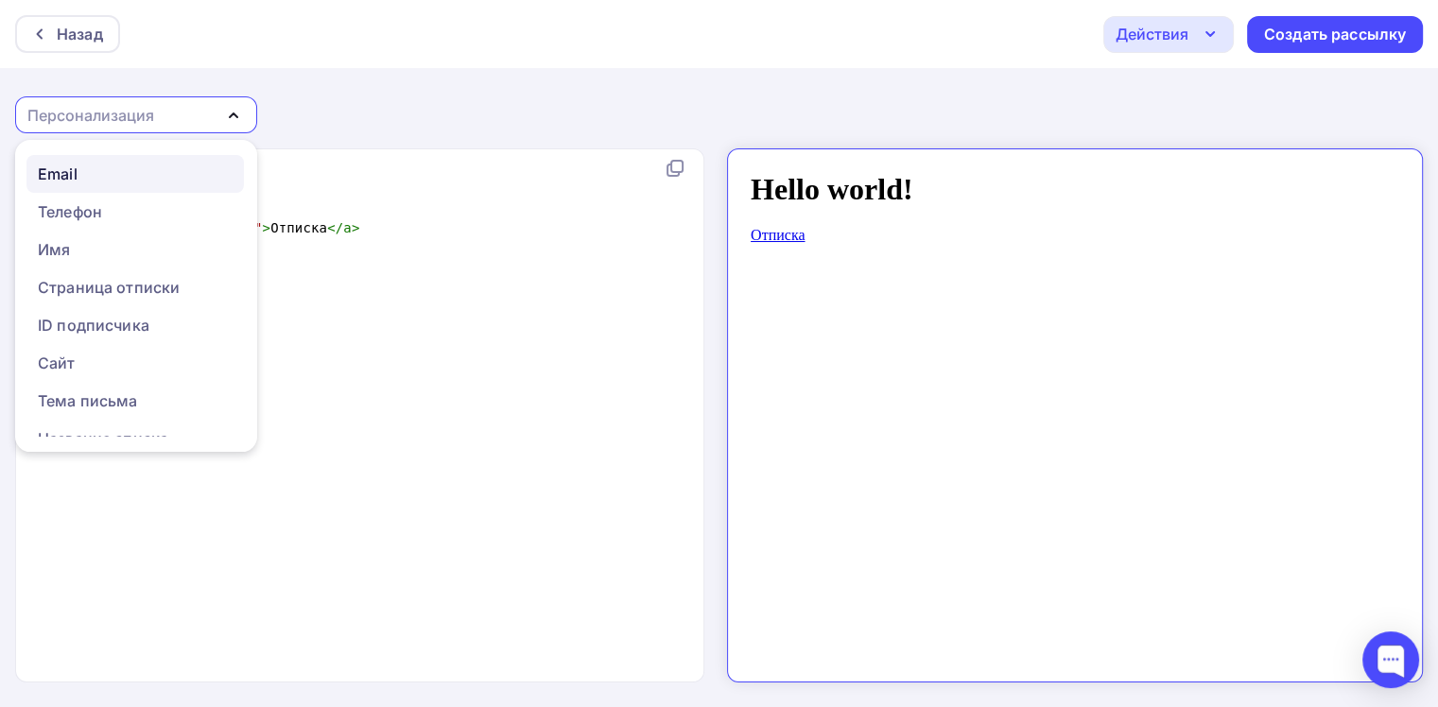
click at [76, 168] on div "Email" at bounding box center [58, 174] width 40 height 23
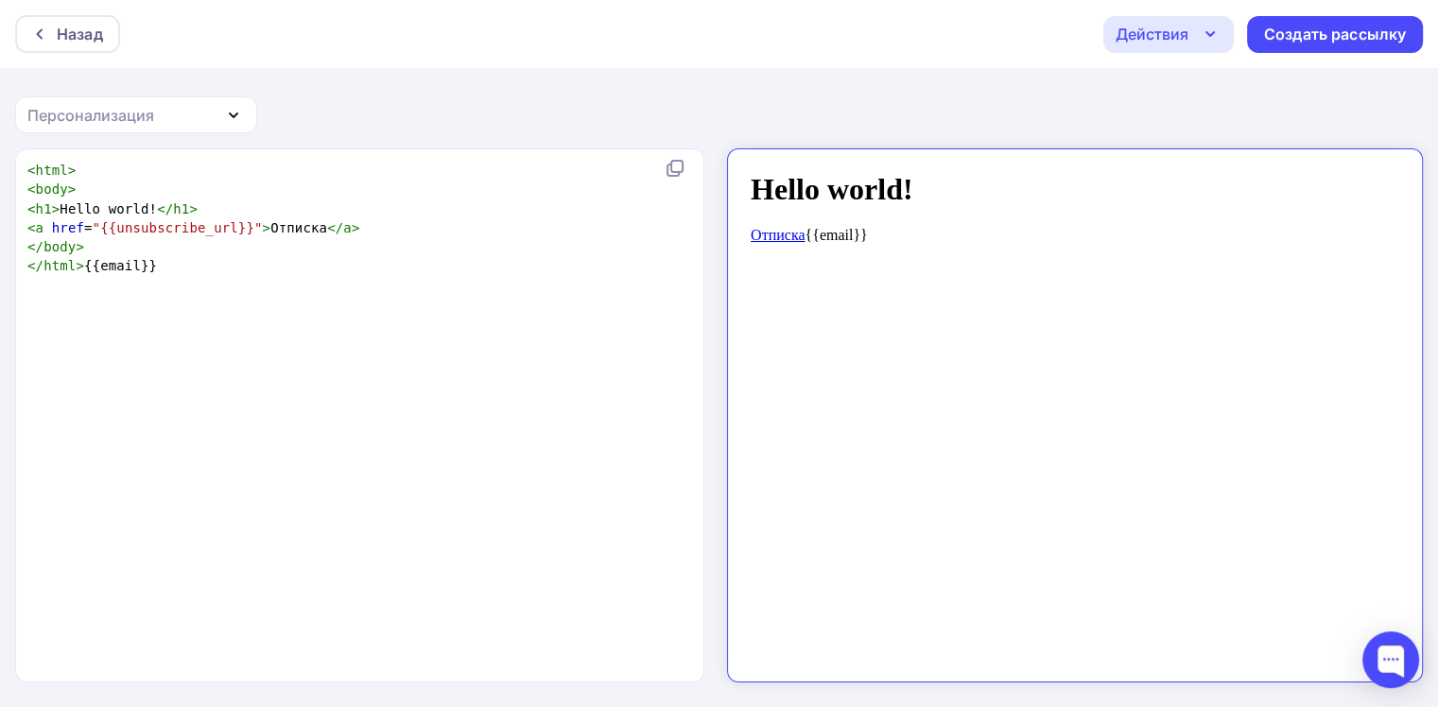
click at [234, 122] on icon "button" at bounding box center [233, 115] width 23 height 23
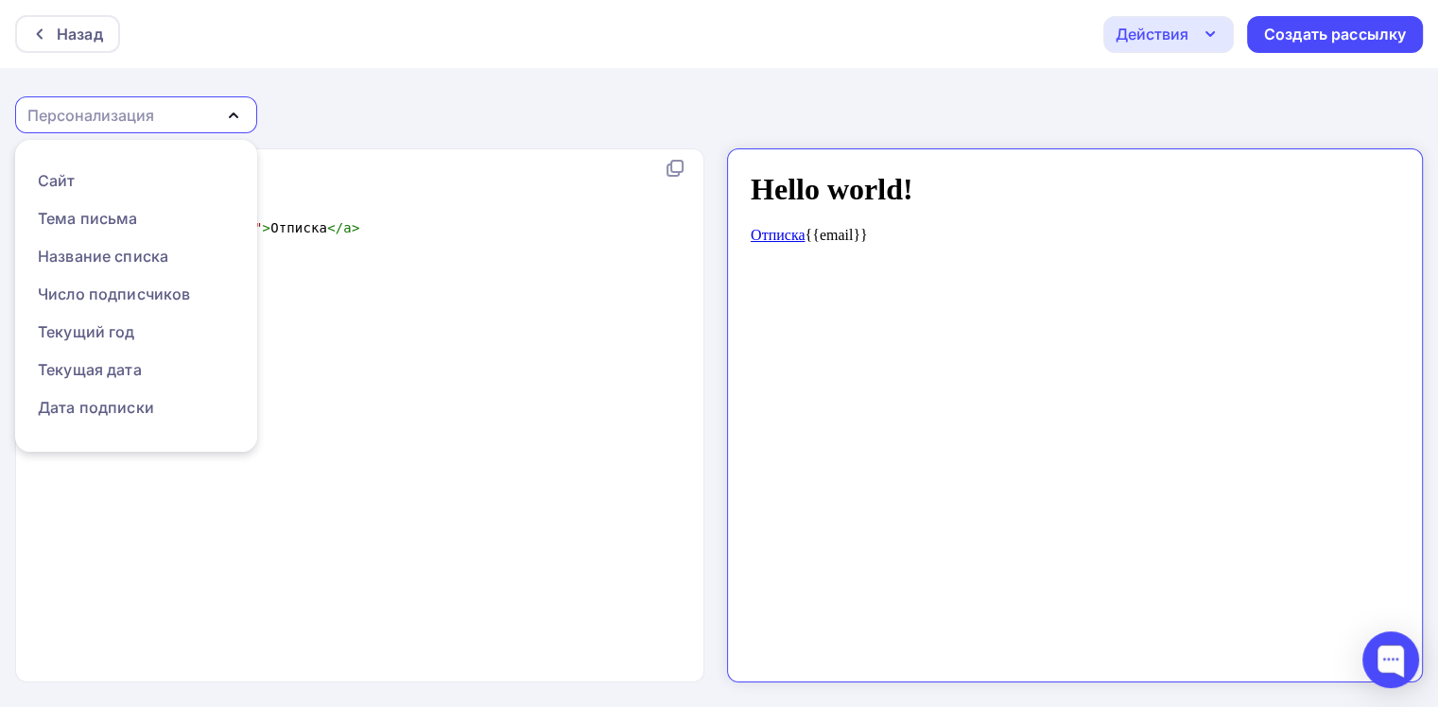
scroll to position [227, 0]
